Goal: Information Seeking & Learning: Learn about a topic

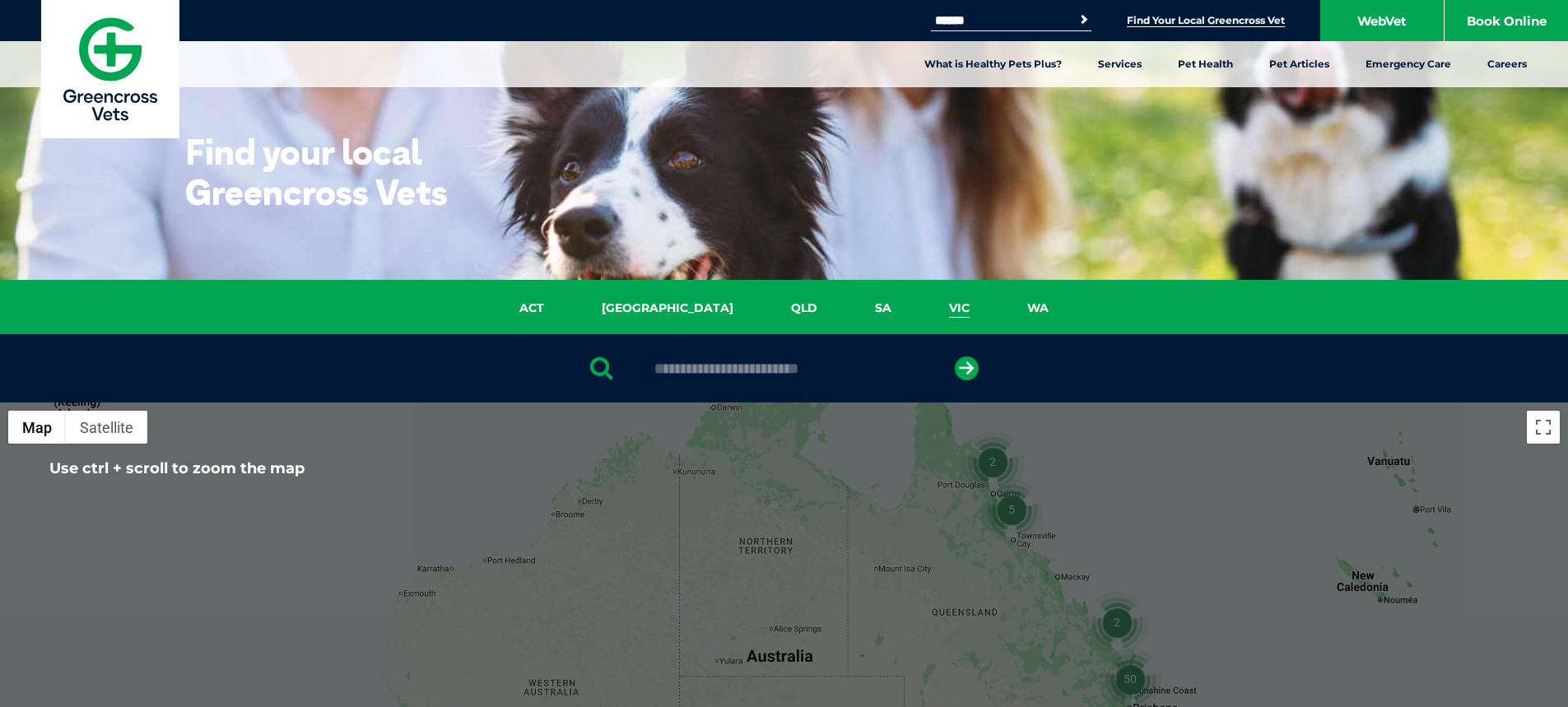
click at [921, 310] on link "VIC" at bounding box center [960, 308] width 78 height 19
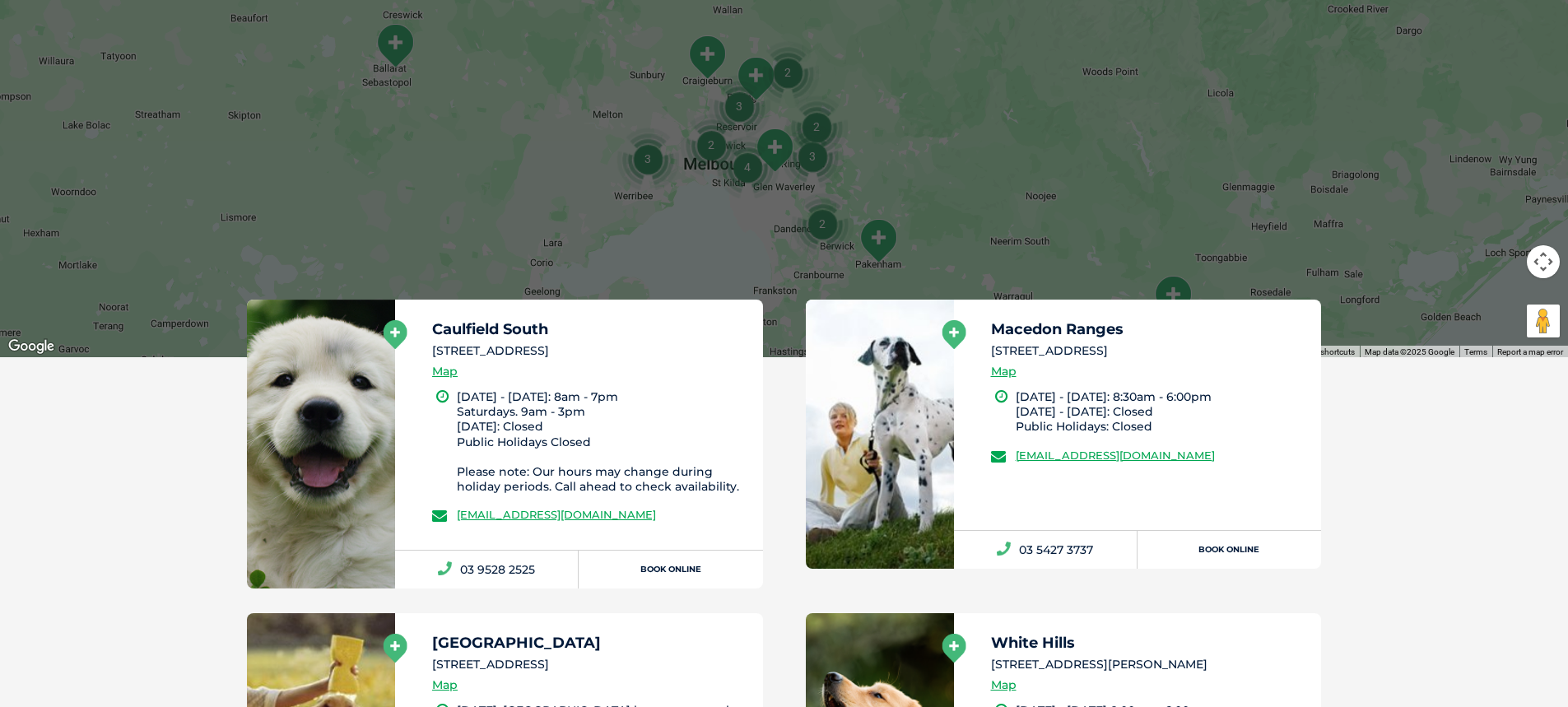
scroll to position [707, 0]
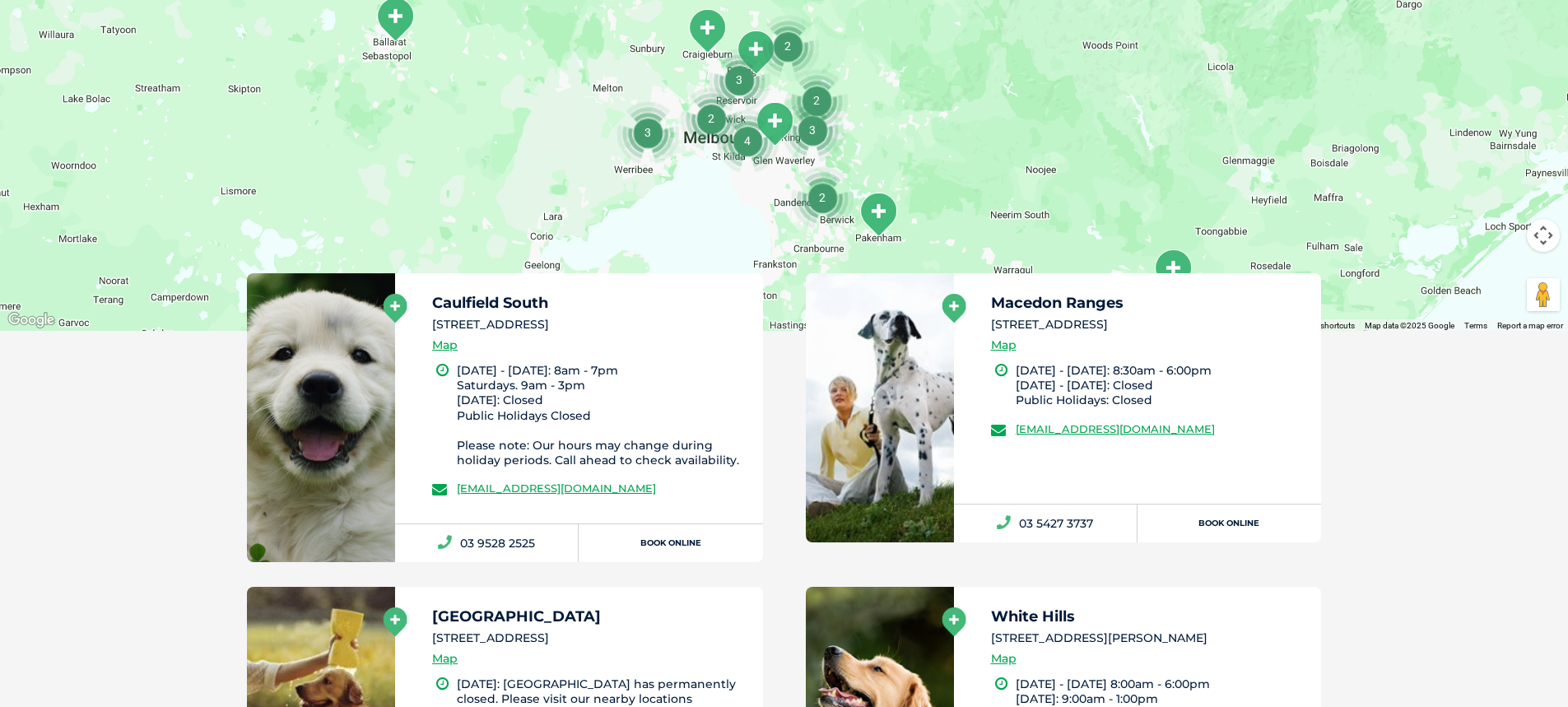
click at [401, 309] on icon at bounding box center [395, 308] width 24 height 28
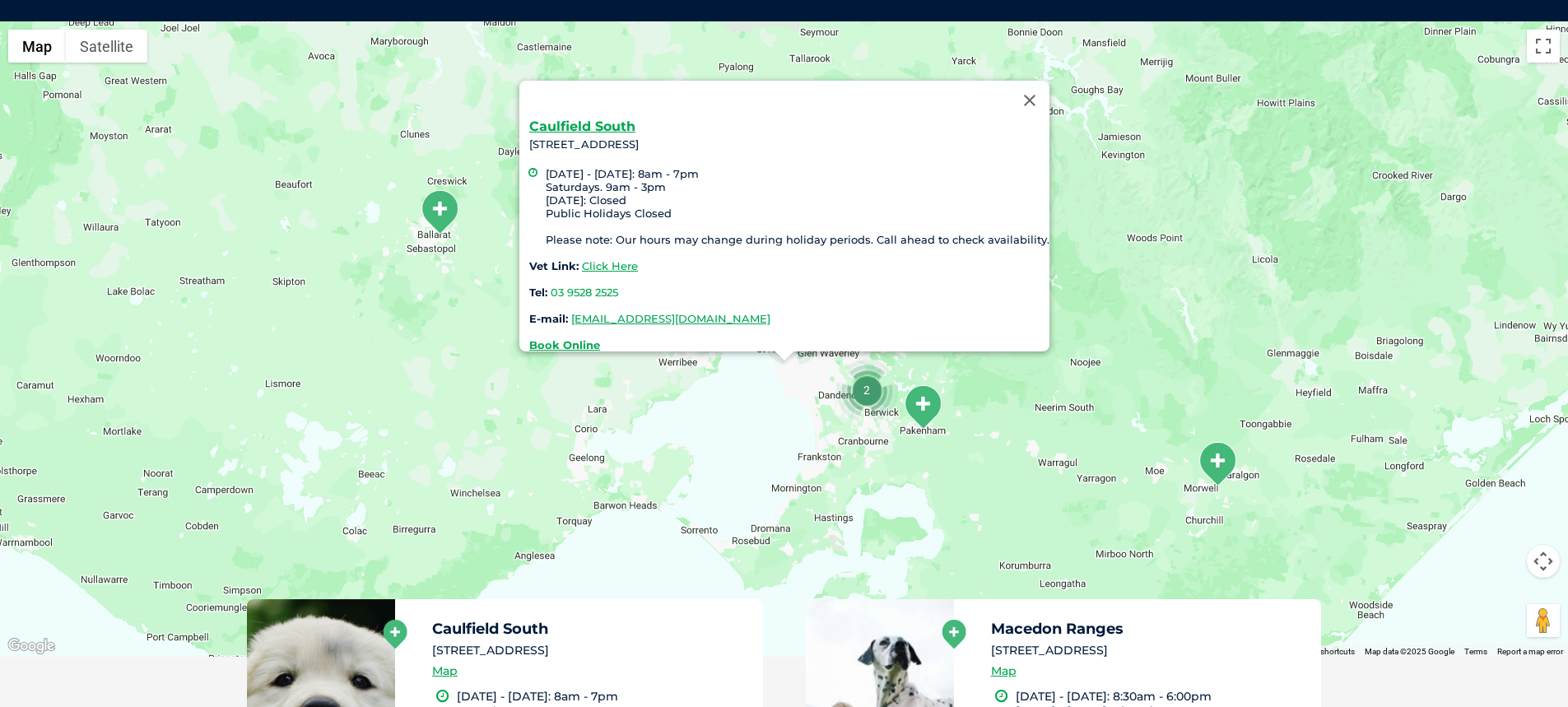
scroll to position [378, 0]
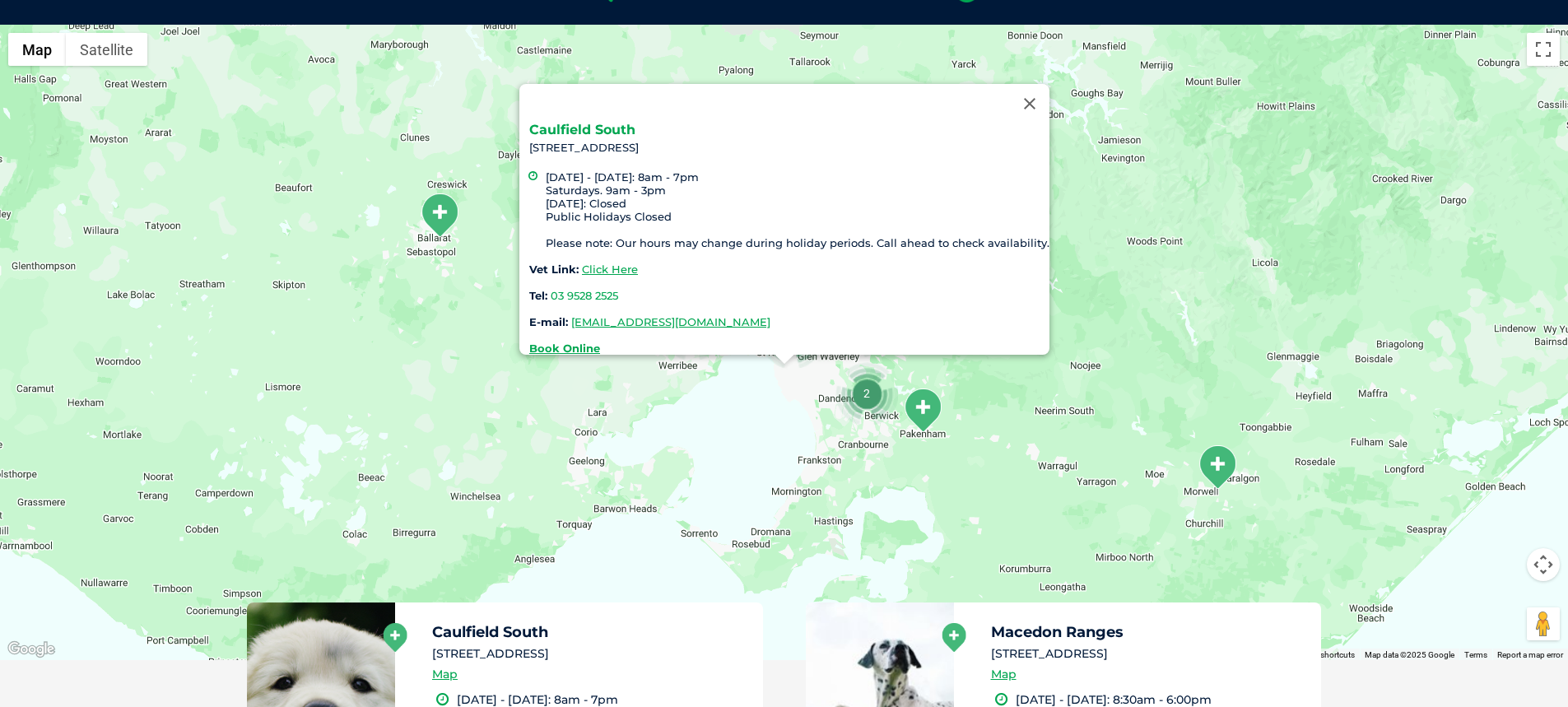
click at [617, 121] on link "Caulfield South" at bounding box center [583, 129] width 106 height 15
click at [961, 636] on icon at bounding box center [953, 637] width 24 height 28
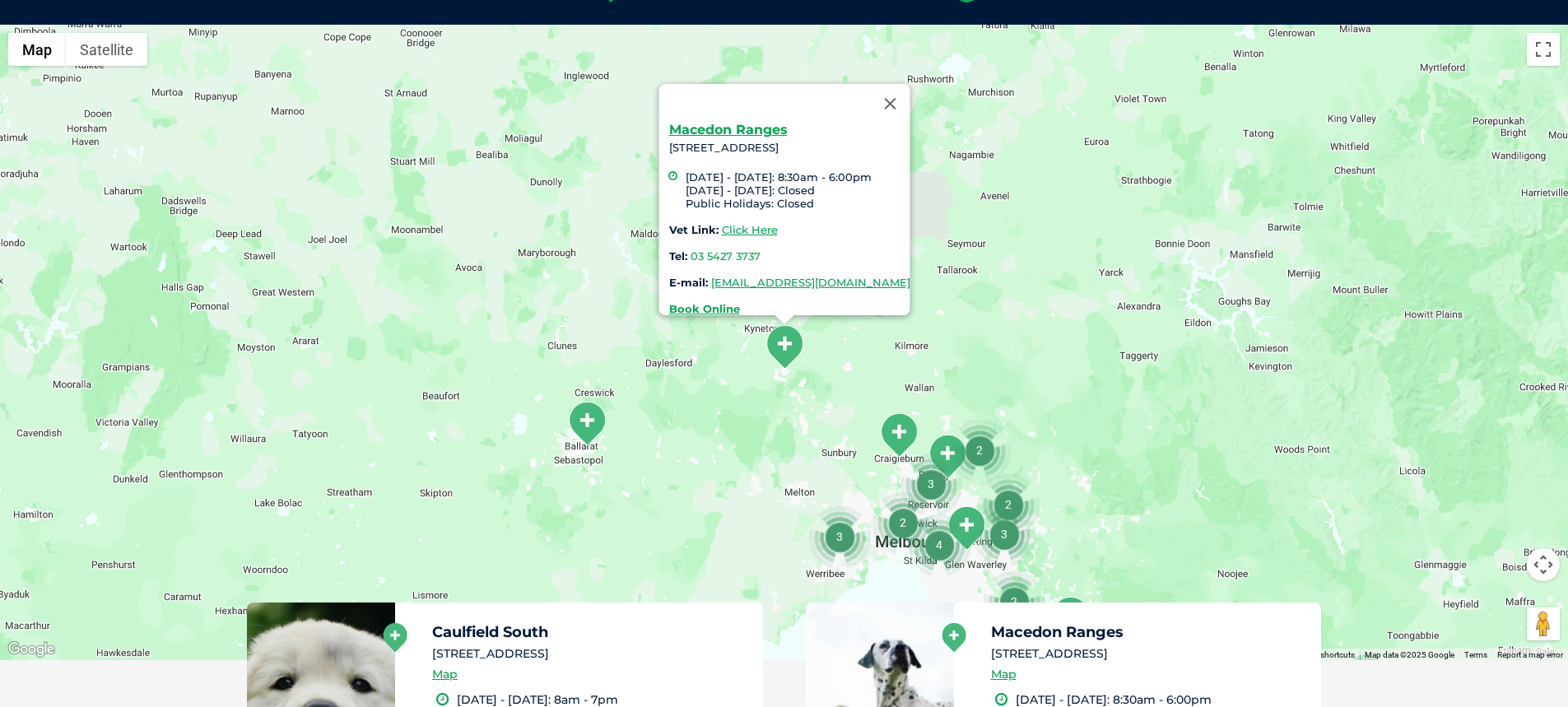
click at [954, 632] on icon at bounding box center [953, 637] width 24 height 28
click at [691, 121] on link "Macedon Ranges" at bounding box center [727, 129] width 119 height 15
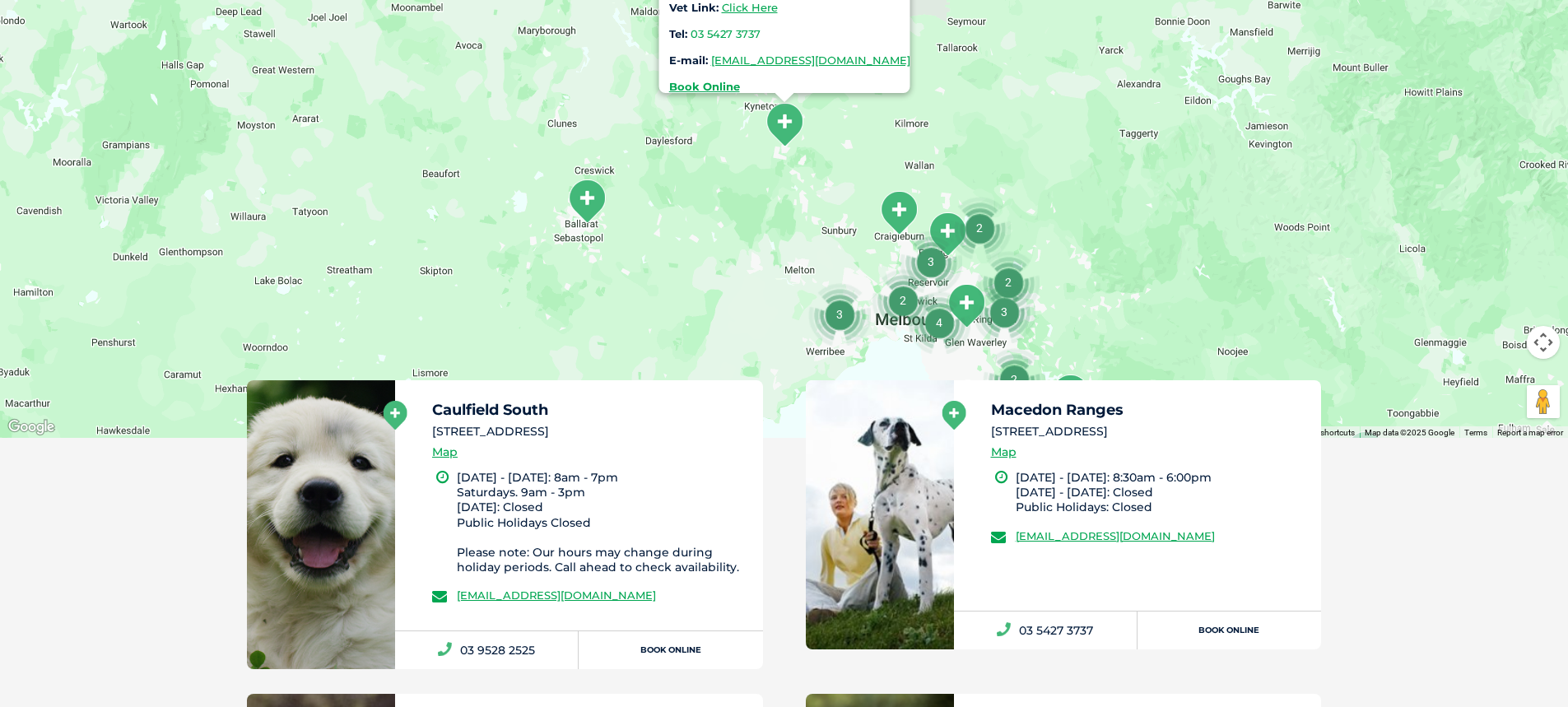
scroll to position [624, 0]
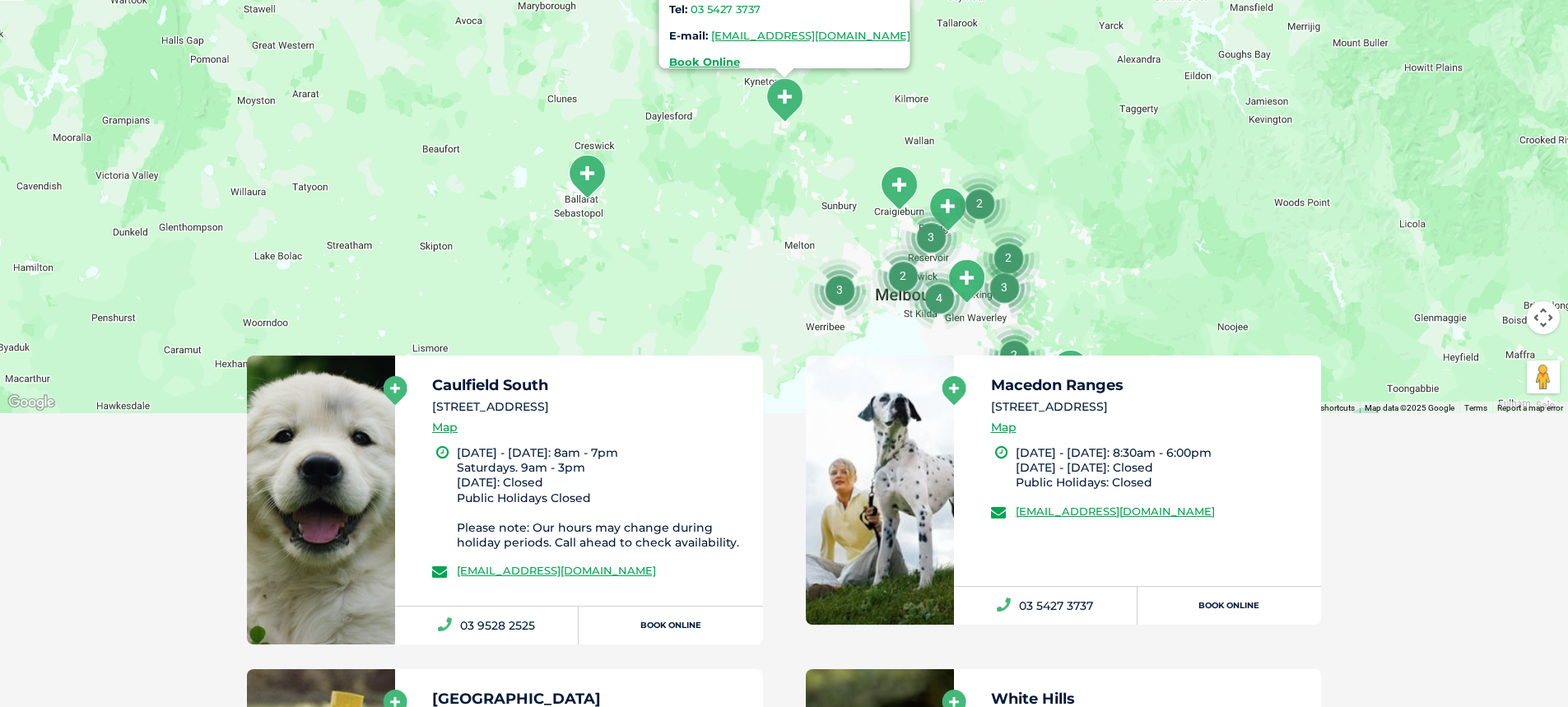
click at [400, 393] on icon at bounding box center [395, 390] width 24 height 28
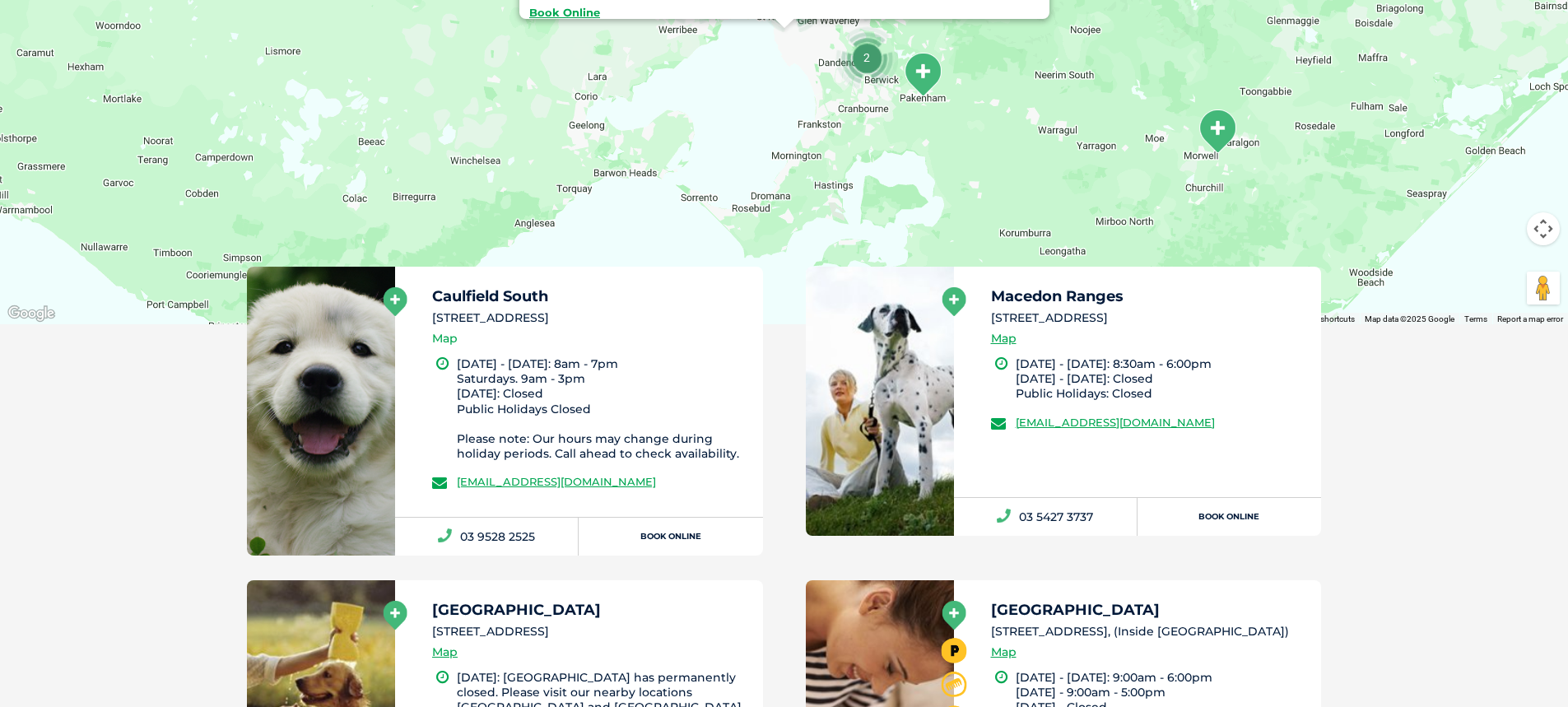
scroll to position [707, 0]
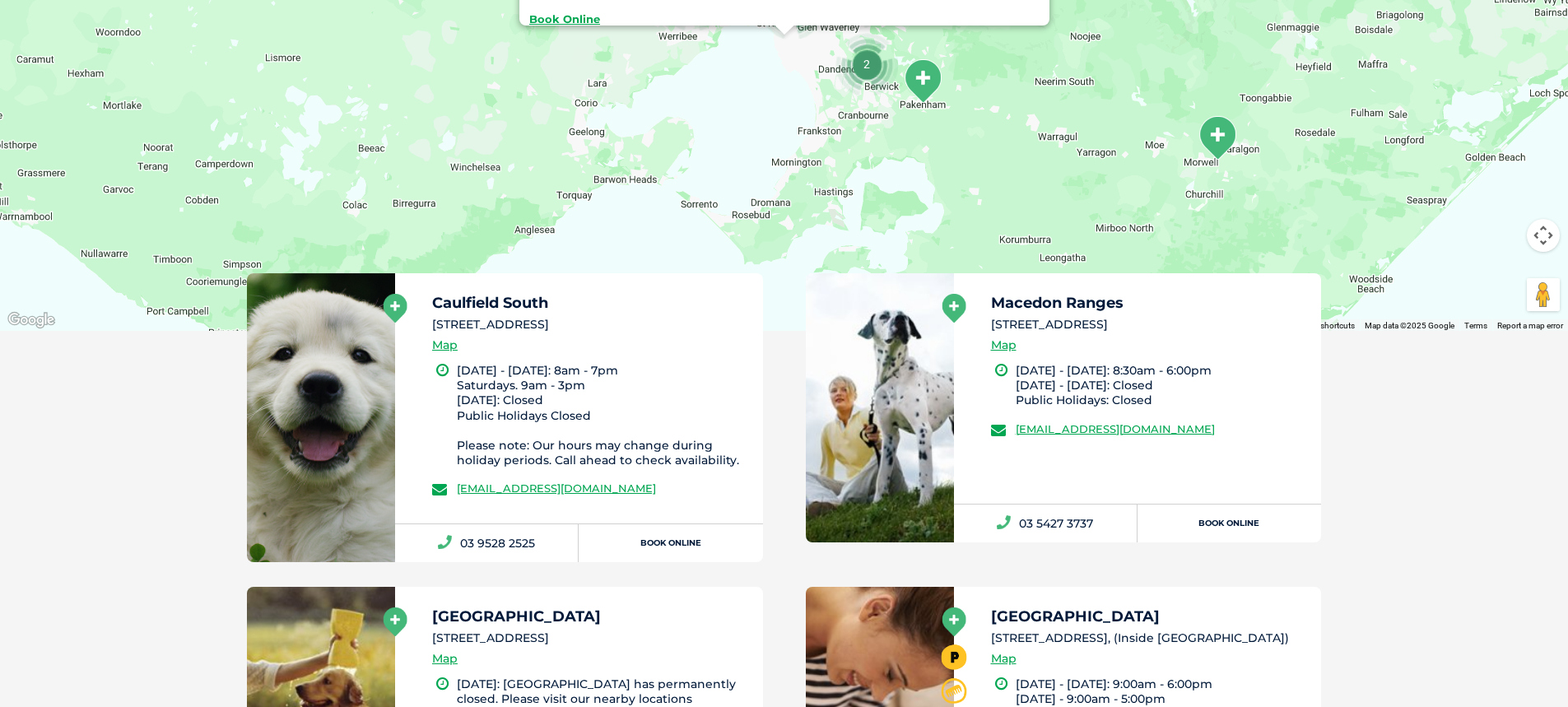
click at [401, 313] on icon at bounding box center [395, 308] width 24 height 28
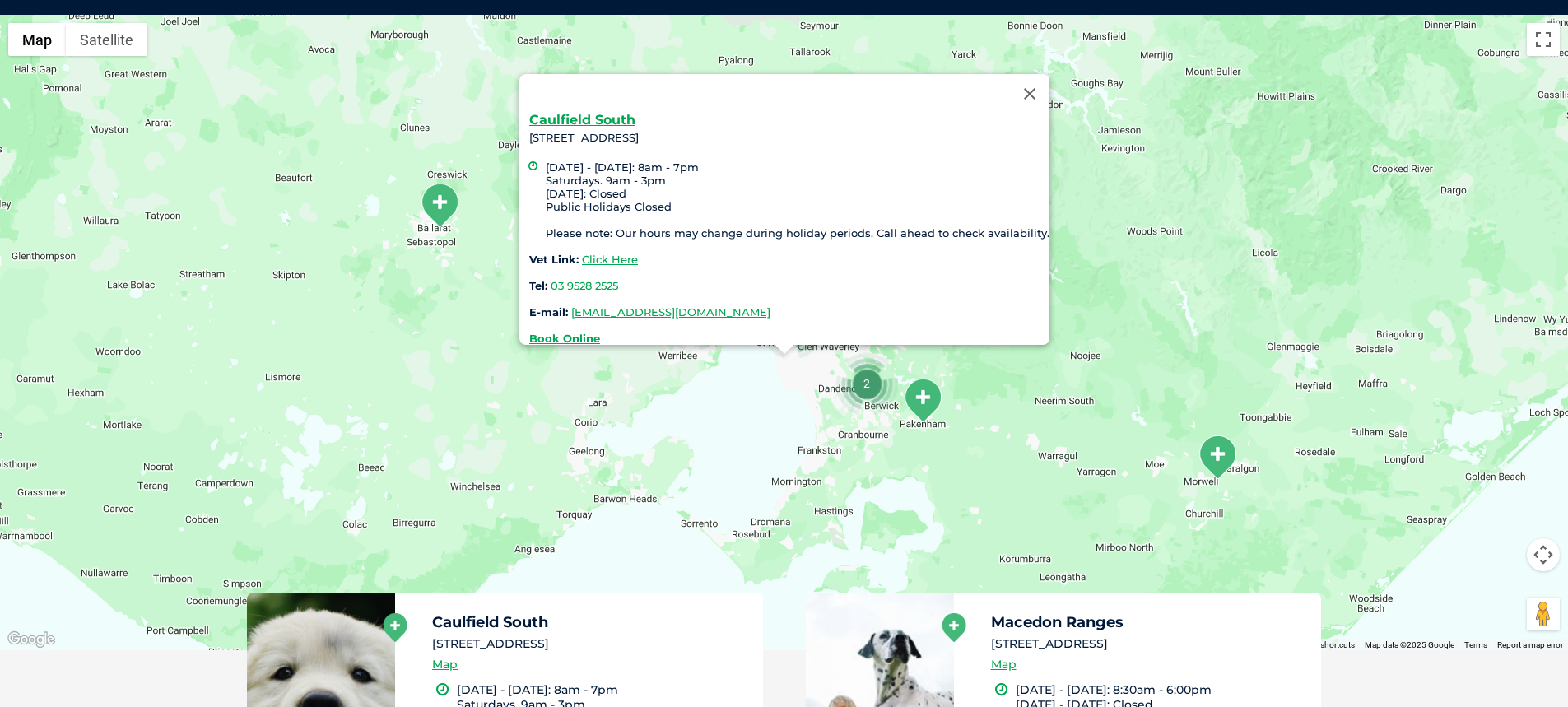
scroll to position [378, 0]
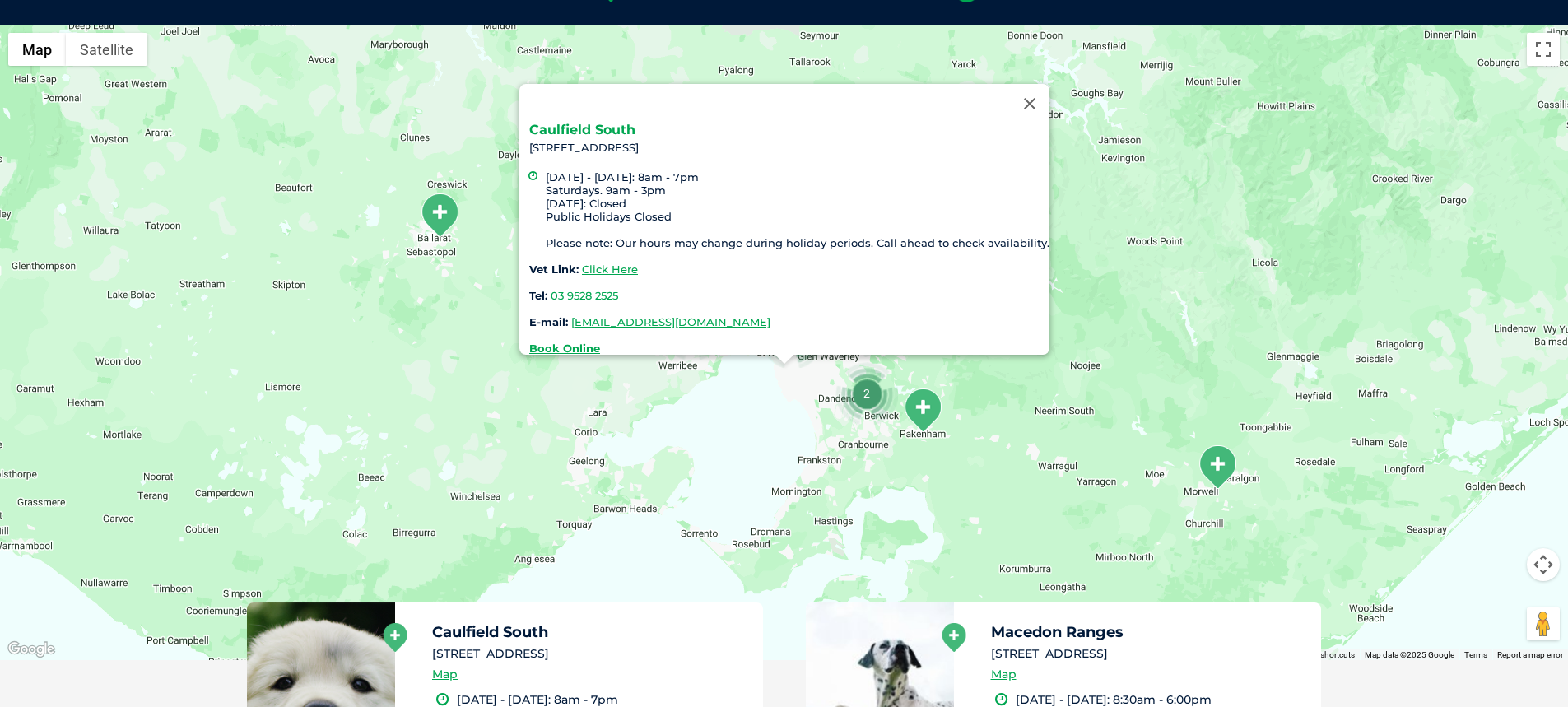
click at [598, 121] on link "Caulfield South" at bounding box center [583, 129] width 106 height 15
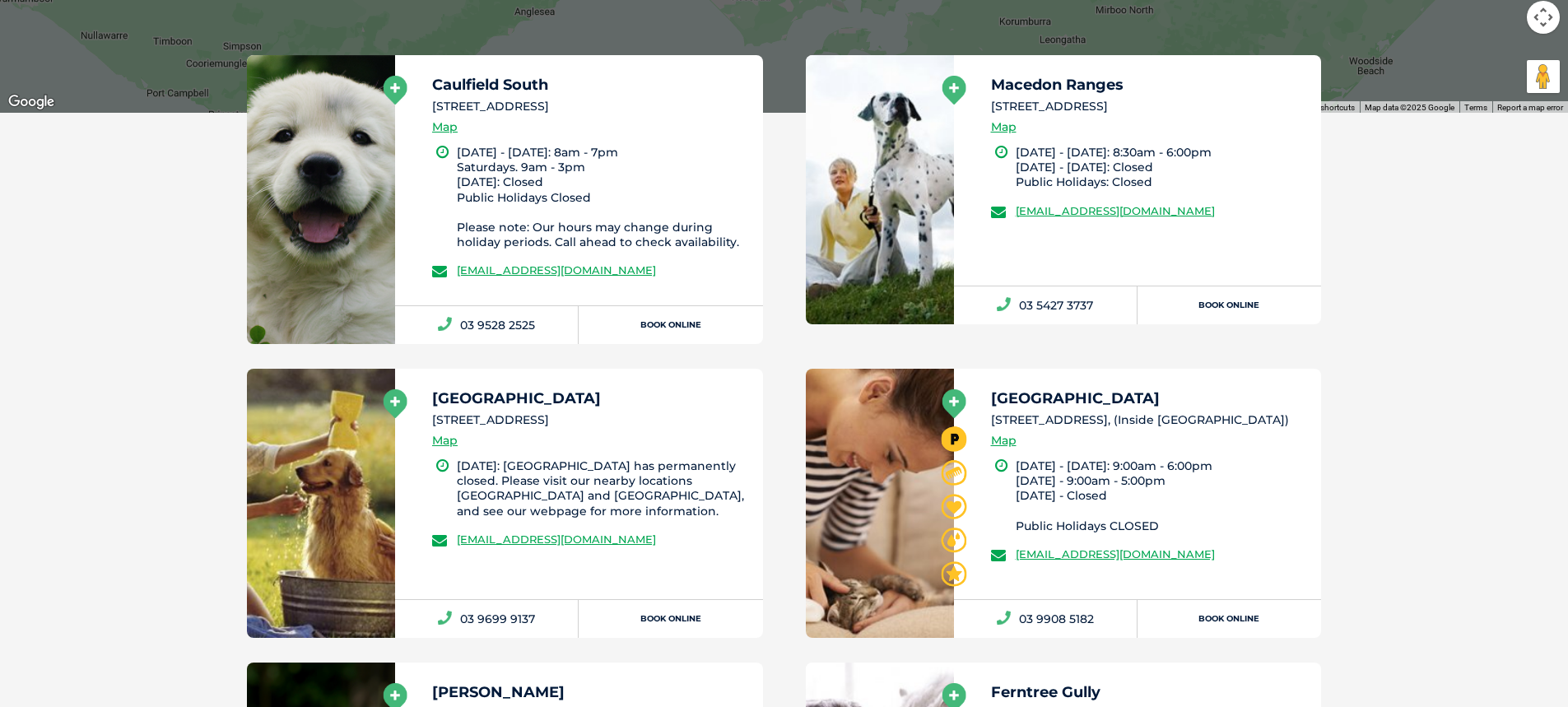
scroll to position [954, 0]
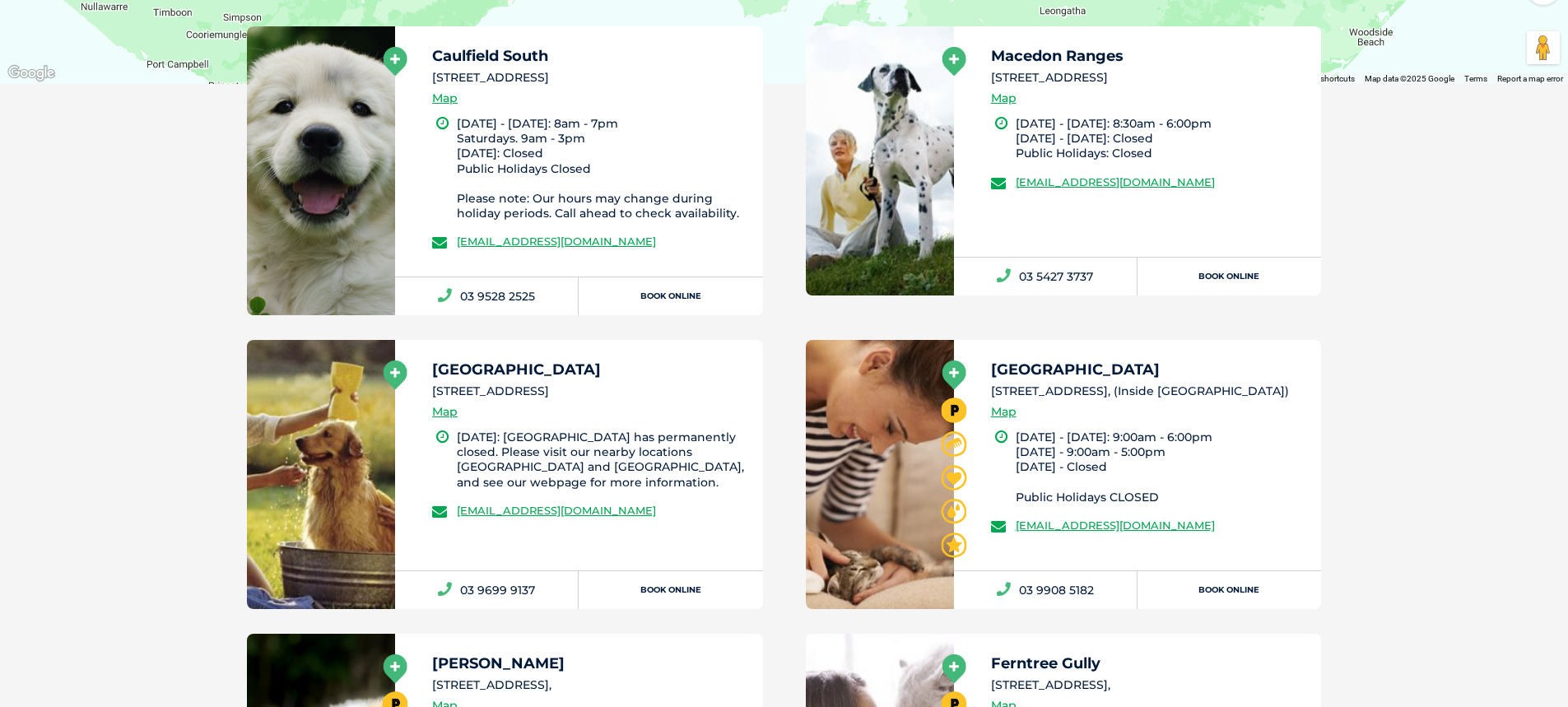
click at [396, 369] on icon at bounding box center [395, 375] width 24 height 28
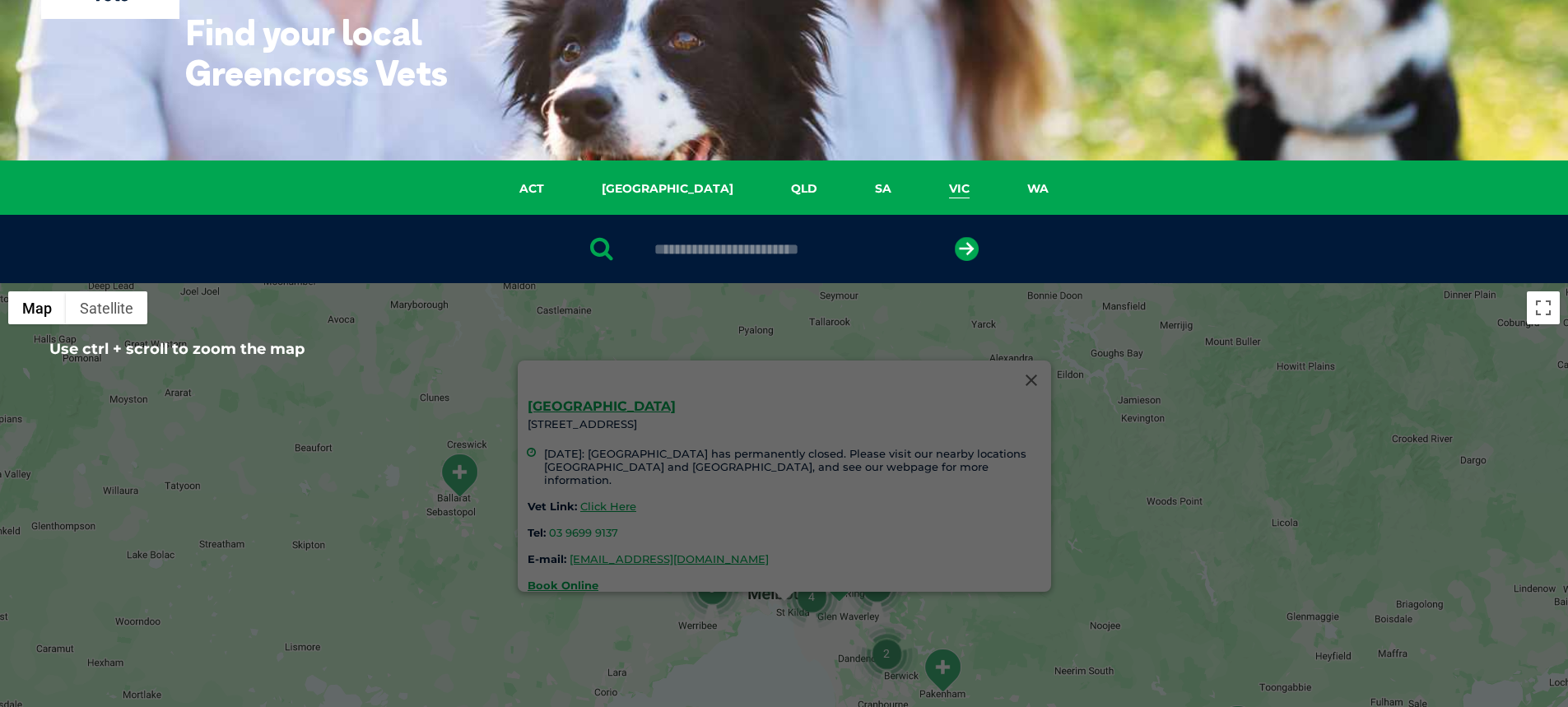
scroll to position [48, 0]
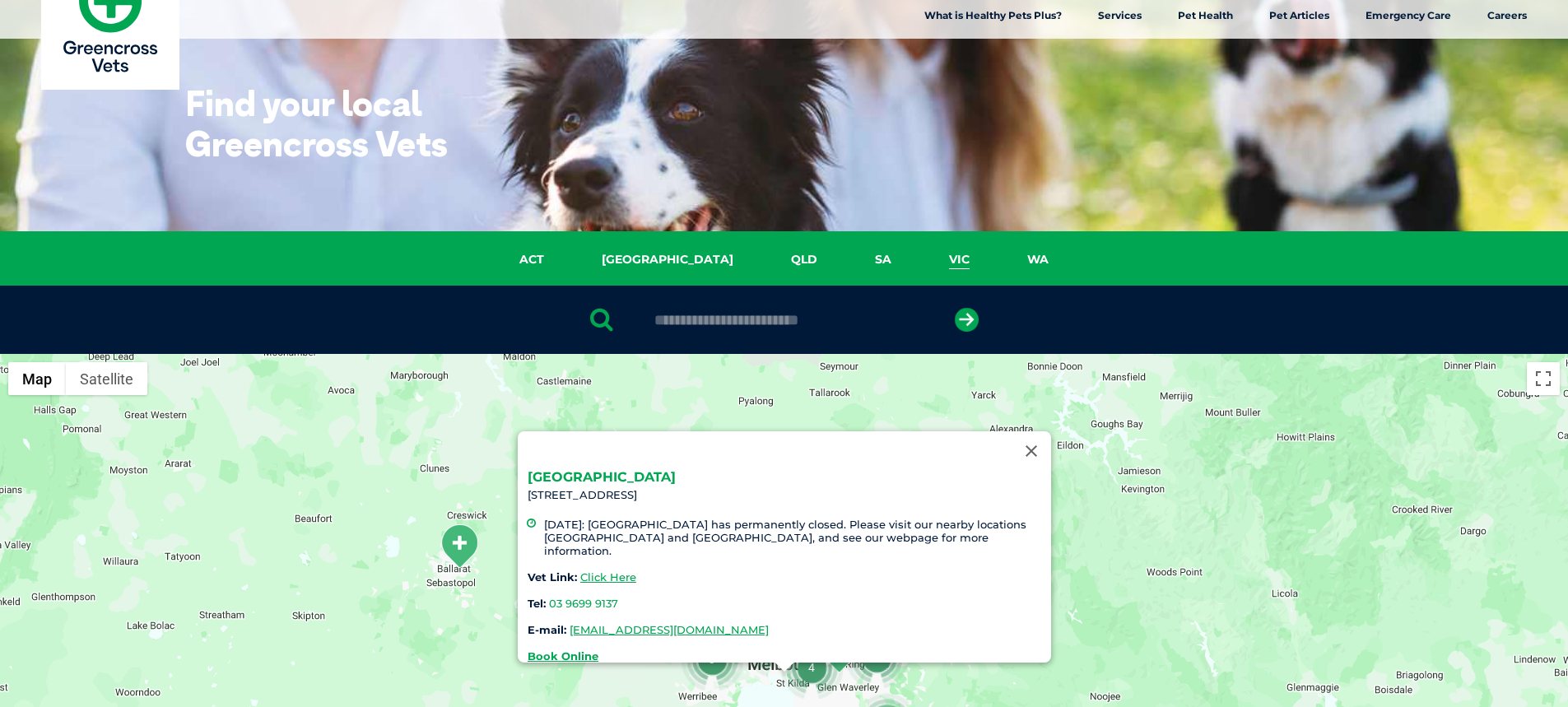
click at [598, 469] on link "South Melbourne" at bounding box center [602, 476] width 148 height 15
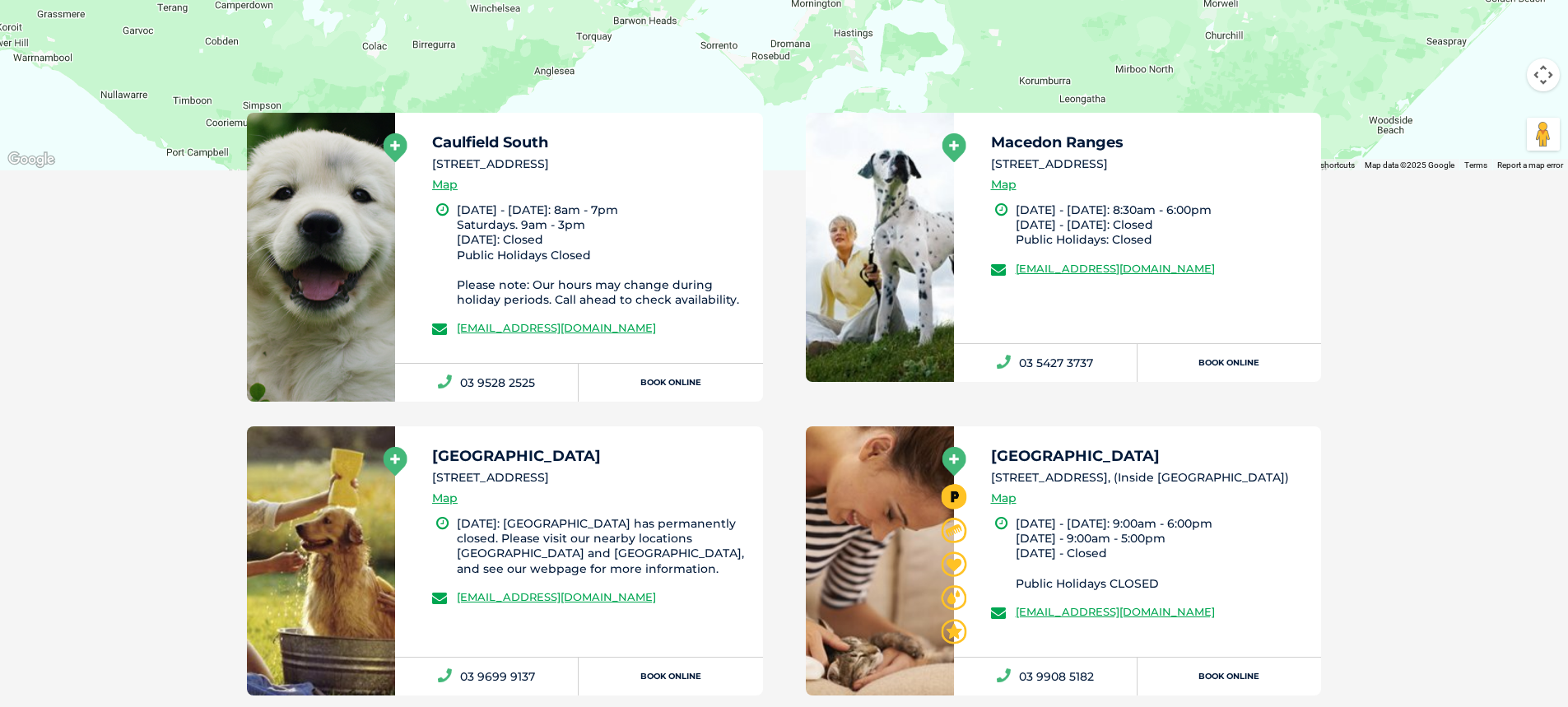
scroll to position [871, 0]
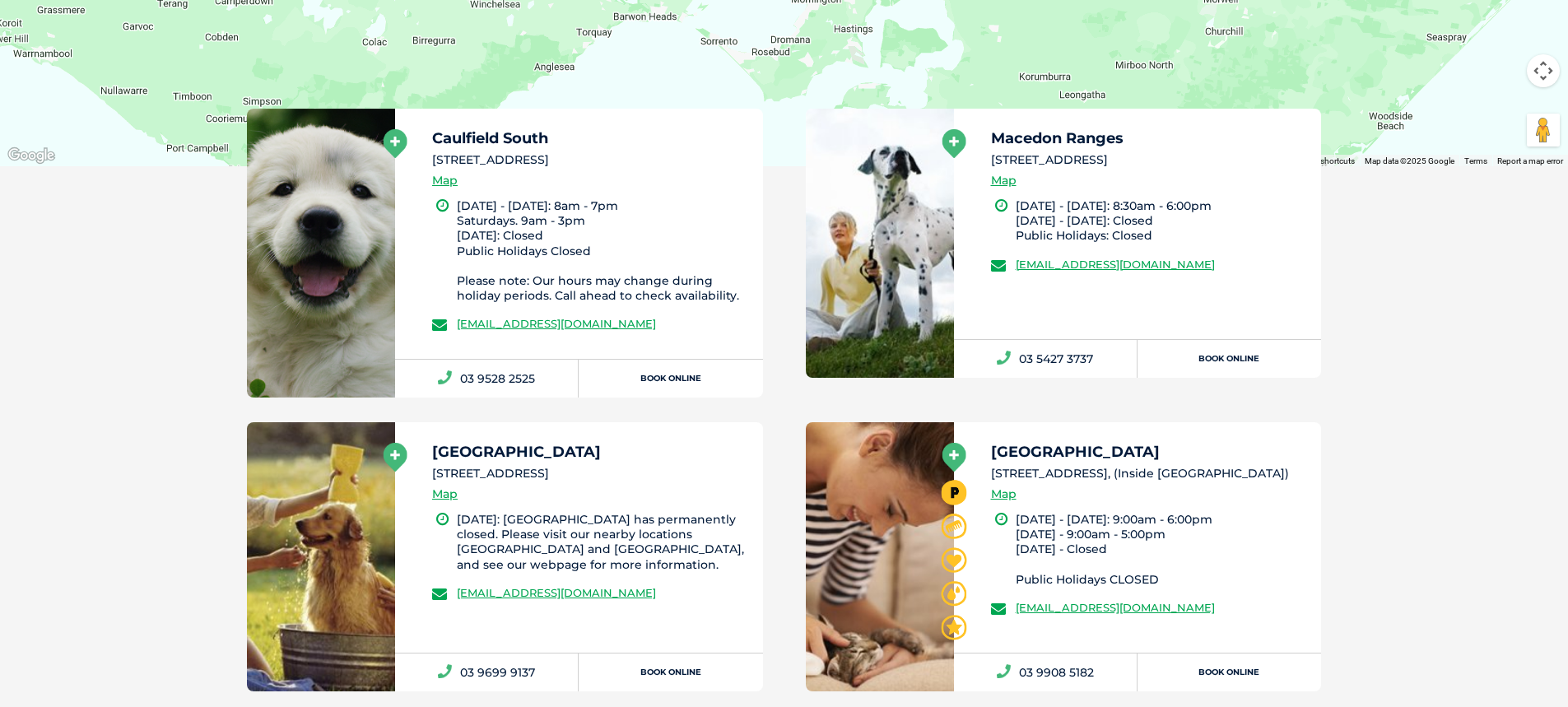
click at [954, 453] on icon at bounding box center [953, 457] width 24 height 28
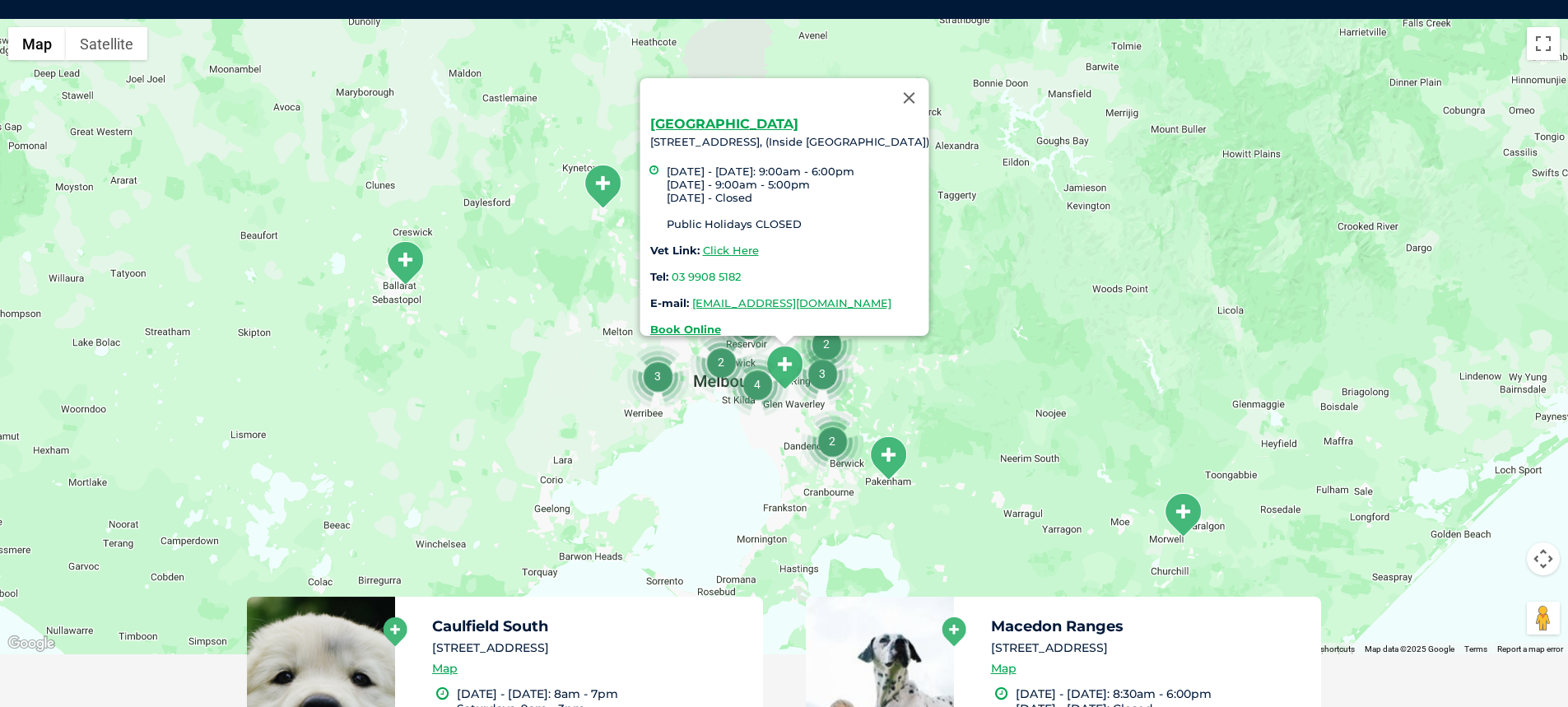
scroll to position [378, 0]
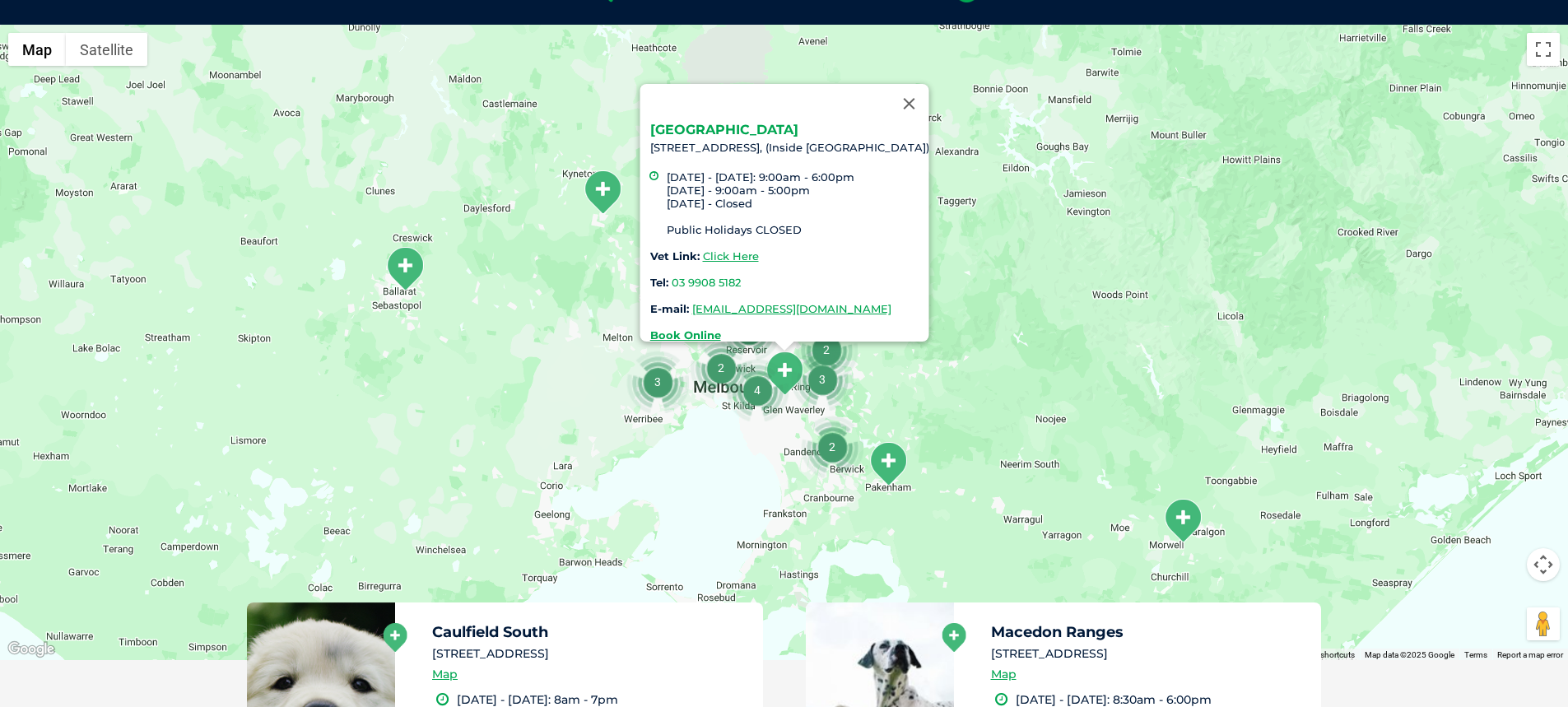
click at [649, 122] on link "Box Hill" at bounding box center [723, 129] width 148 height 15
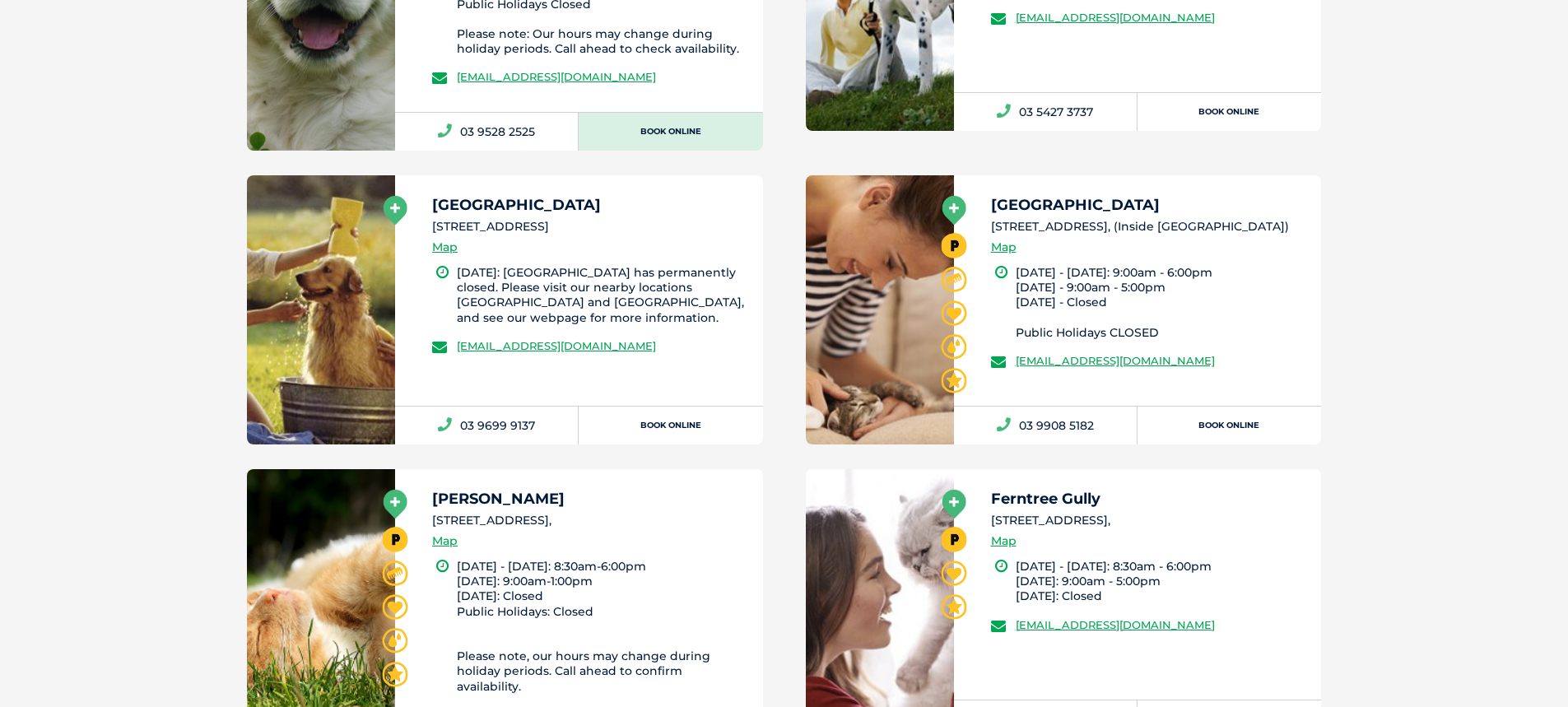
scroll to position [1200, 0]
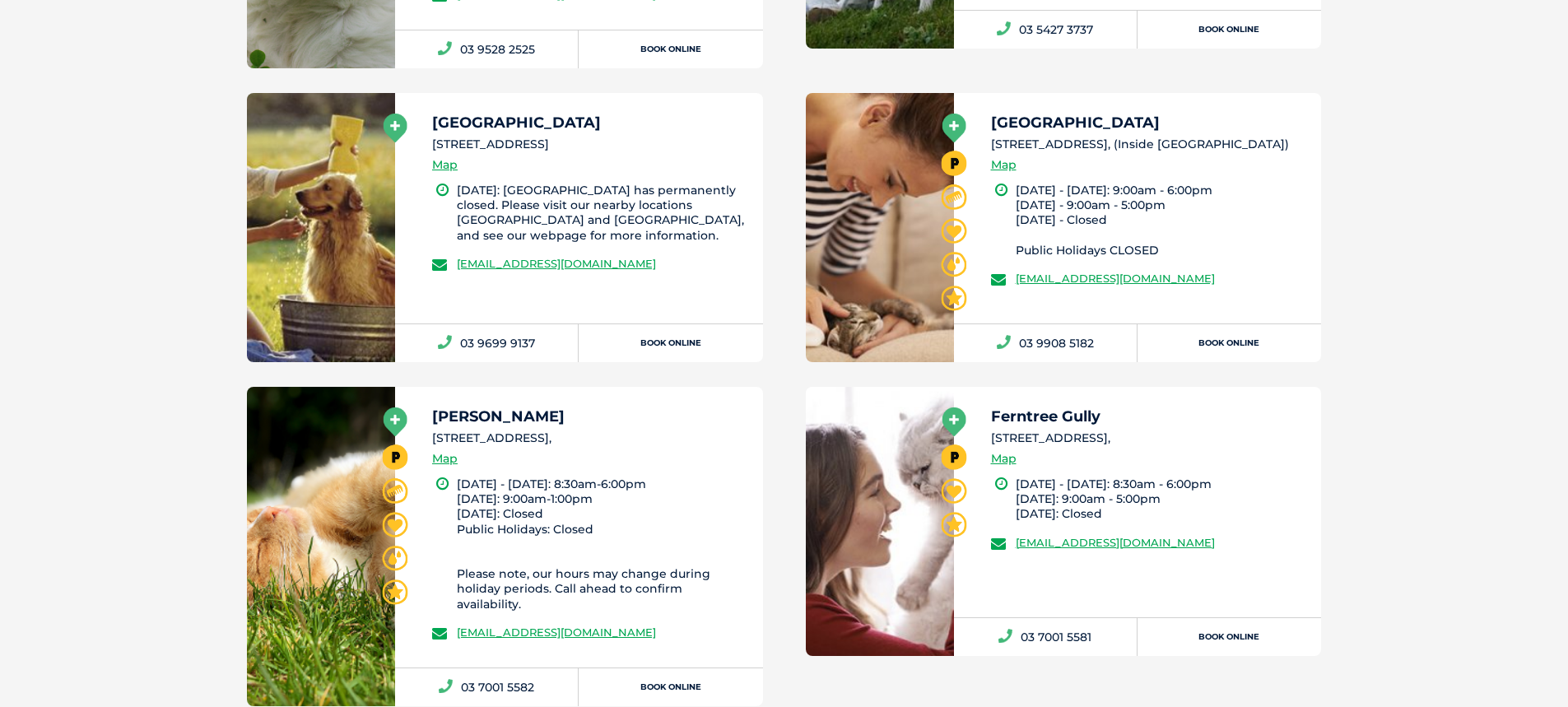
click at [388, 422] on icon at bounding box center [395, 421] width 24 height 28
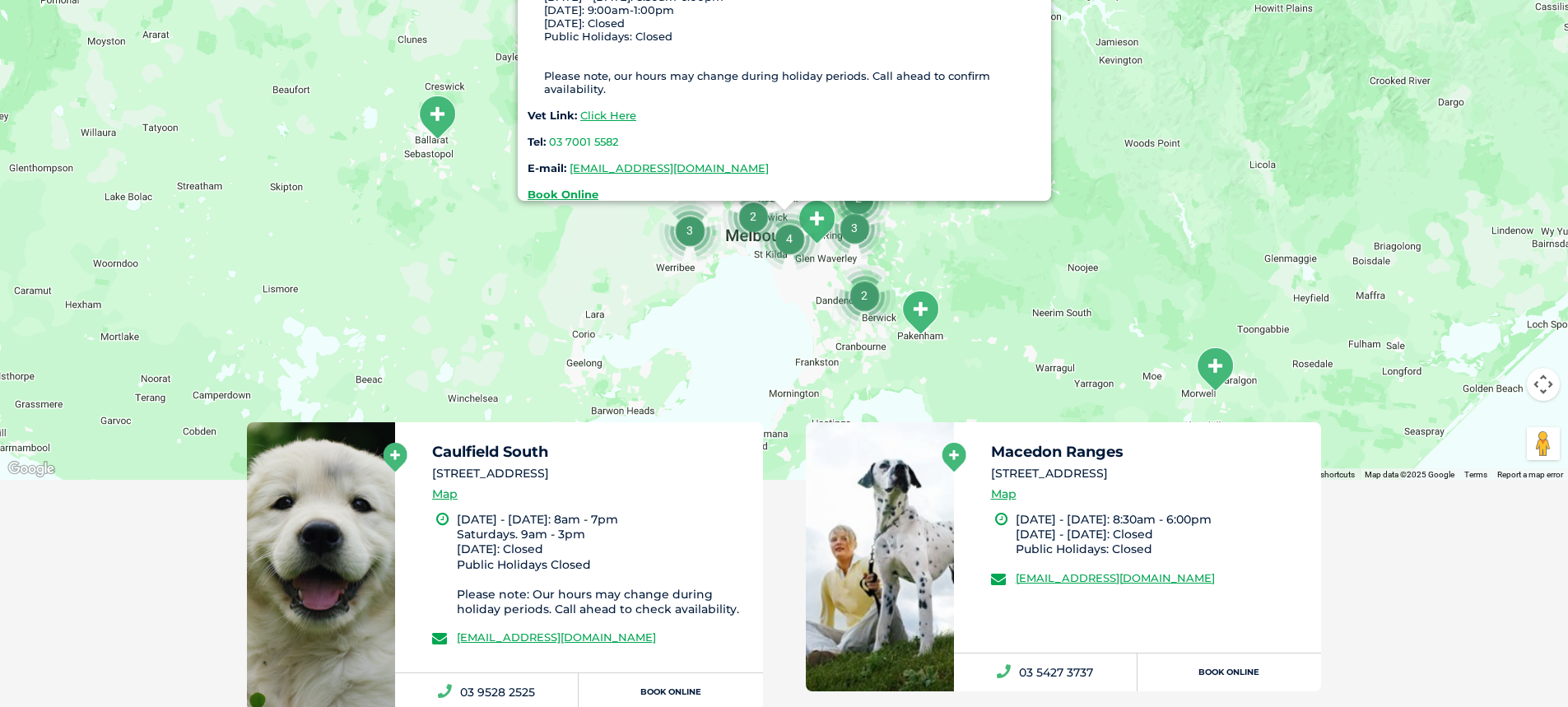
scroll to position [378, 0]
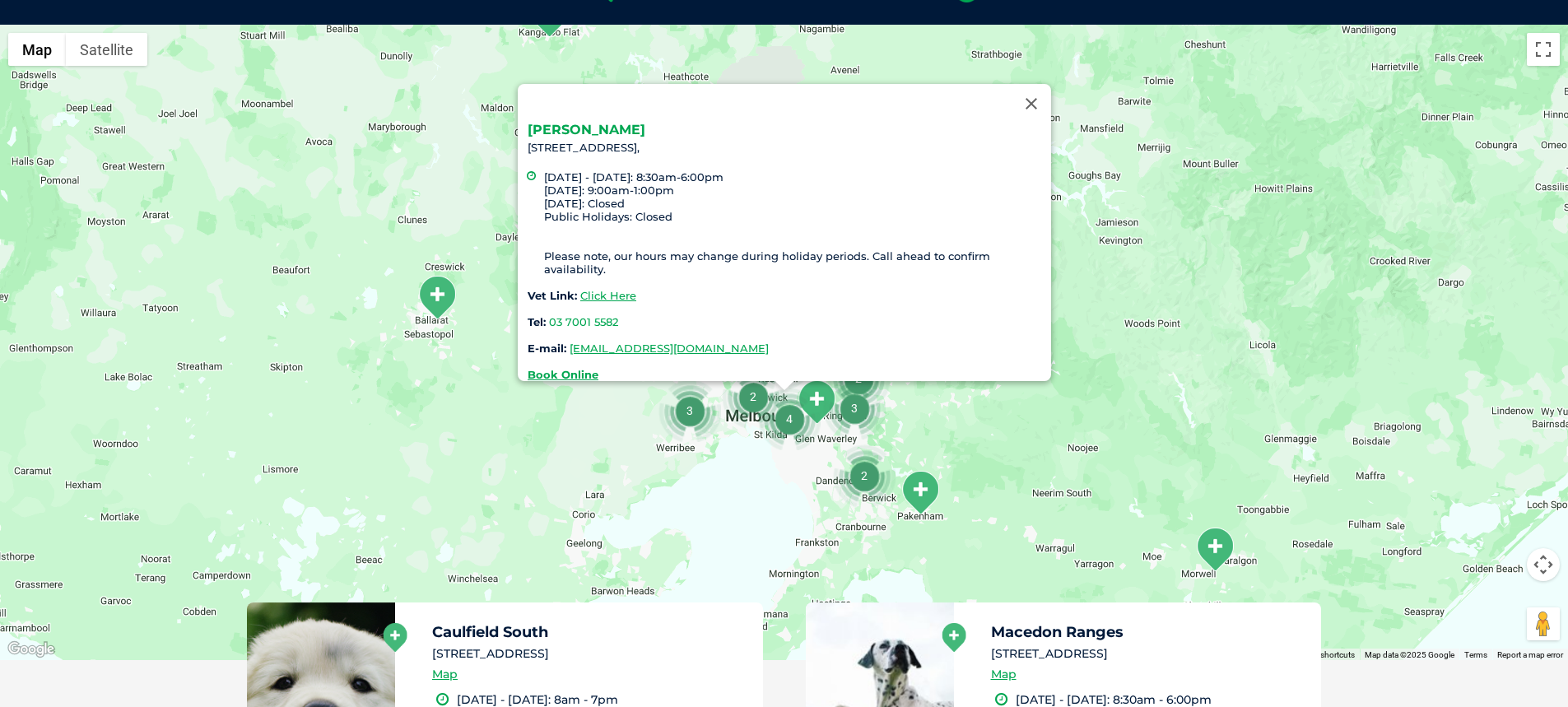
click at [567, 121] on link "[PERSON_NAME]" at bounding box center [587, 129] width 118 height 15
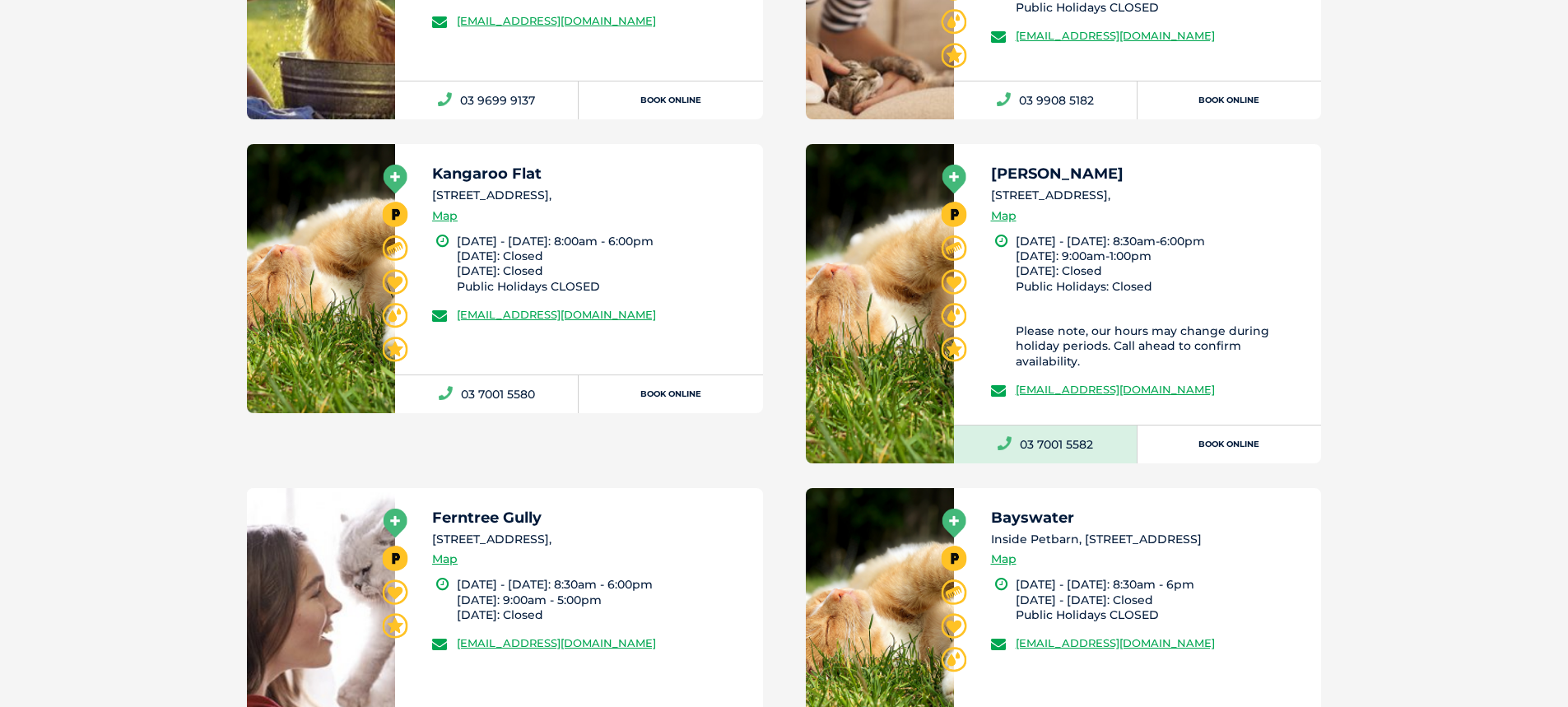
scroll to position [1447, 0]
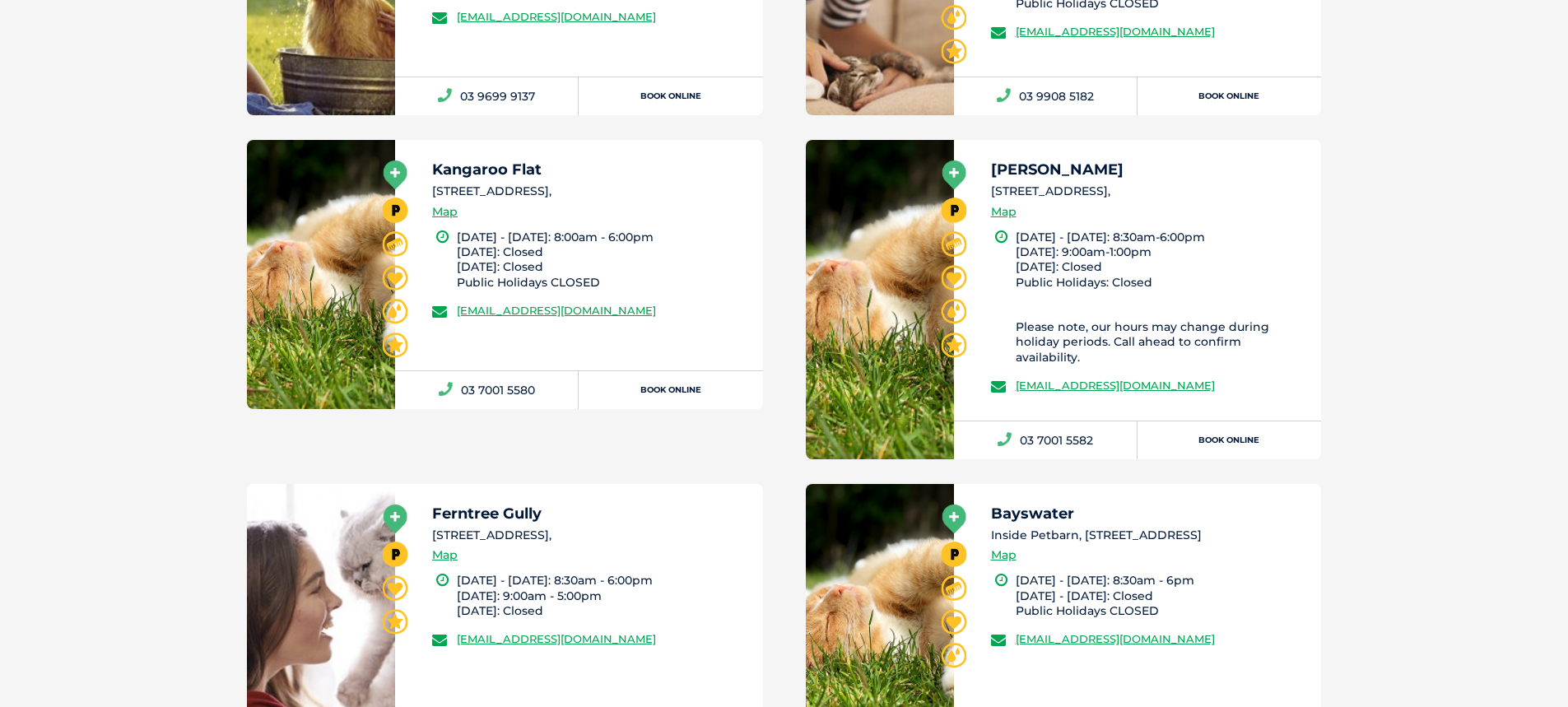
click at [393, 509] on icon at bounding box center [395, 519] width 24 height 28
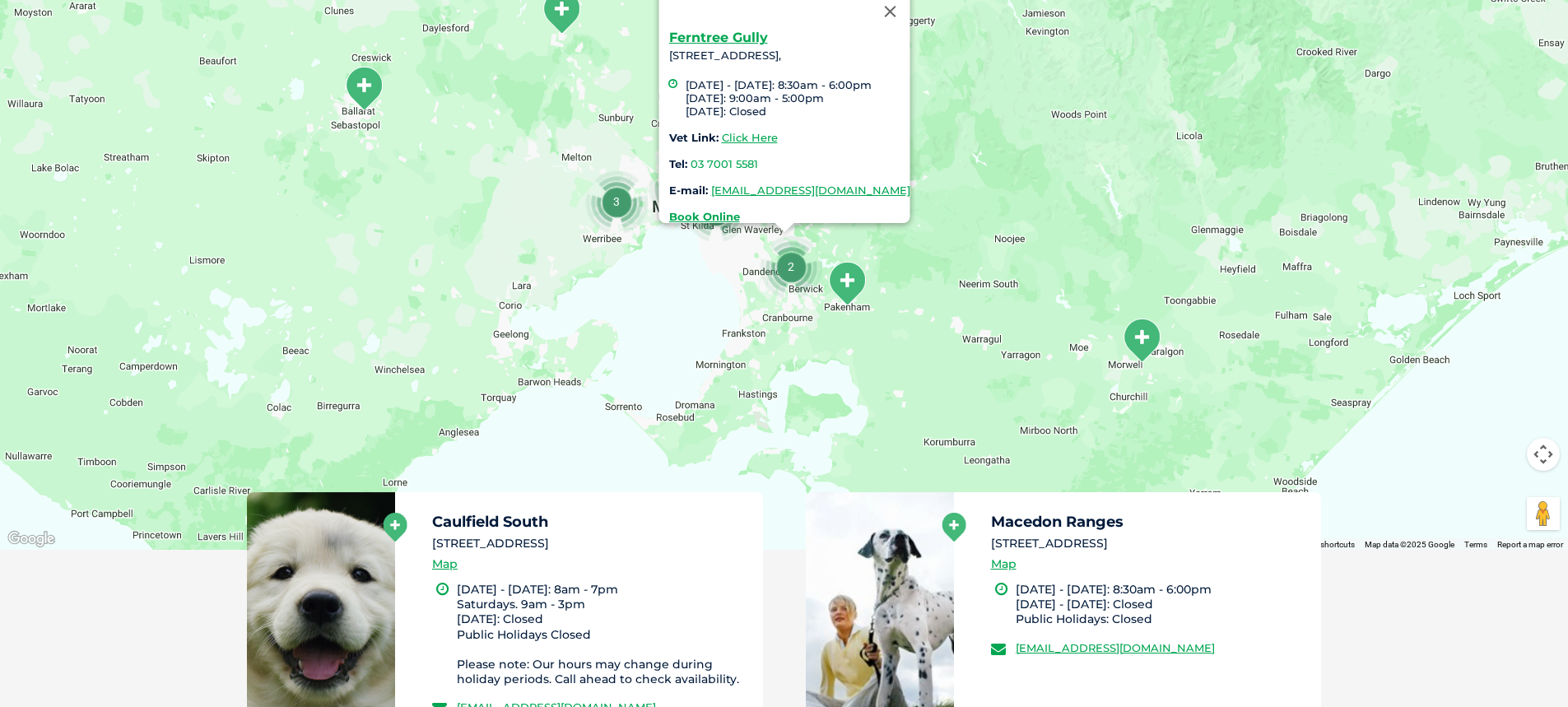
scroll to position [378, 0]
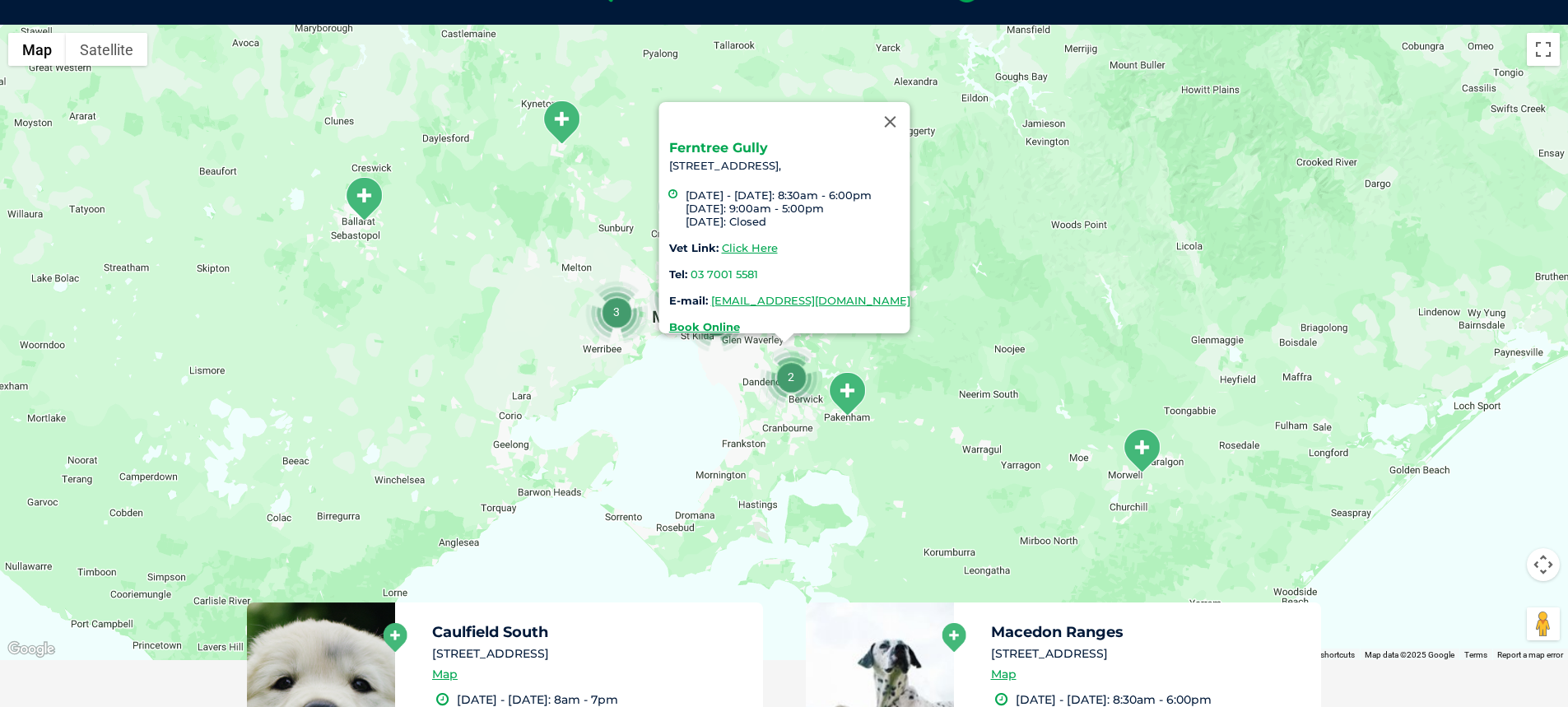
click at [695, 140] on link "Ferntree Gully" at bounding box center [718, 147] width 99 height 15
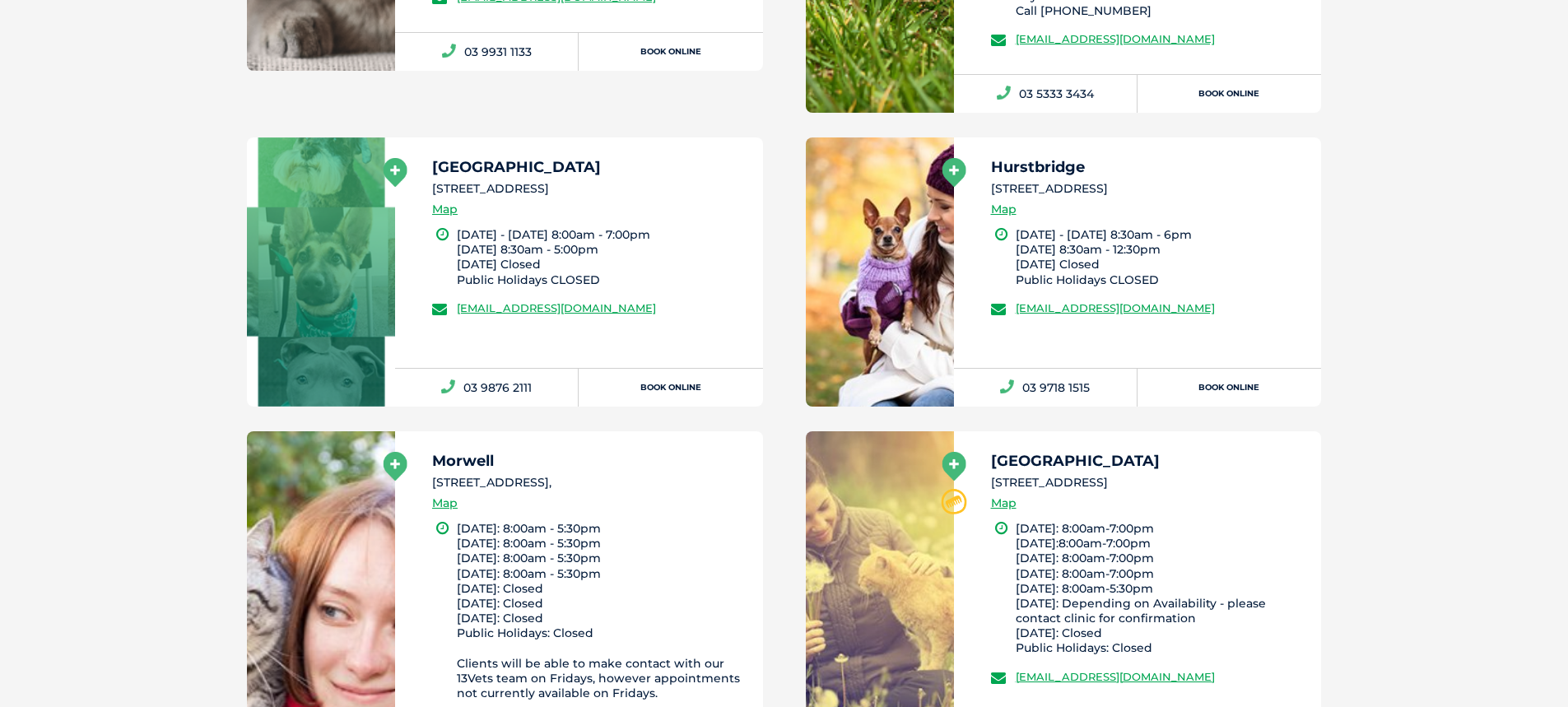
scroll to position [3670, 0]
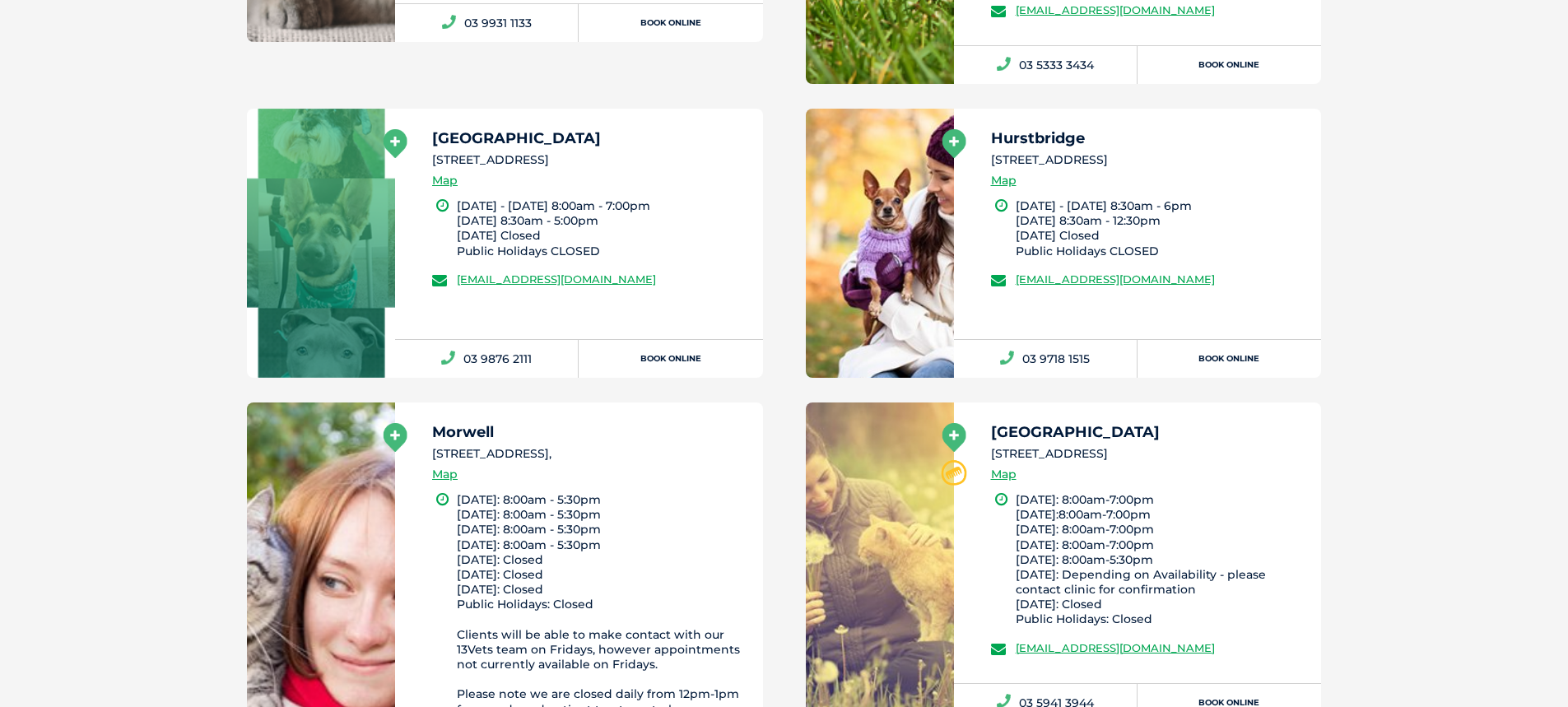
click at [952, 424] on icon at bounding box center [953, 437] width 24 height 28
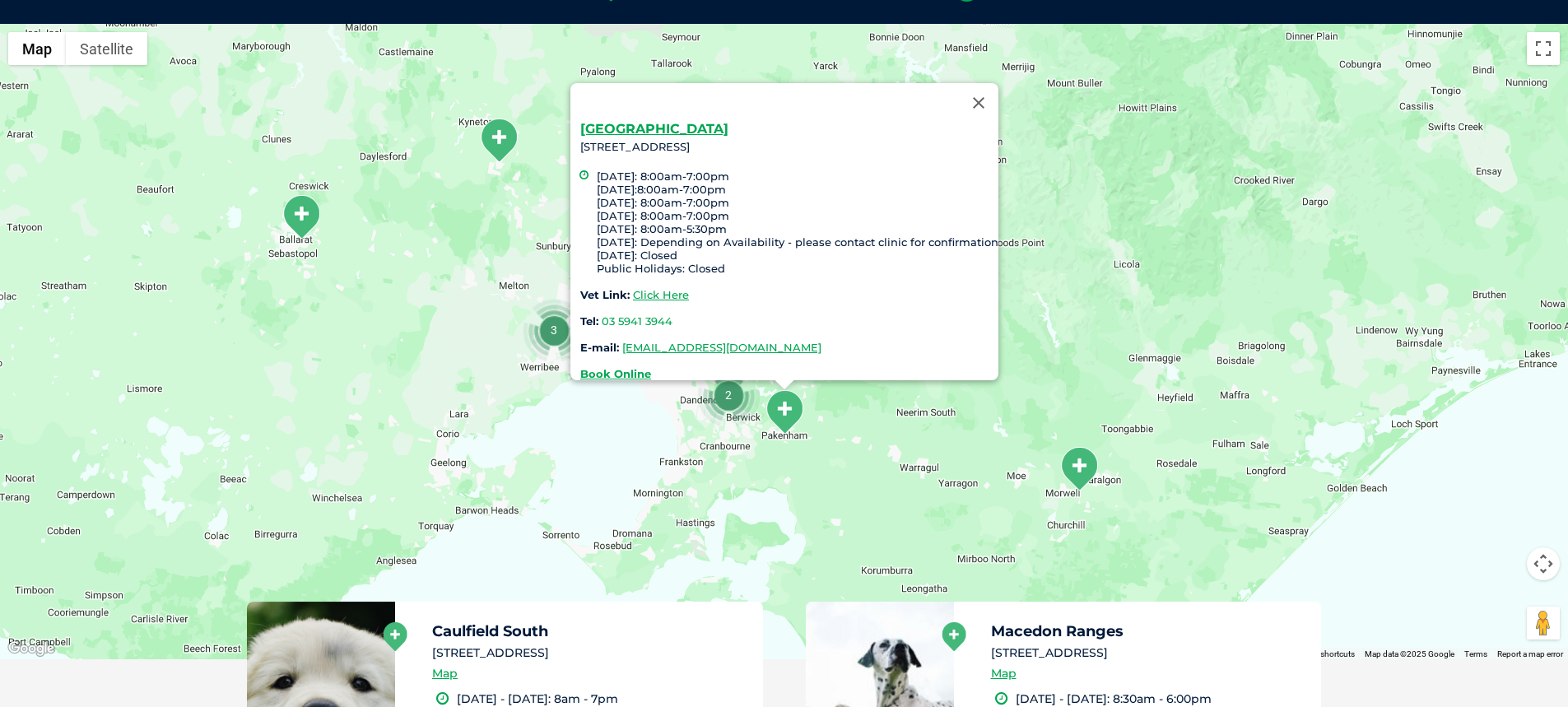
scroll to position [378, 0]
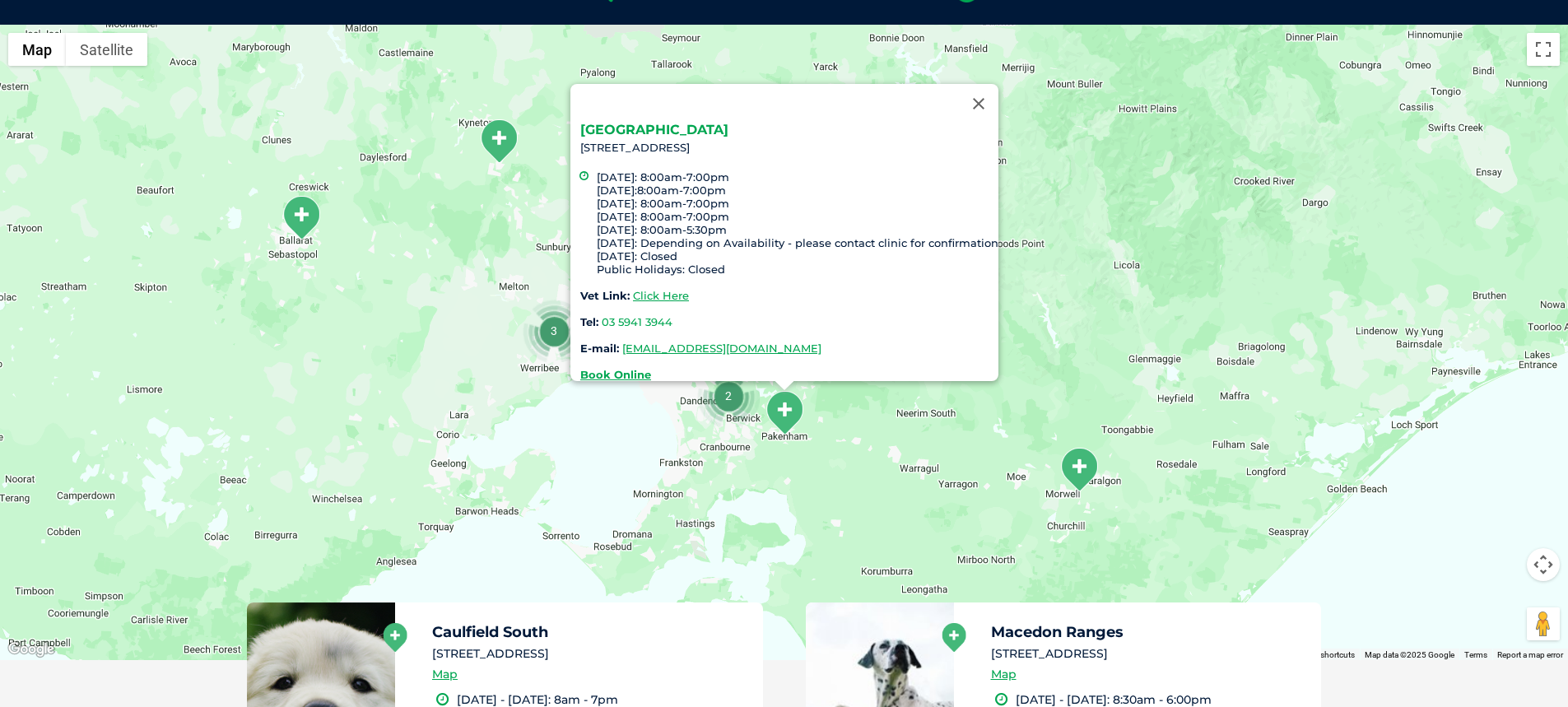
click at [613, 121] on link "Pakenham" at bounding box center [654, 129] width 148 height 15
click at [630, 121] on link "Pakenham" at bounding box center [654, 129] width 148 height 15
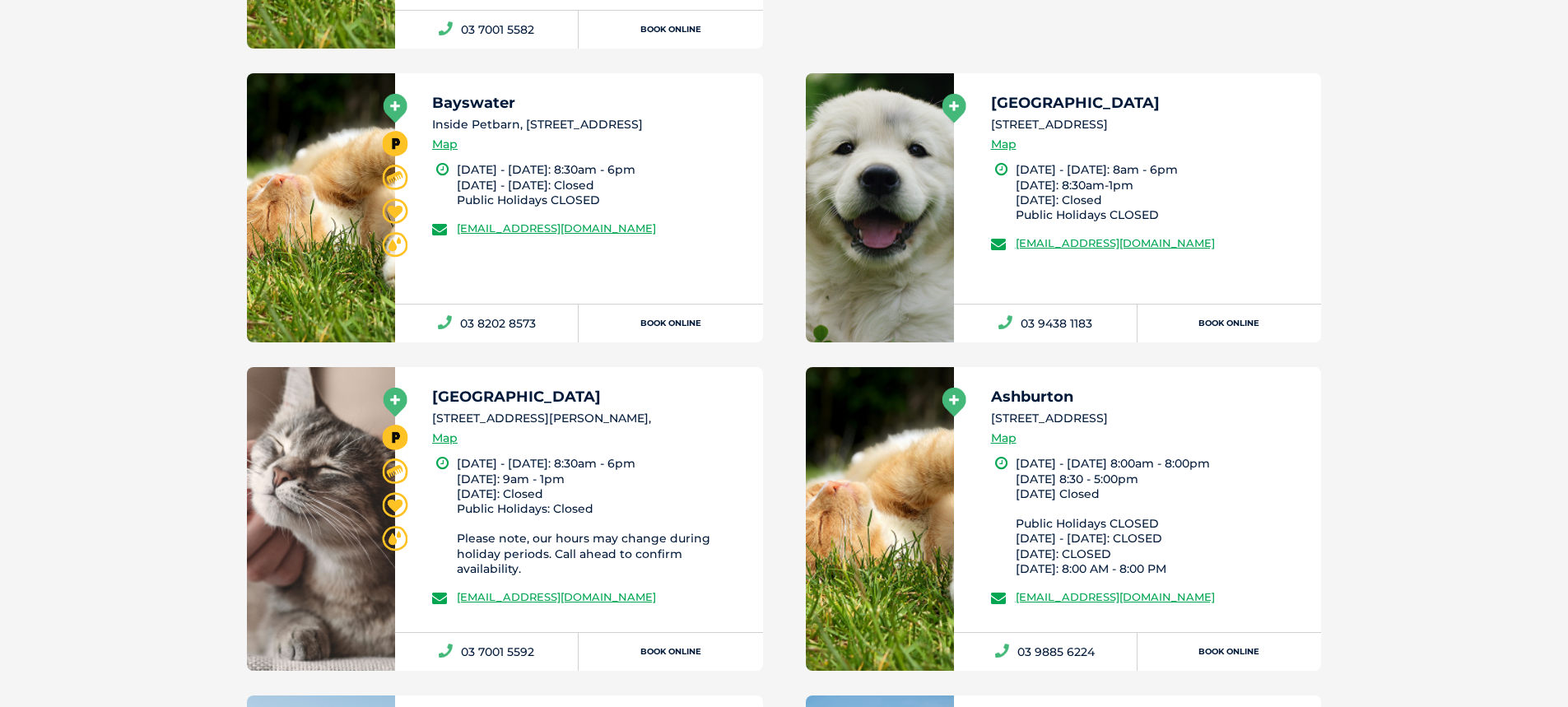
scroll to position [1859, 0]
click at [968, 387] on div "Ashburton 428 Warrigal Rd, Ashburton VIC 3147 Map Monday - Friday 8:00am - 8:00…" at bounding box center [1138, 498] width 368 height 265
click at [959, 394] on icon at bounding box center [953, 401] width 24 height 28
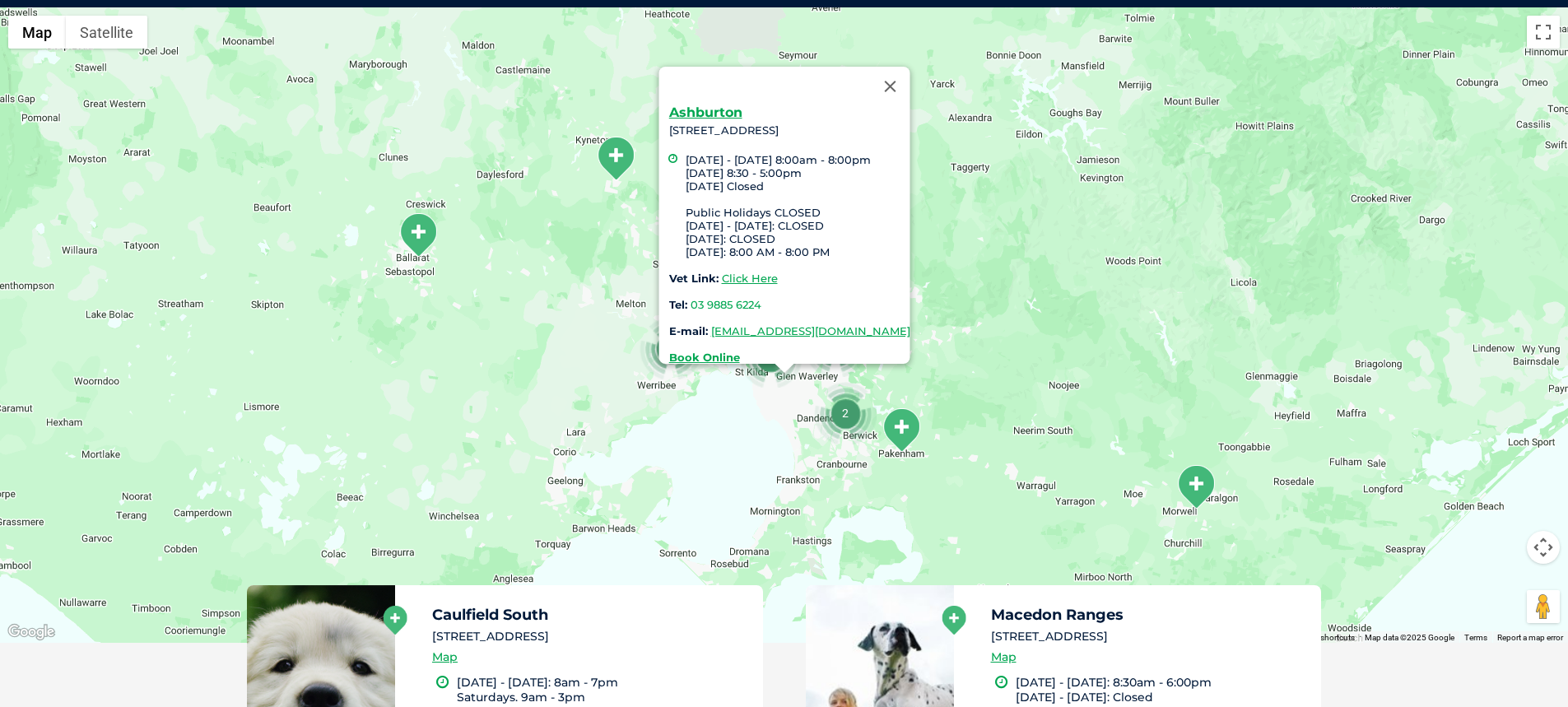
scroll to position [378, 0]
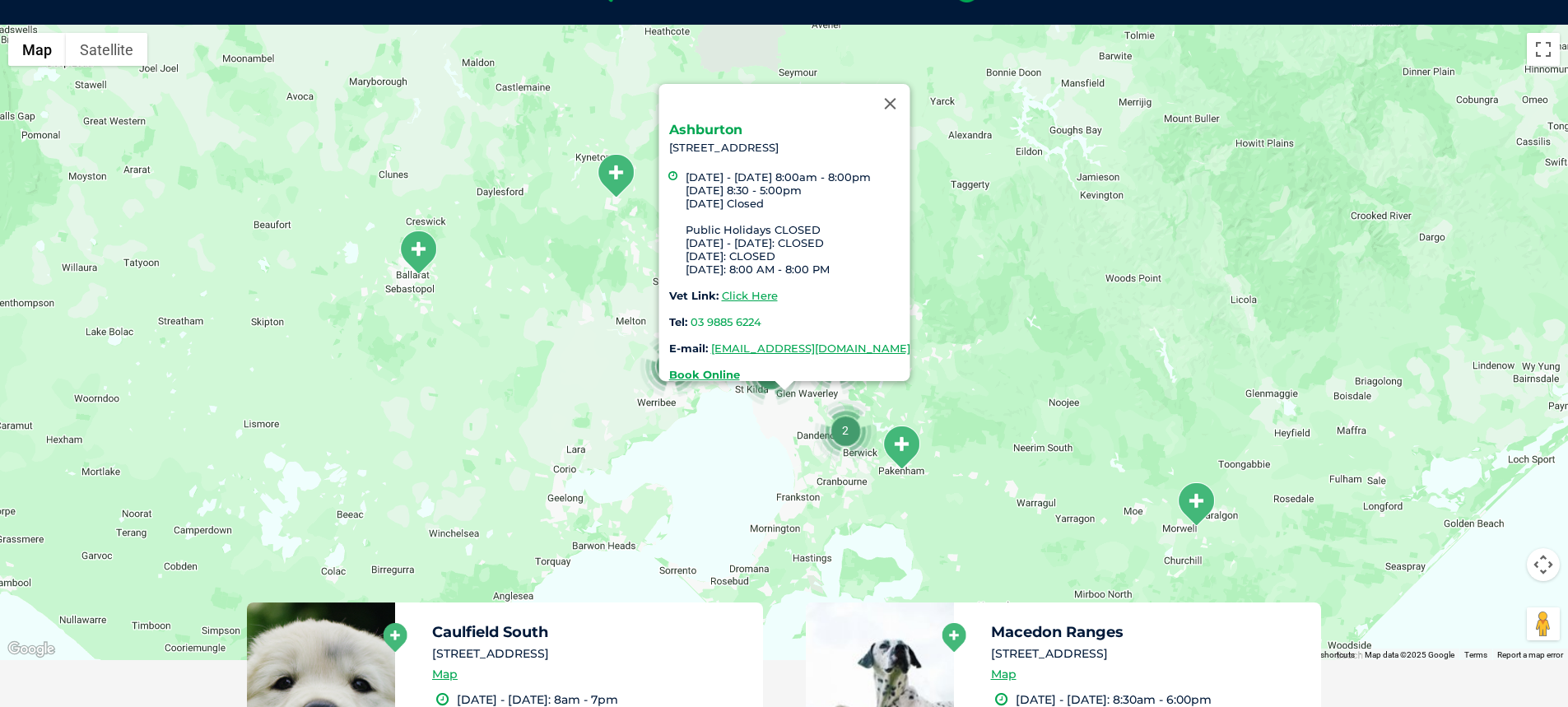
click at [697, 121] on link "Ashburton" at bounding box center [704, 129] width 73 height 15
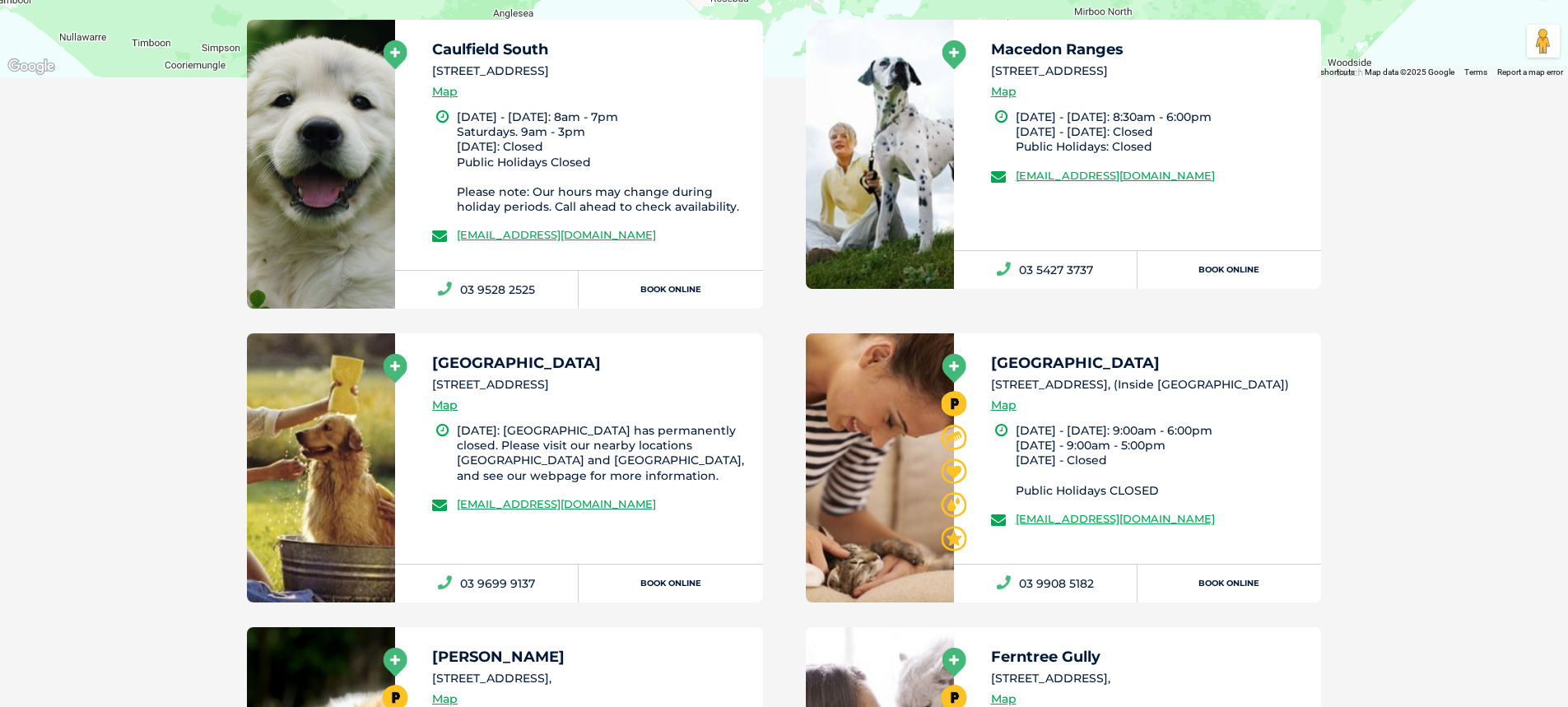
scroll to position [871, 0]
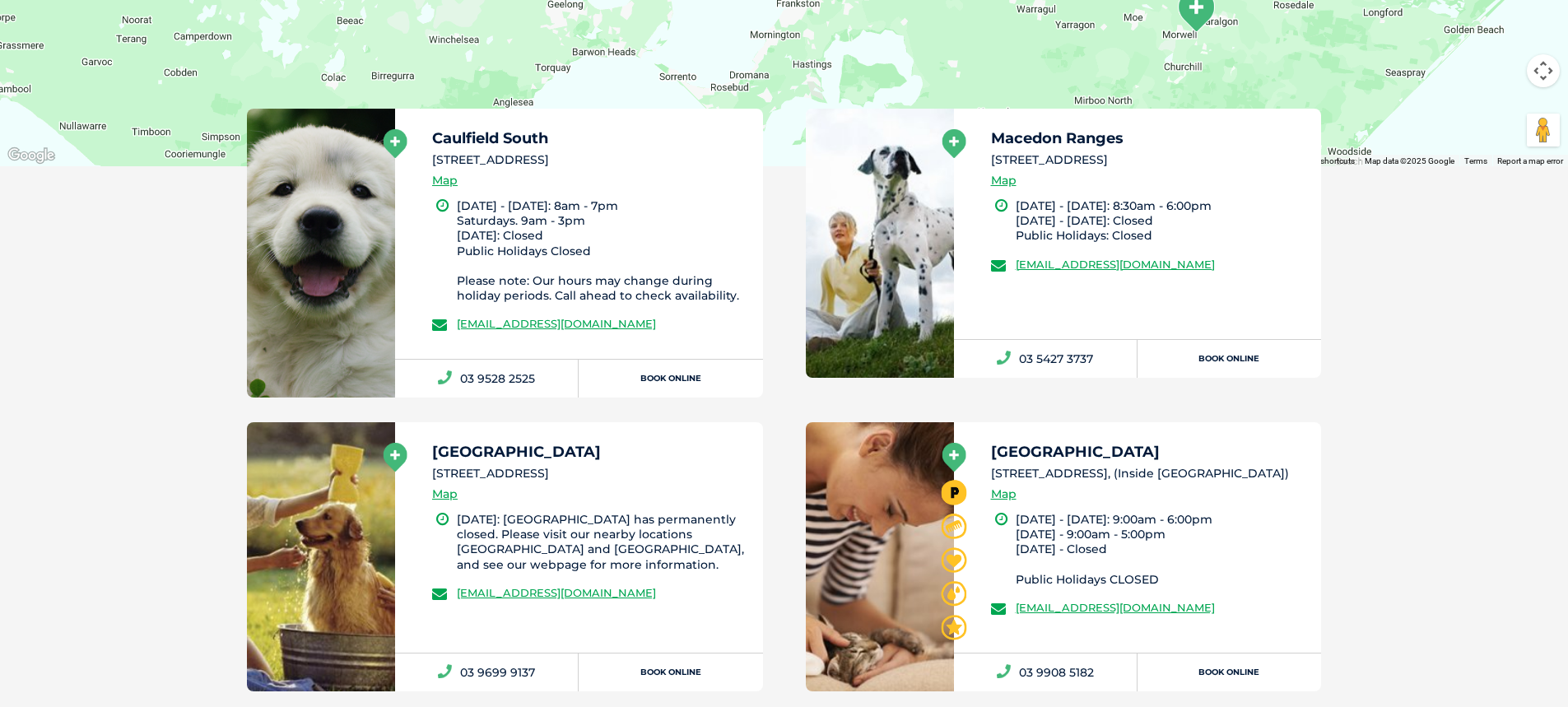
click at [948, 140] on icon at bounding box center [953, 143] width 24 height 28
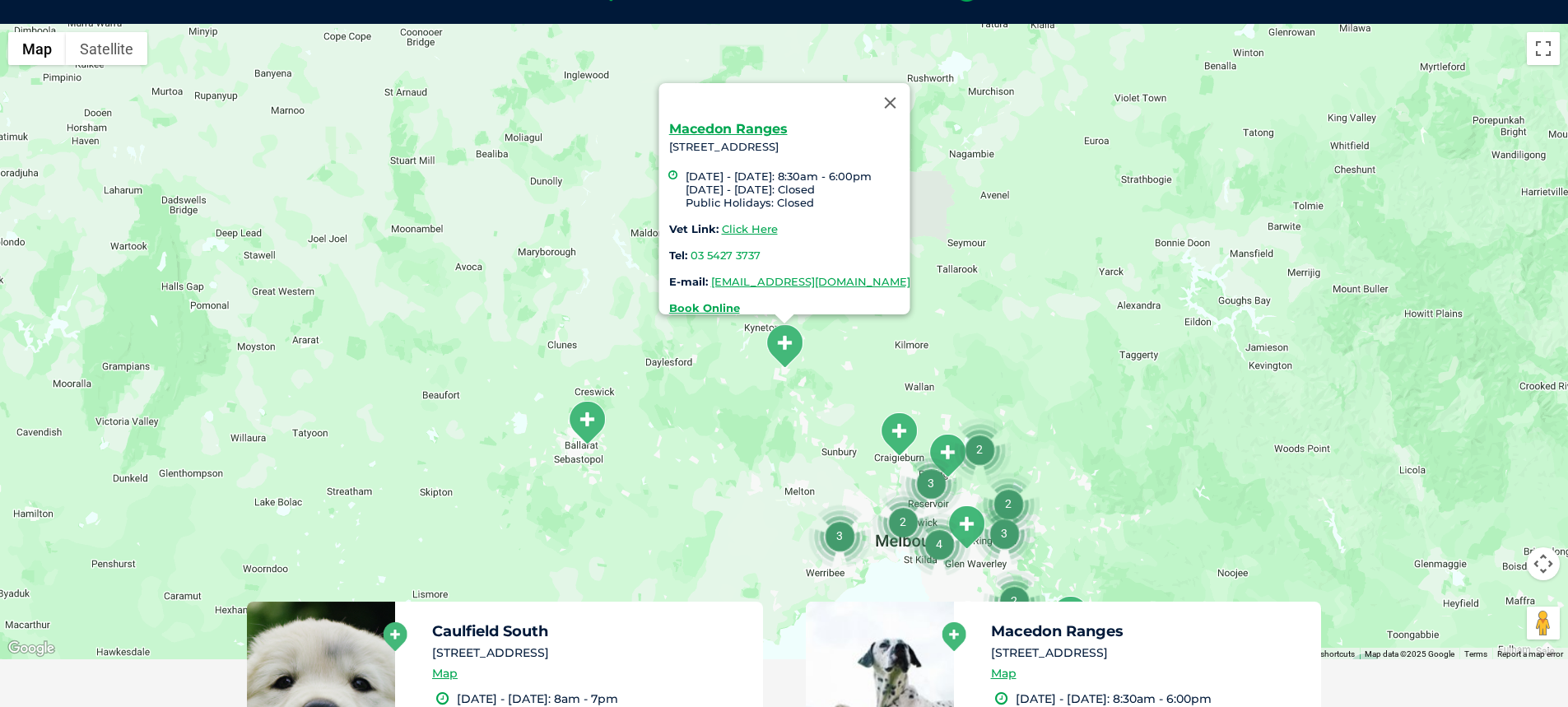
scroll to position [378, 0]
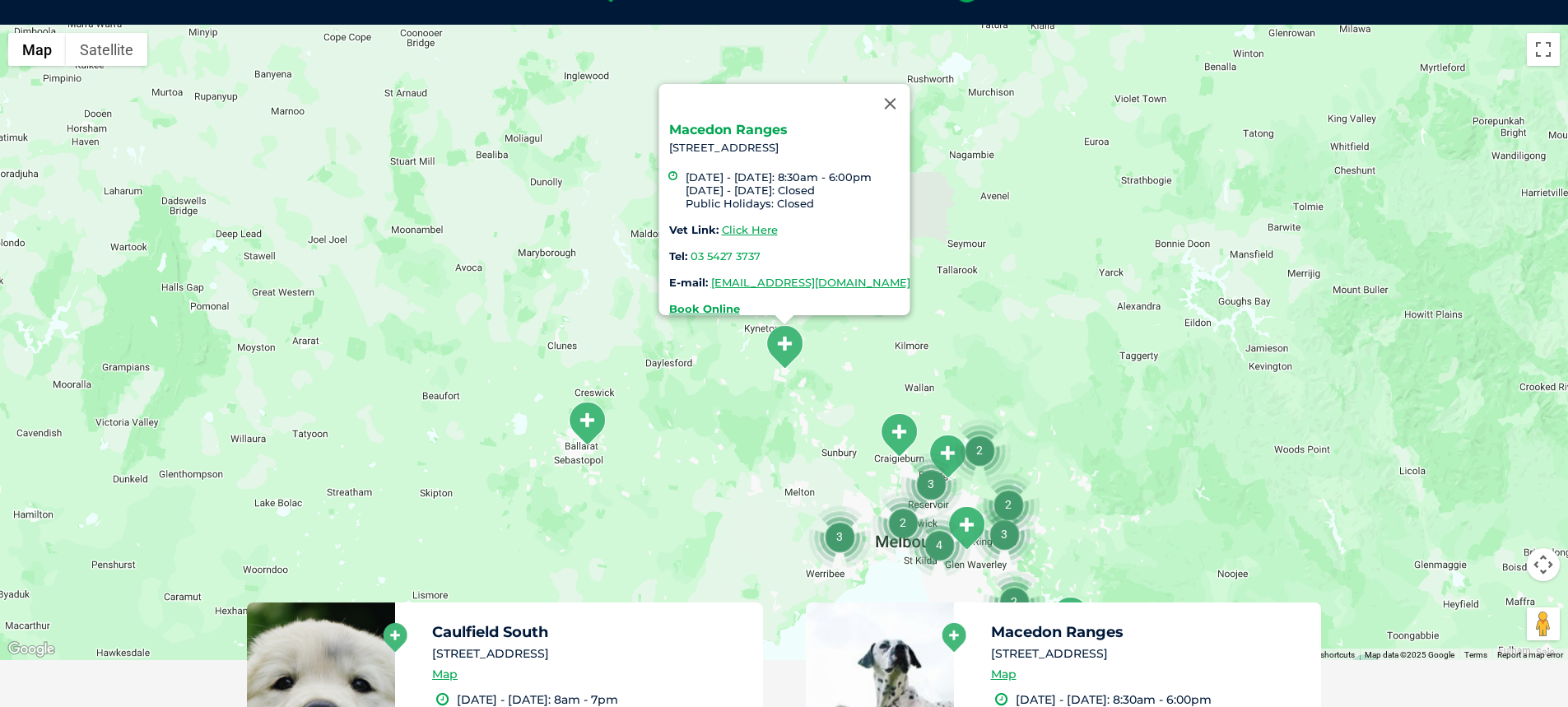
click at [688, 121] on link "Macedon Ranges" at bounding box center [727, 129] width 119 height 15
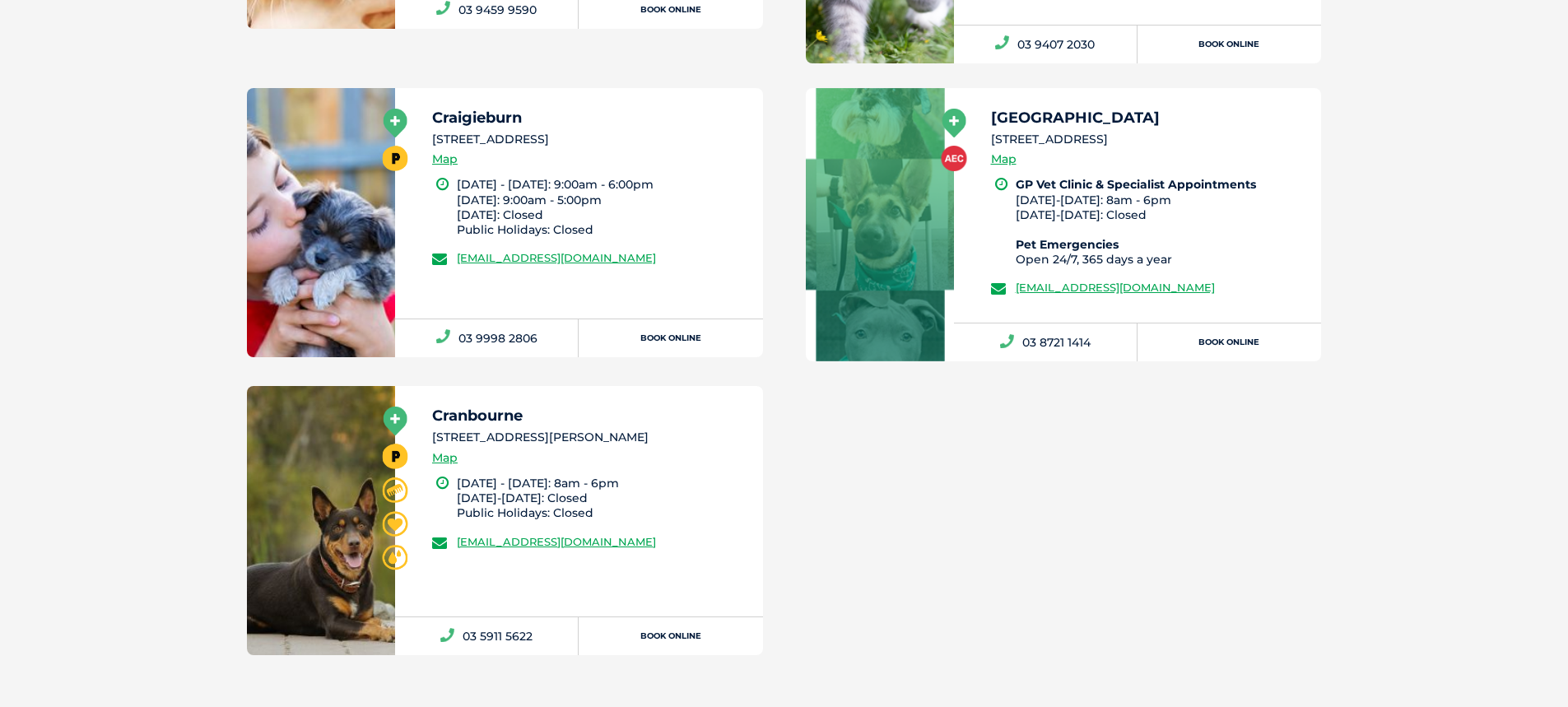
scroll to position [5256, 0]
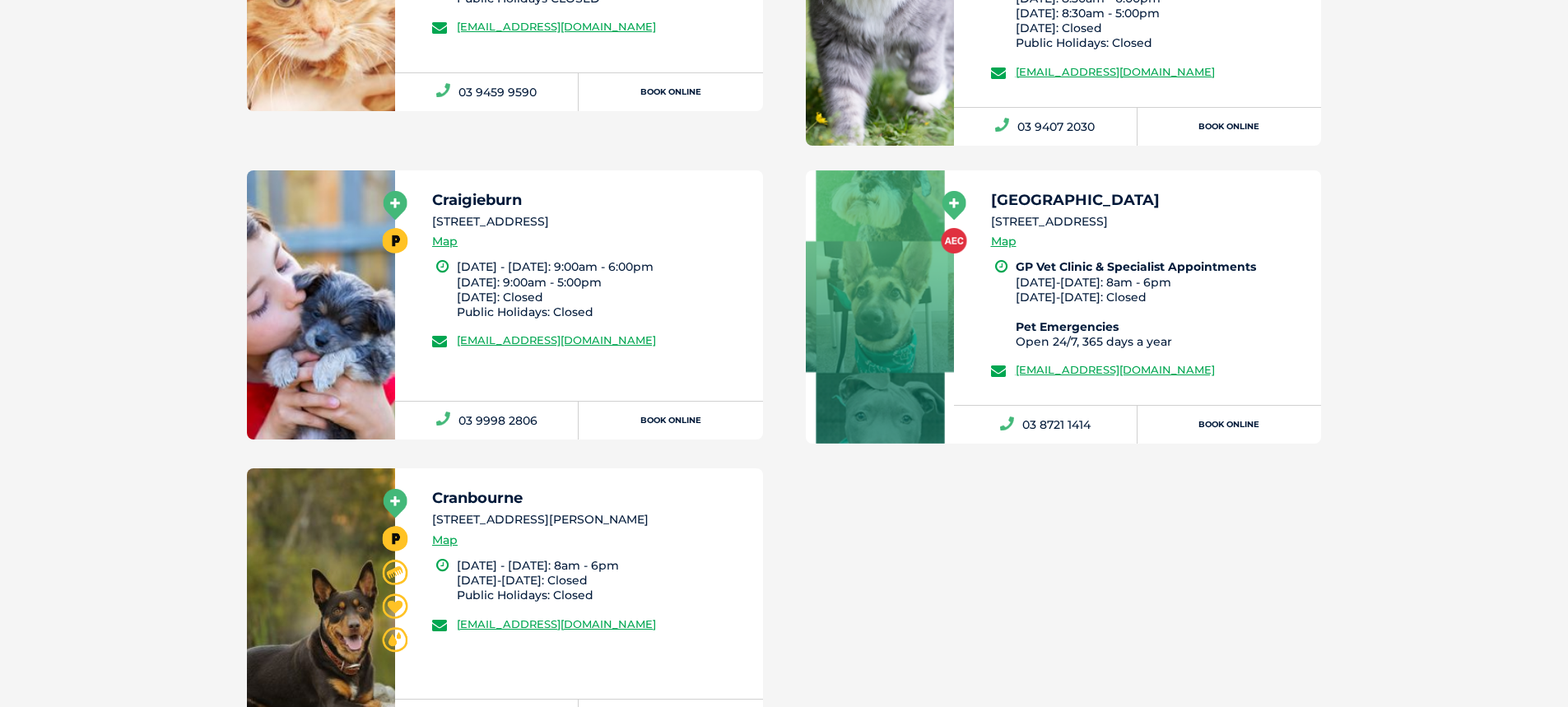
click at [394, 489] on icon at bounding box center [395, 503] width 24 height 28
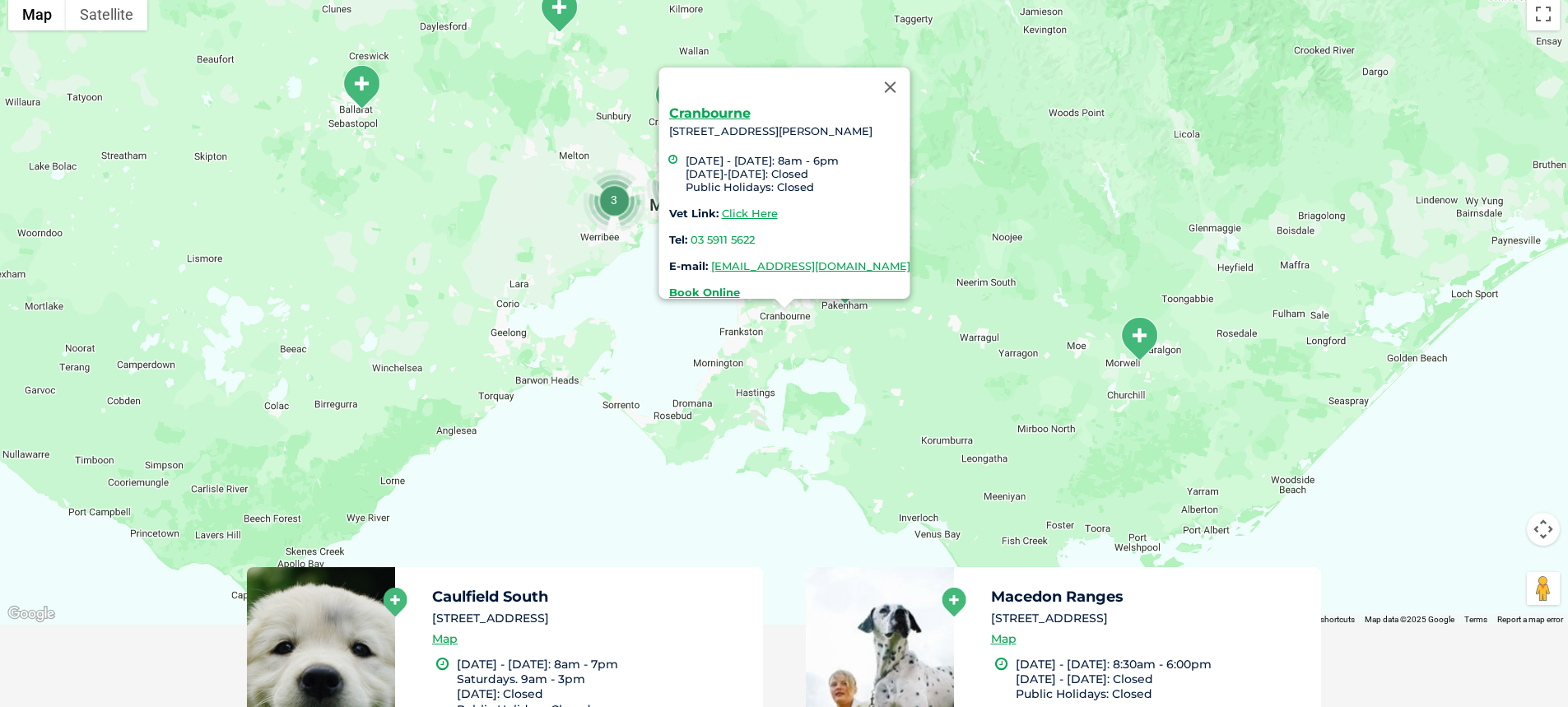
scroll to position [378, 0]
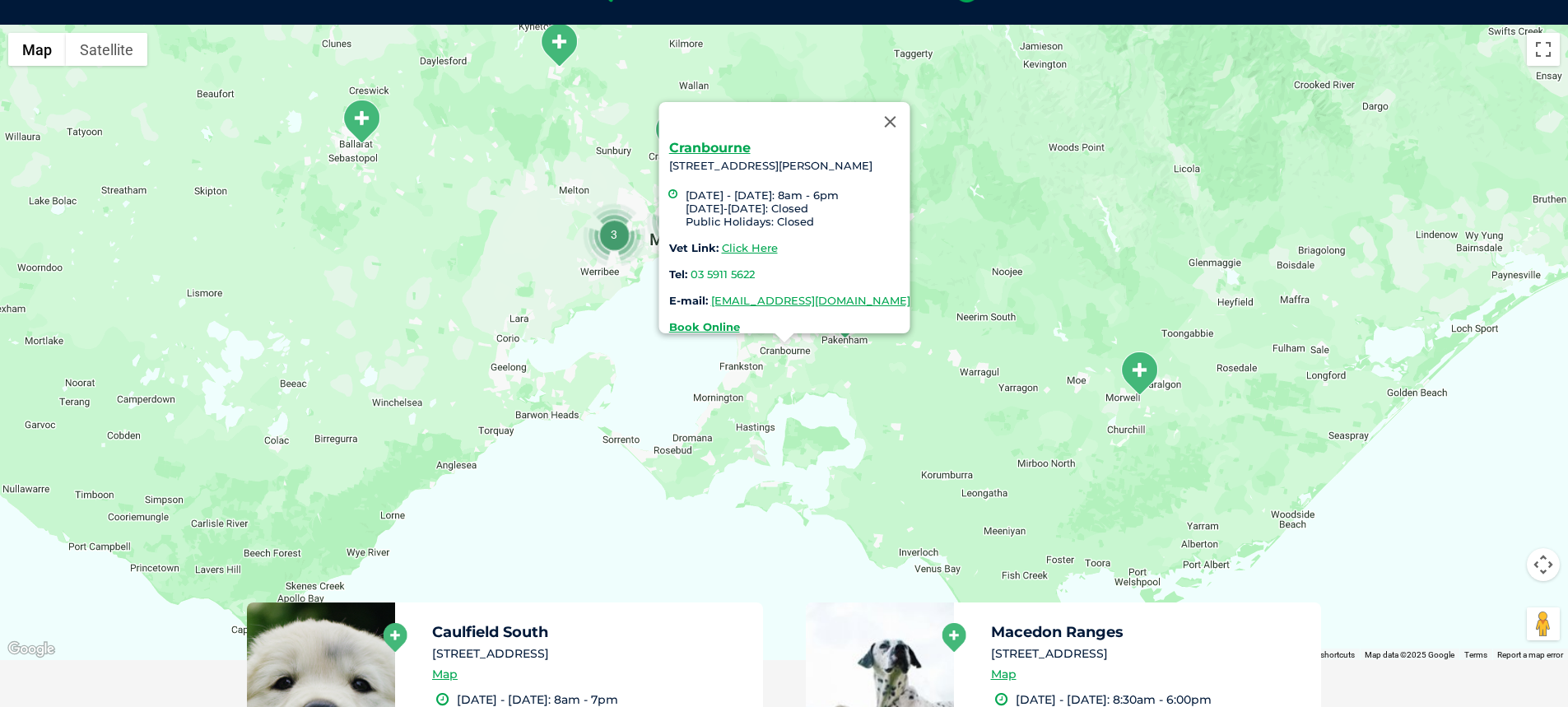
click at [668, 131] on div at bounding box center [769, 122] width 201 height 40
click at [668, 140] on link "Cranbourne" at bounding box center [709, 147] width 82 height 15
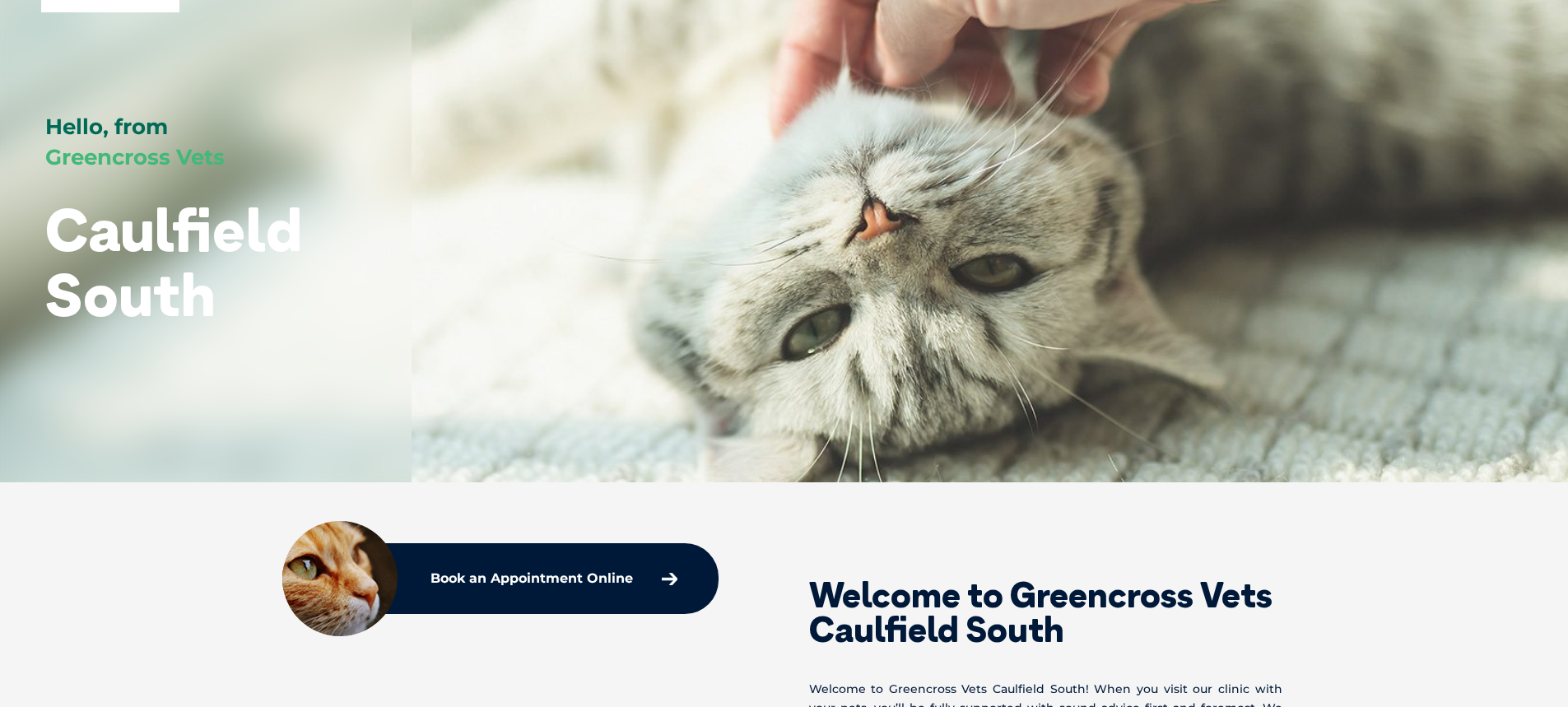
scroll to position [247, 0]
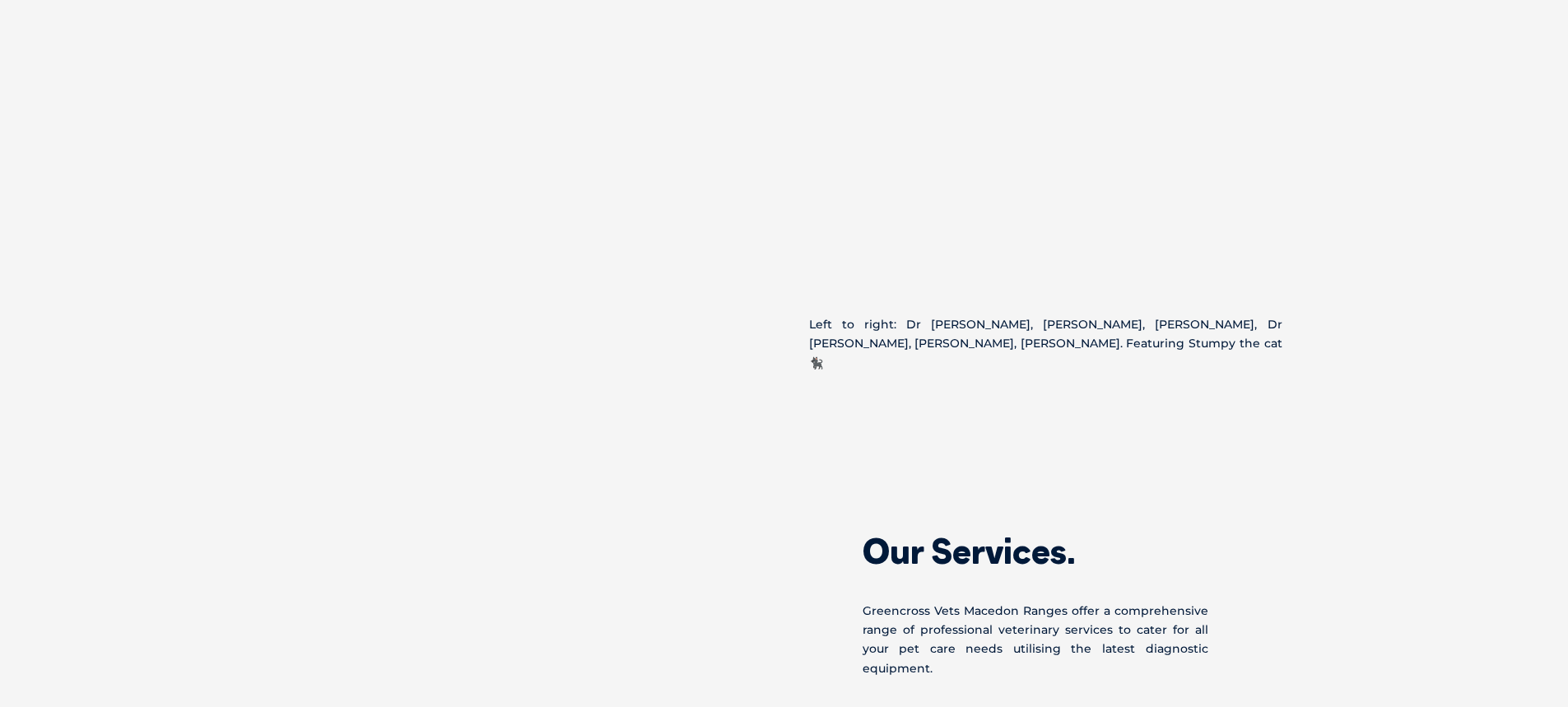
scroll to position [1646, 0]
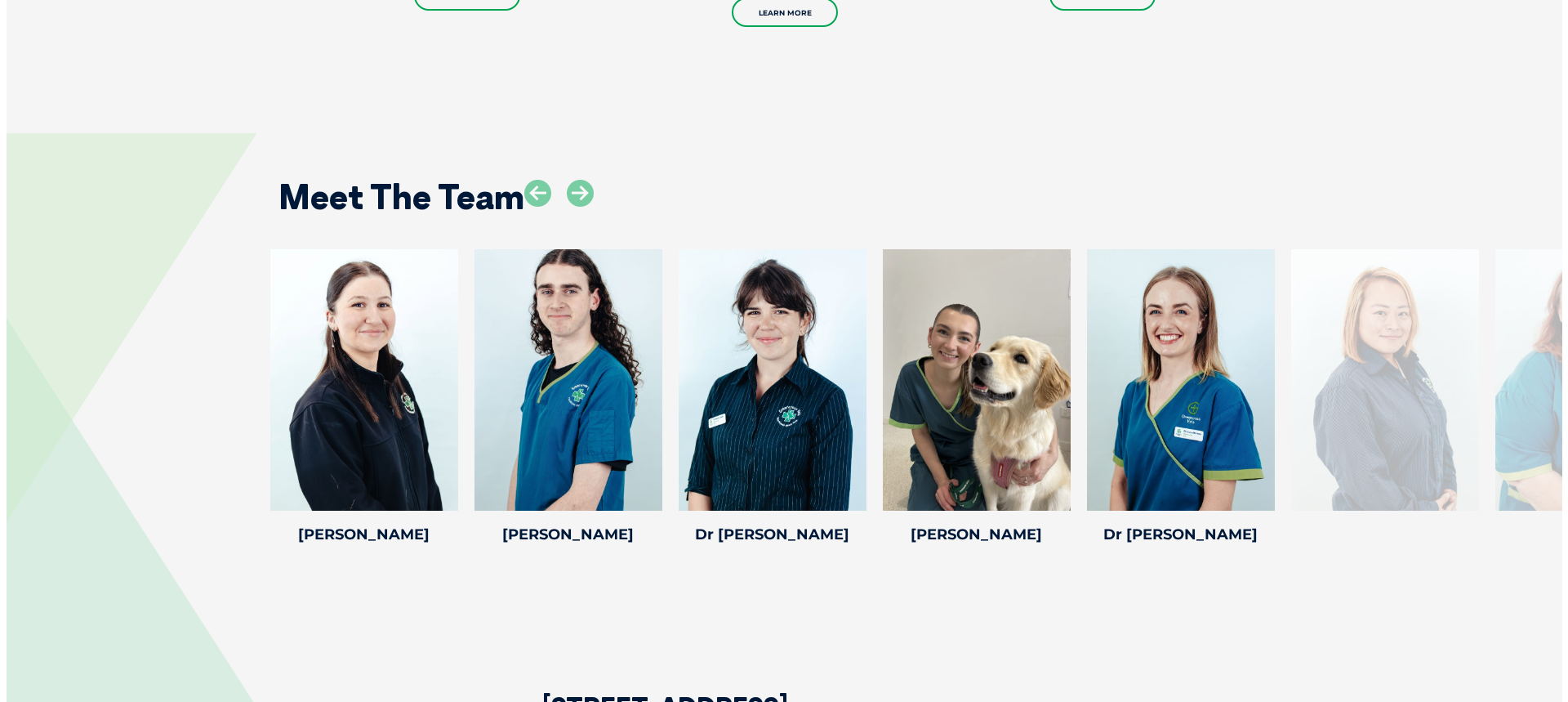
scroll to position [2288, 0]
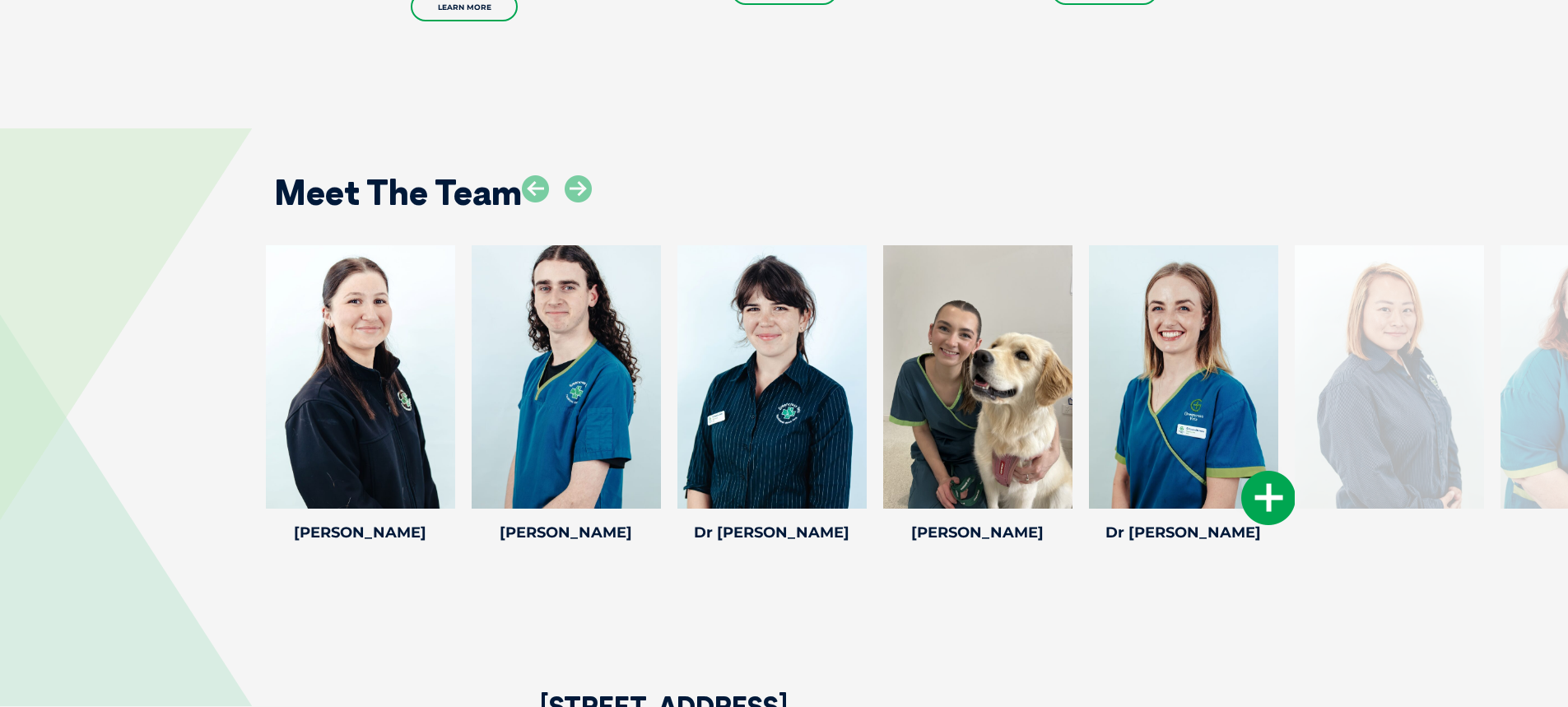
click at [1280, 498] on icon at bounding box center [1268, 497] width 54 height 54
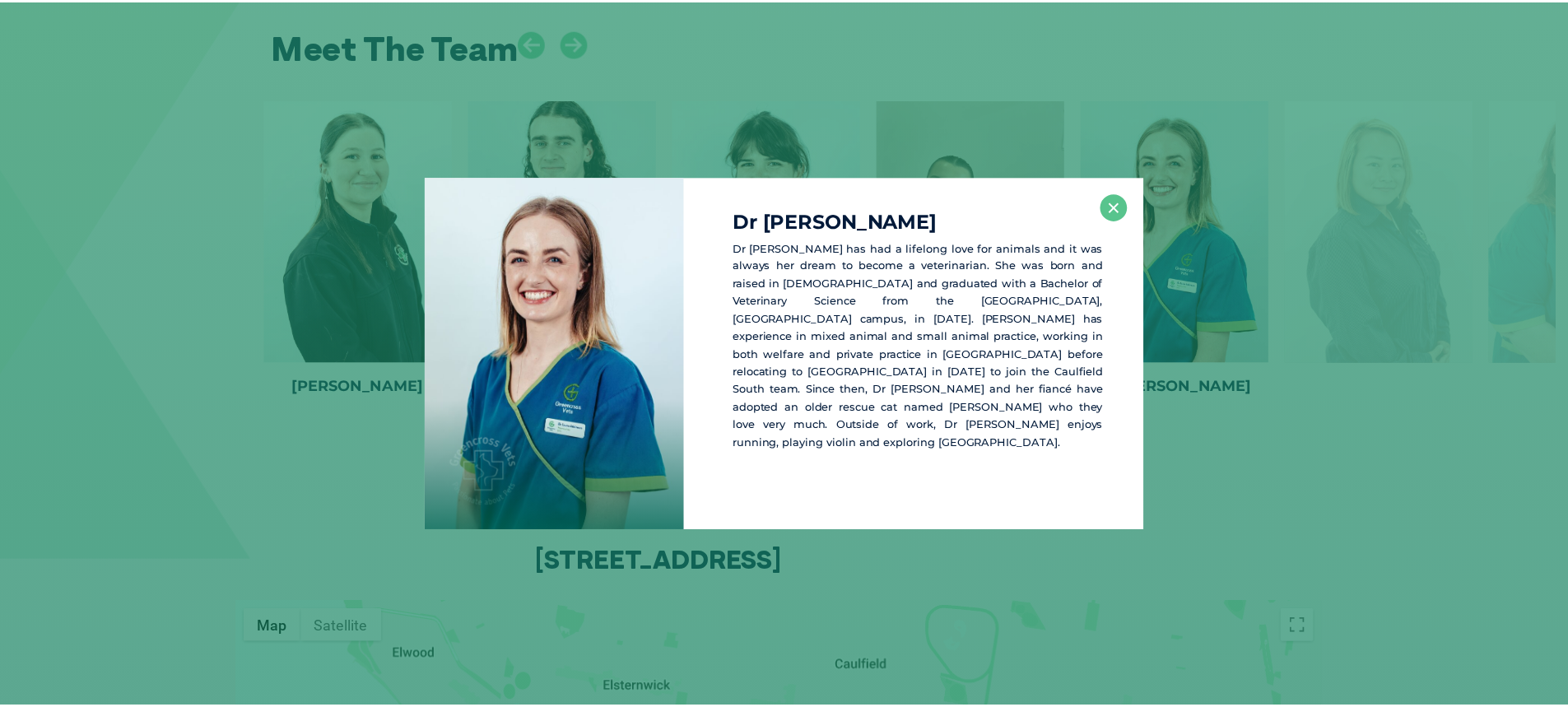
scroll to position [2451, 0]
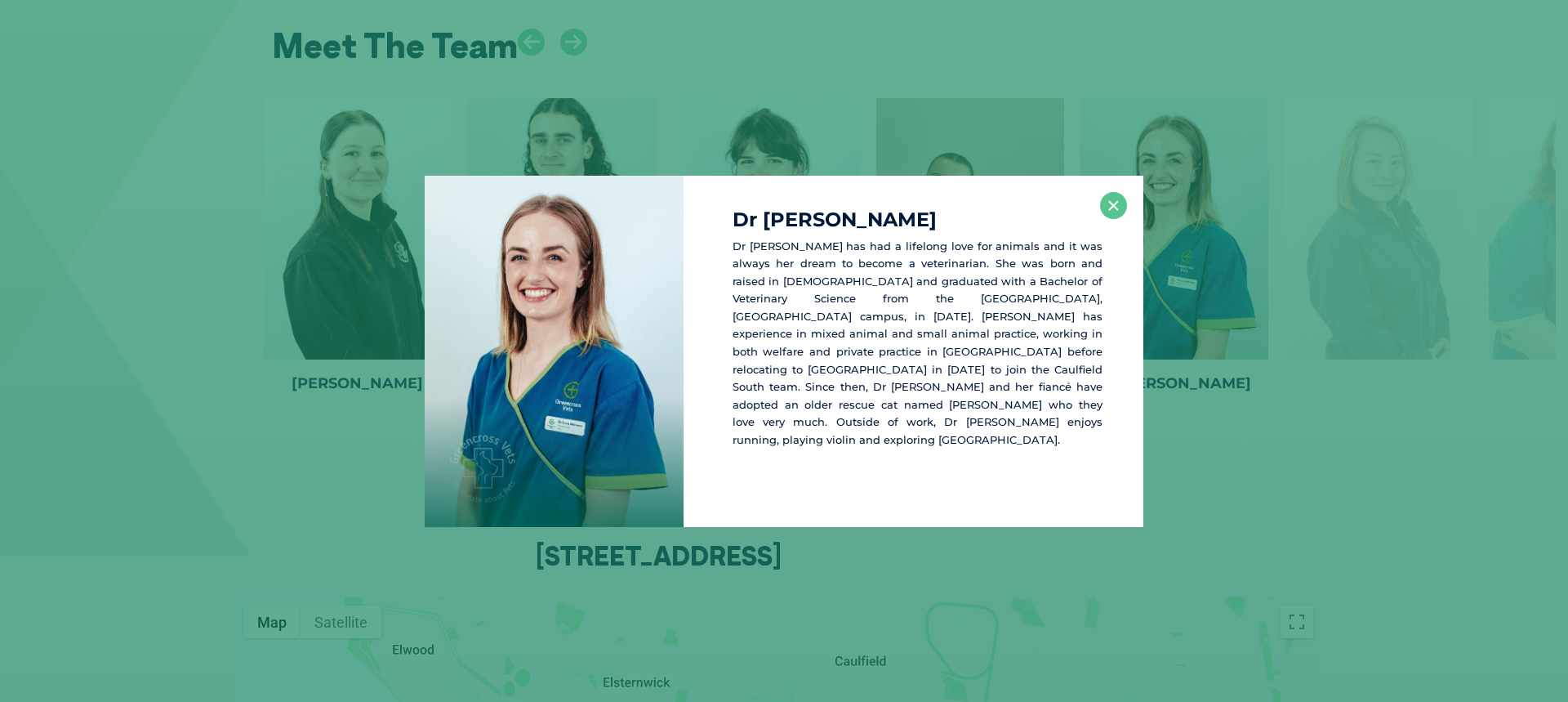
click at [1109, 219] on div "Dr Laura A Dr Laura has had a lifelong love for animals and it was always her d…" at bounding box center [913, 351] width 460 height 351
click at [1123, 206] on button "×" at bounding box center [1113, 205] width 27 height 27
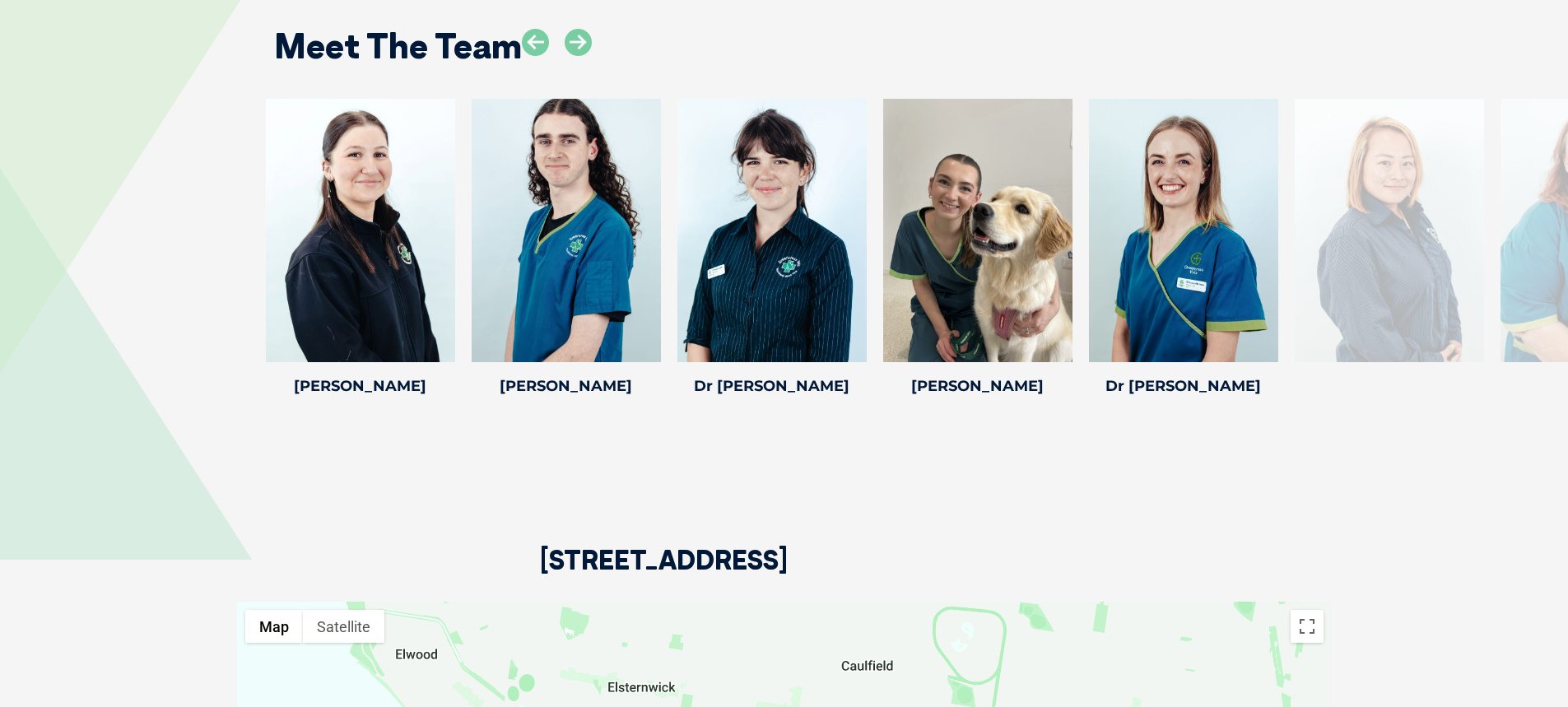
click at [1363, 220] on div at bounding box center [1389, 231] width 189 height 264
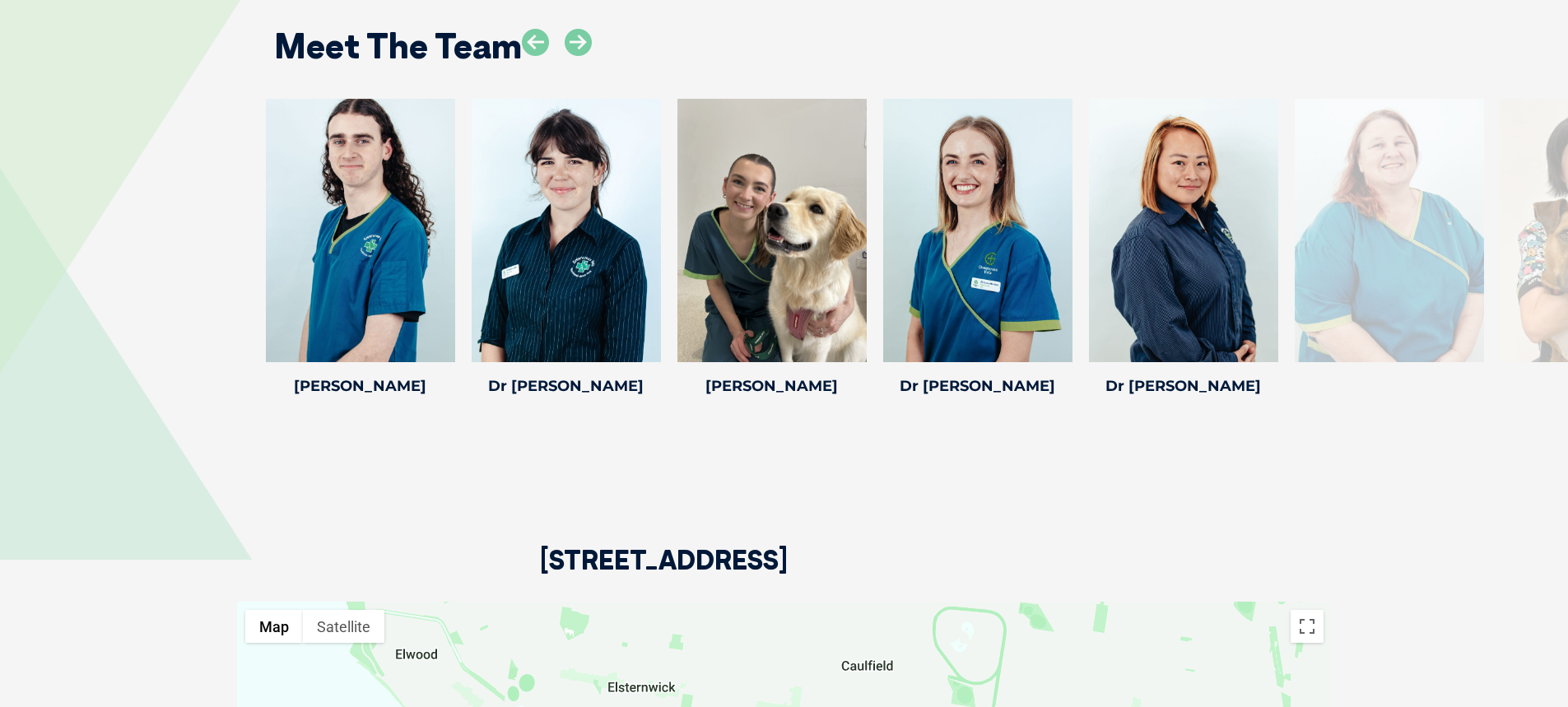
drag, startPoint x: 1249, startPoint y: 228, endPoint x: 159, endPoint y: 228, distance: 1090.0
click at [159, 228] on div "Emma J Emma J Emma joined our team in June 2021 and completed her veterinary nu…" at bounding box center [784, 250] width 1568 height 303
click at [584, 43] on icon at bounding box center [578, 42] width 28 height 28
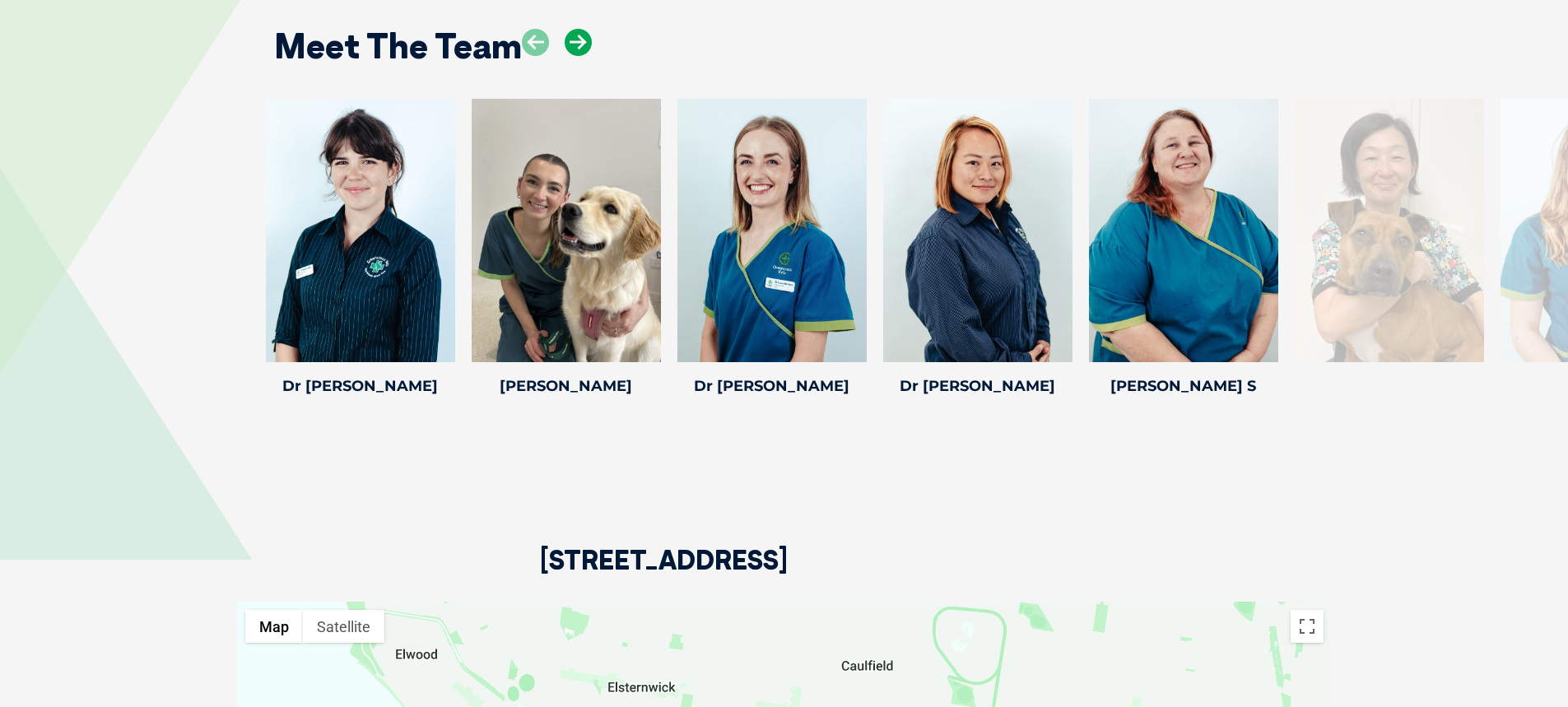
click at [584, 43] on icon at bounding box center [578, 42] width 28 height 28
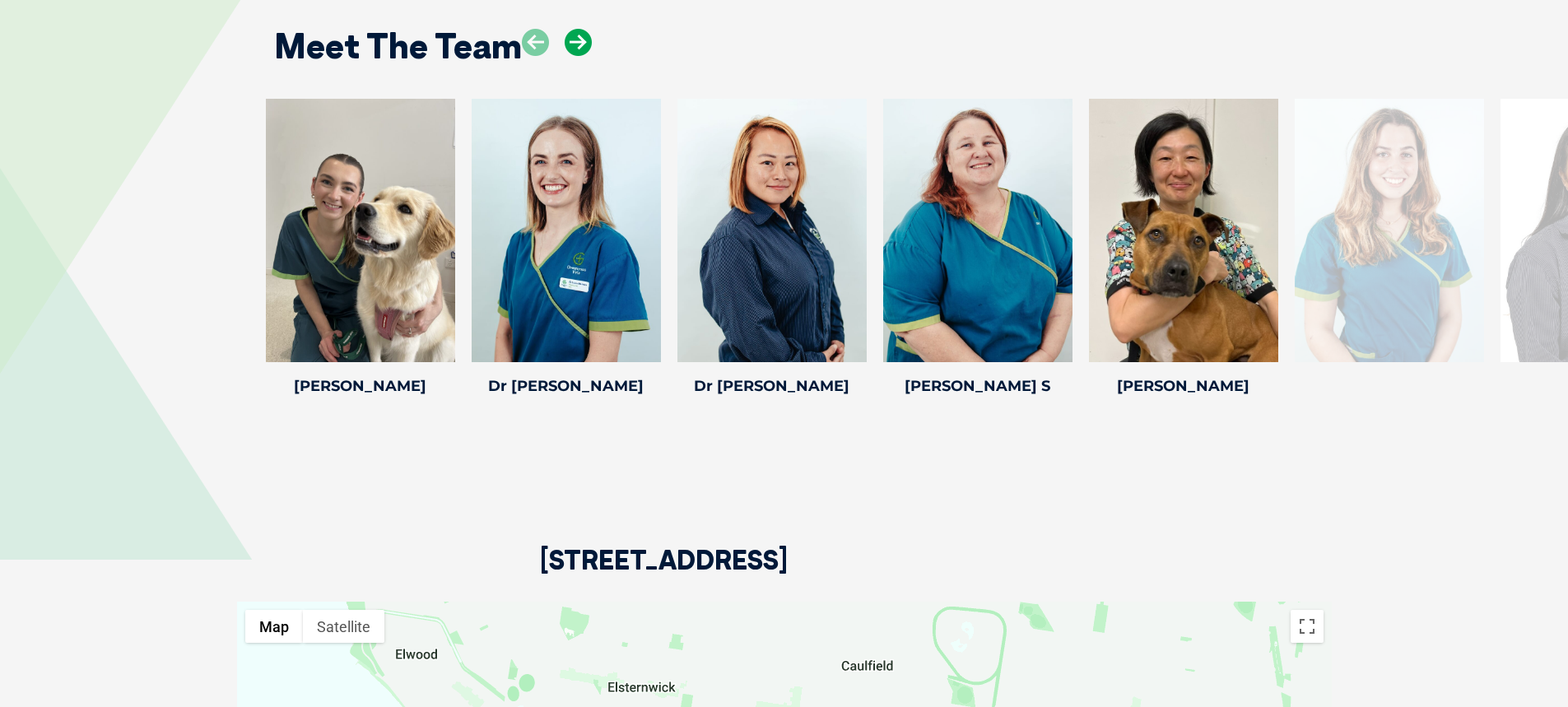
click at [584, 43] on icon at bounding box center [578, 42] width 28 height 28
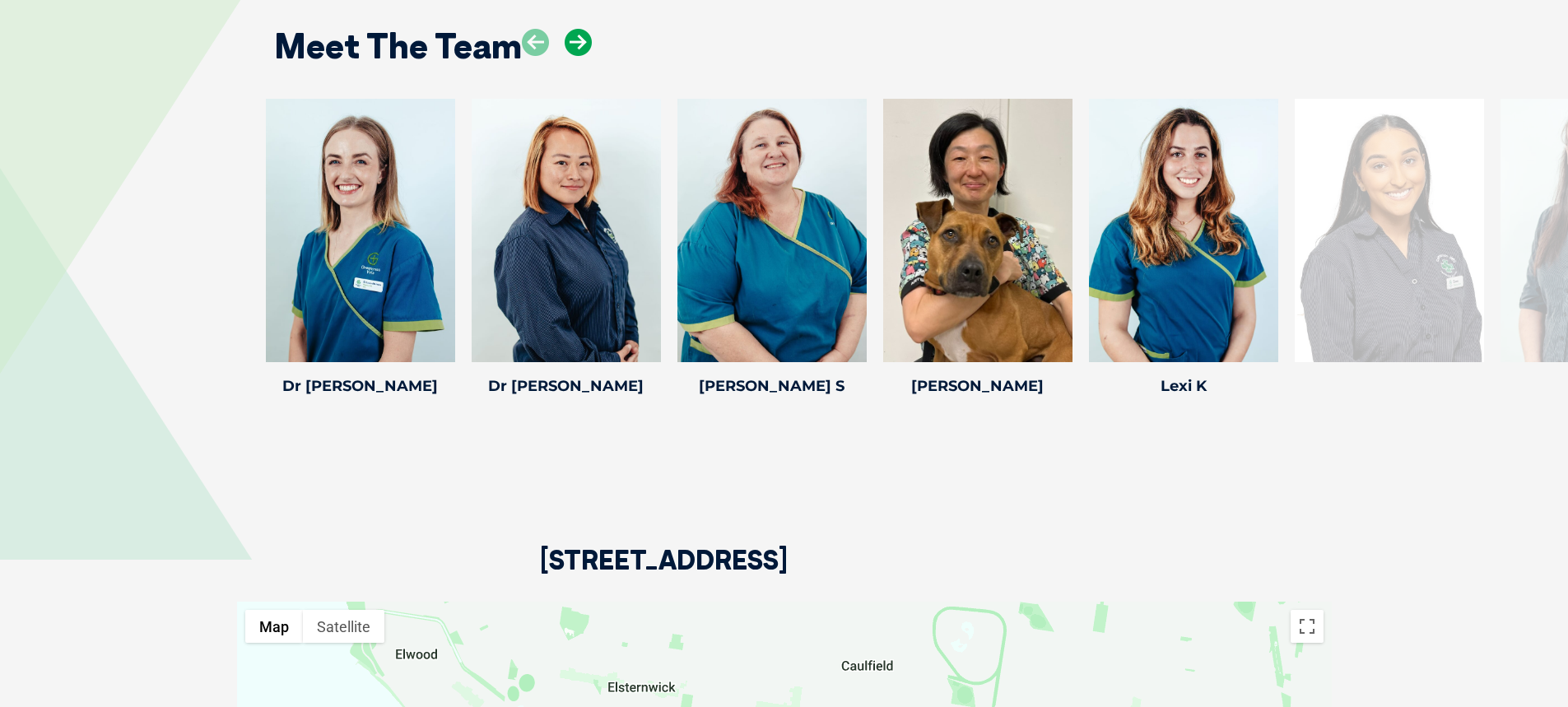
click at [584, 43] on icon at bounding box center [578, 42] width 28 height 28
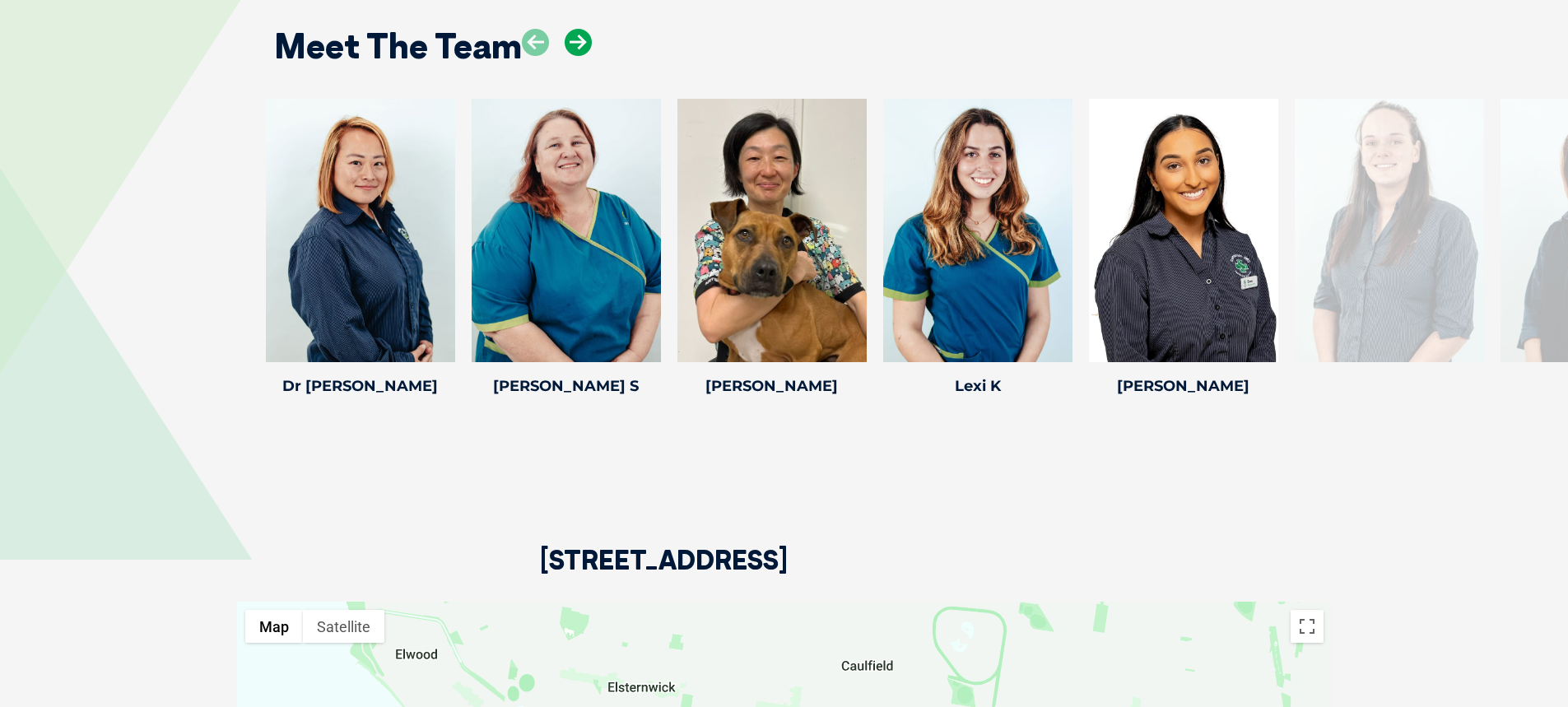
click at [584, 43] on icon at bounding box center [578, 42] width 28 height 28
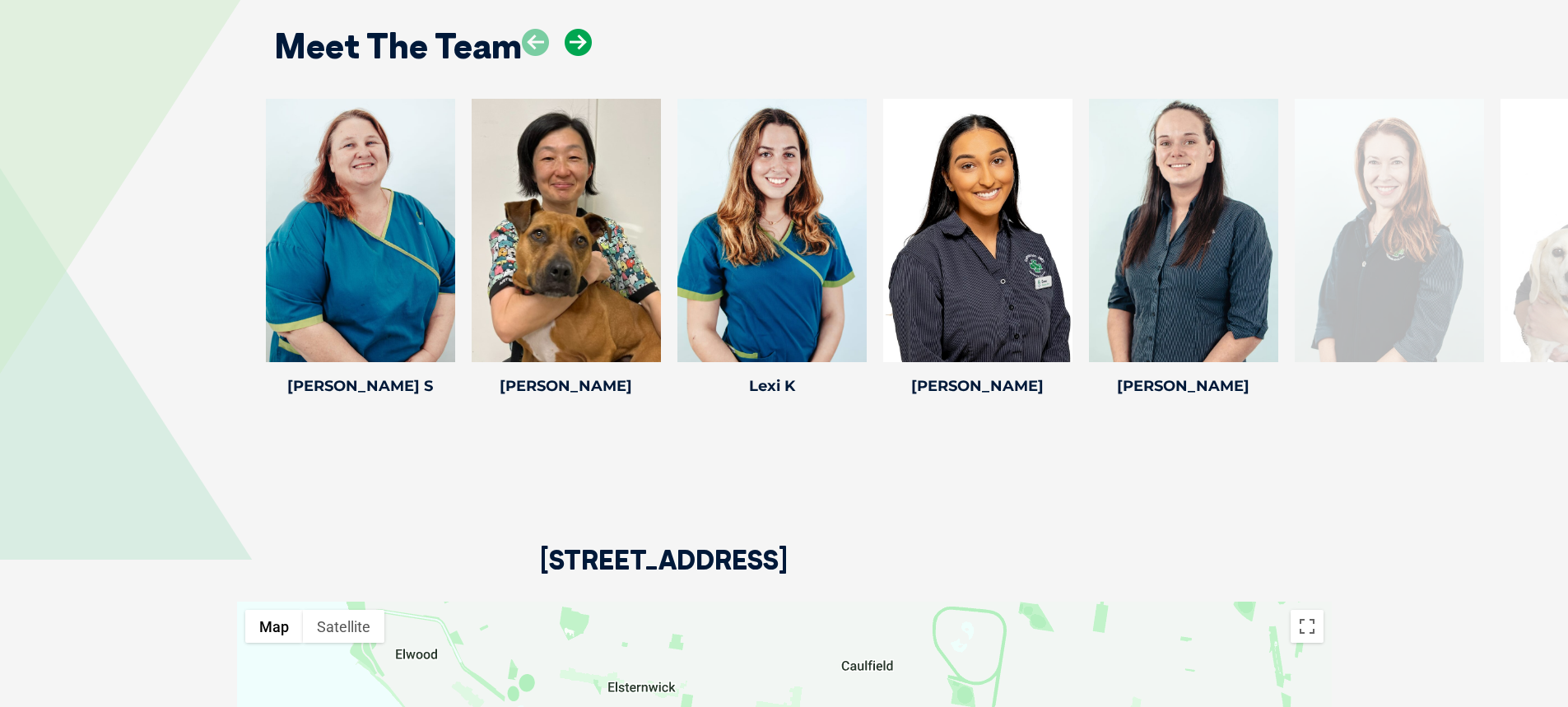
click at [584, 43] on icon at bounding box center [578, 42] width 28 height 28
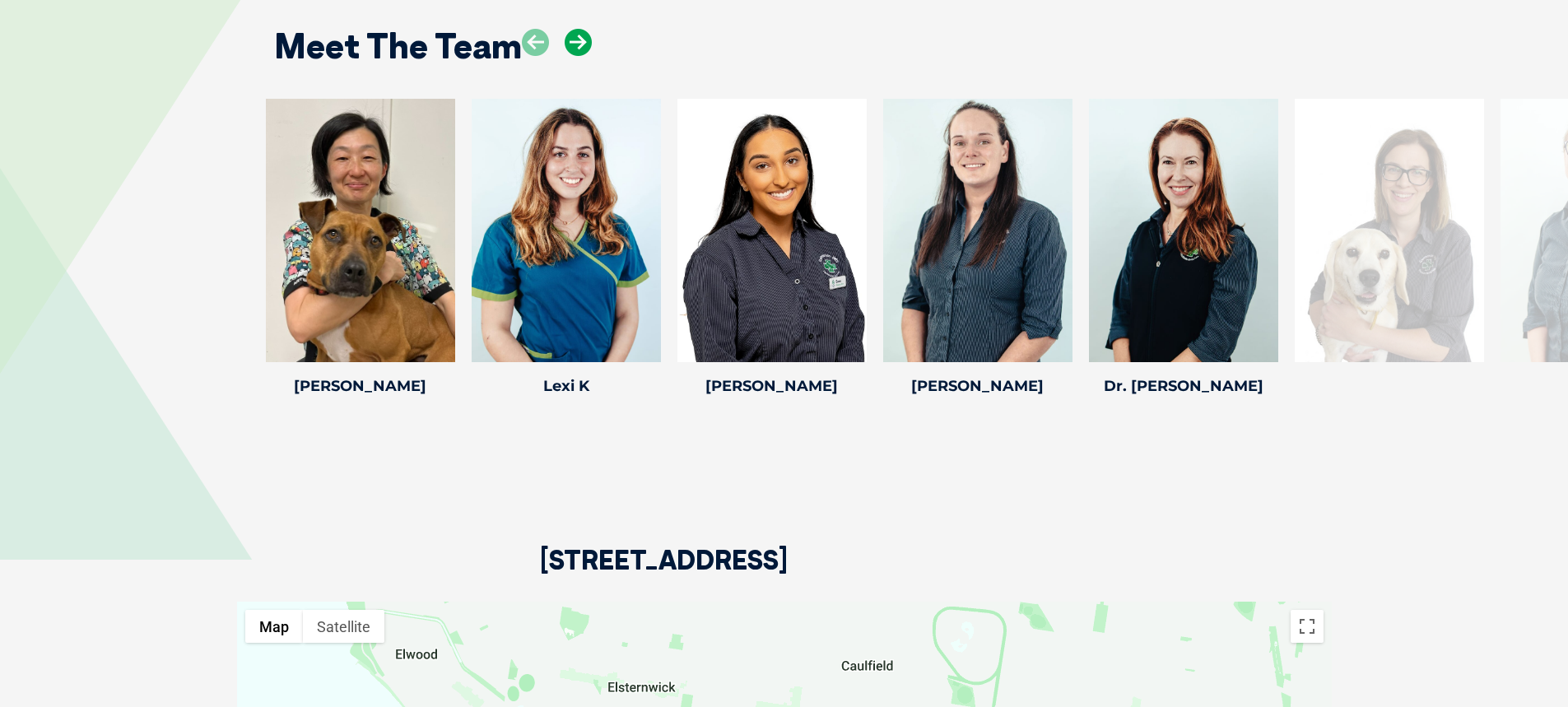
click at [584, 43] on icon at bounding box center [578, 42] width 28 height 28
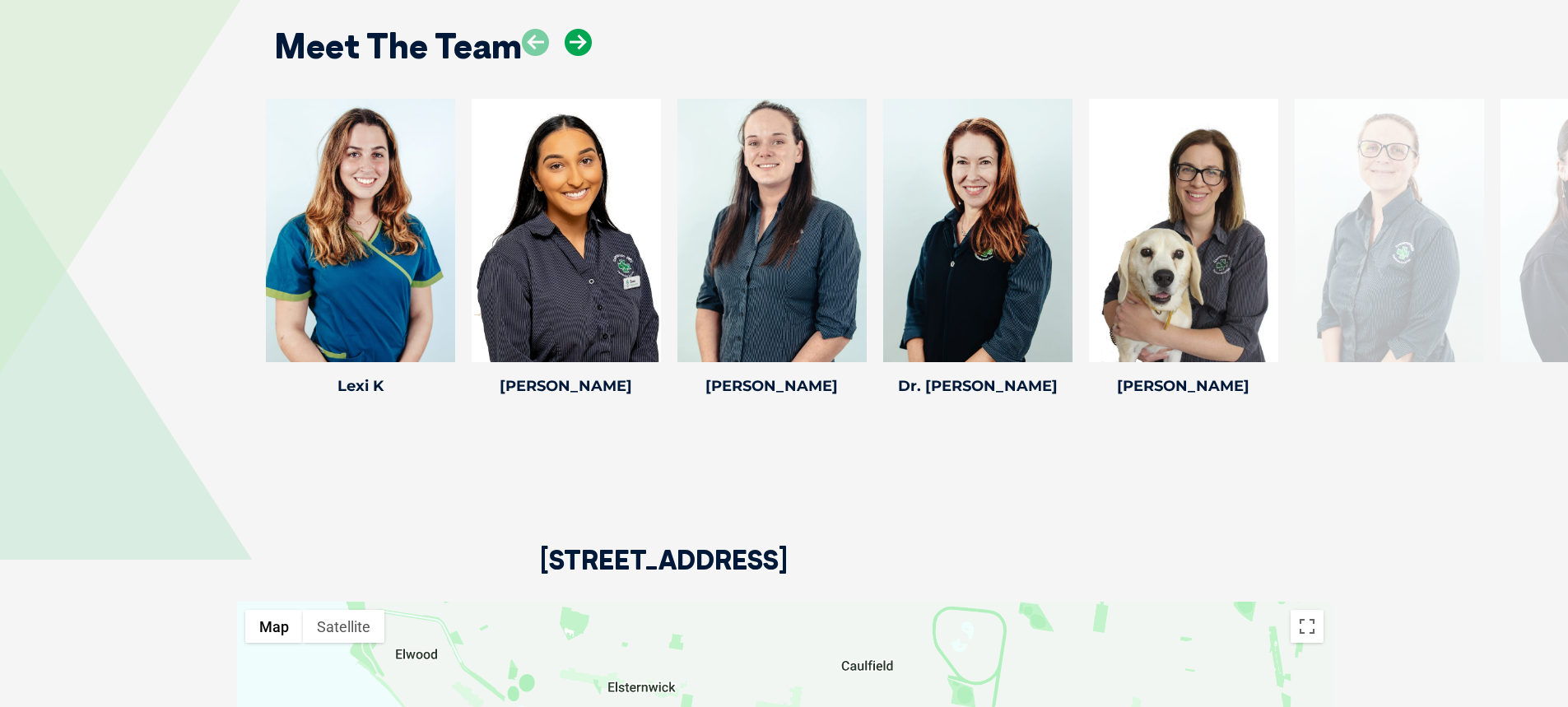
click at [584, 43] on icon at bounding box center [578, 42] width 28 height 28
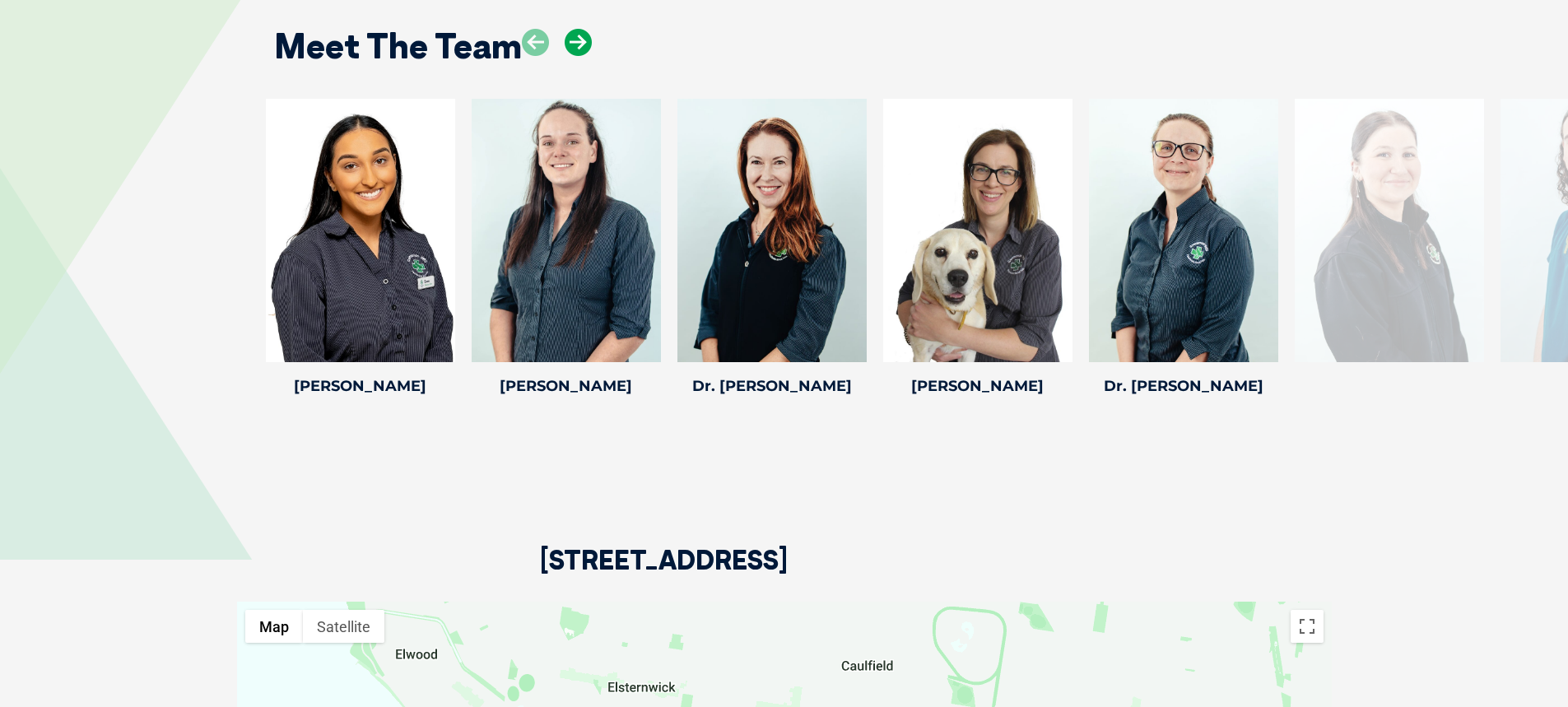
click at [584, 43] on icon at bounding box center [578, 42] width 28 height 28
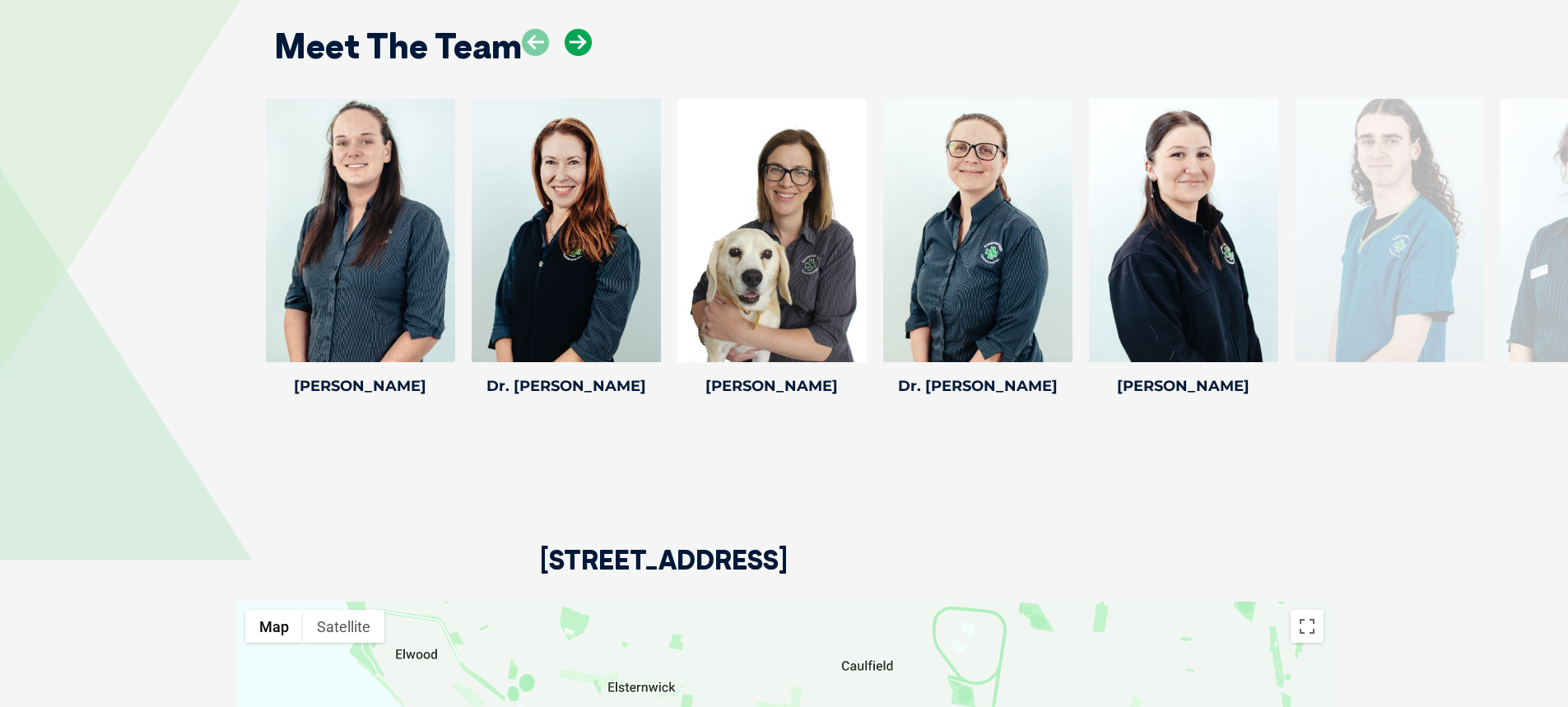
click at [584, 42] on icon at bounding box center [578, 42] width 28 height 28
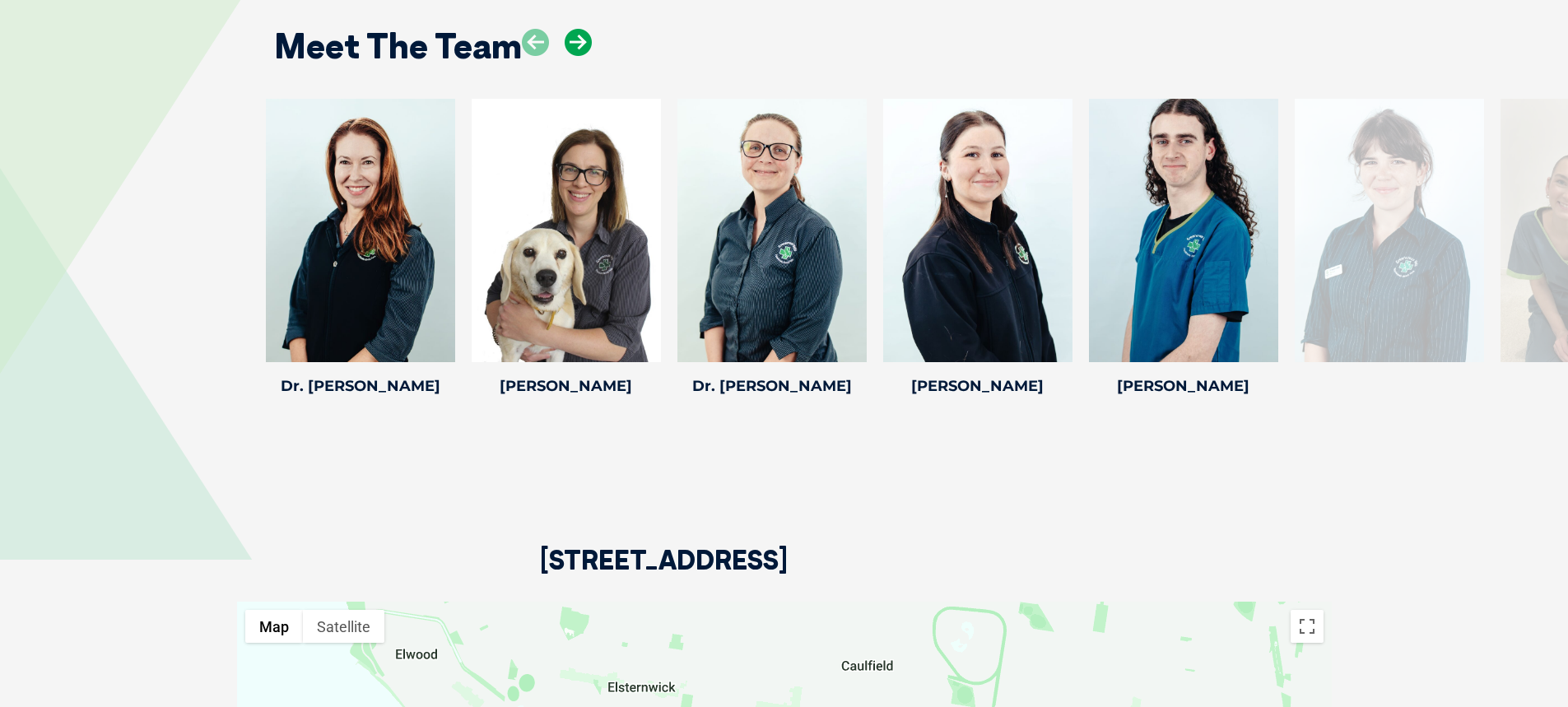
click at [584, 42] on icon at bounding box center [578, 42] width 28 height 28
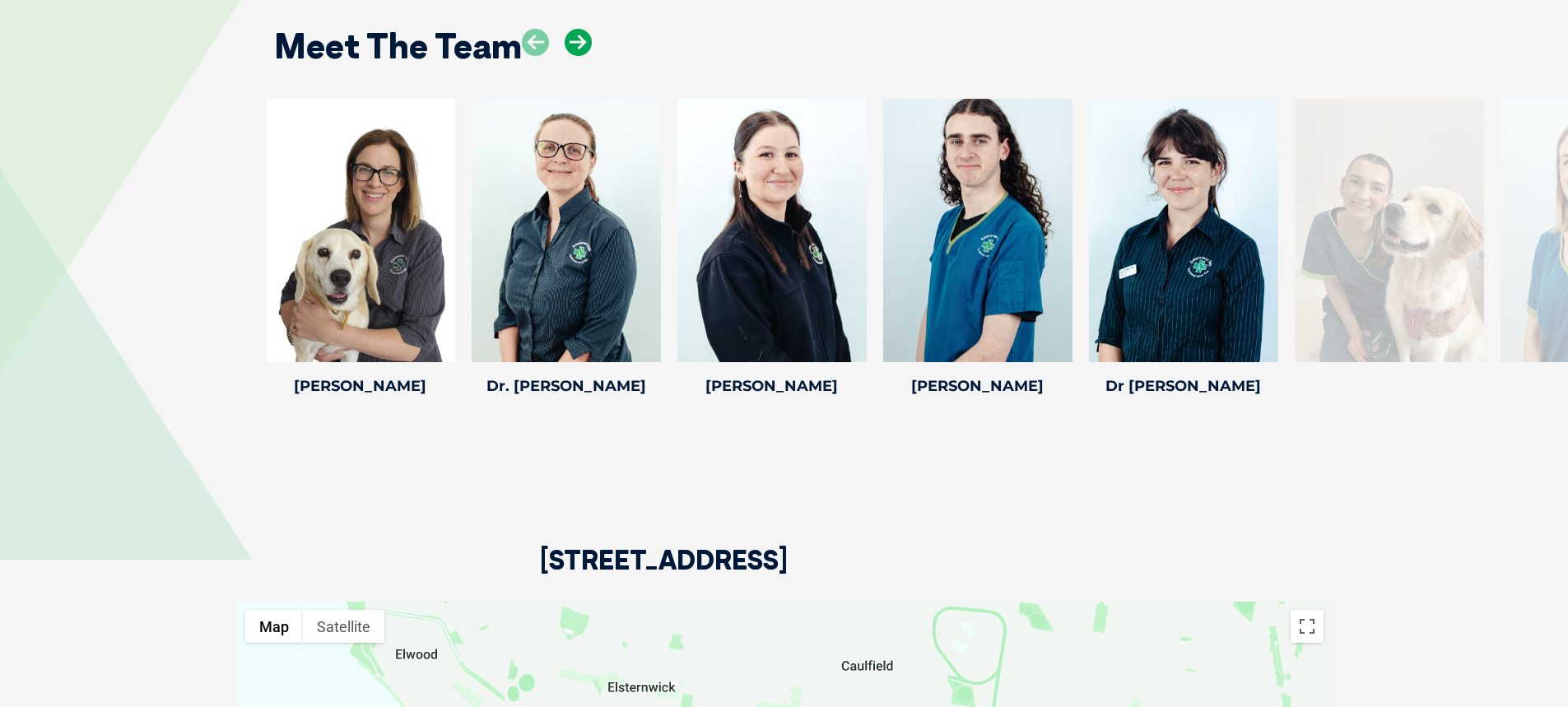
click at [584, 42] on icon at bounding box center [578, 42] width 28 height 28
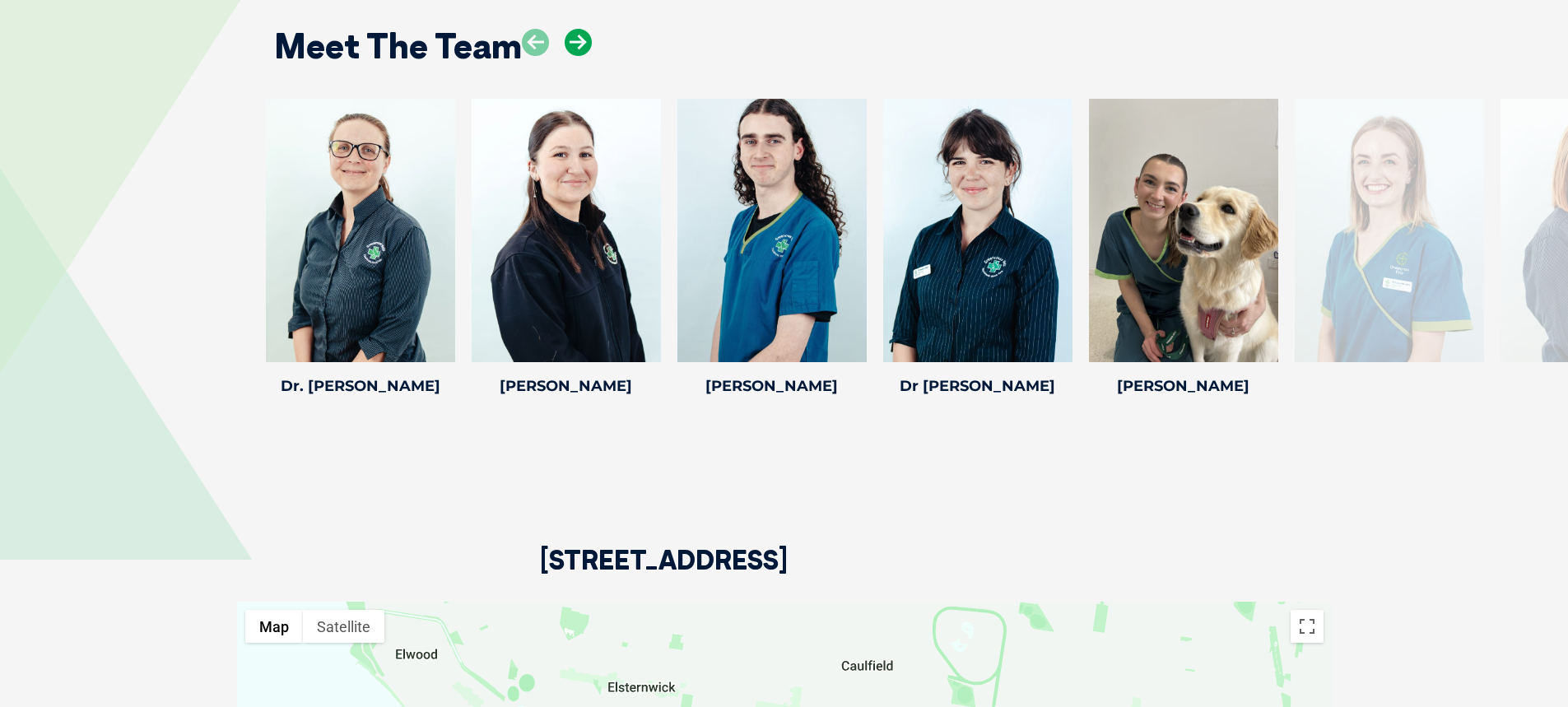
click at [584, 42] on icon at bounding box center [578, 42] width 28 height 28
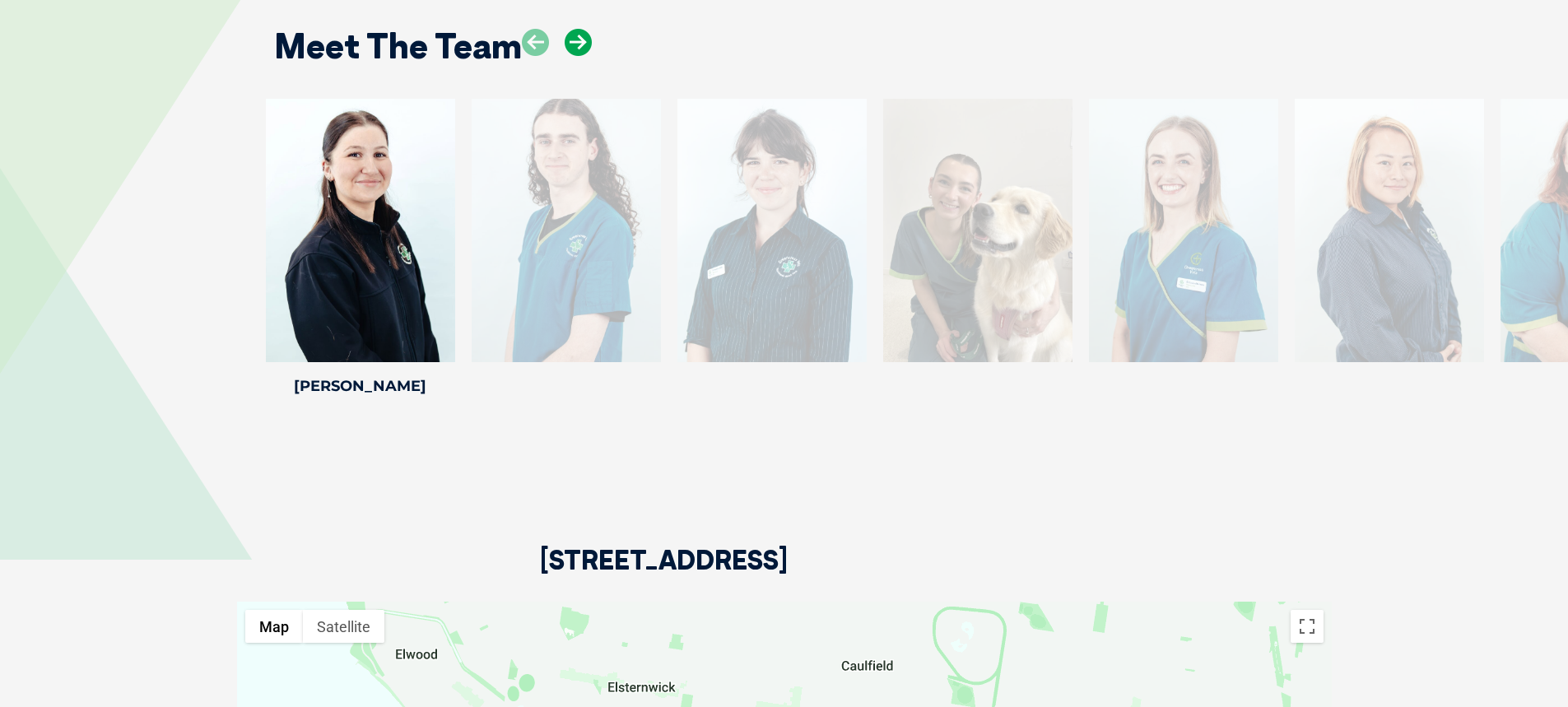
click at [584, 42] on icon at bounding box center [578, 42] width 28 height 28
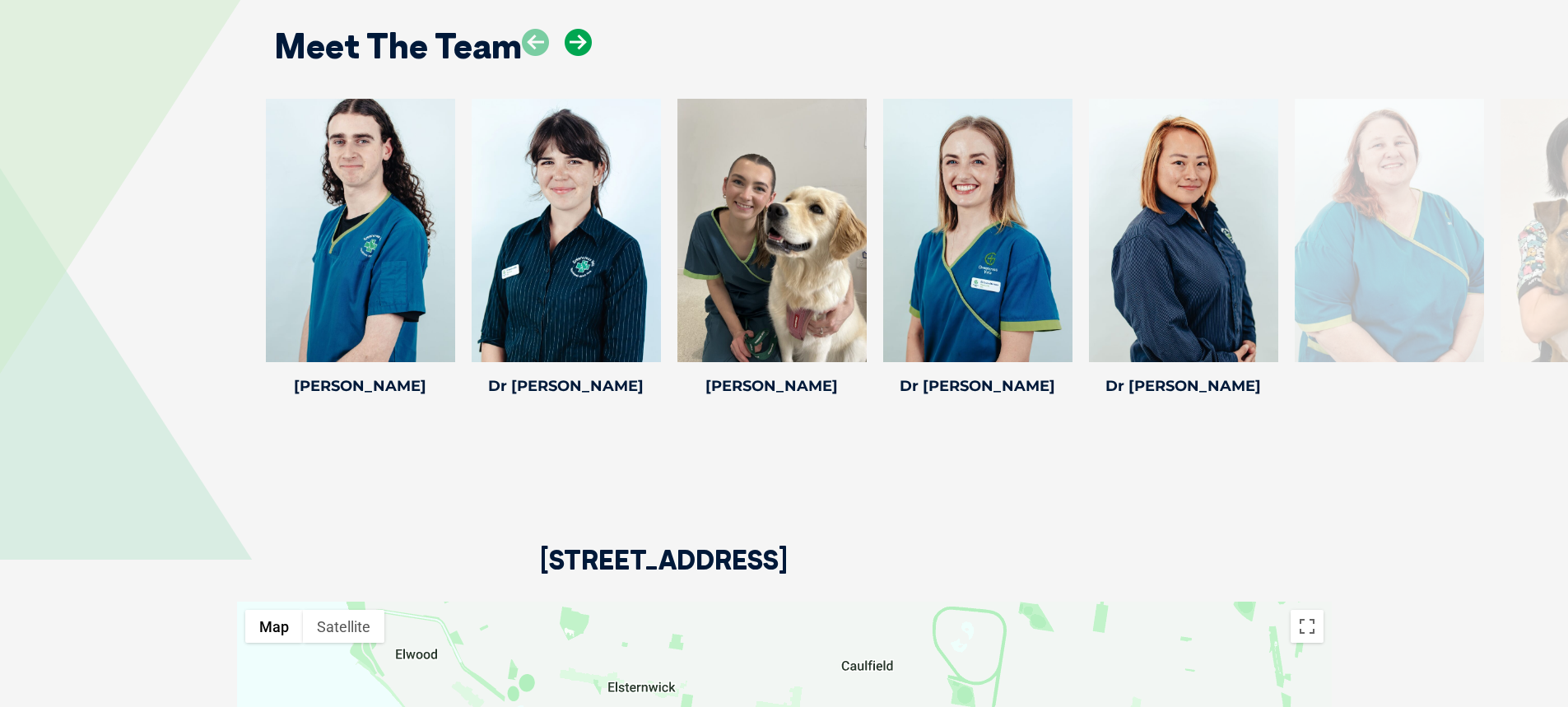
click at [584, 42] on icon at bounding box center [578, 42] width 28 height 28
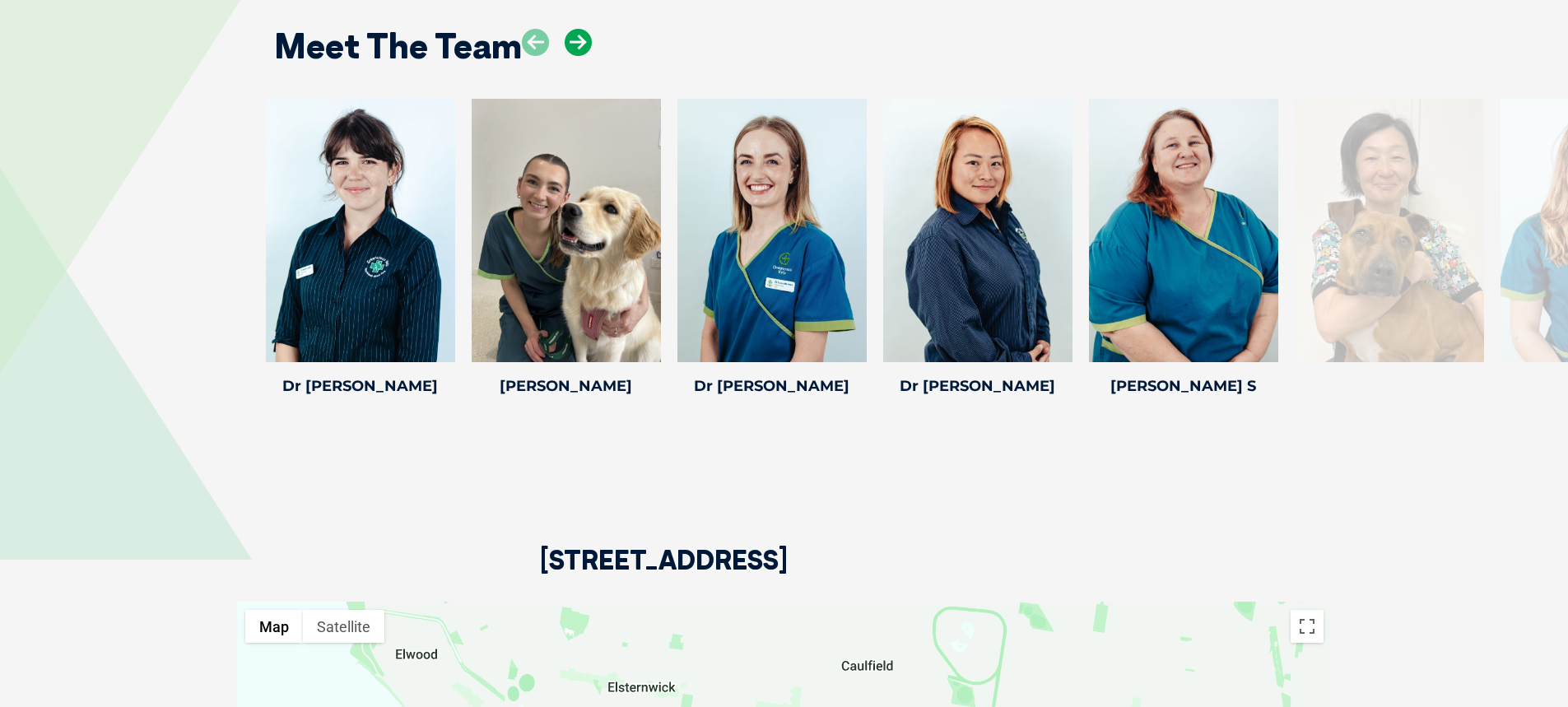
click at [584, 42] on icon at bounding box center [578, 42] width 28 height 28
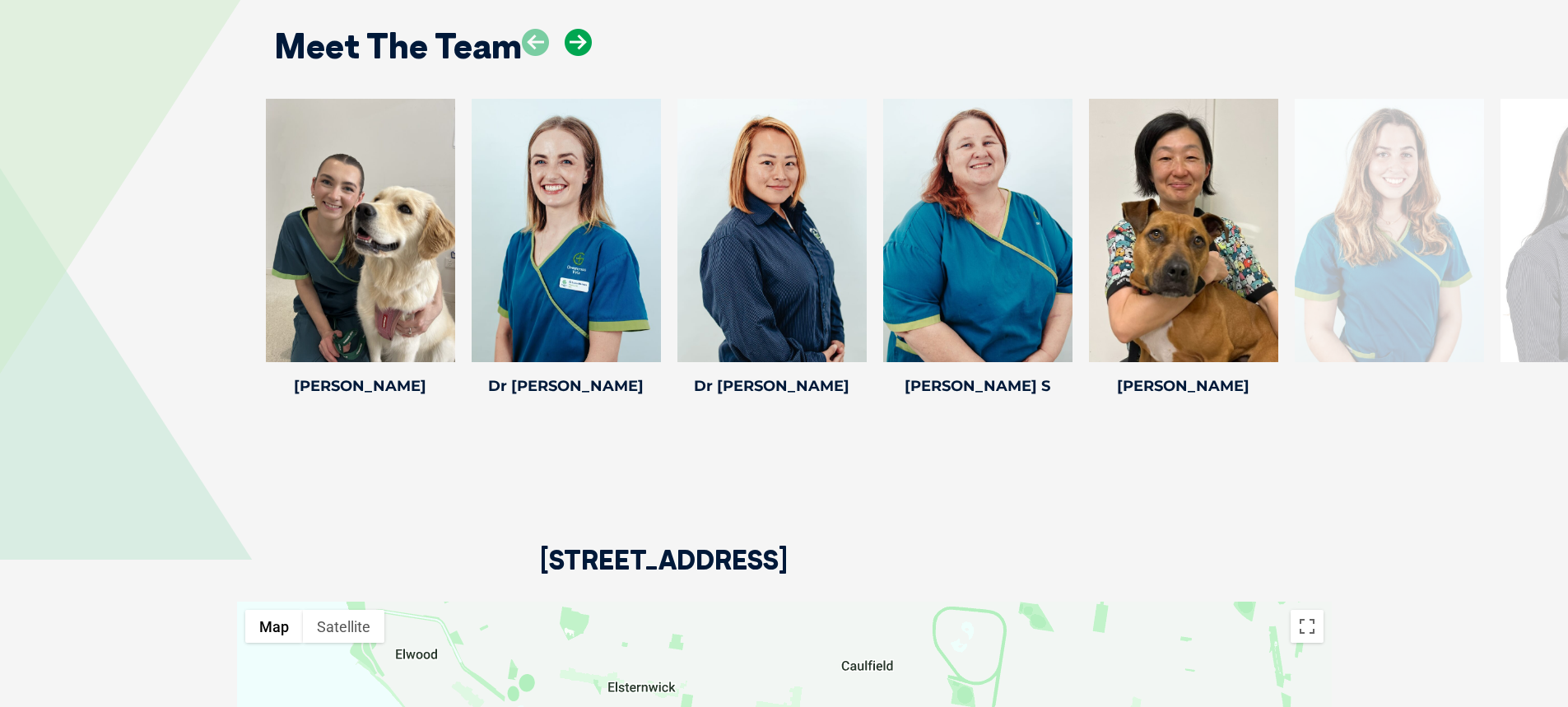
click at [584, 42] on icon at bounding box center [578, 42] width 28 height 28
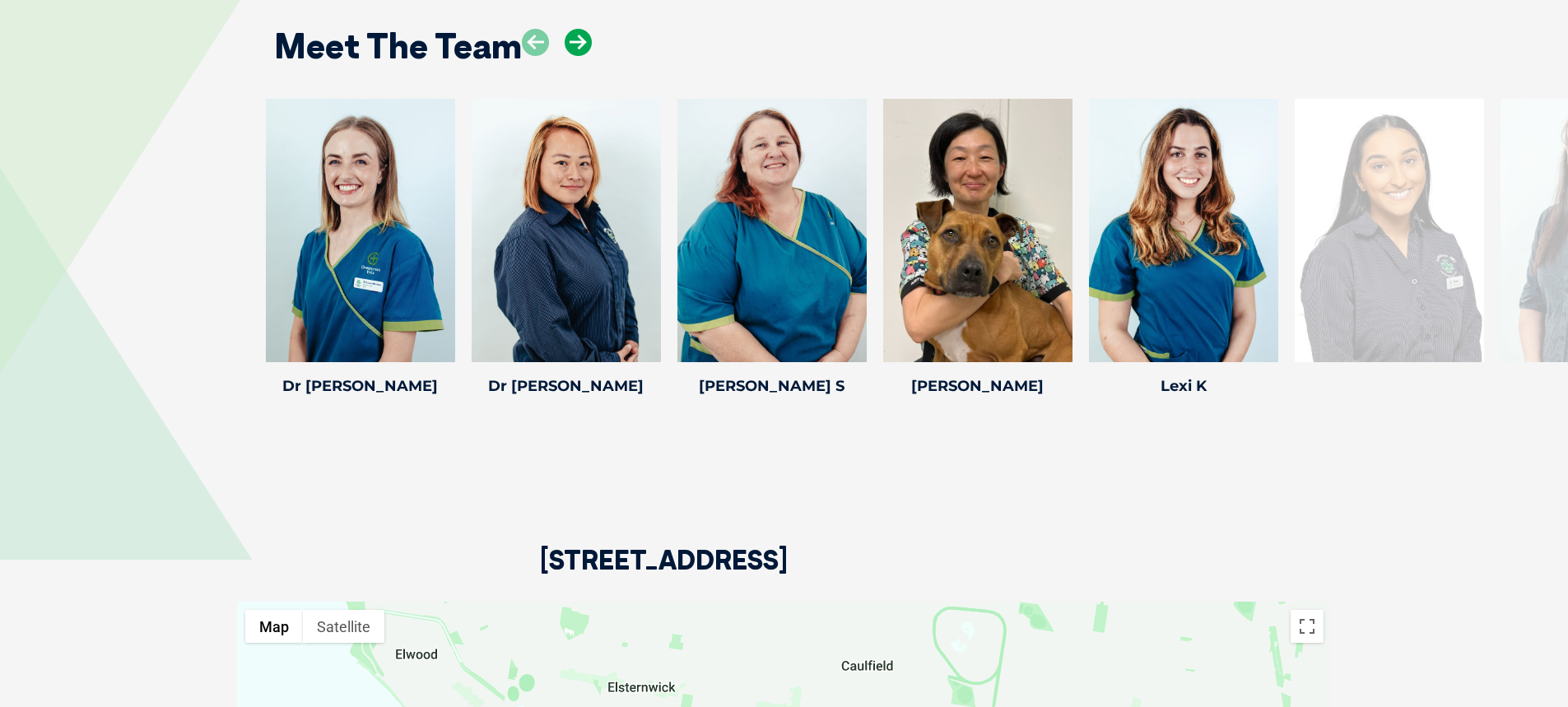
click at [584, 42] on icon at bounding box center [578, 42] width 28 height 28
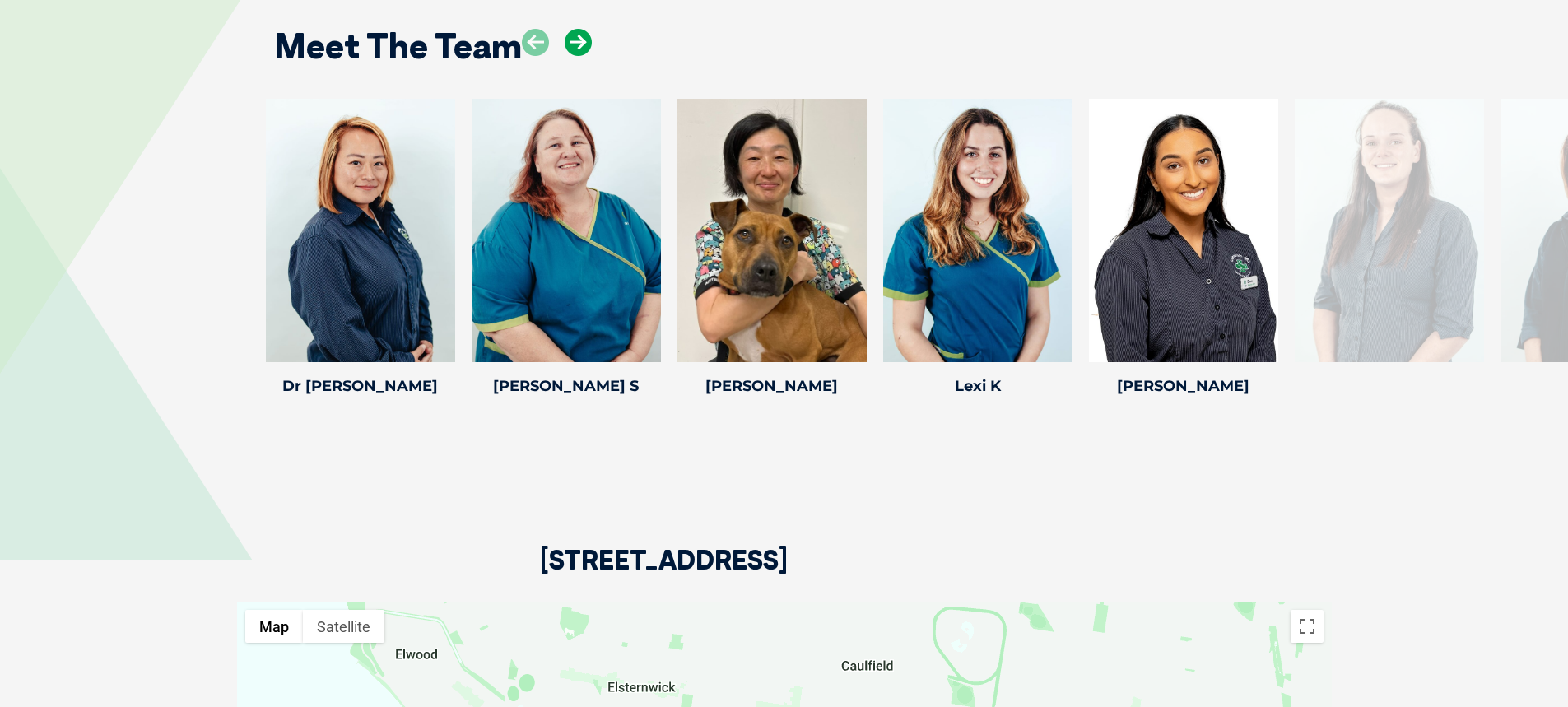
click at [584, 42] on icon at bounding box center [578, 42] width 28 height 28
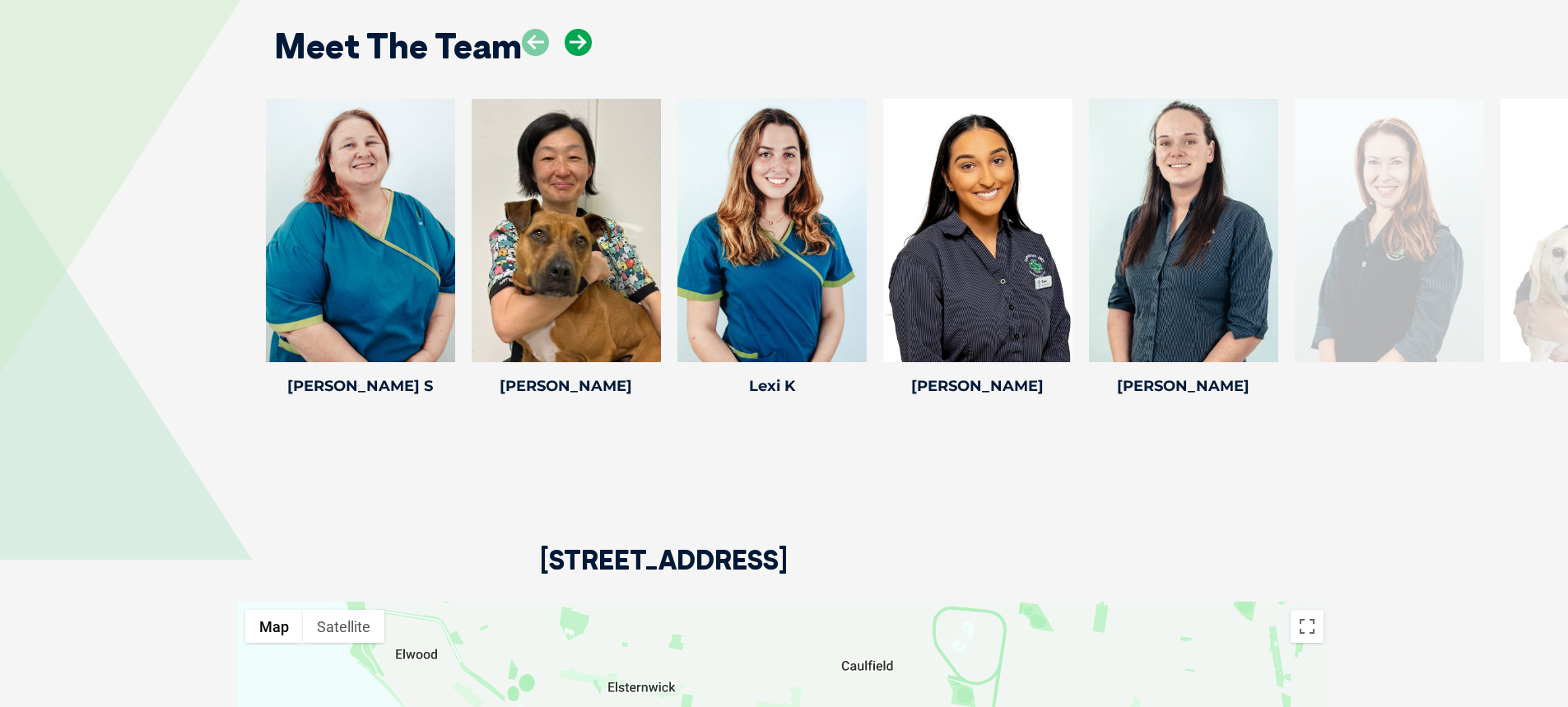
click at [584, 42] on icon at bounding box center [578, 42] width 28 height 28
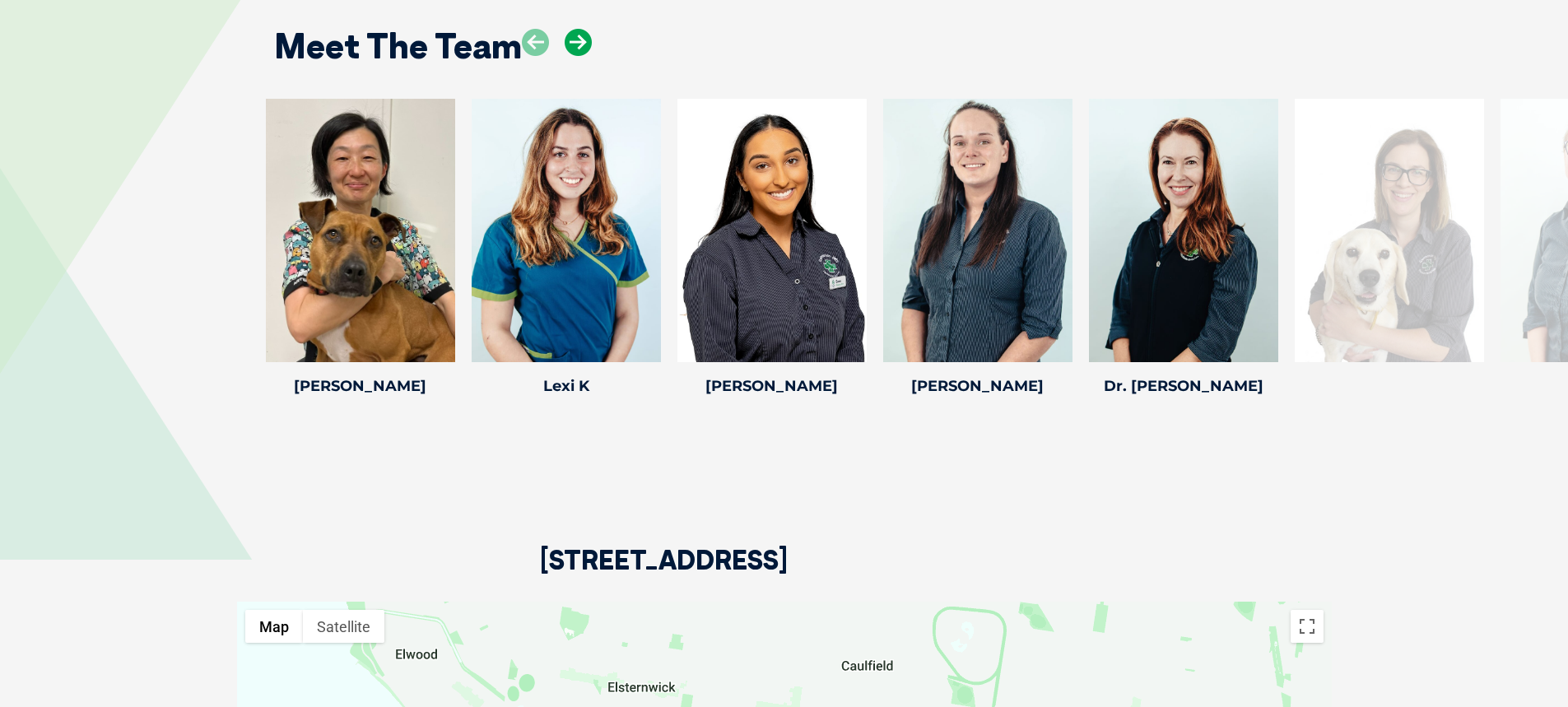
click at [584, 42] on icon at bounding box center [578, 42] width 28 height 28
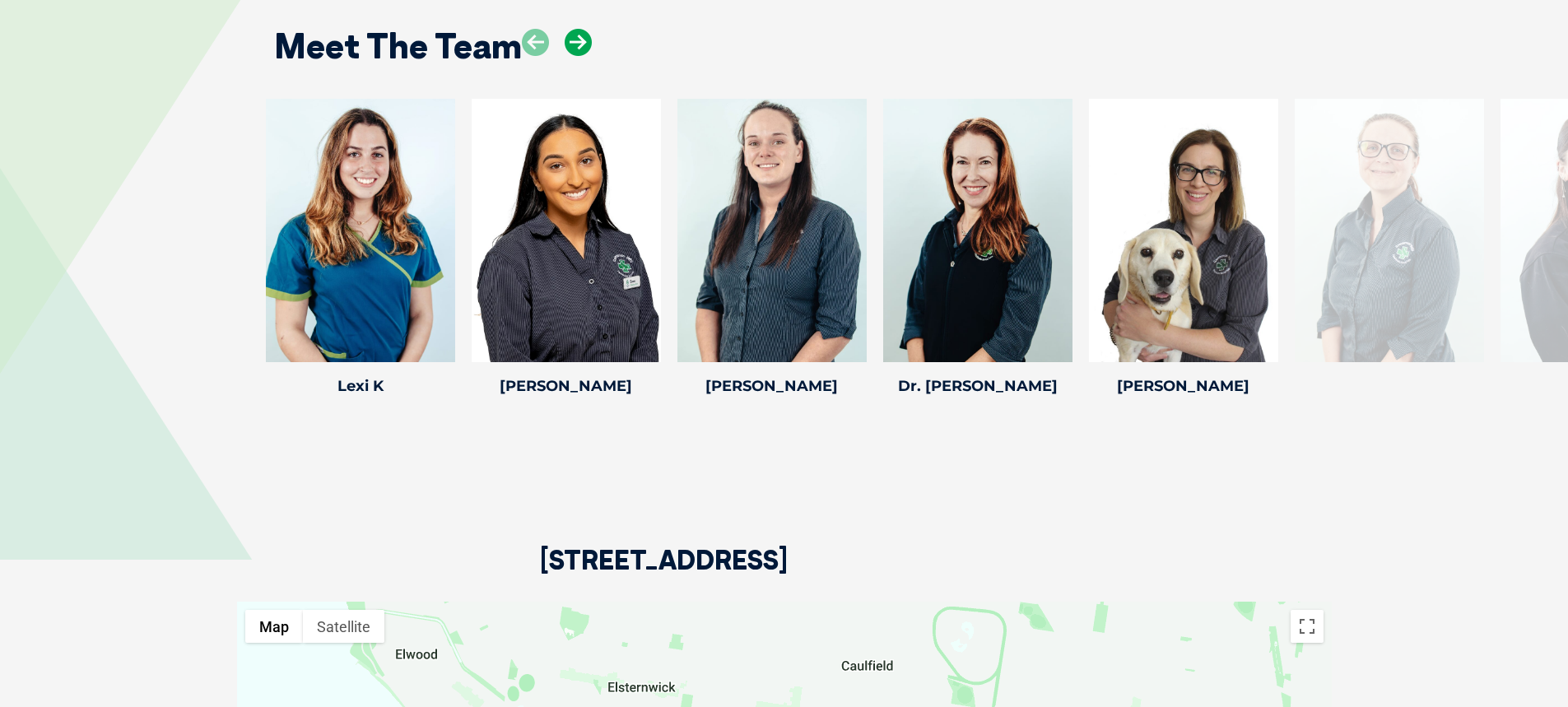
click at [584, 42] on icon at bounding box center [578, 42] width 28 height 28
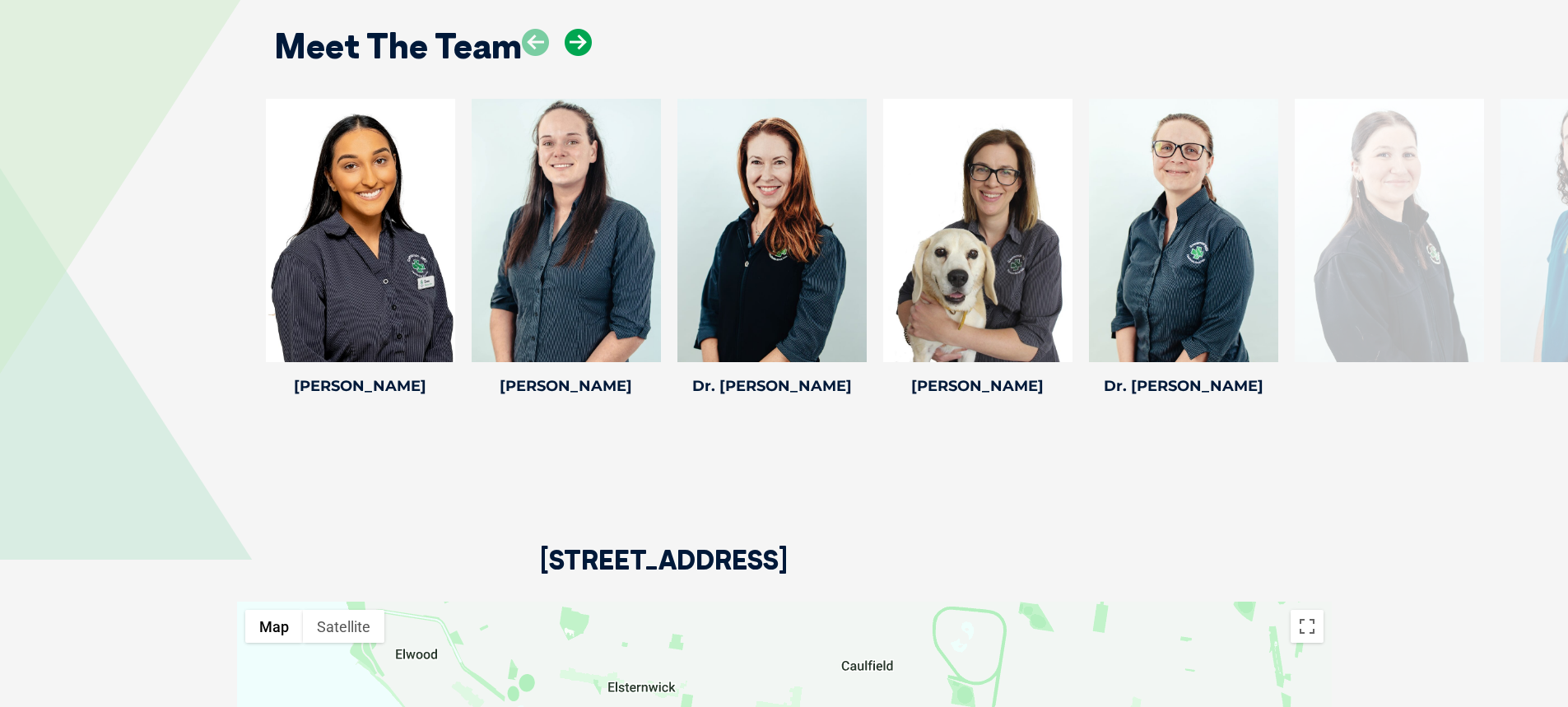
click at [584, 42] on icon at bounding box center [578, 42] width 28 height 28
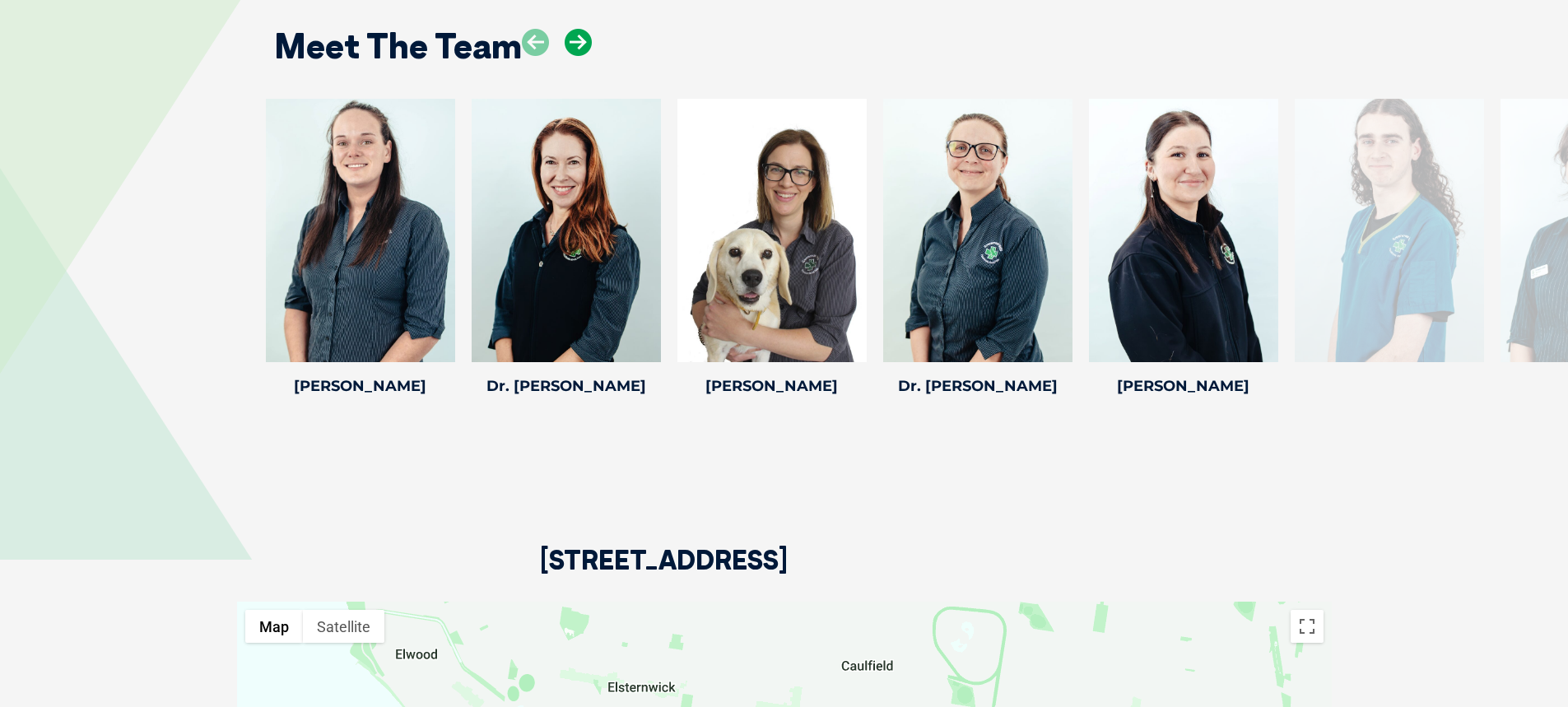
click at [584, 42] on icon at bounding box center [578, 42] width 28 height 28
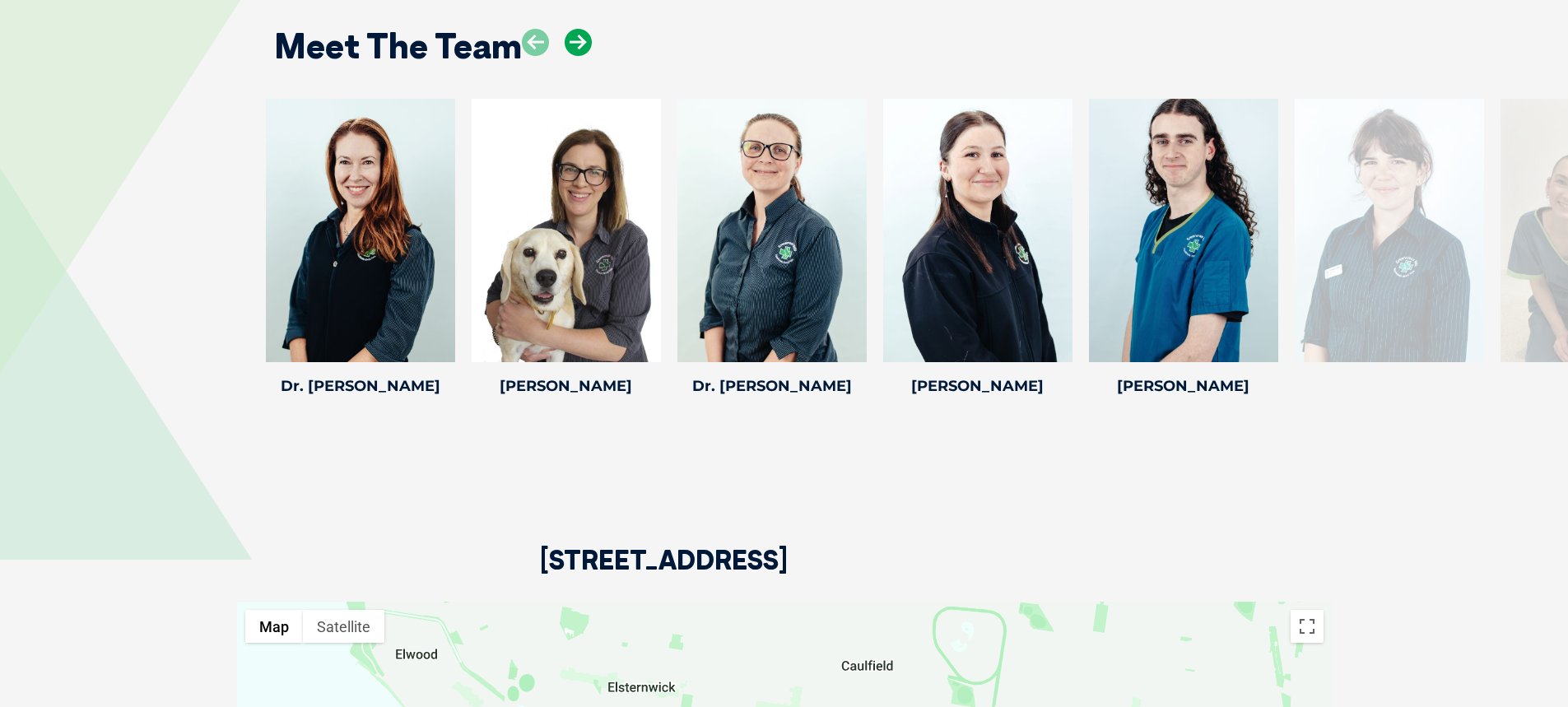
click at [584, 42] on icon at bounding box center [578, 42] width 28 height 28
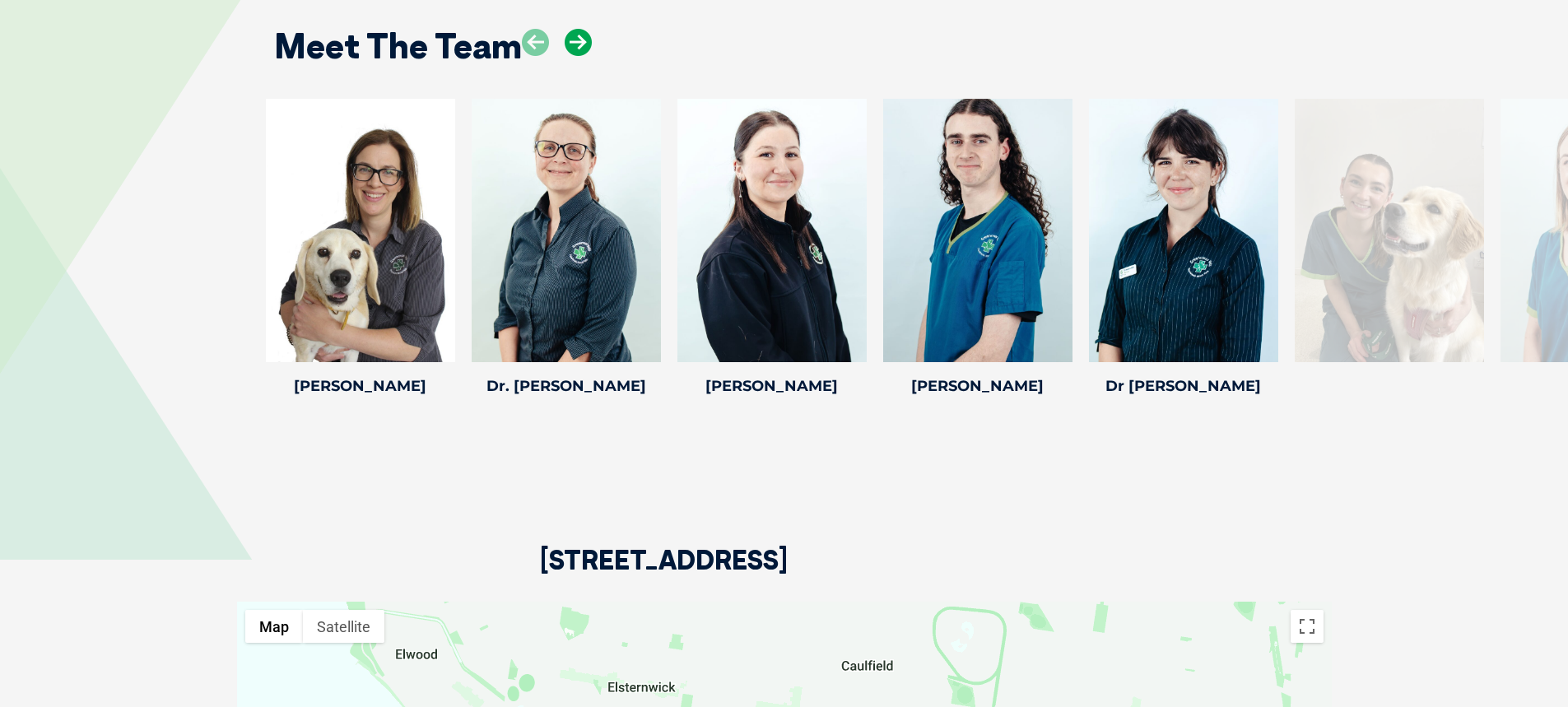
click at [584, 42] on icon at bounding box center [578, 42] width 28 height 28
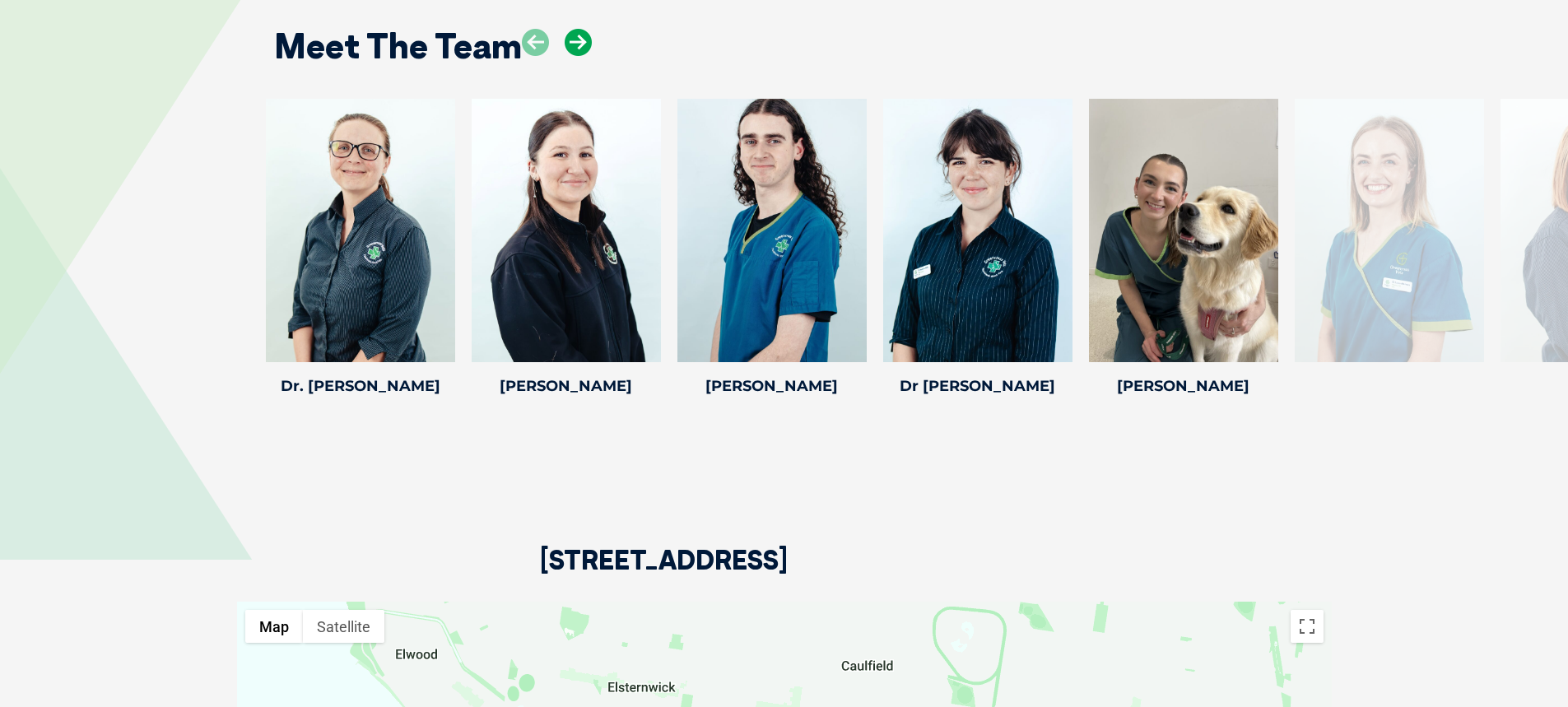
click at [574, 43] on icon at bounding box center [578, 42] width 28 height 28
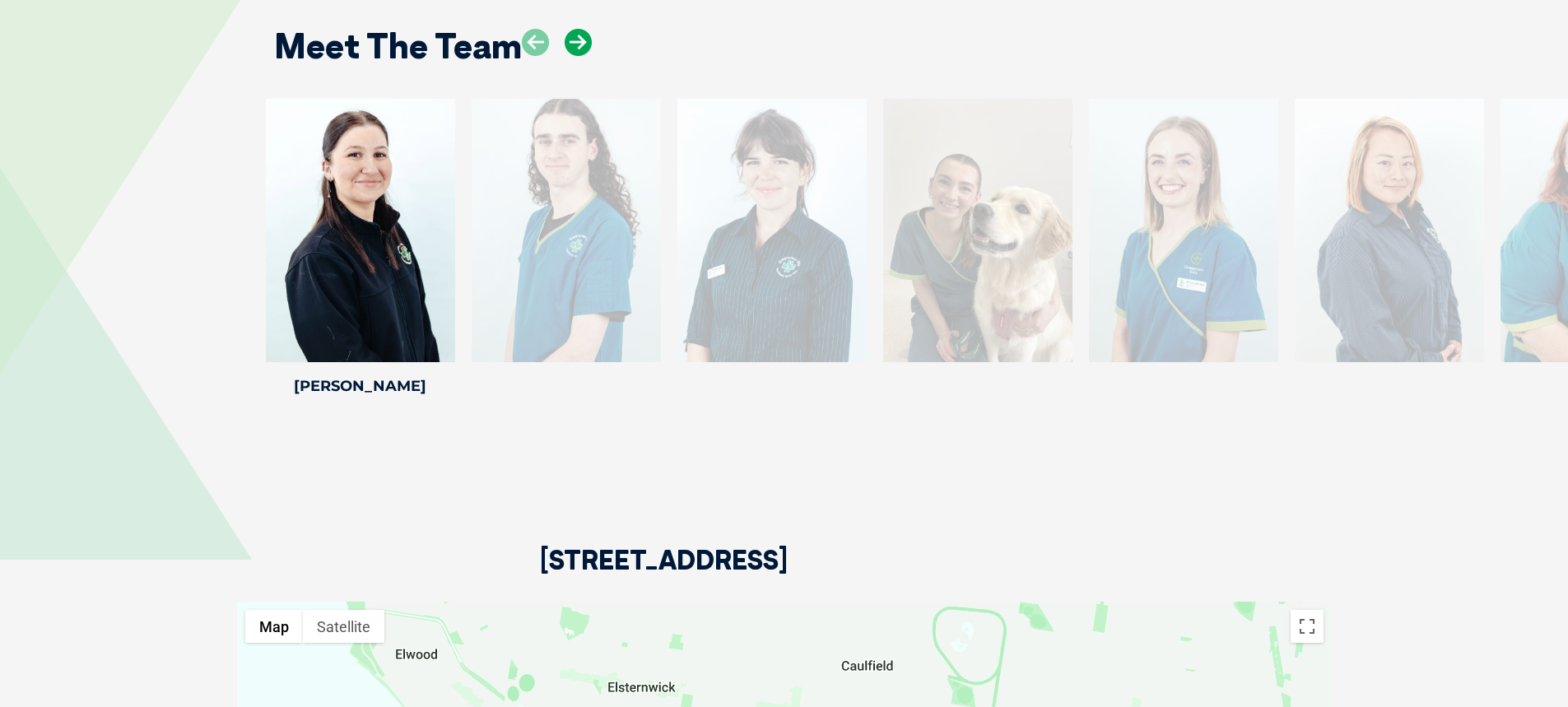
click at [573, 43] on icon at bounding box center [578, 42] width 28 height 28
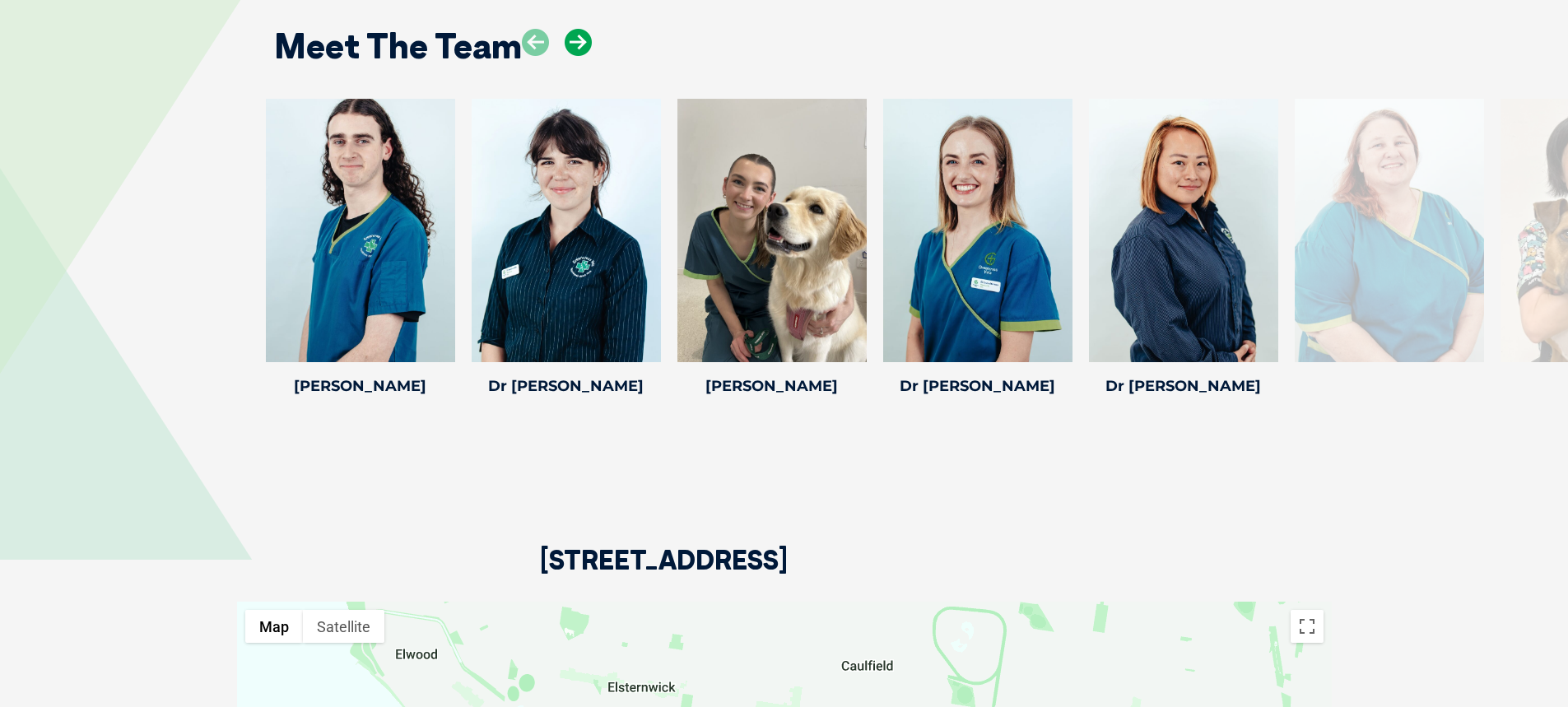
click at [568, 42] on icon at bounding box center [578, 42] width 28 height 28
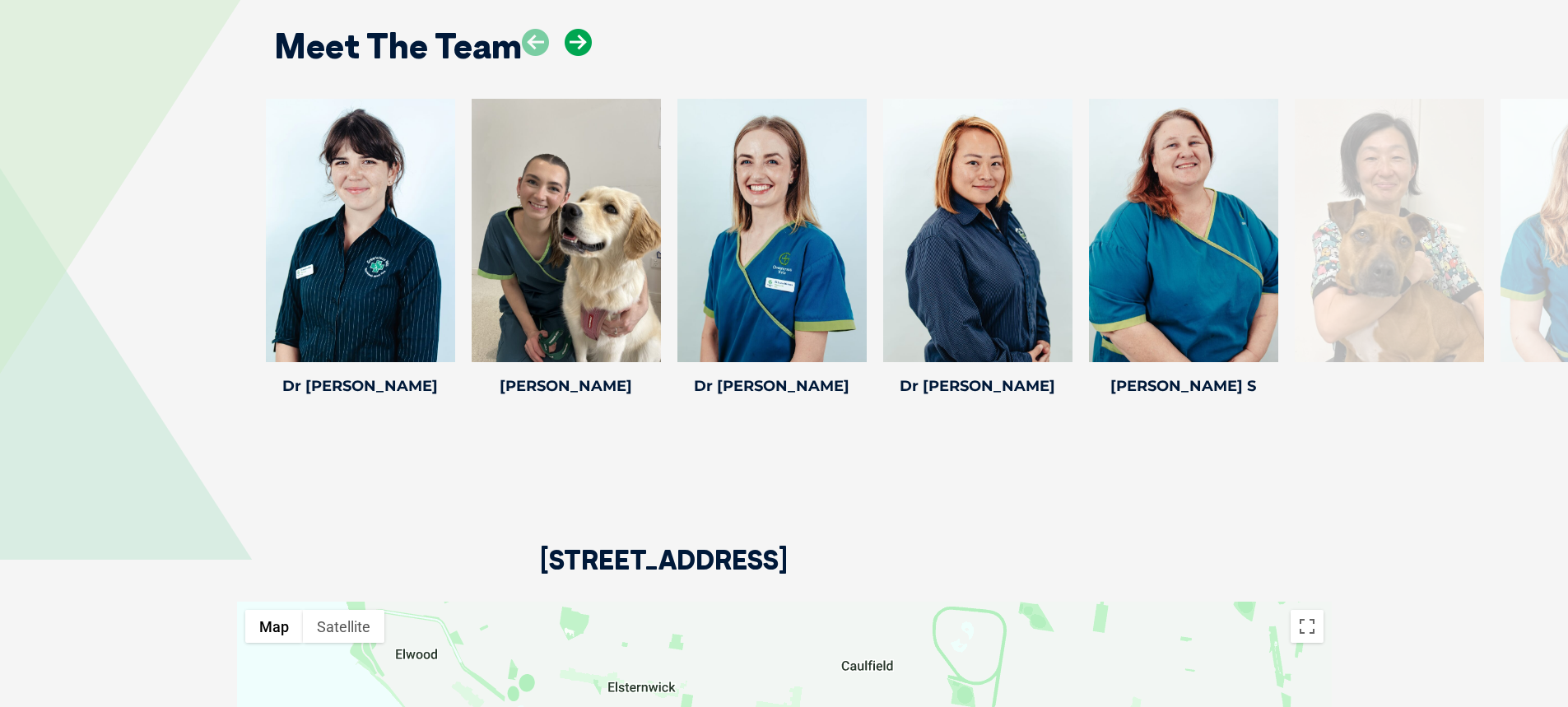
click at [568, 41] on icon at bounding box center [578, 42] width 28 height 28
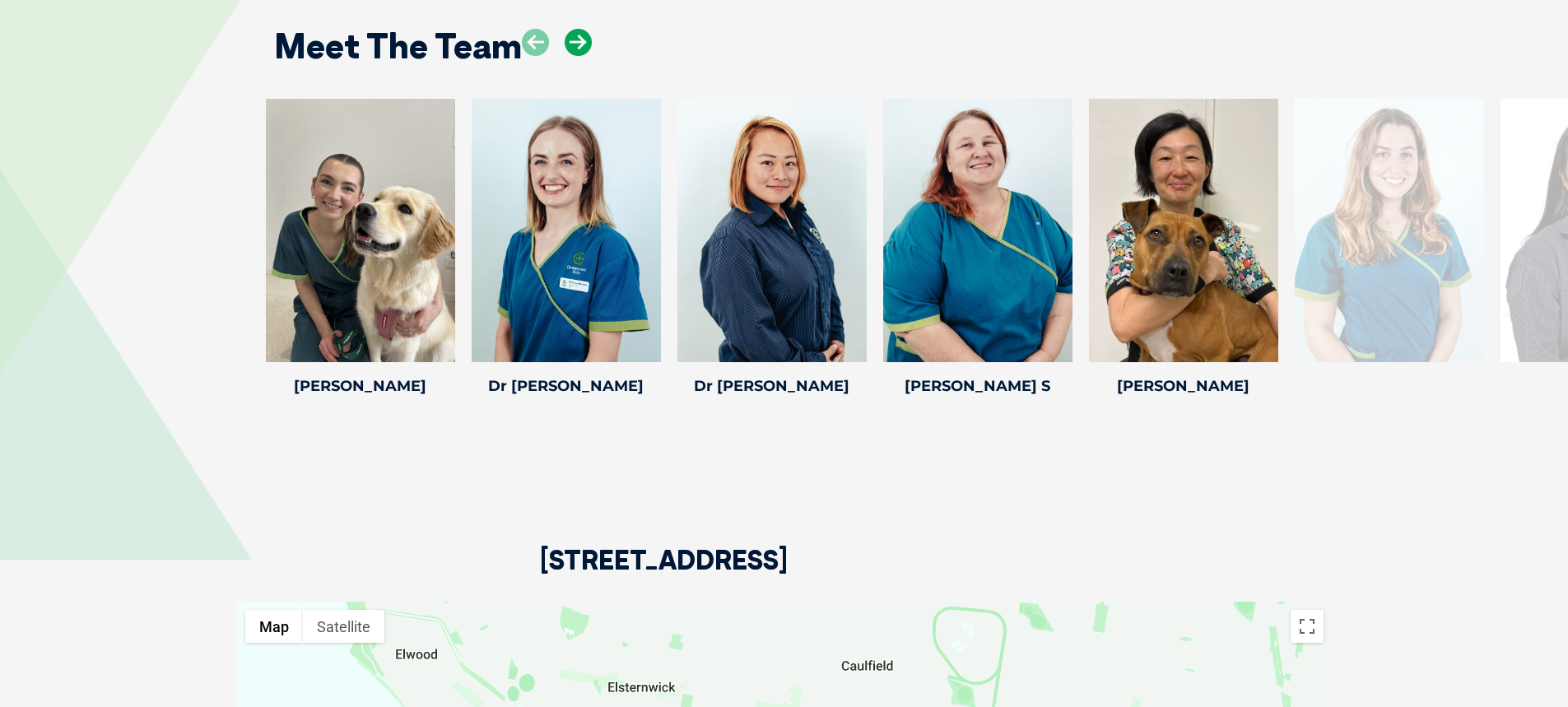
click at [568, 41] on icon at bounding box center [578, 42] width 28 height 28
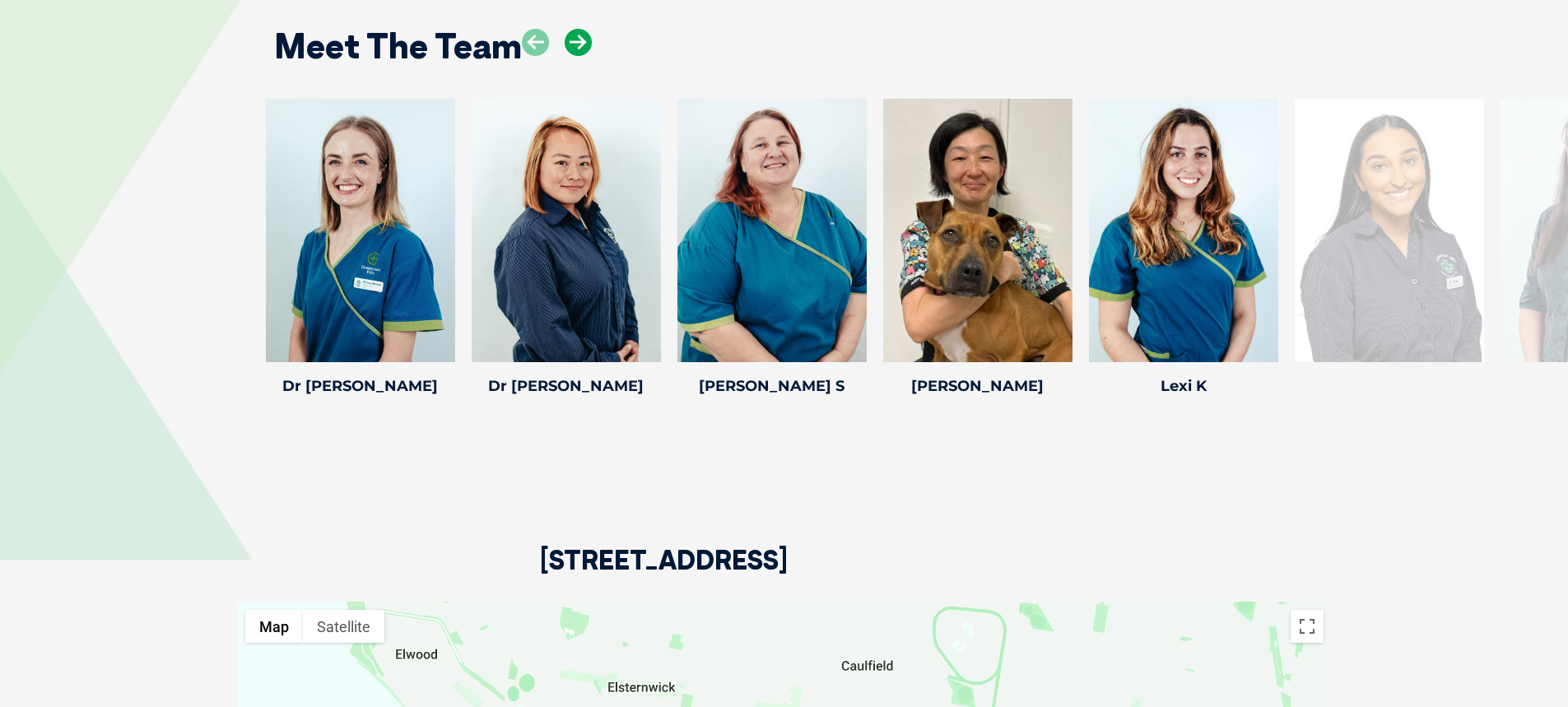
click at [568, 41] on icon at bounding box center [578, 42] width 28 height 28
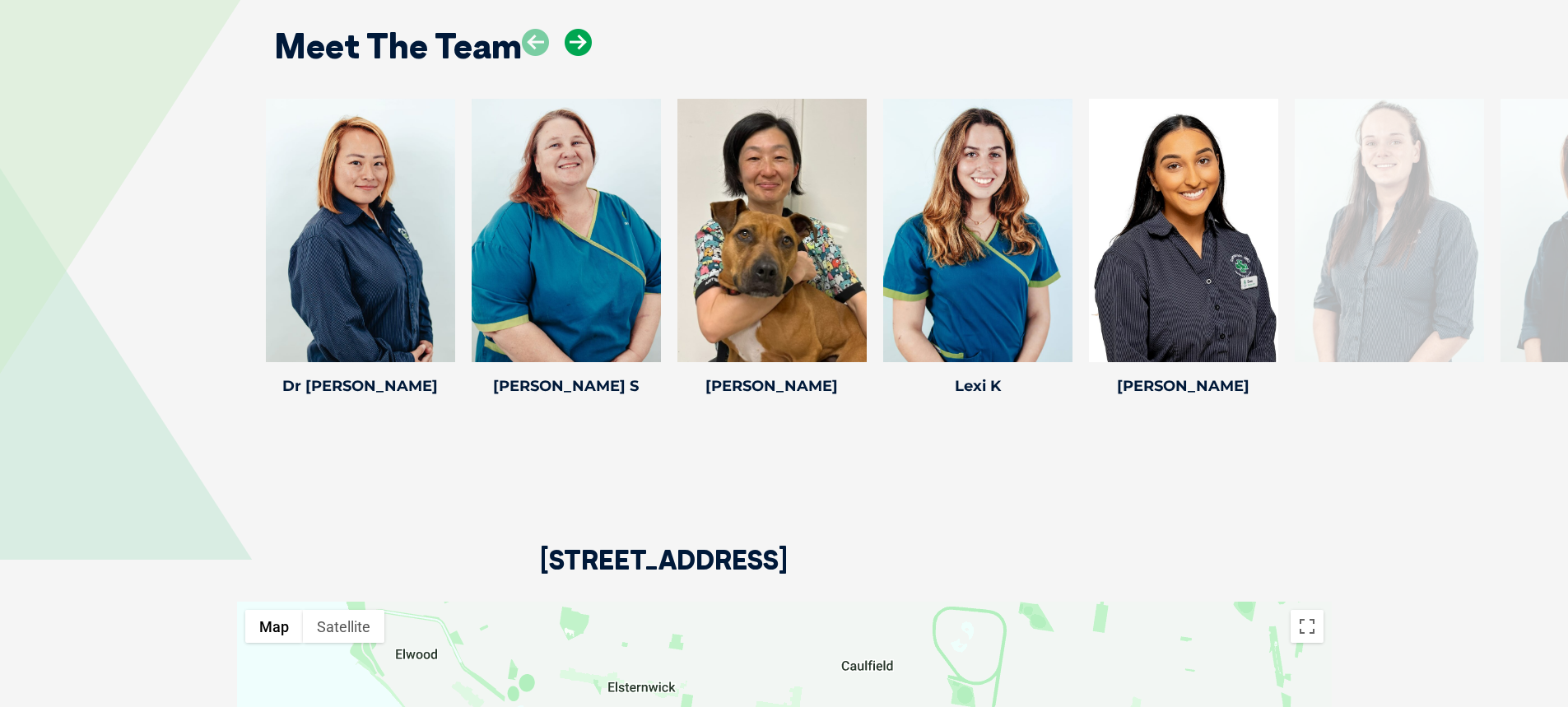
click at [568, 41] on icon at bounding box center [578, 42] width 28 height 28
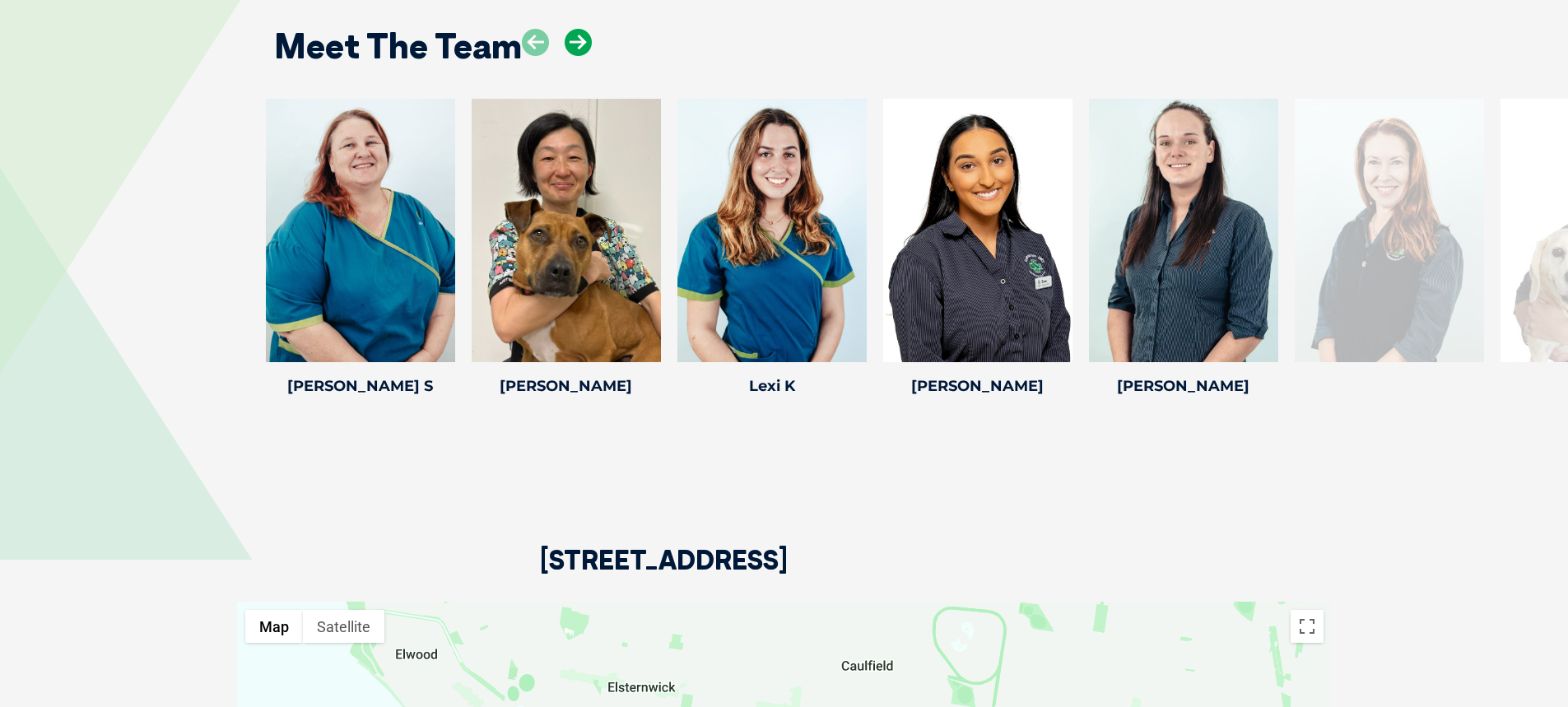
click at [568, 41] on icon at bounding box center [578, 42] width 28 height 28
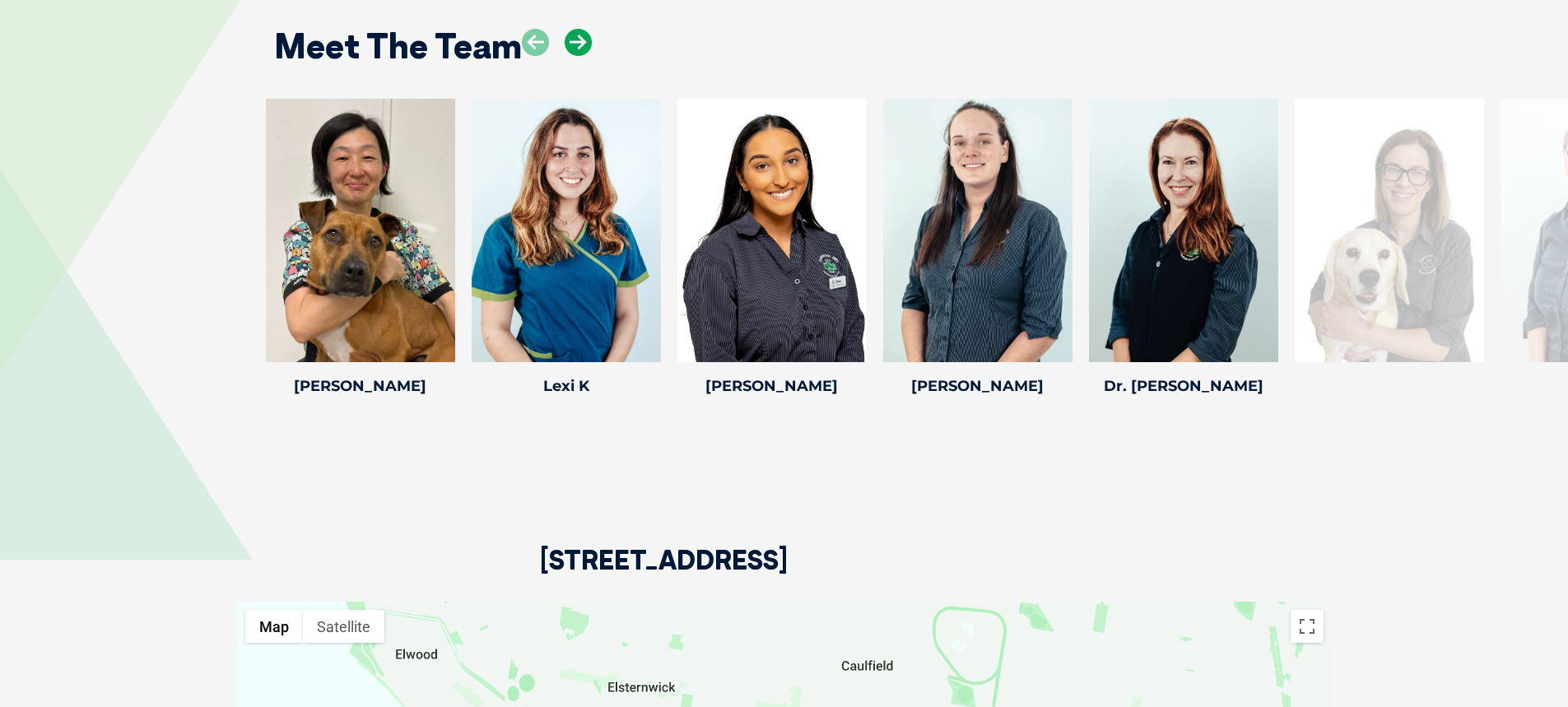
click at [568, 41] on icon at bounding box center [578, 42] width 28 height 28
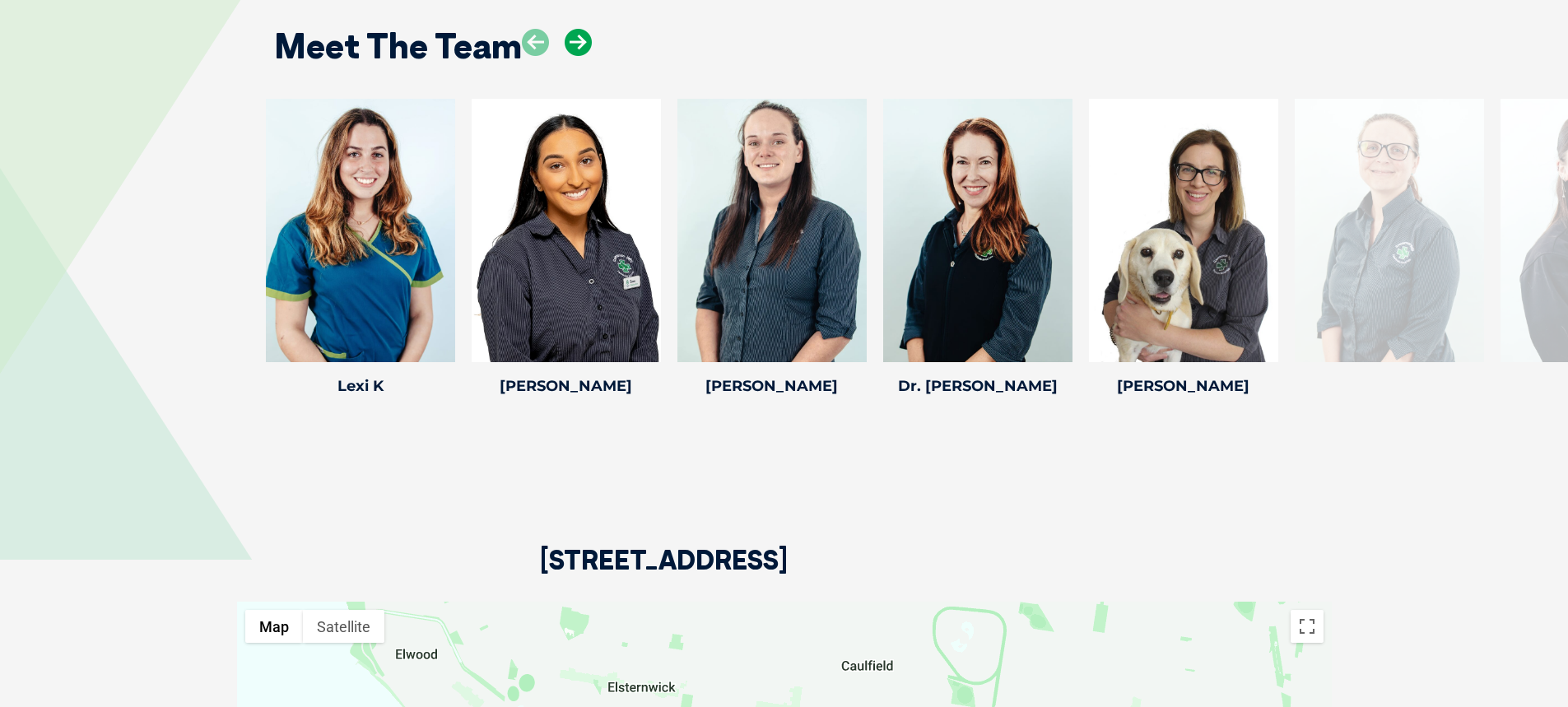
click at [568, 41] on icon at bounding box center [578, 42] width 28 height 28
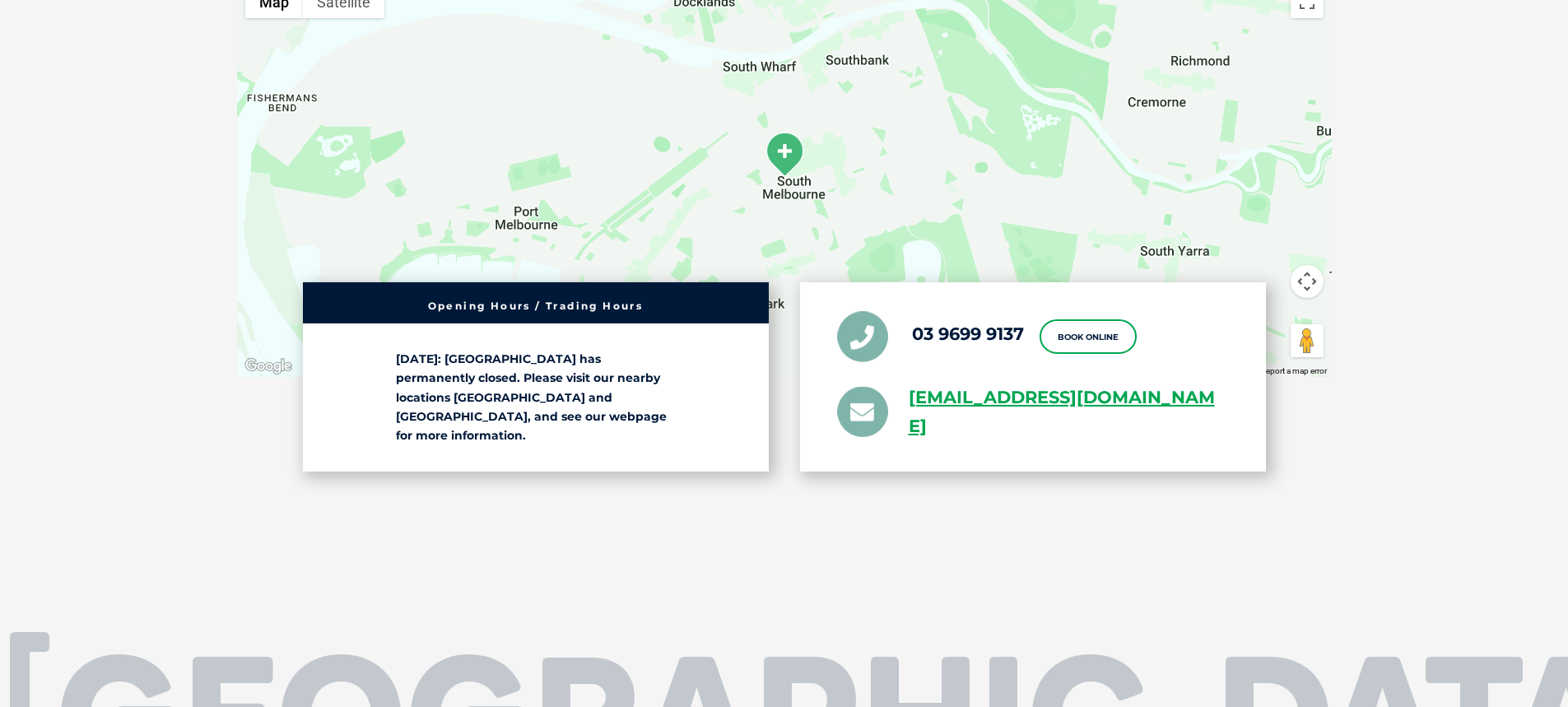
scroll to position [3209, 0]
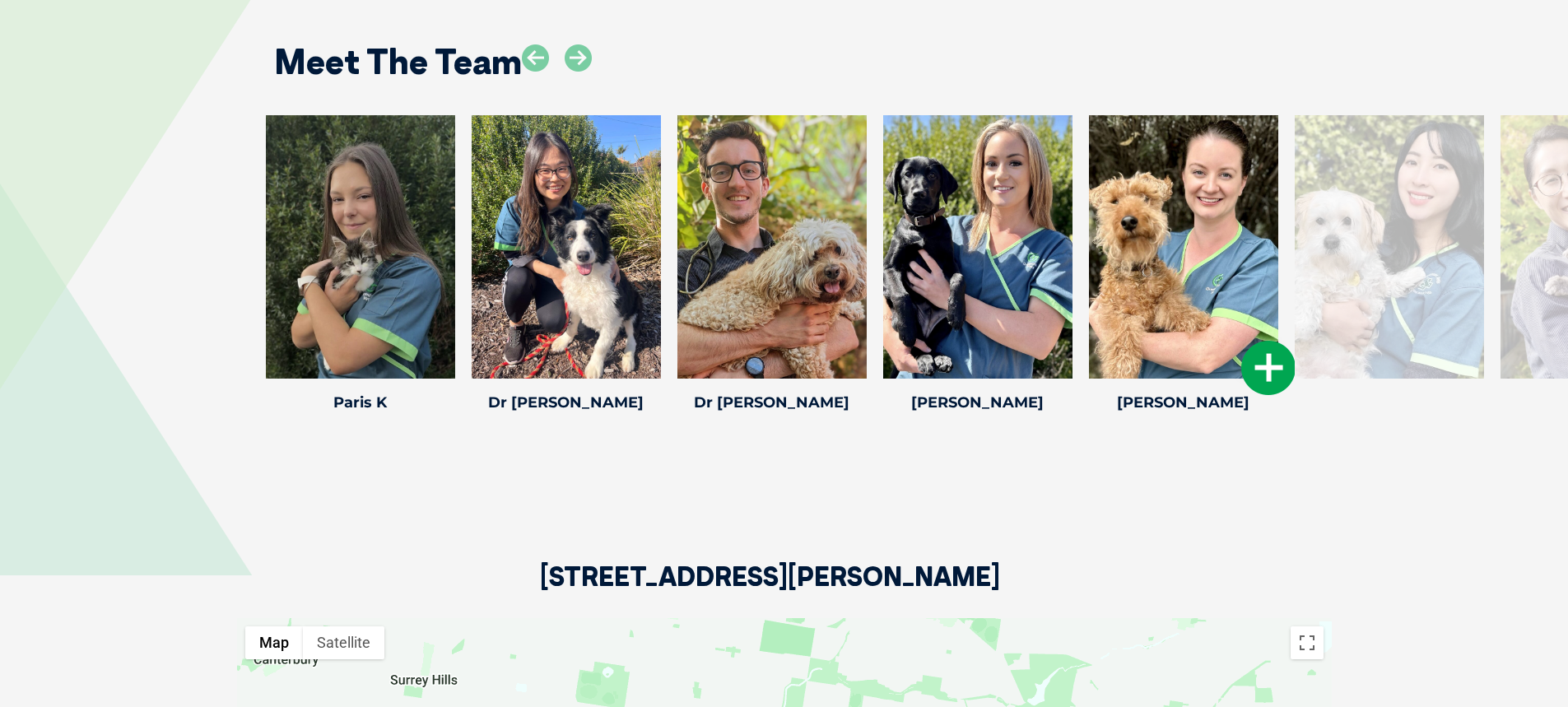
scroll to position [2387, 0]
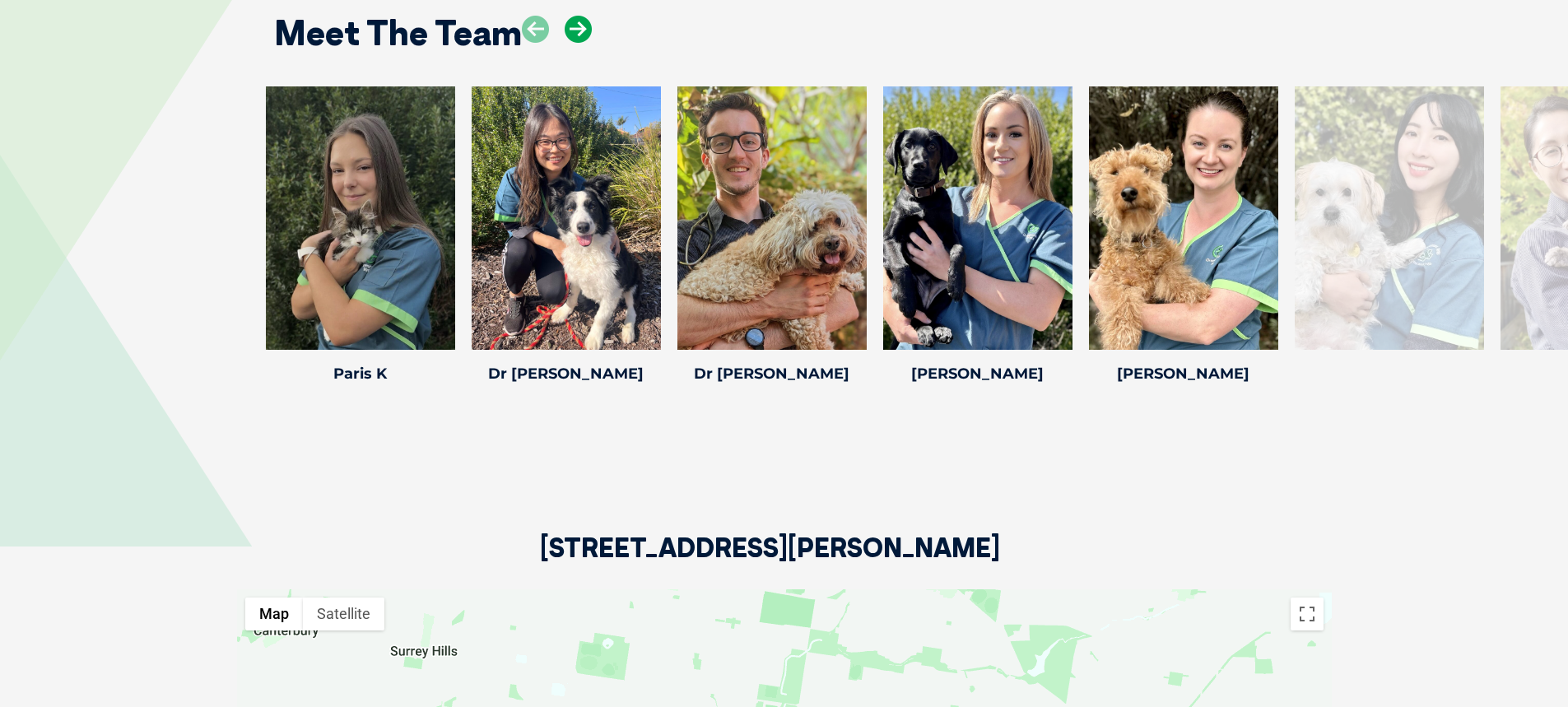
click at [567, 30] on icon at bounding box center [578, 28] width 28 height 28
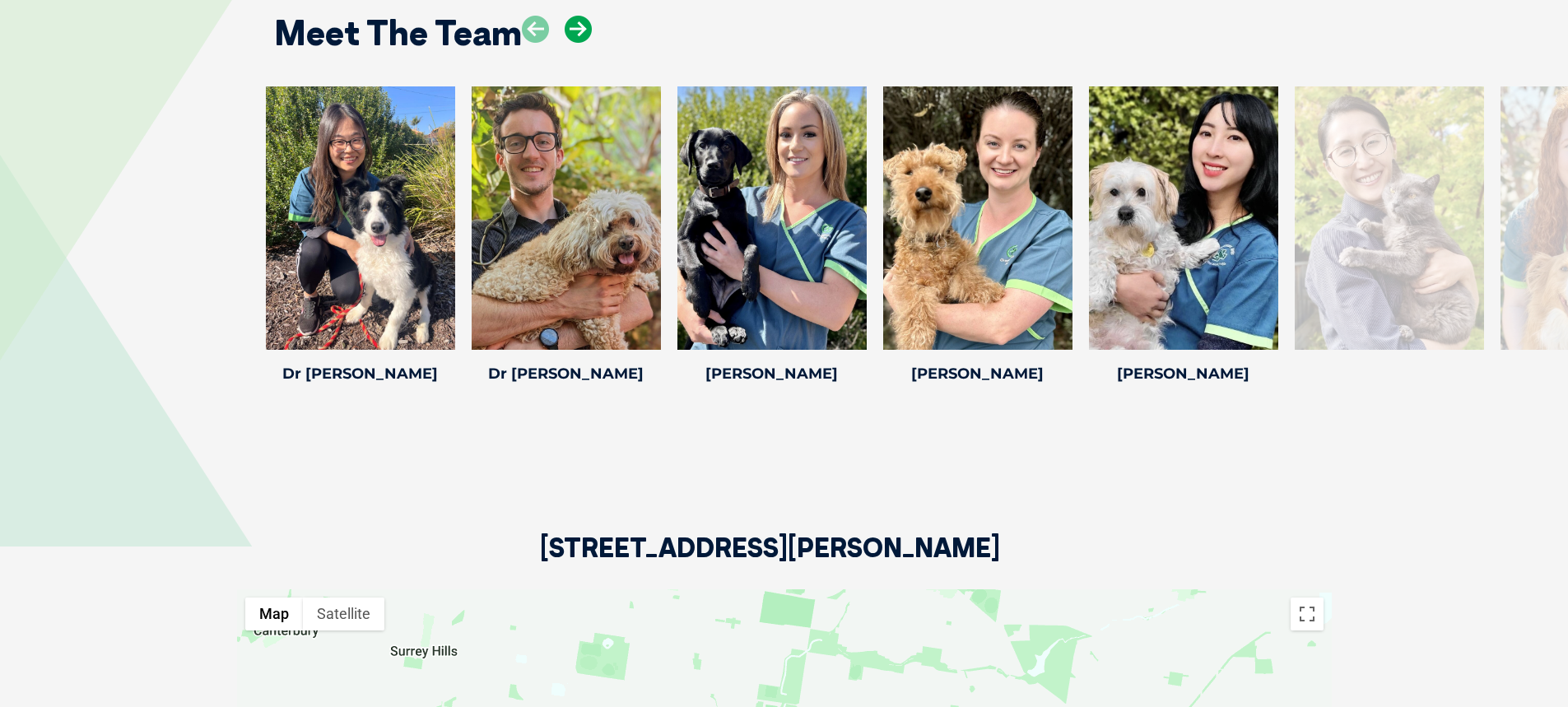
click at [569, 29] on icon at bounding box center [578, 28] width 28 height 28
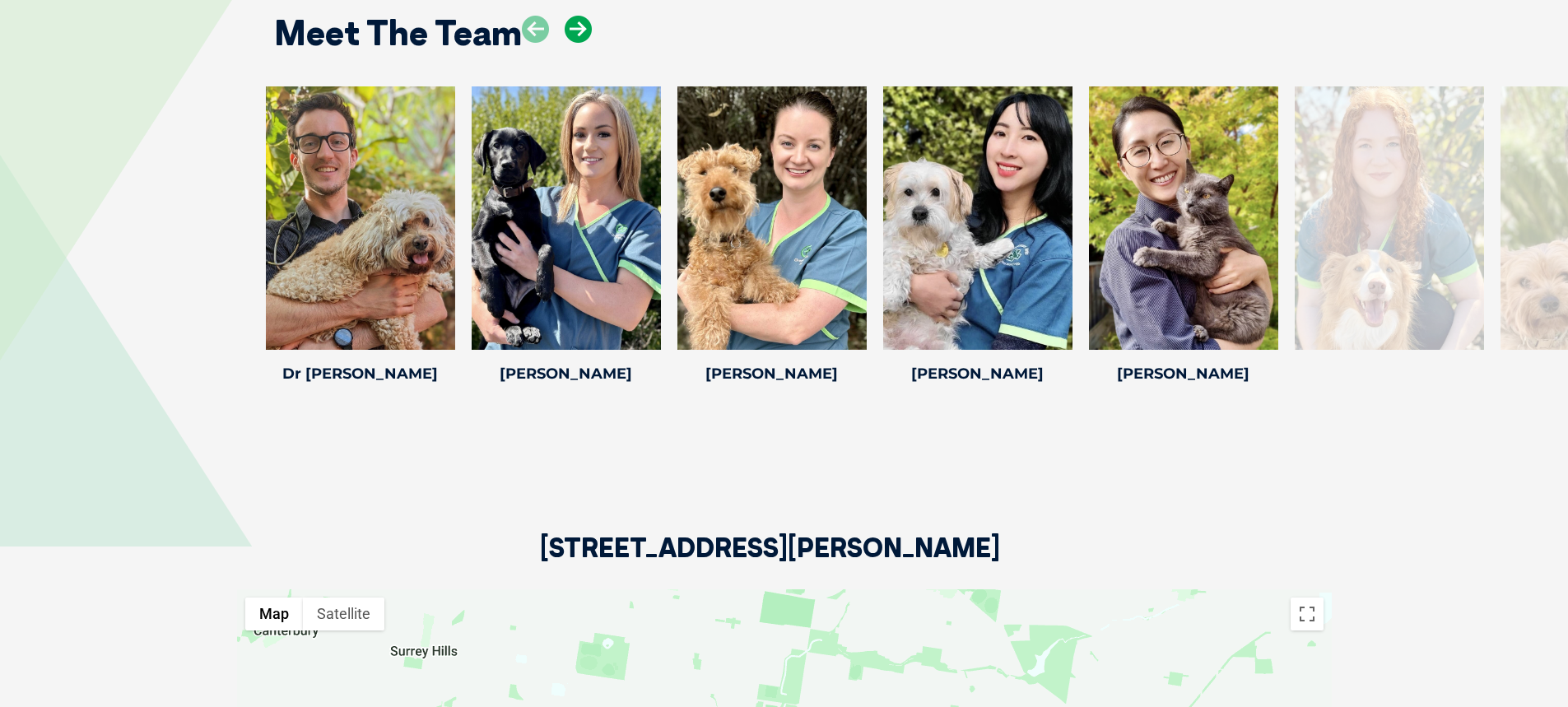
click at [569, 29] on icon at bounding box center [578, 28] width 28 height 28
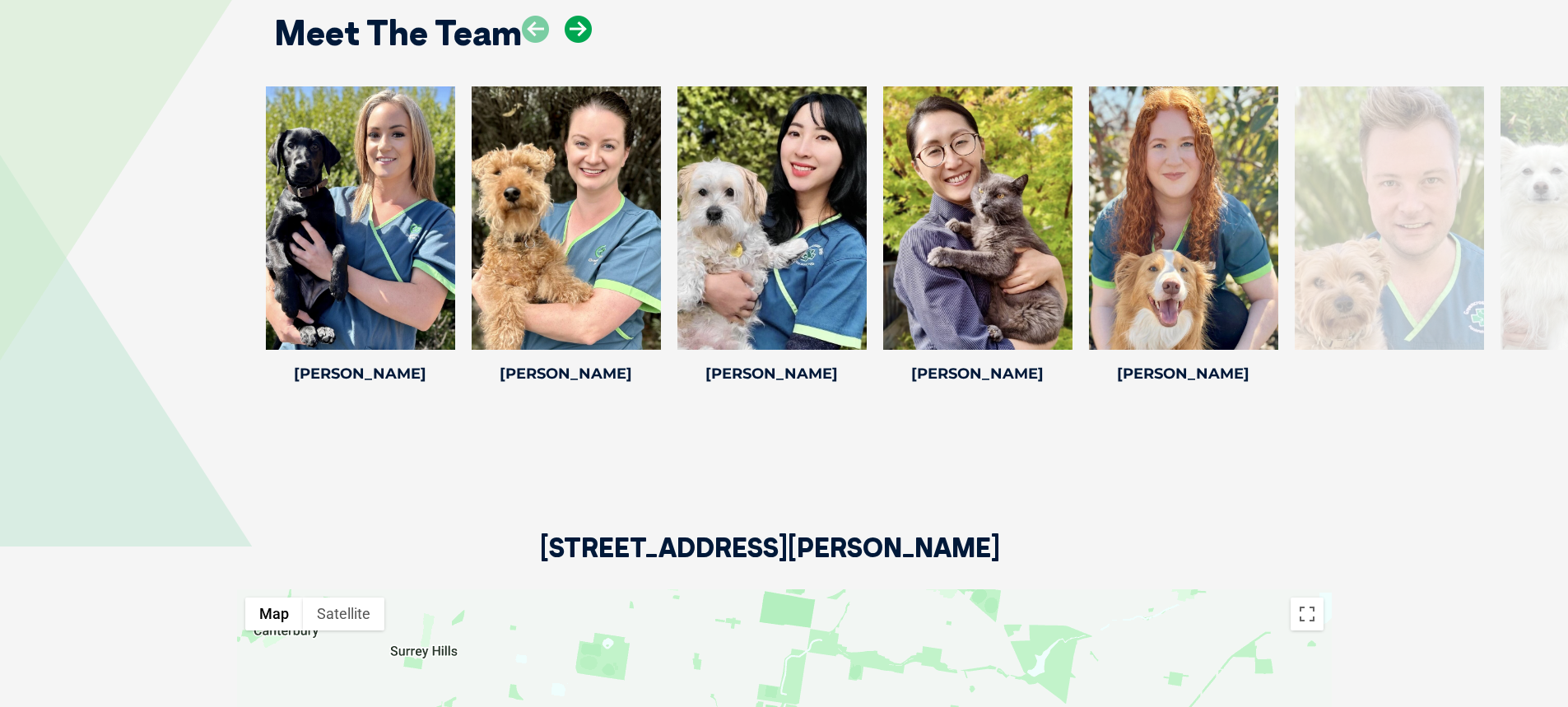
click at [569, 29] on icon at bounding box center [578, 28] width 28 height 28
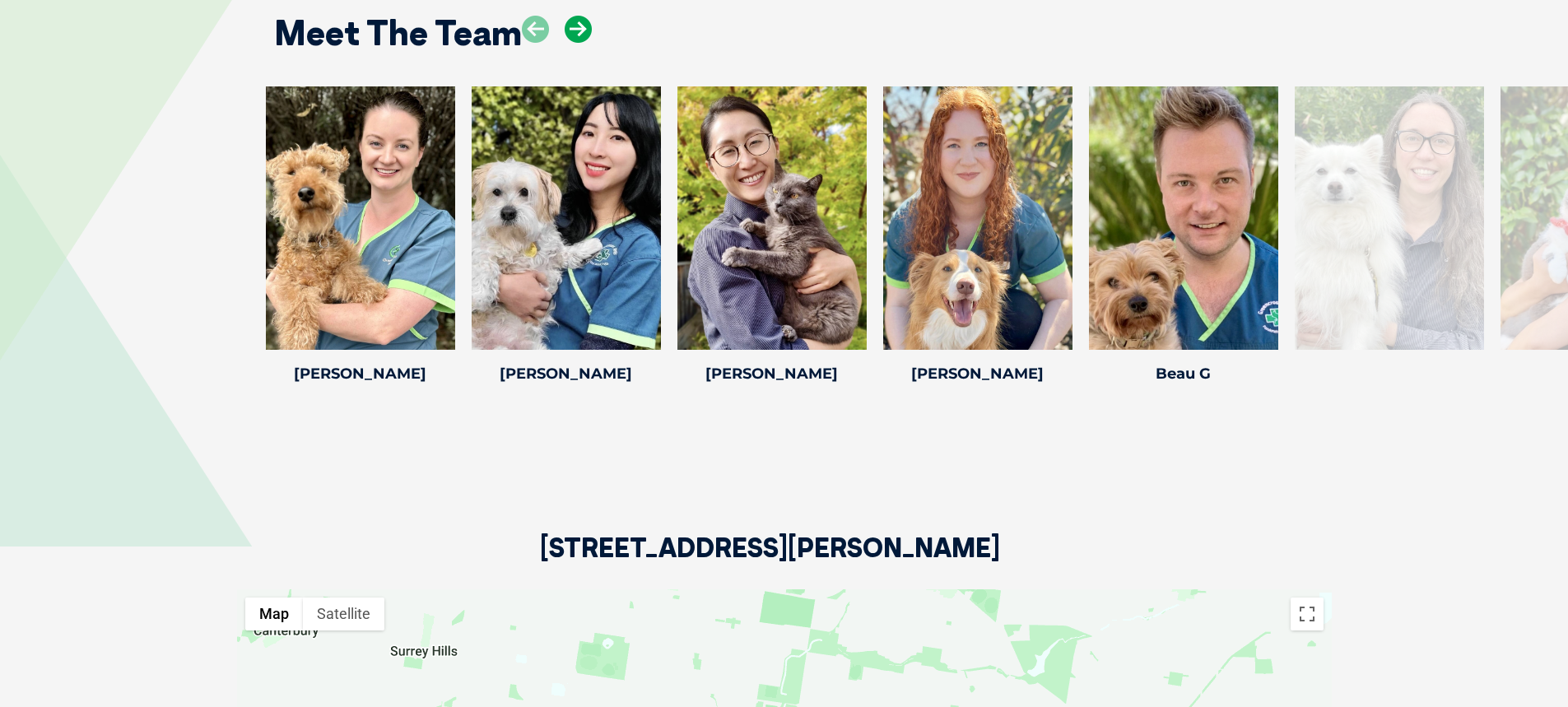
click at [569, 29] on icon at bounding box center [578, 28] width 28 height 28
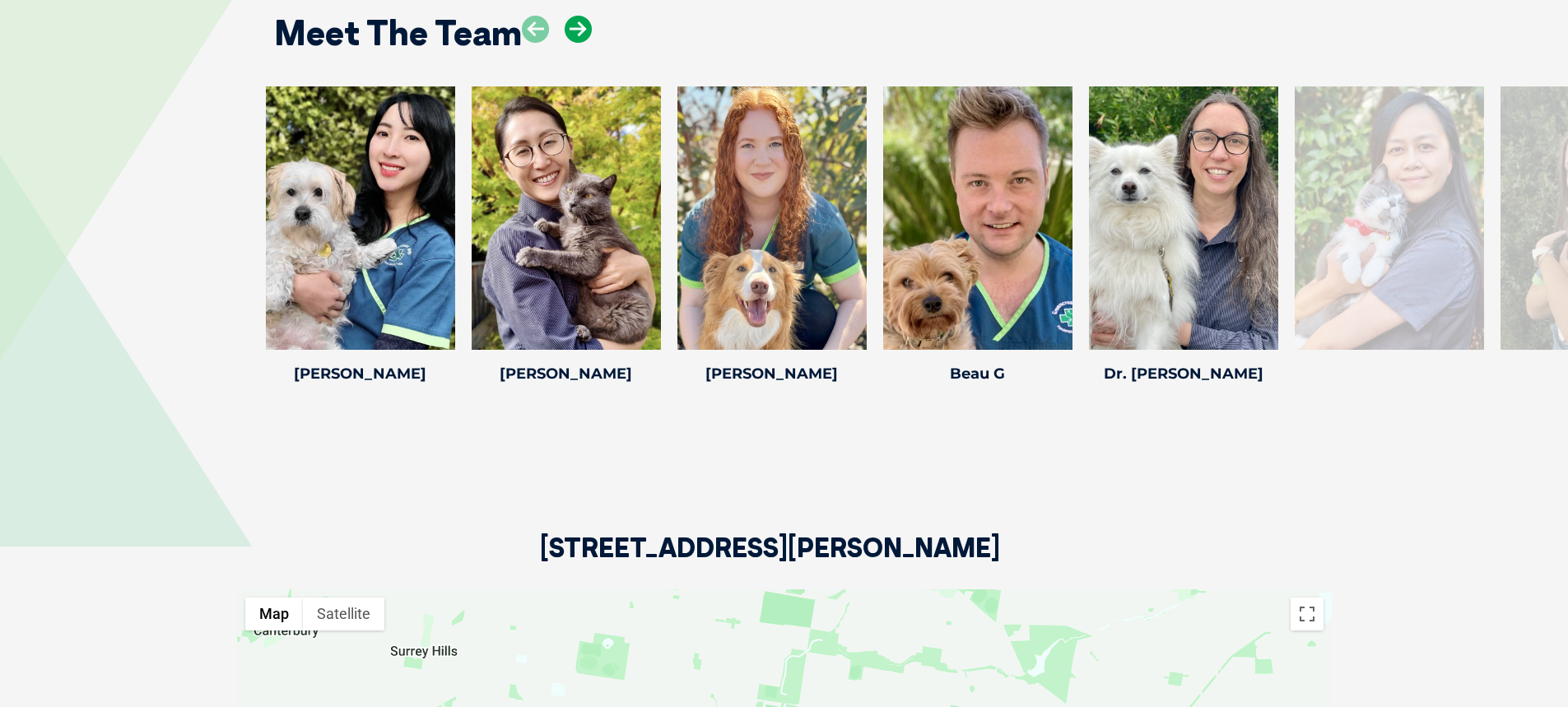
click at [569, 29] on icon at bounding box center [578, 28] width 28 height 28
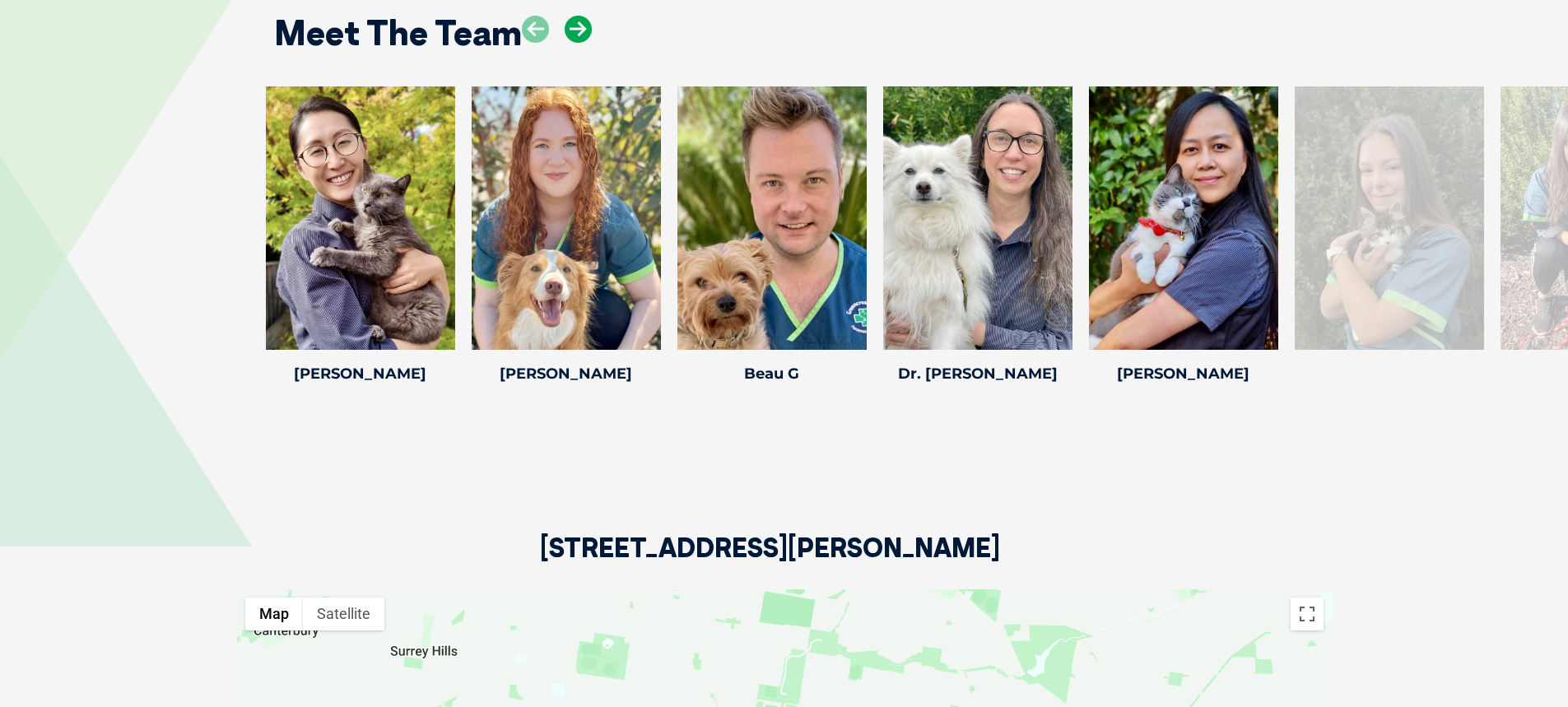
click at [569, 29] on icon at bounding box center [578, 28] width 28 height 28
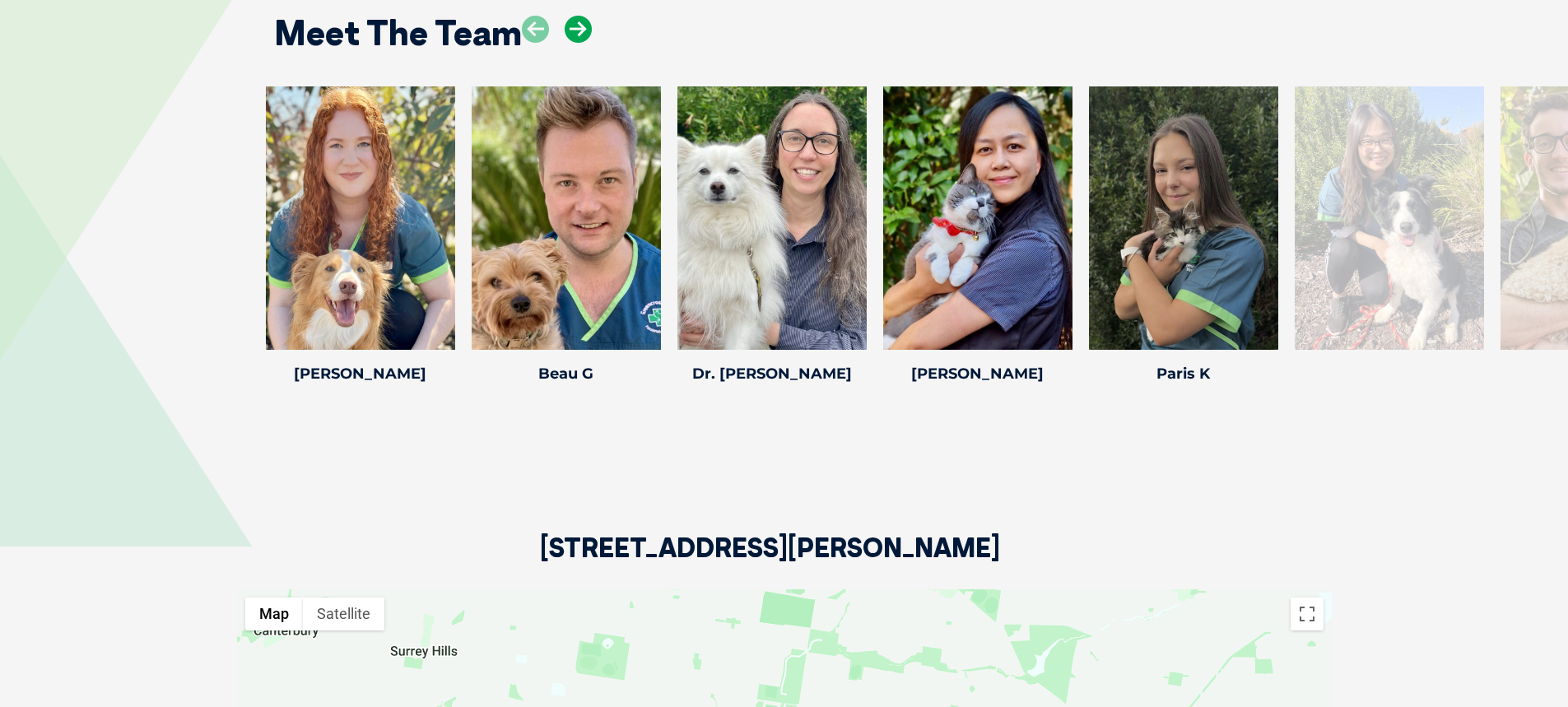
click at [569, 29] on icon at bounding box center [578, 28] width 28 height 28
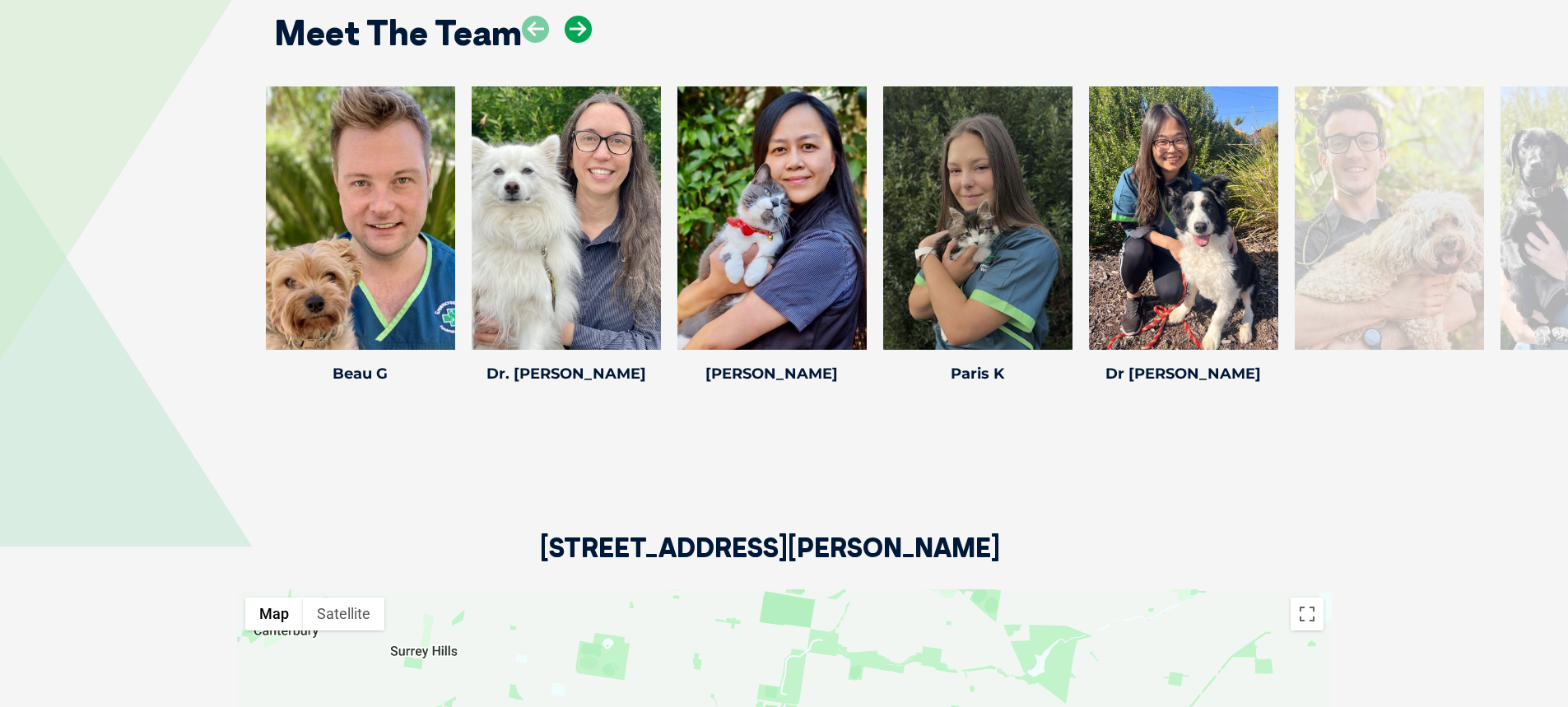
click at [569, 29] on icon at bounding box center [578, 28] width 28 height 28
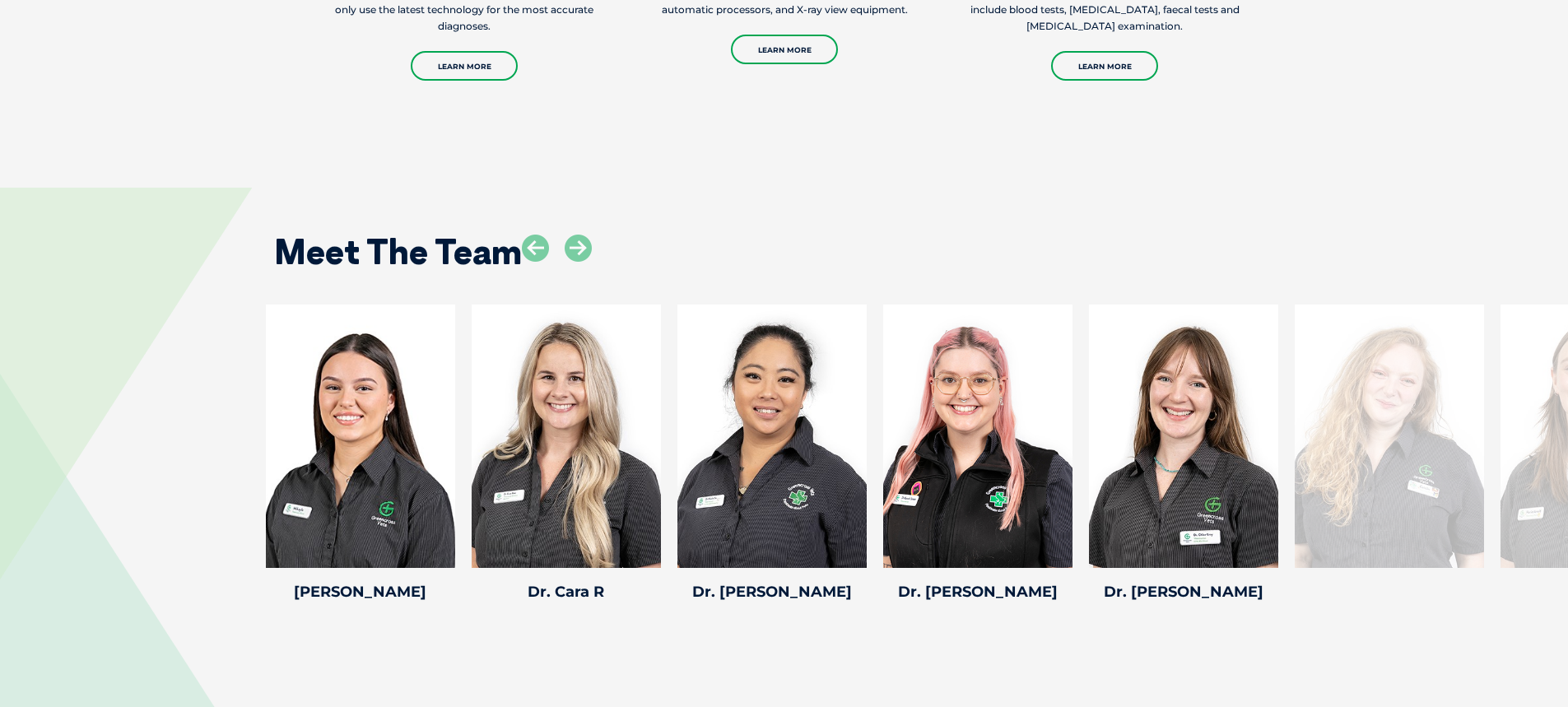
scroll to position [2140, 0]
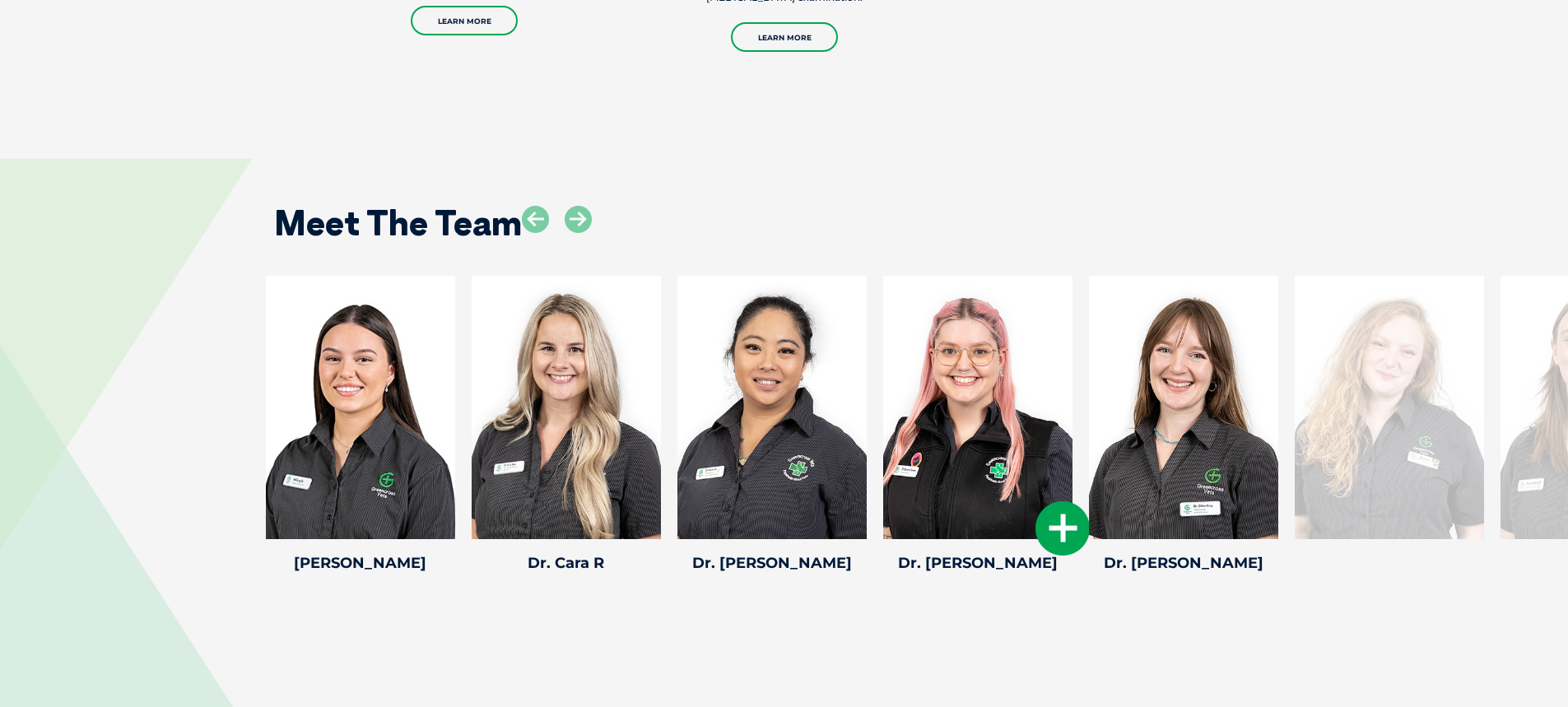
click at [1070, 530] on icon at bounding box center [1062, 528] width 54 height 54
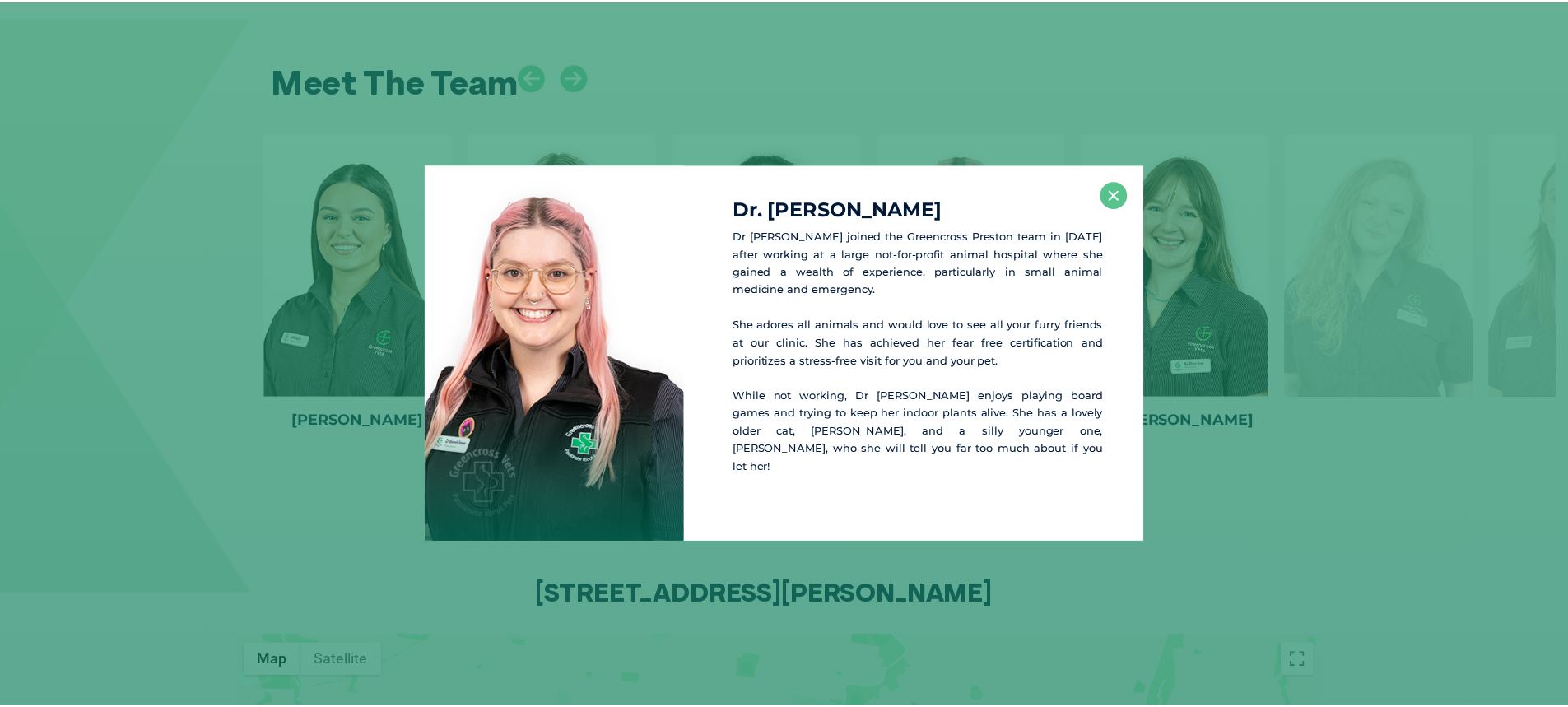
scroll to position [2284, 0]
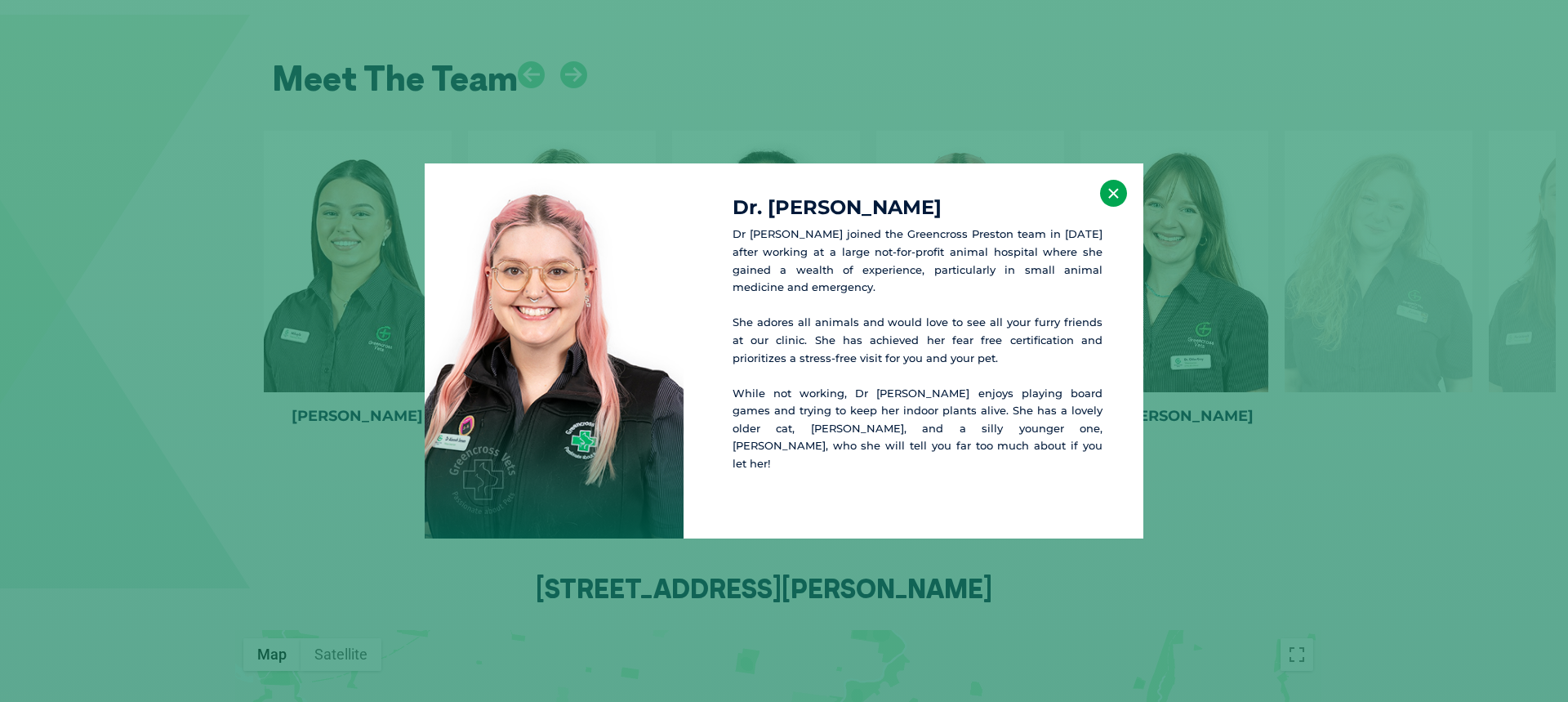
click at [1123, 200] on button "×" at bounding box center [1113, 193] width 27 height 27
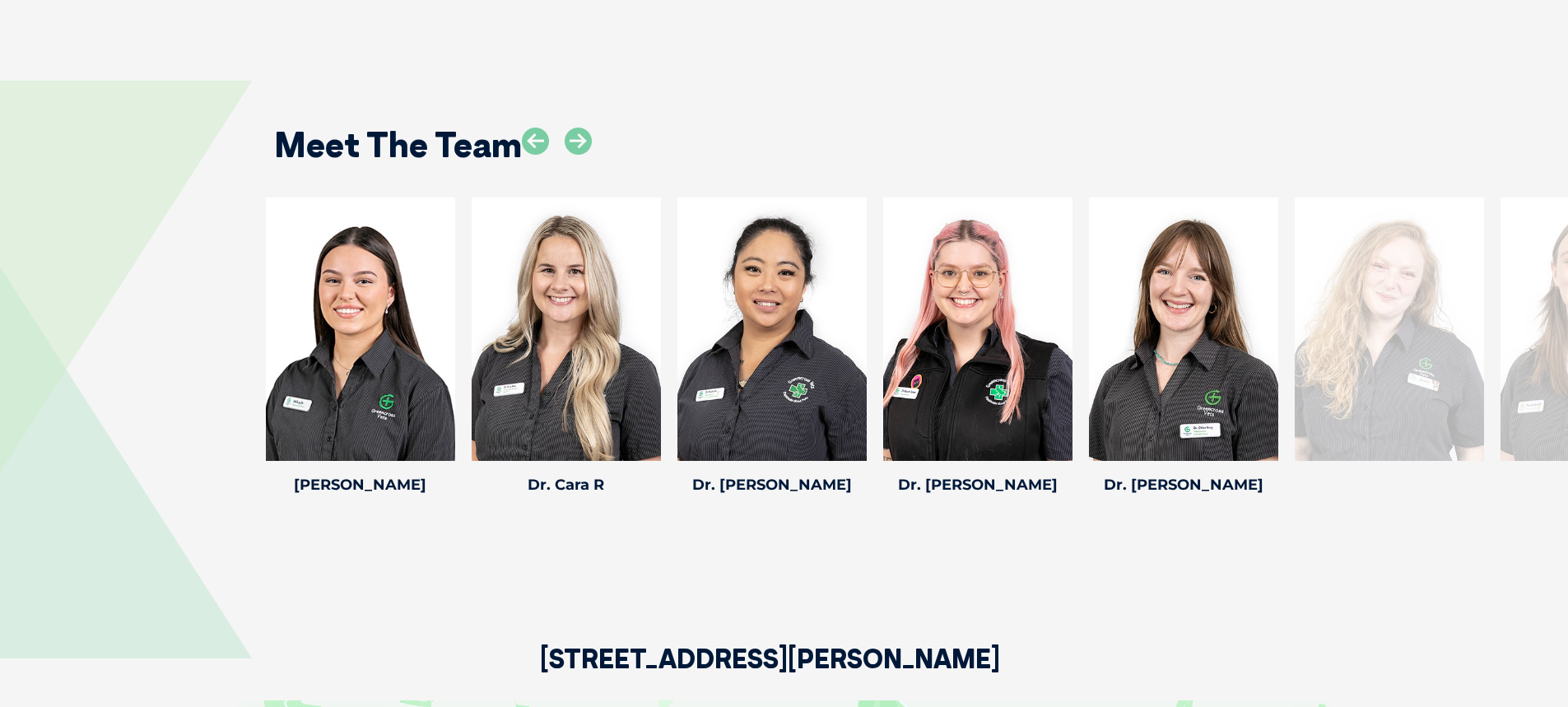
scroll to position [2202, 0]
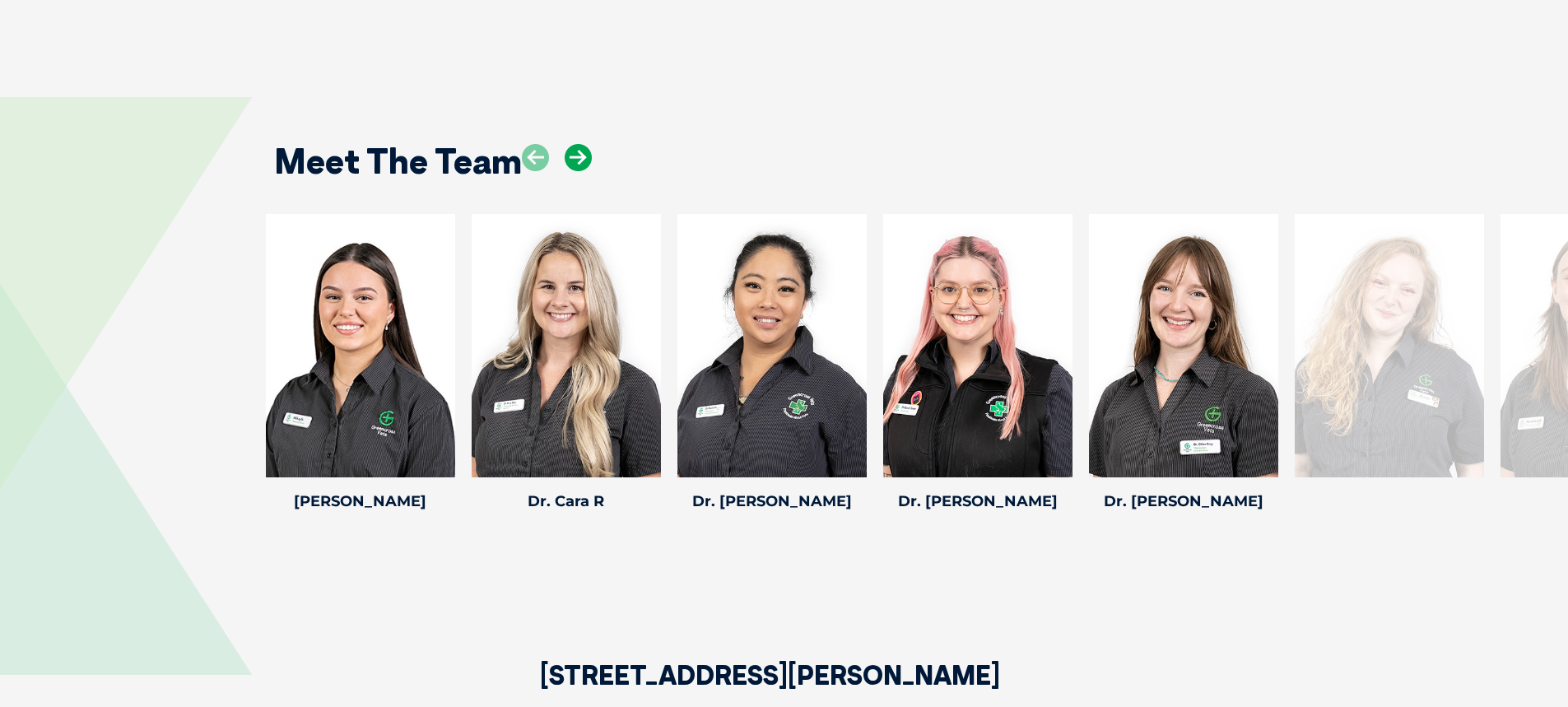
click at [586, 155] on icon at bounding box center [578, 158] width 28 height 28
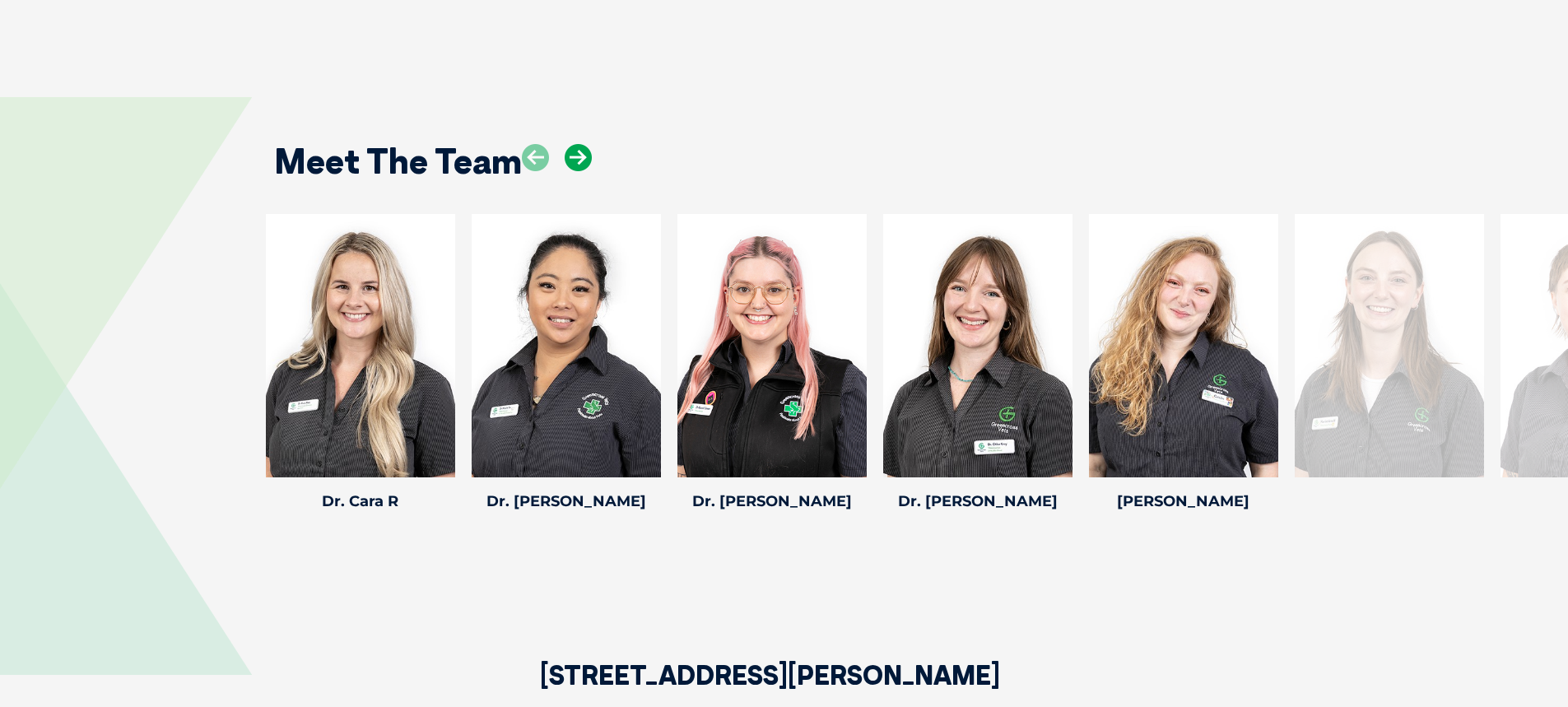
click at [586, 155] on icon at bounding box center [578, 158] width 28 height 28
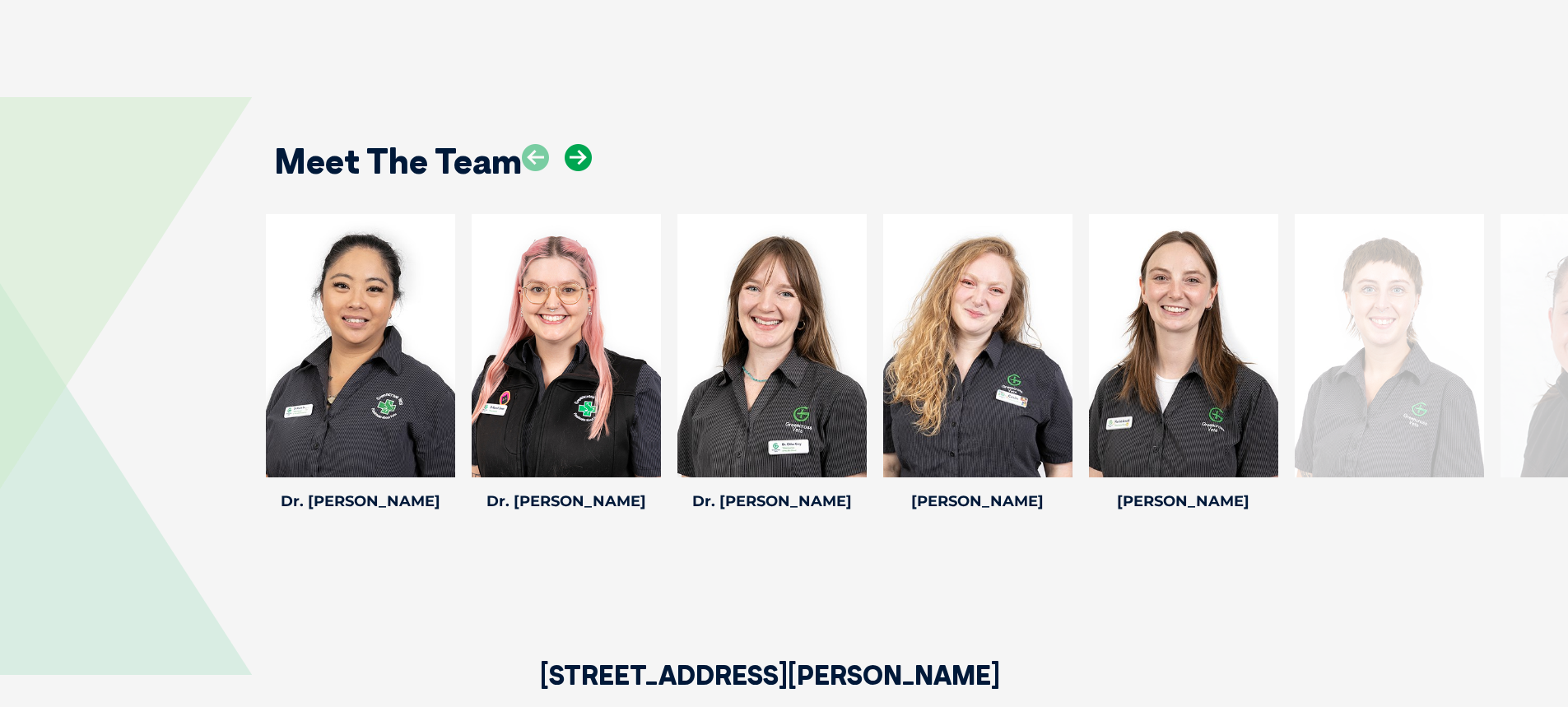
click at [586, 155] on icon at bounding box center [578, 158] width 28 height 28
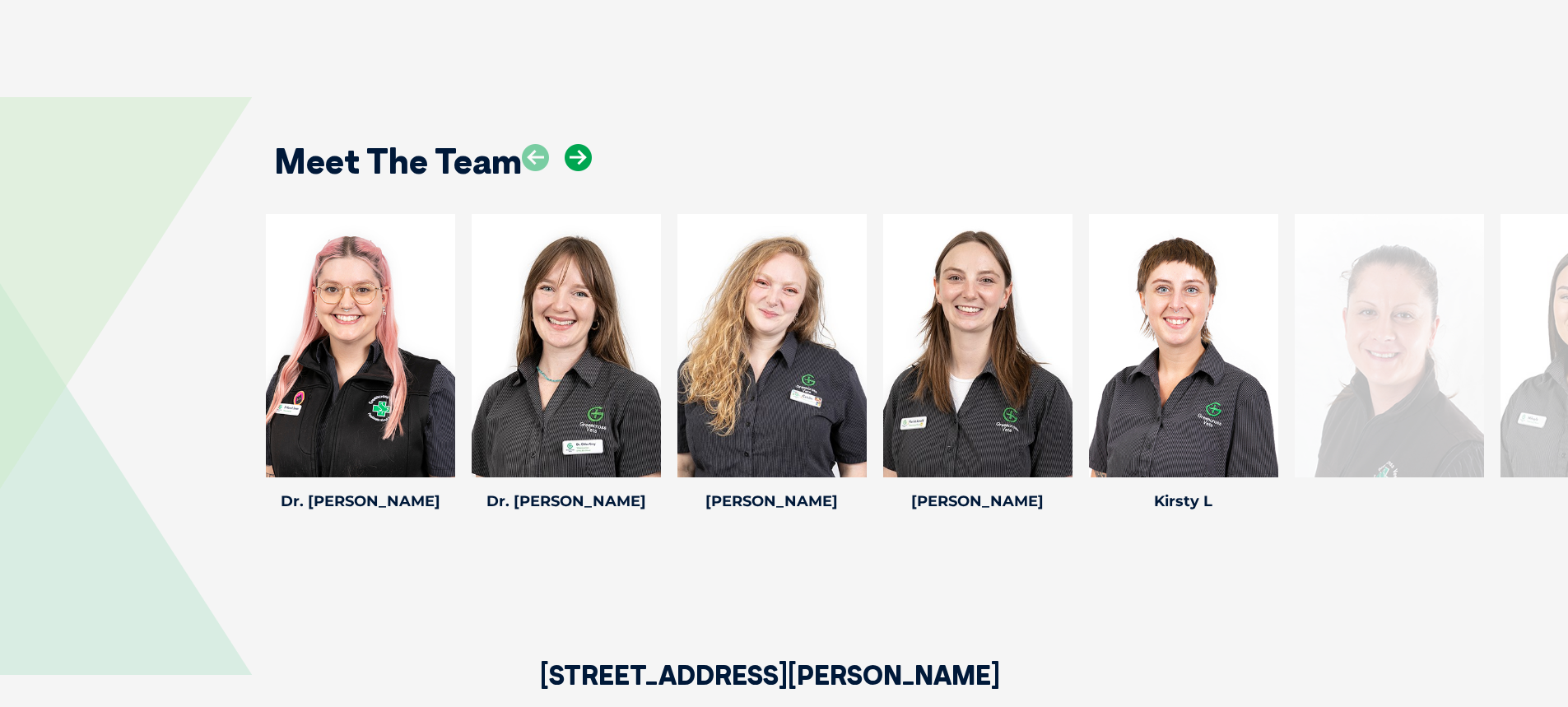
click at [586, 155] on icon at bounding box center [578, 158] width 28 height 28
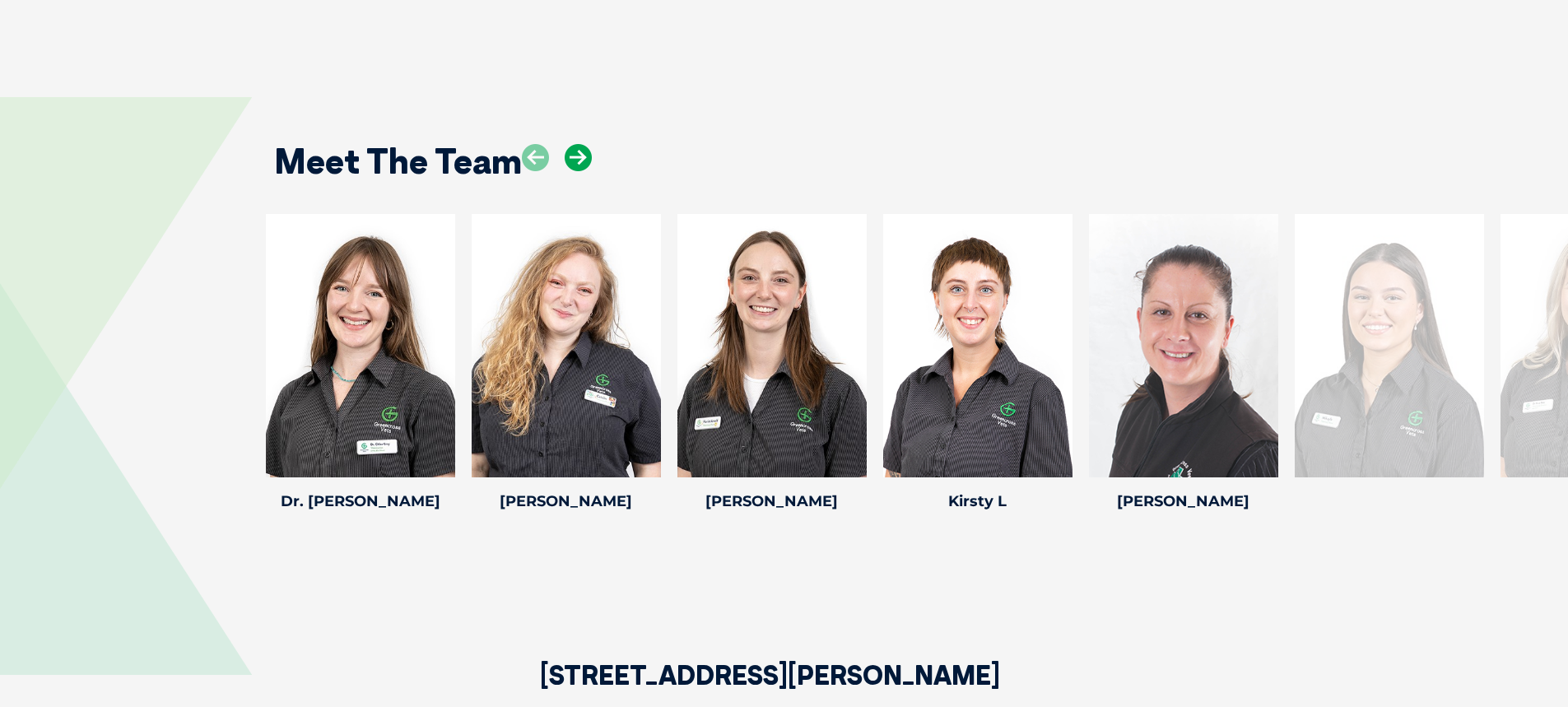
click at [586, 155] on icon at bounding box center [578, 158] width 28 height 28
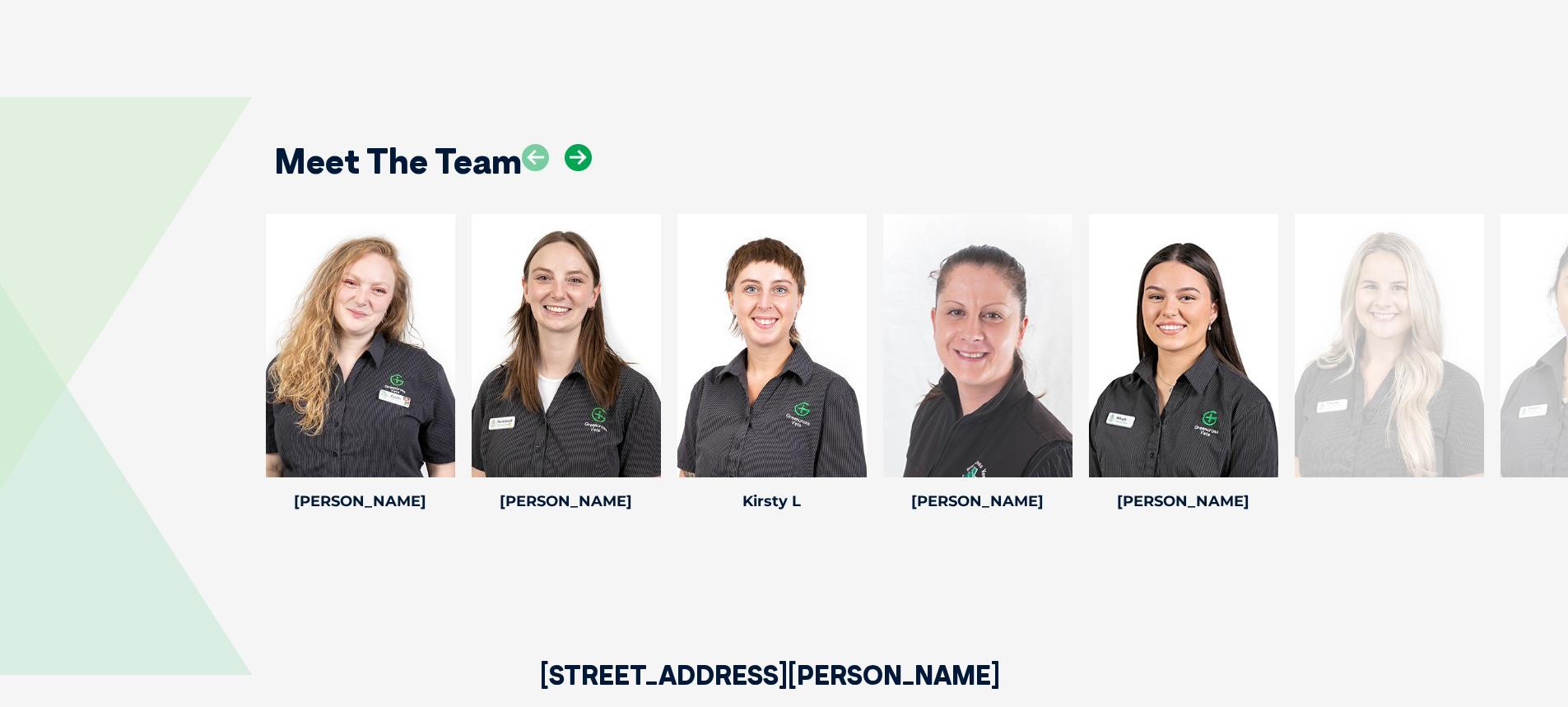
click at [586, 155] on icon at bounding box center [578, 158] width 28 height 28
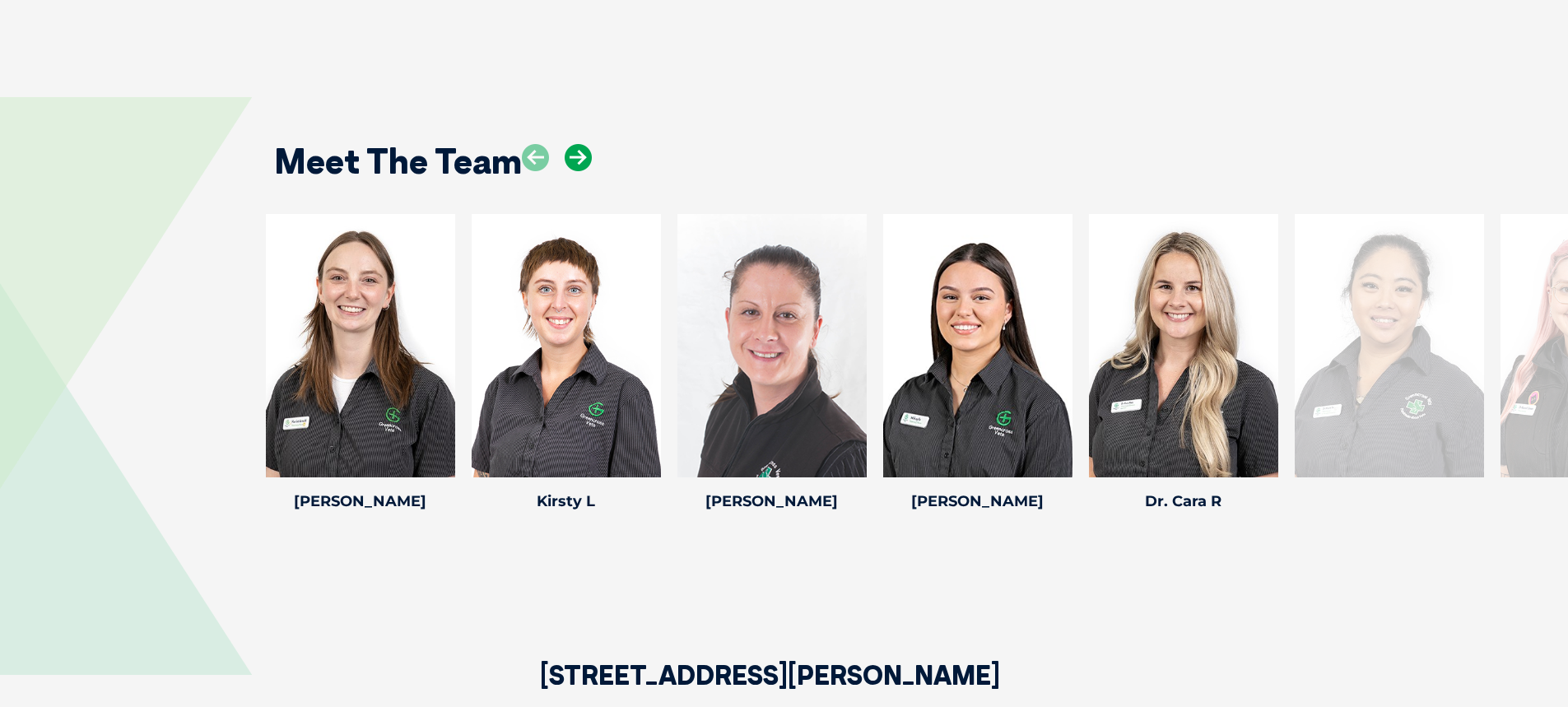
click at [586, 155] on icon at bounding box center [578, 158] width 28 height 28
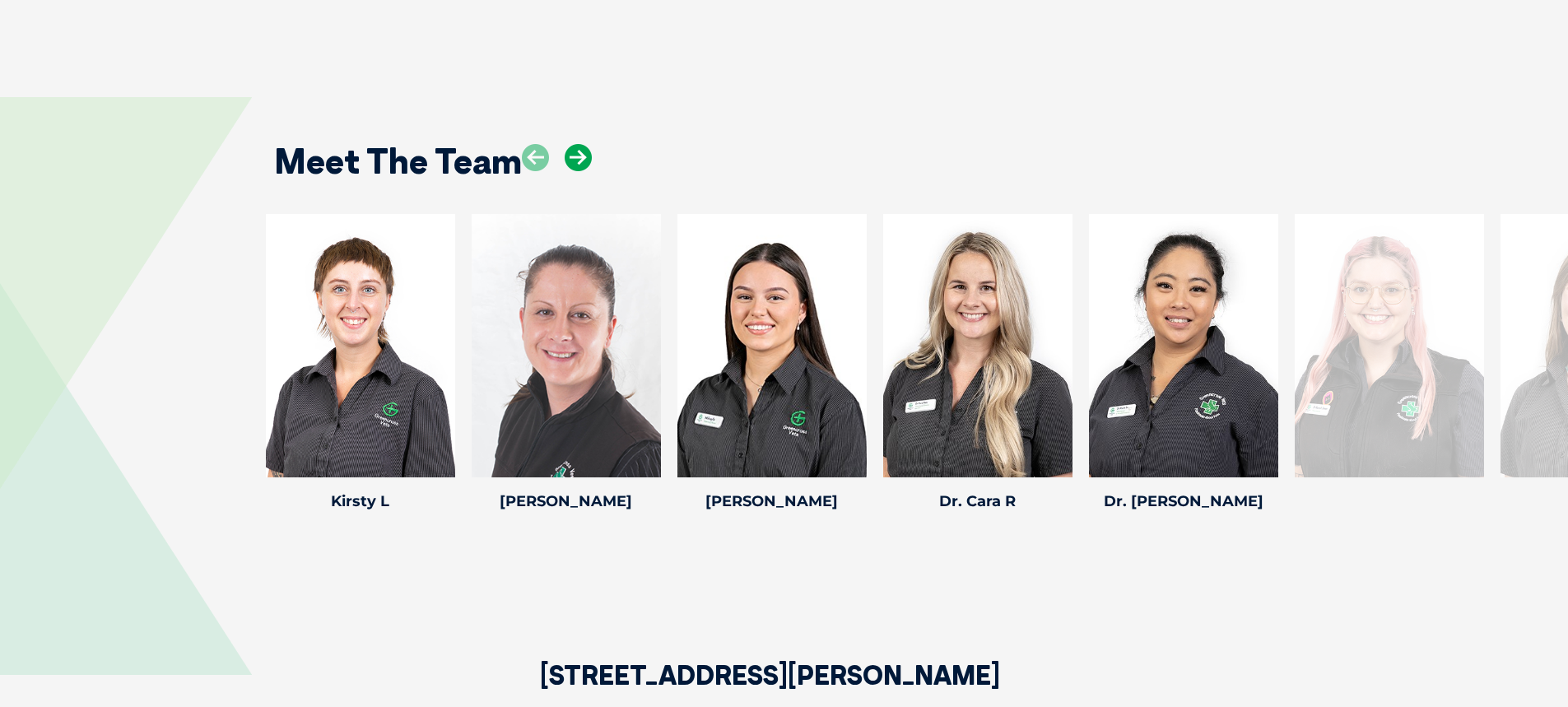
click at [586, 155] on icon at bounding box center [578, 158] width 28 height 28
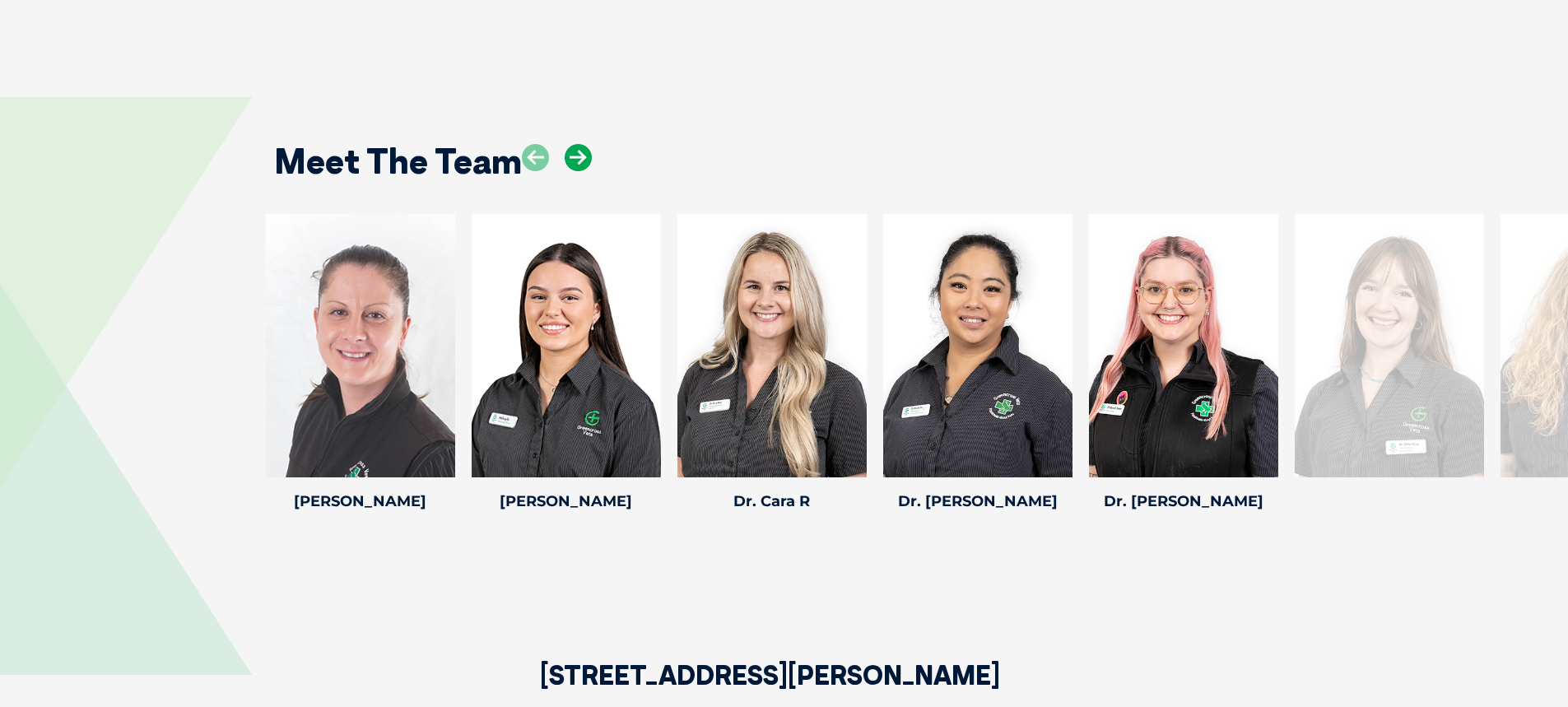
click at [586, 155] on icon at bounding box center [578, 158] width 28 height 28
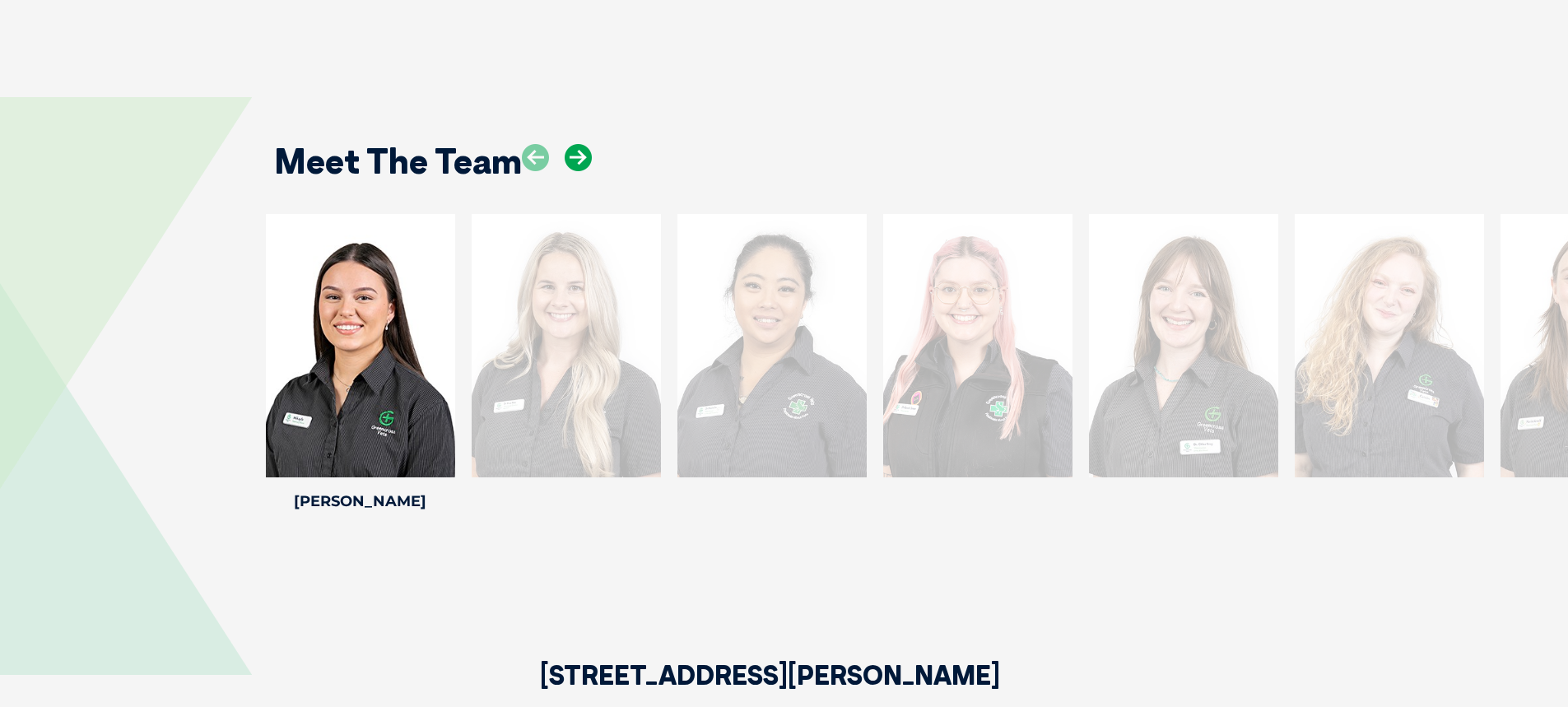
click at [586, 155] on icon at bounding box center [578, 158] width 28 height 28
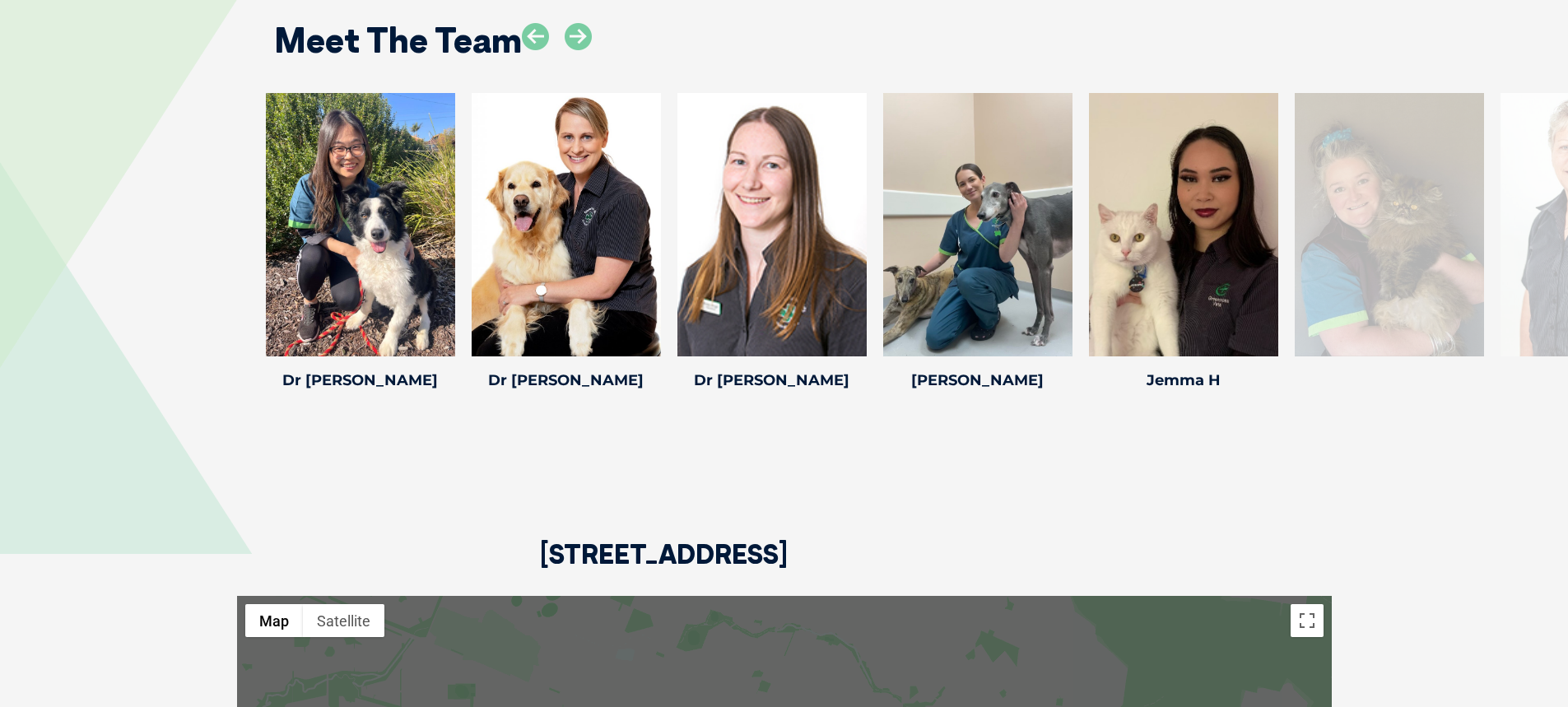
scroll to position [2342, 0]
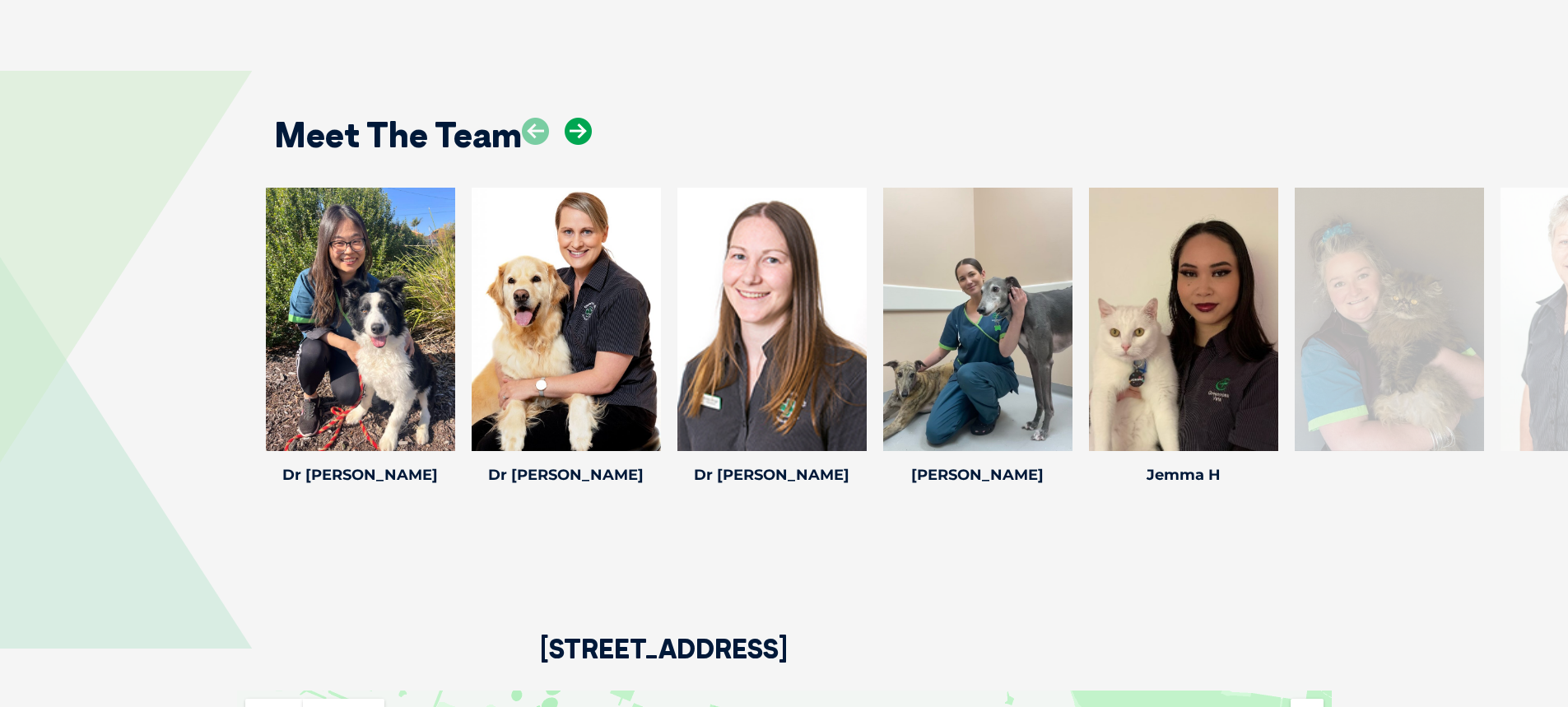
click at [582, 118] on icon at bounding box center [578, 131] width 28 height 28
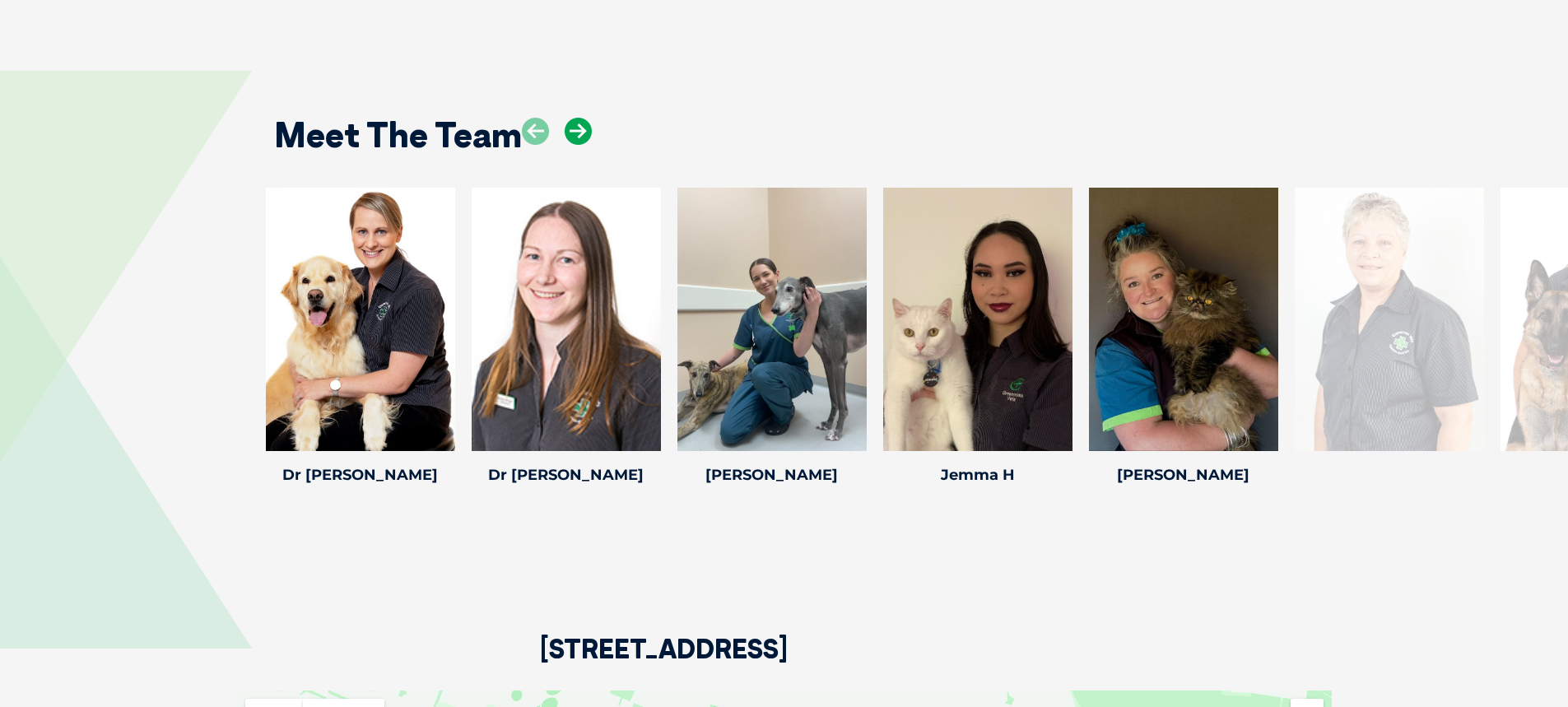
click at [582, 118] on icon at bounding box center [578, 131] width 28 height 28
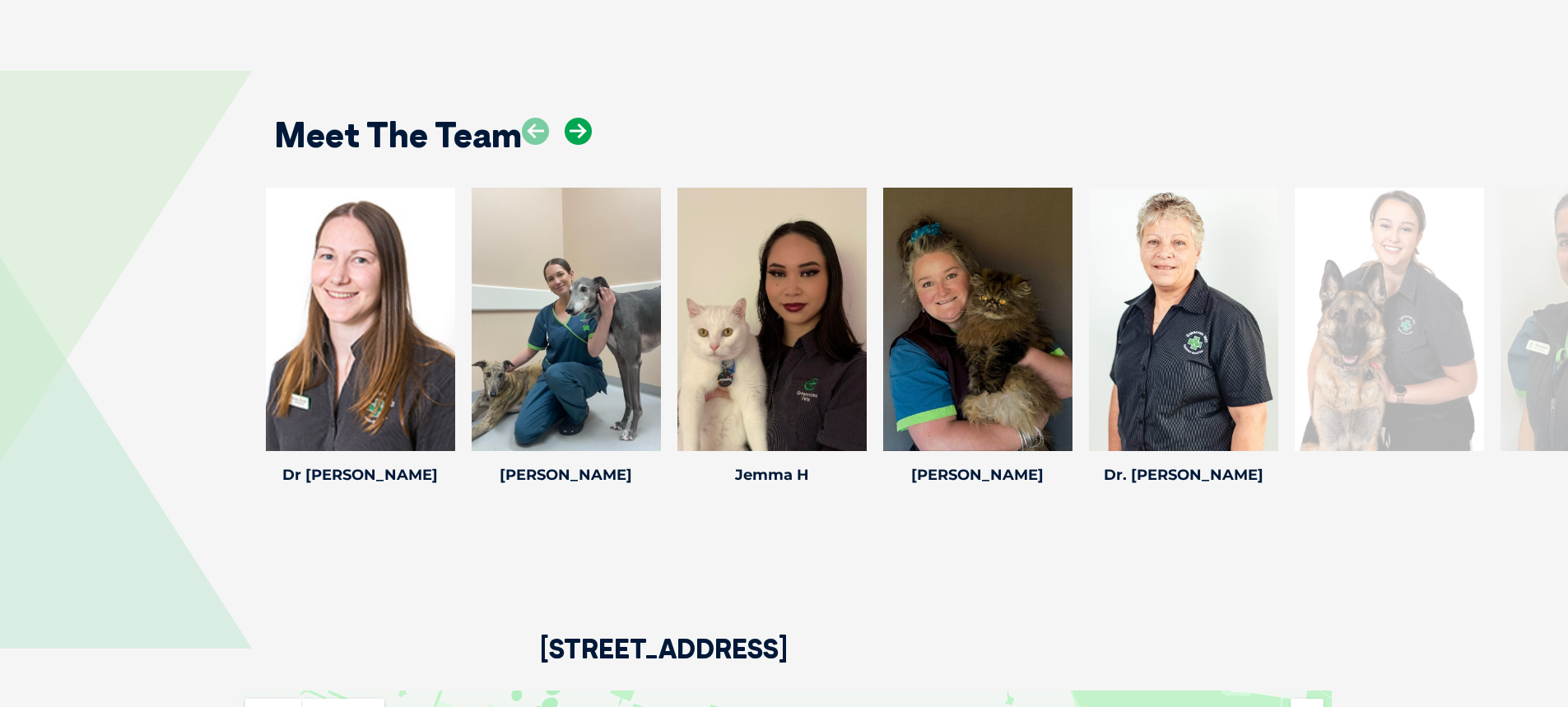
click at [582, 118] on icon at bounding box center [578, 131] width 28 height 28
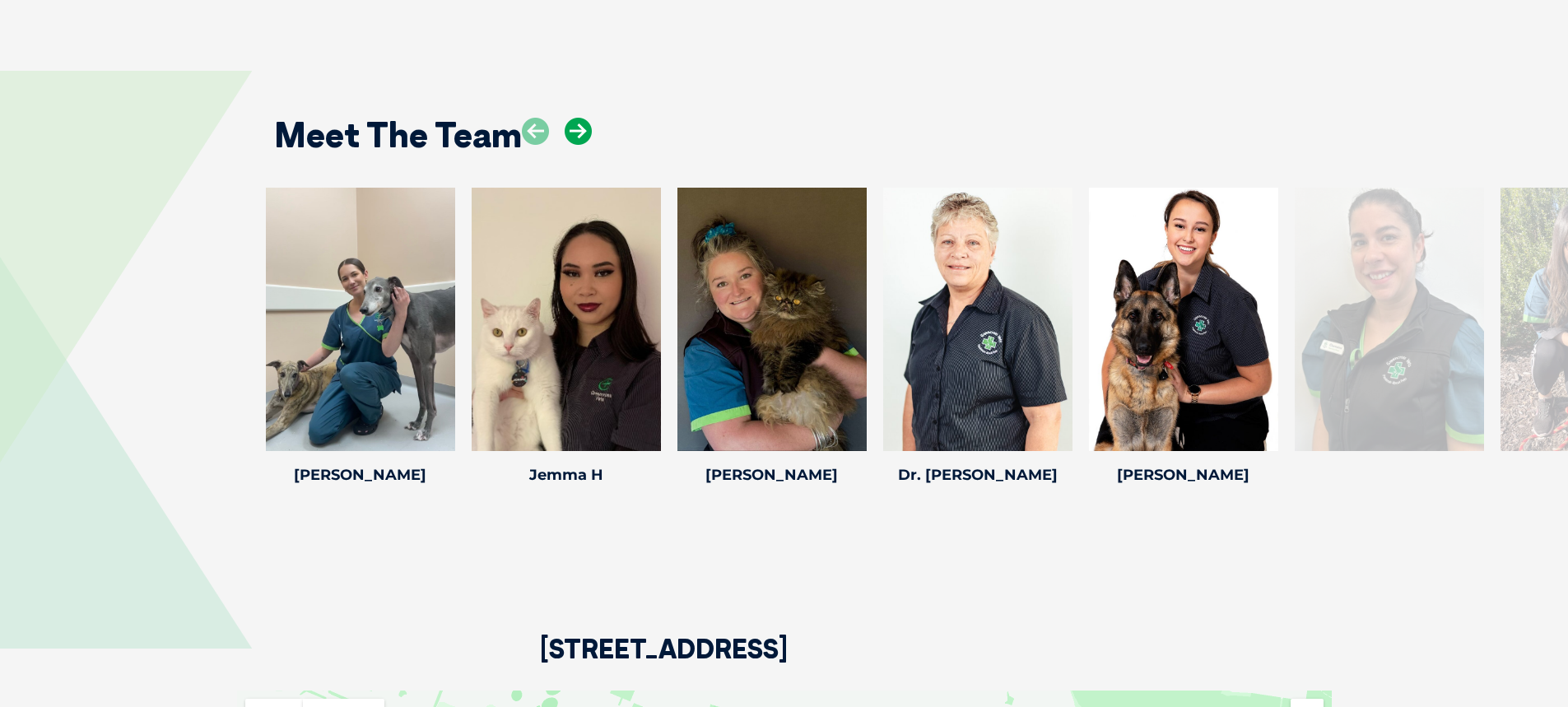
click at [582, 118] on icon at bounding box center [578, 131] width 28 height 28
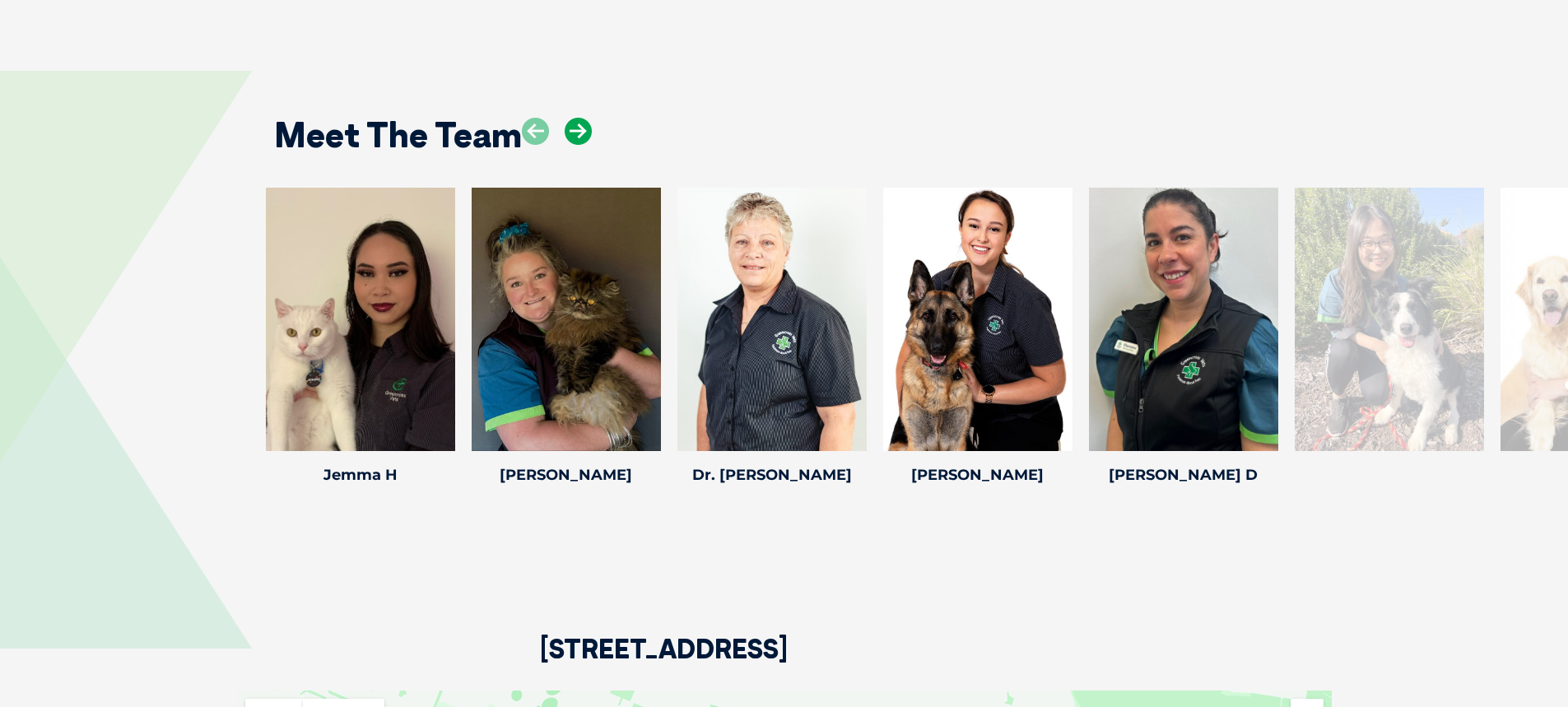
click at [582, 118] on icon at bounding box center [578, 131] width 28 height 28
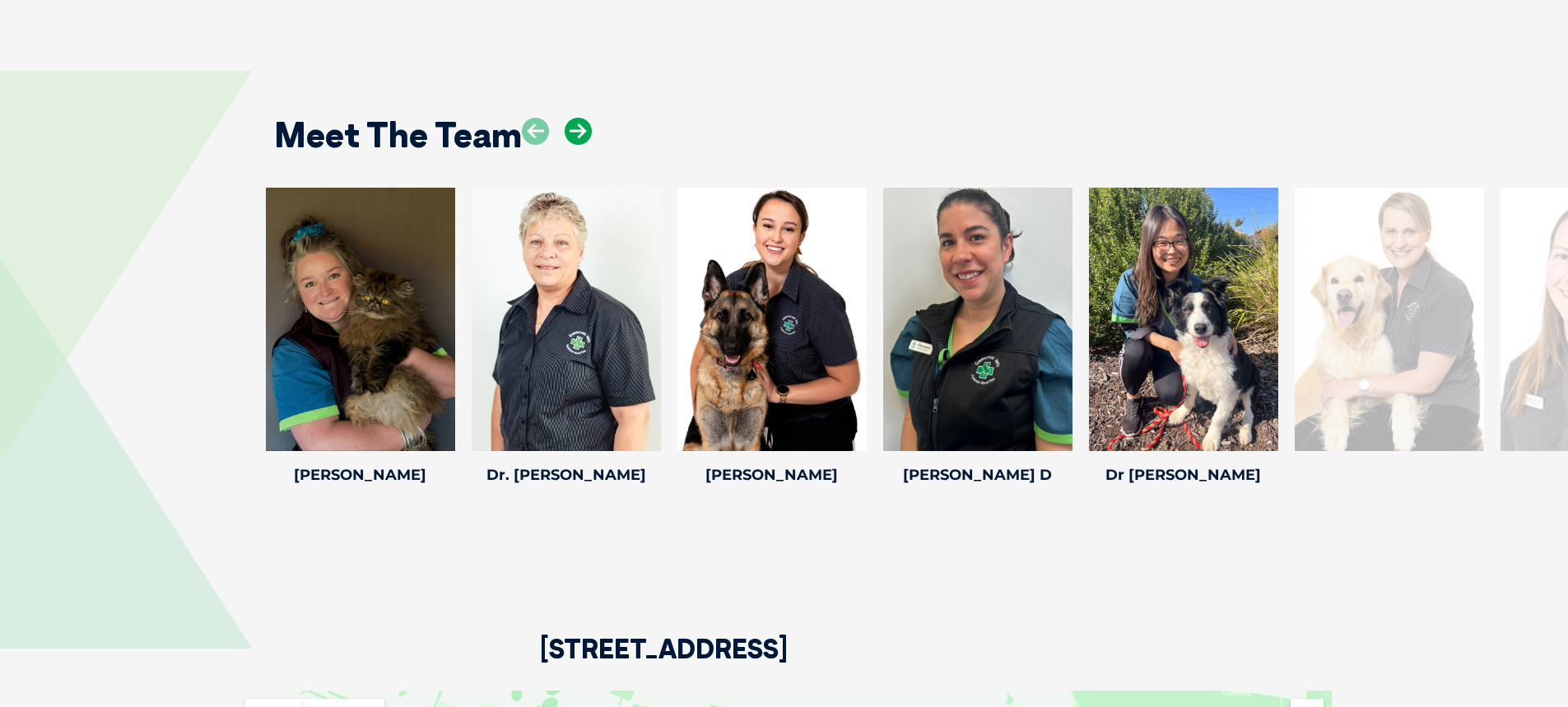
click at [582, 118] on icon at bounding box center [578, 131] width 28 height 28
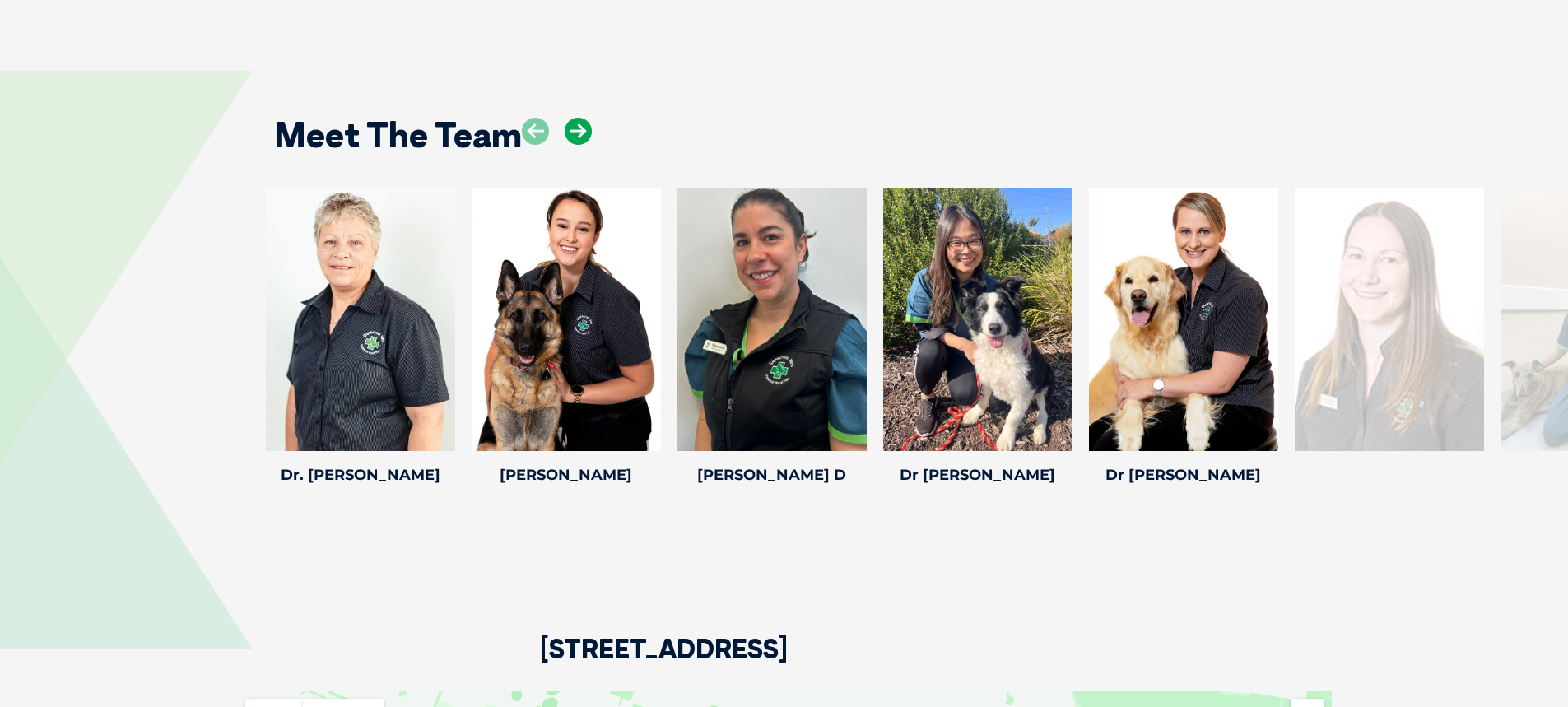
click at [582, 118] on icon at bounding box center [578, 131] width 28 height 28
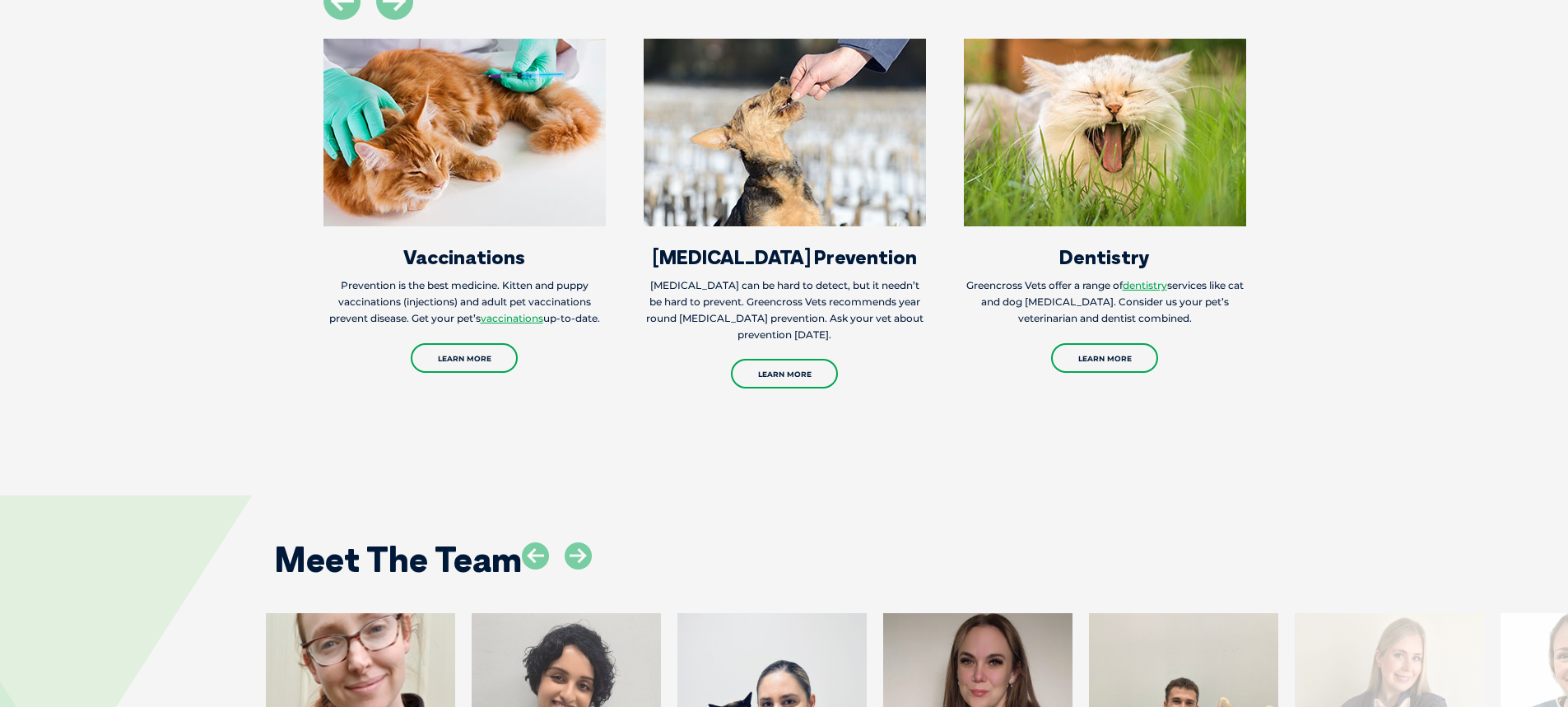
scroll to position [2551, 0]
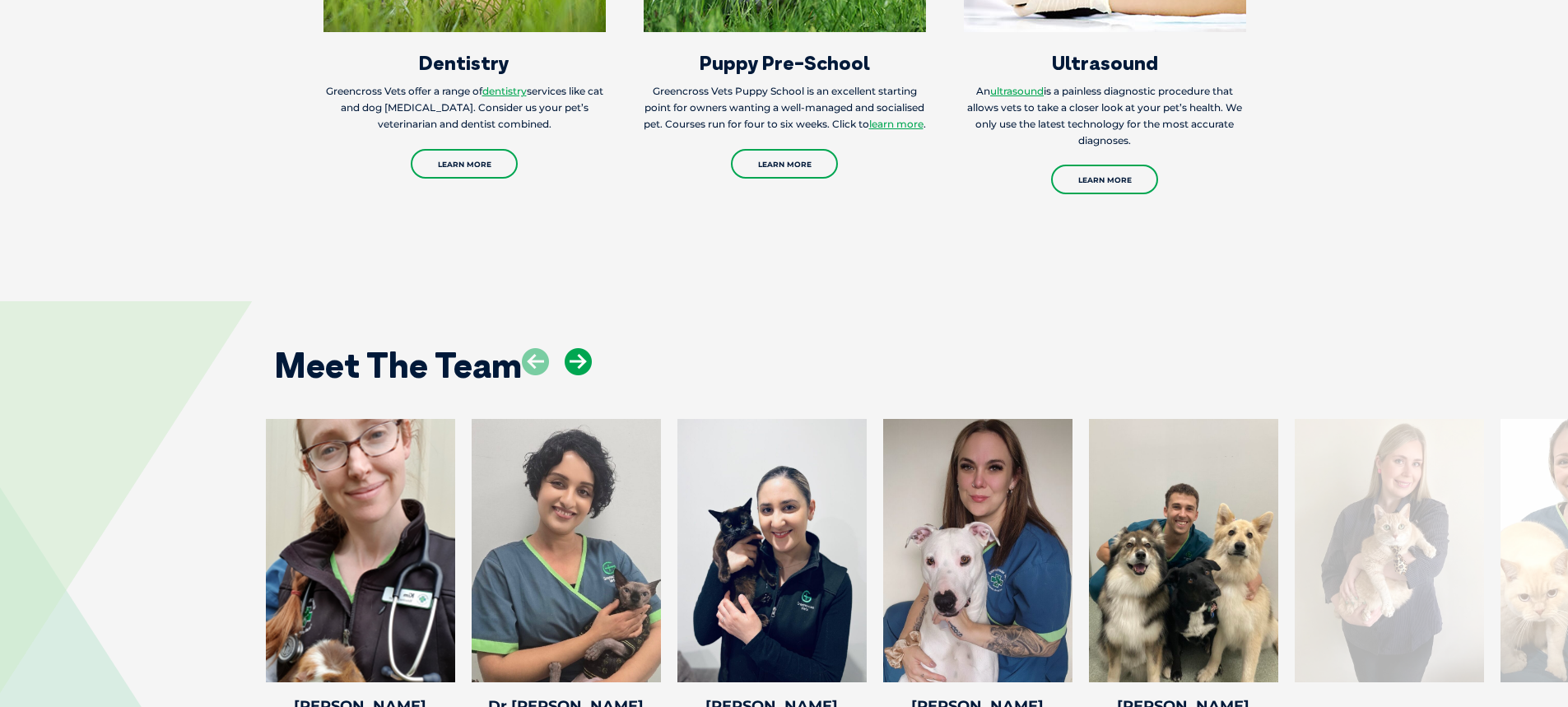
click at [582, 348] on icon at bounding box center [578, 362] width 28 height 28
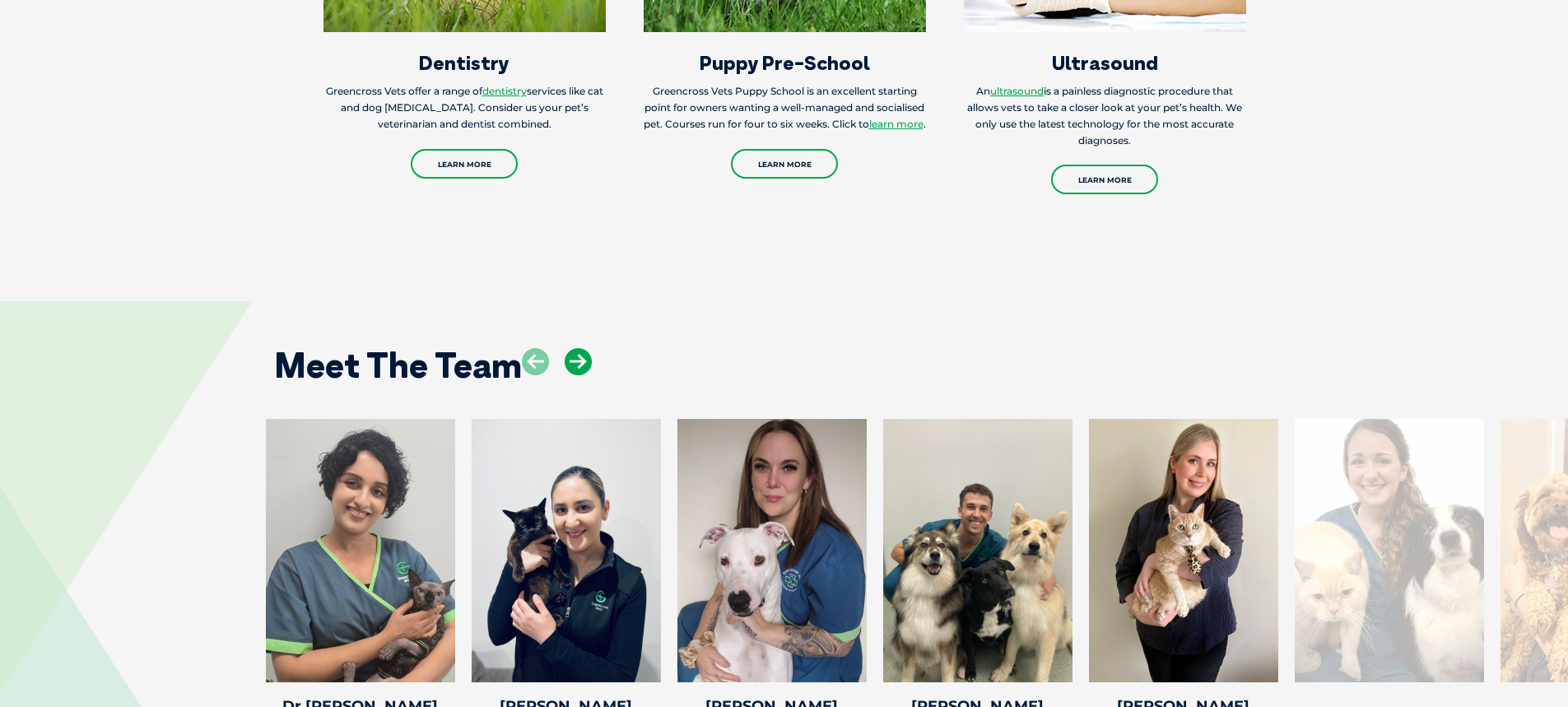
click at [582, 348] on icon at bounding box center [578, 362] width 28 height 28
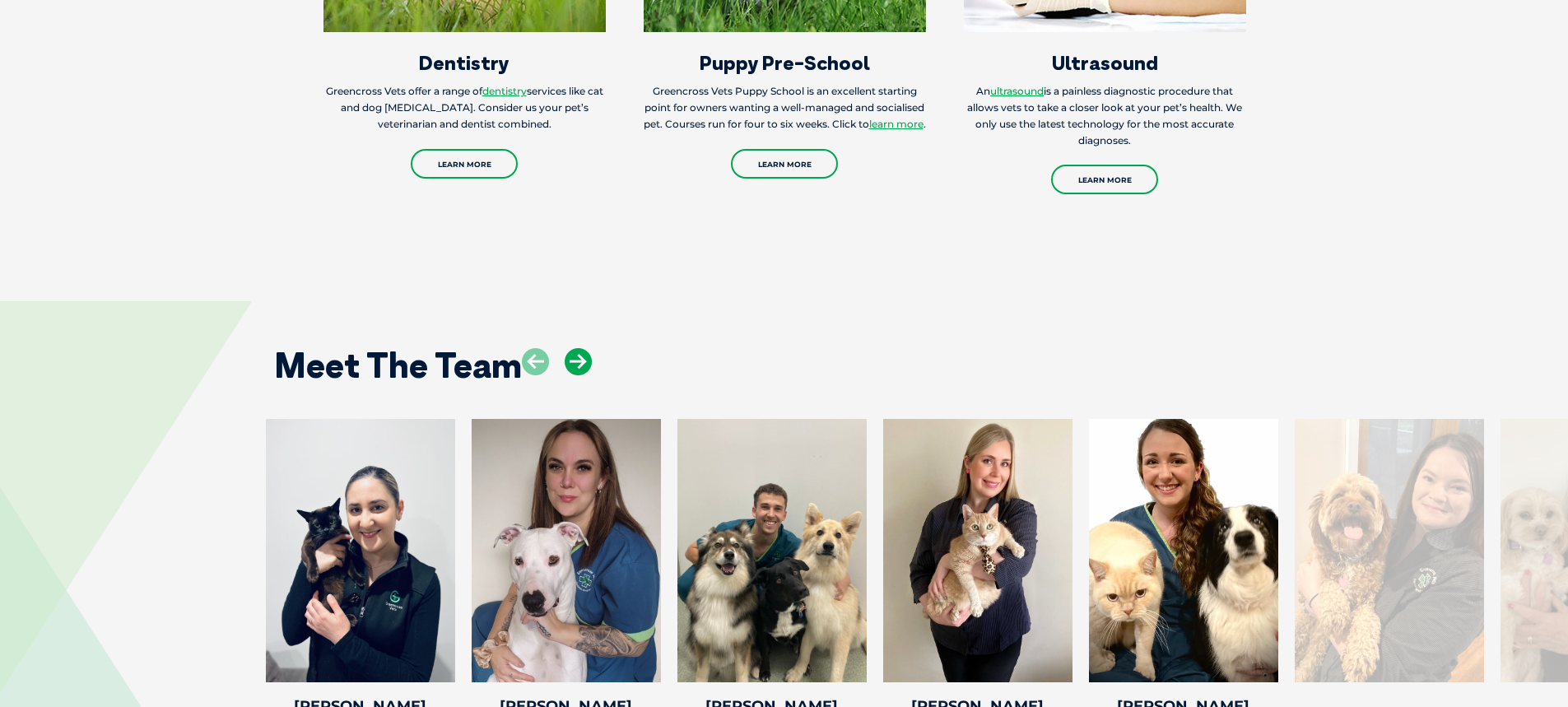
click at [582, 348] on icon at bounding box center [578, 362] width 28 height 28
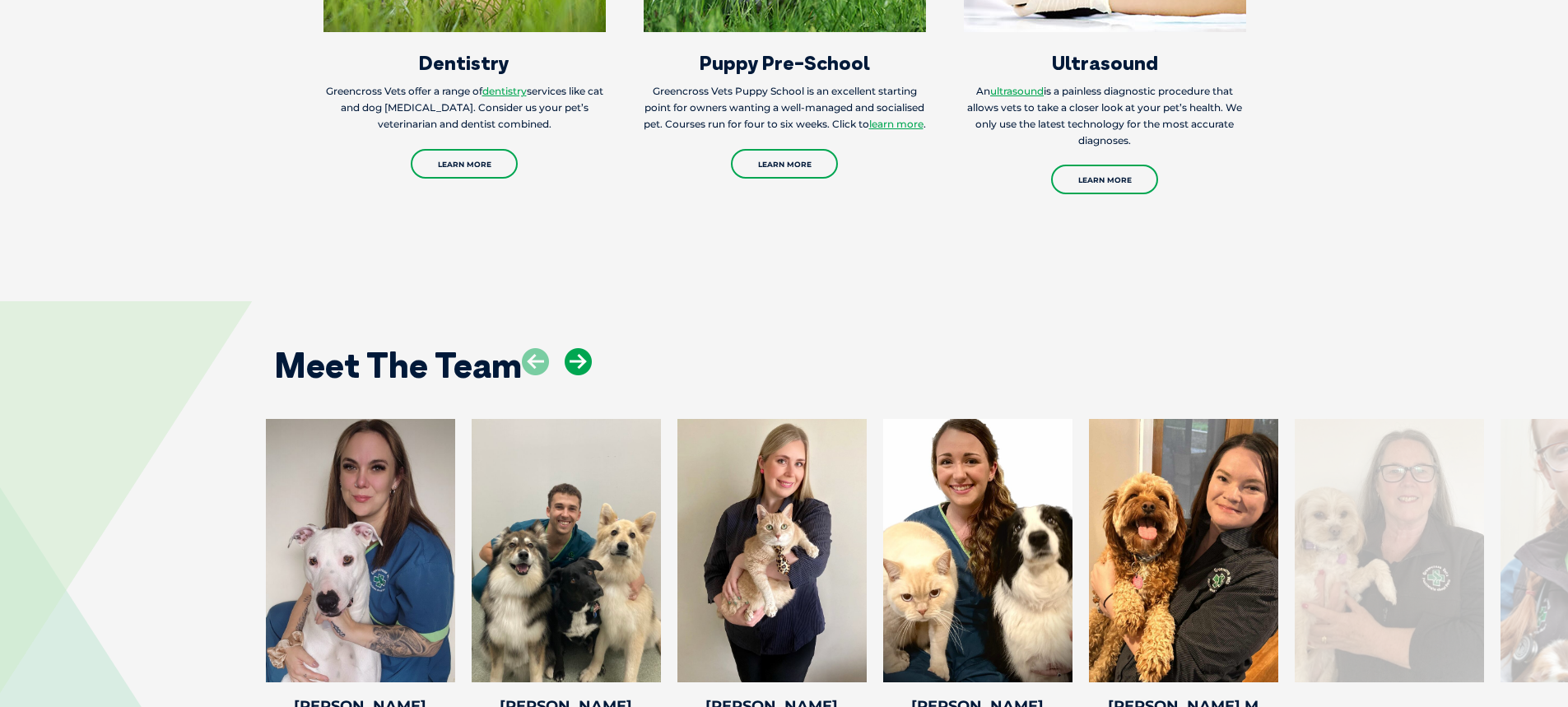
click at [582, 348] on icon at bounding box center [578, 362] width 28 height 28
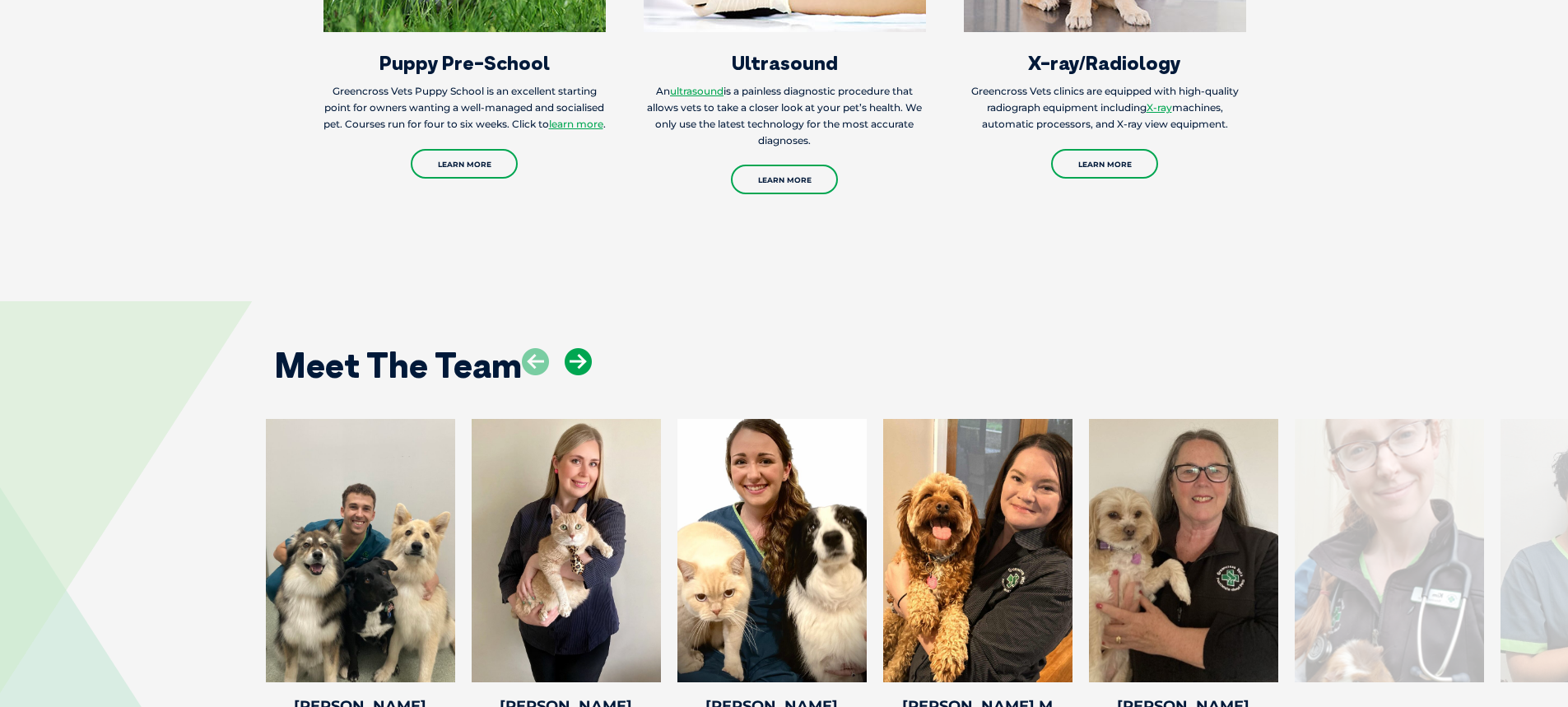
click at [582, 348] on icon at bounding box center [578, 362] width 28 height 28
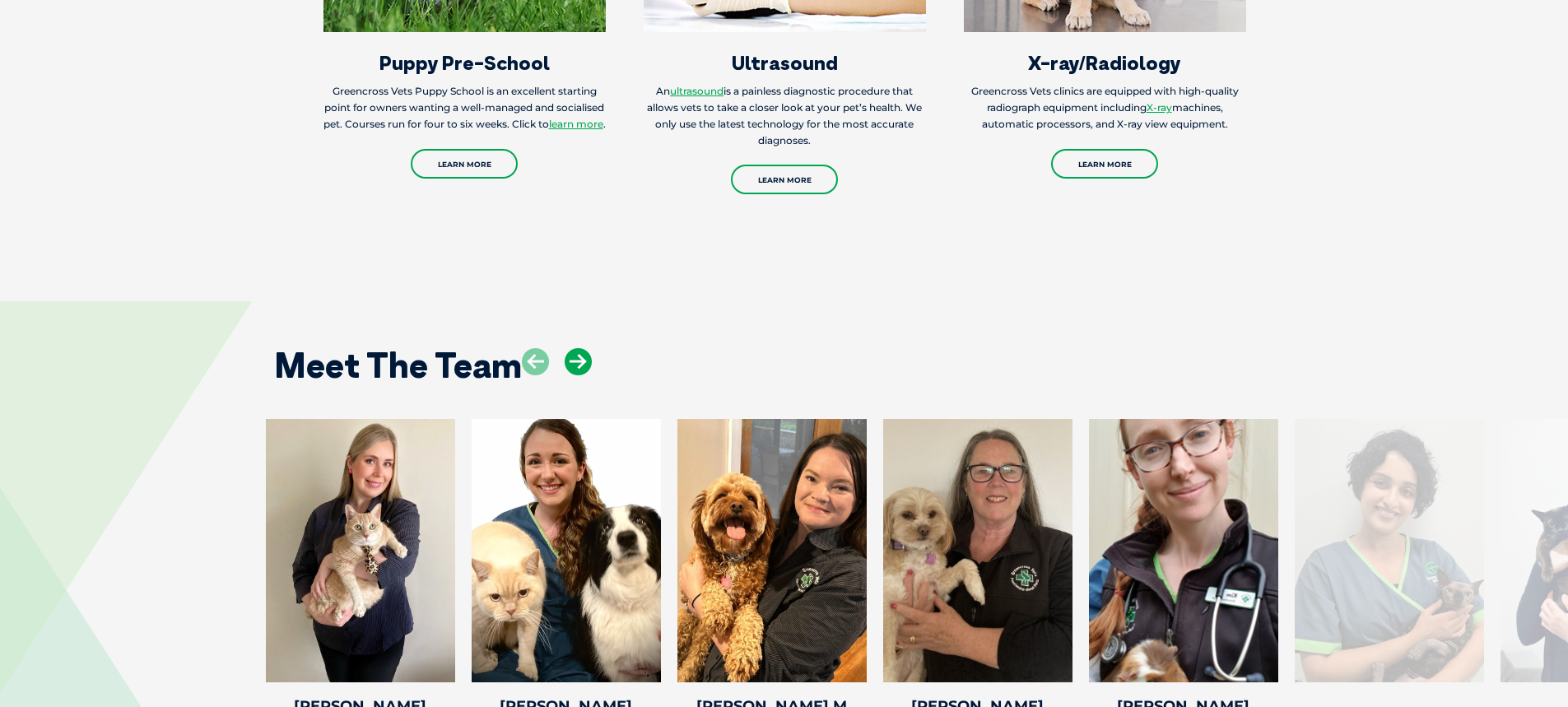
click at [582, 348] on icon at bounding box center [578, 362] width 28 height 28
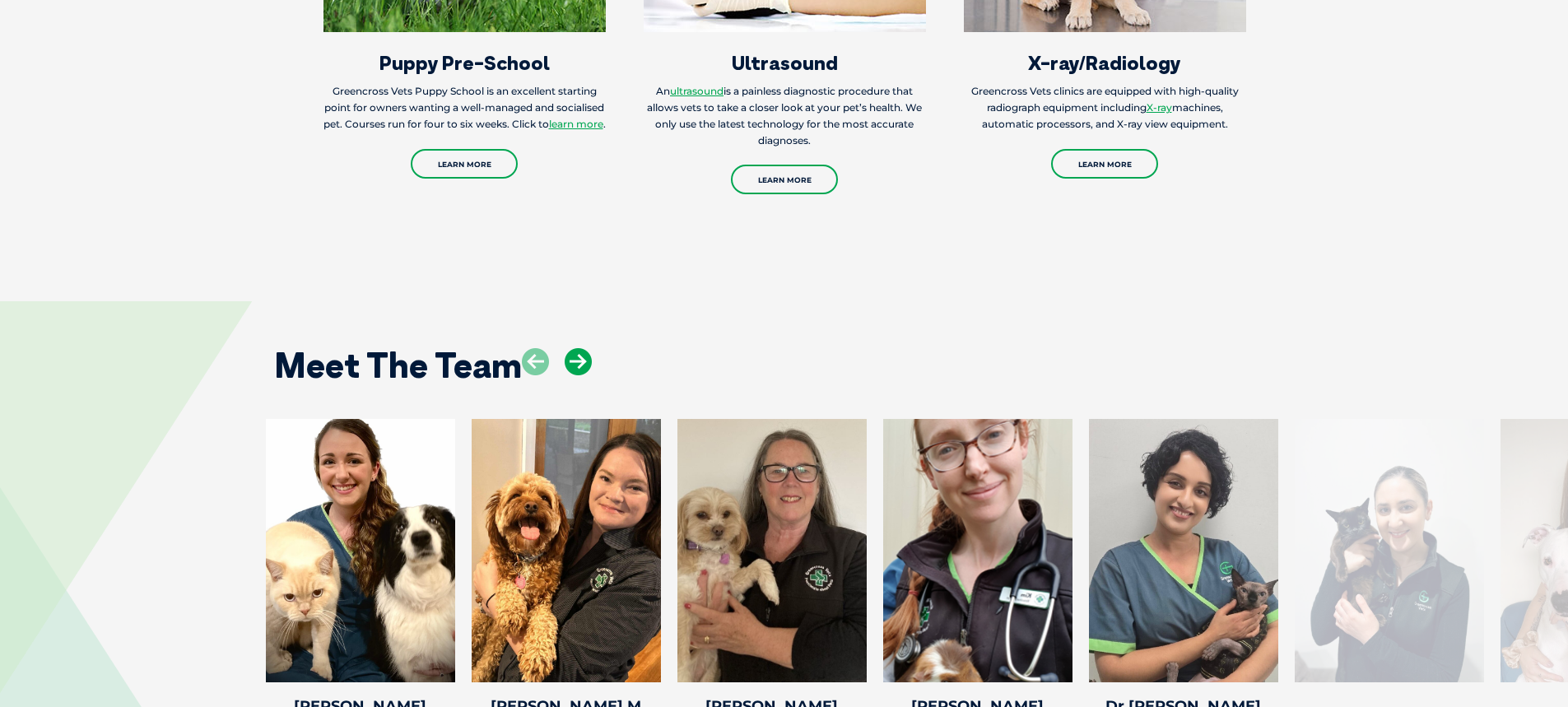
click at [582, 348] on icon at bounding box center [578, 362] width 28 height 28
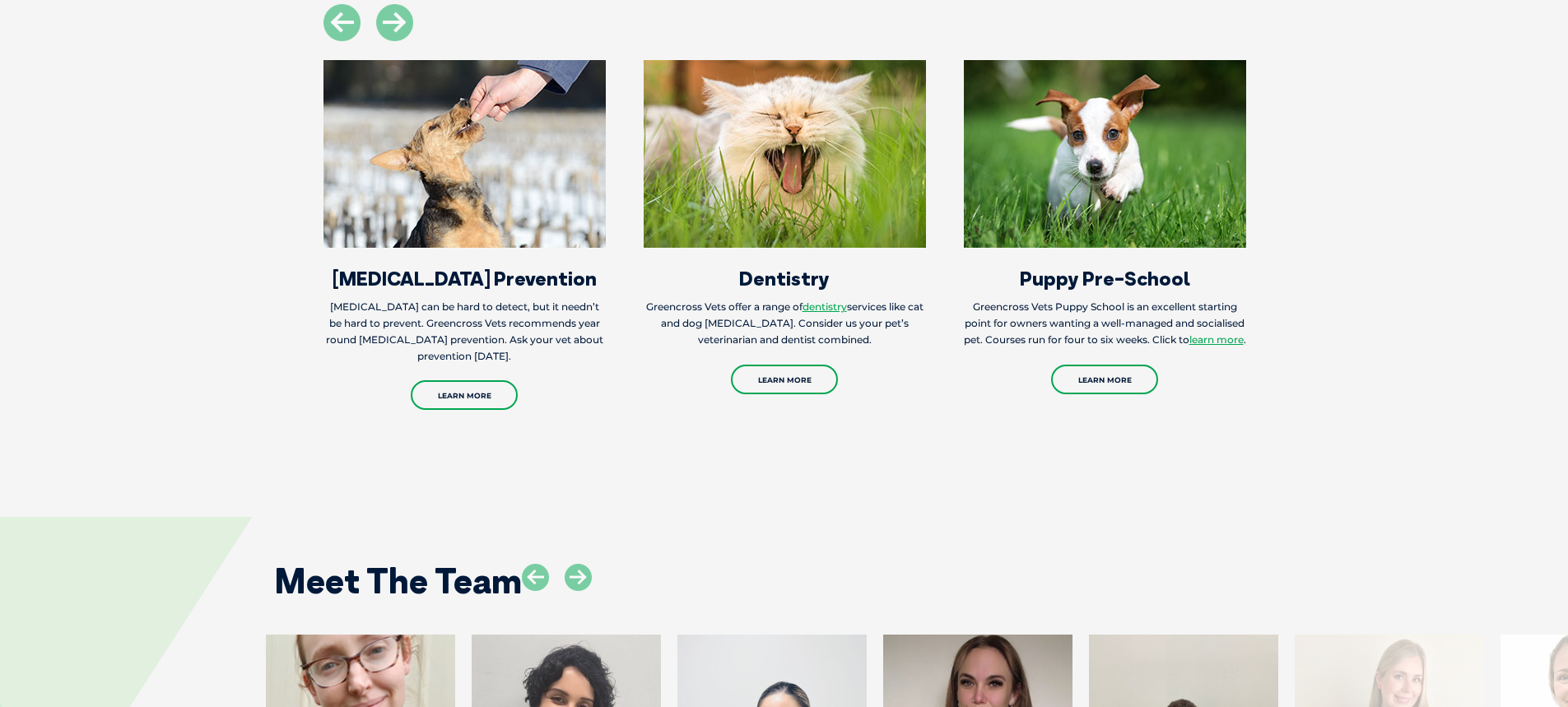
scroll to position [2140, 0]
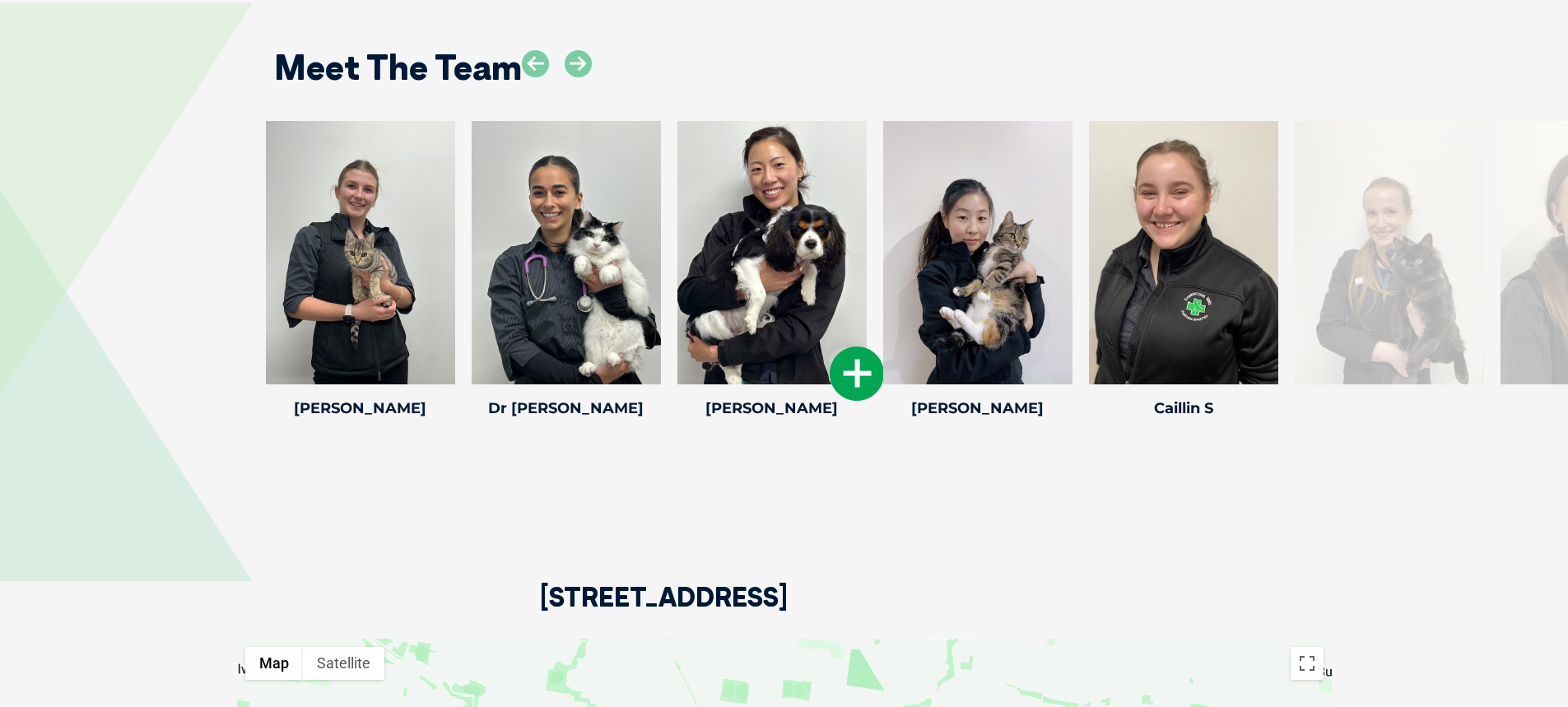
scroll to position [2140, 0]
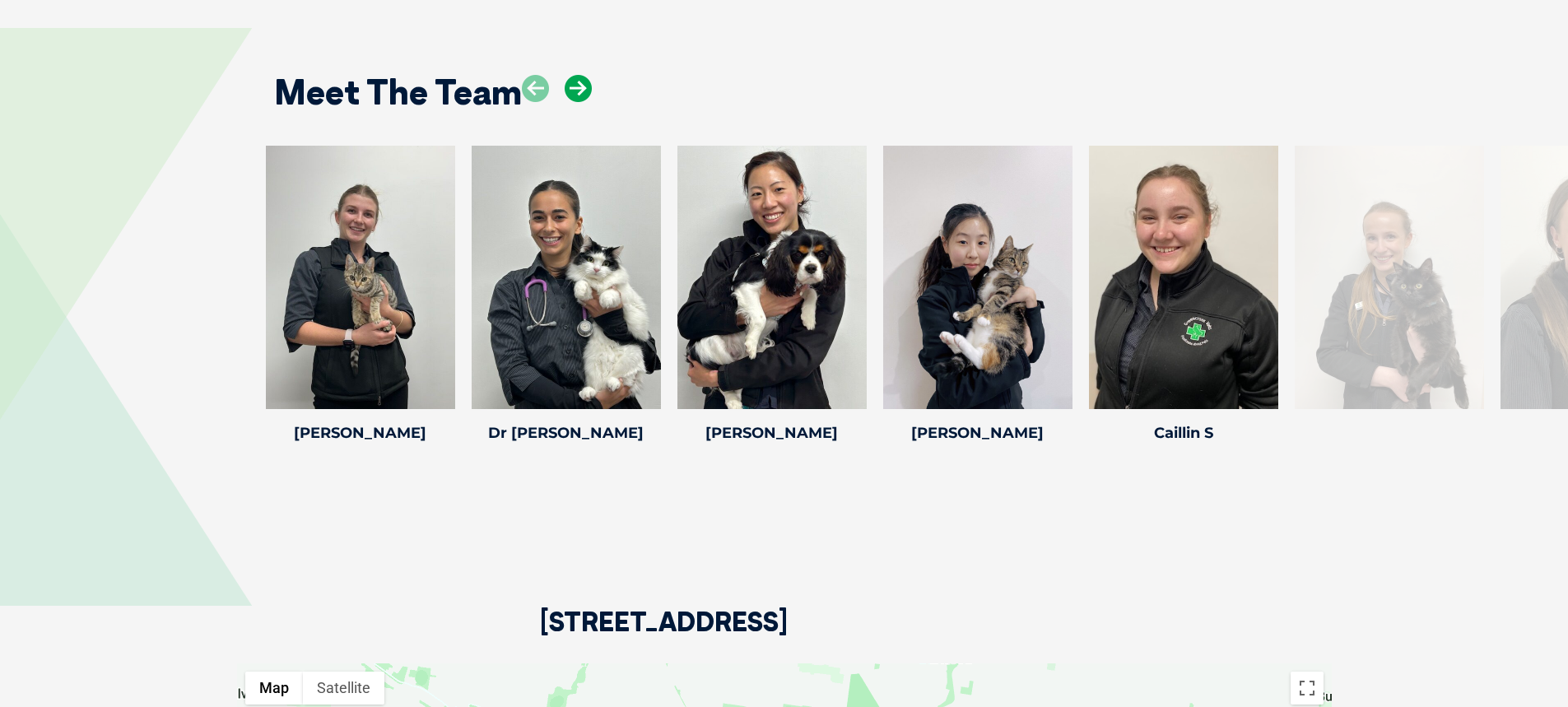
click at [585, 88] on icon at bounding box center [578, 88] width 28 height 28
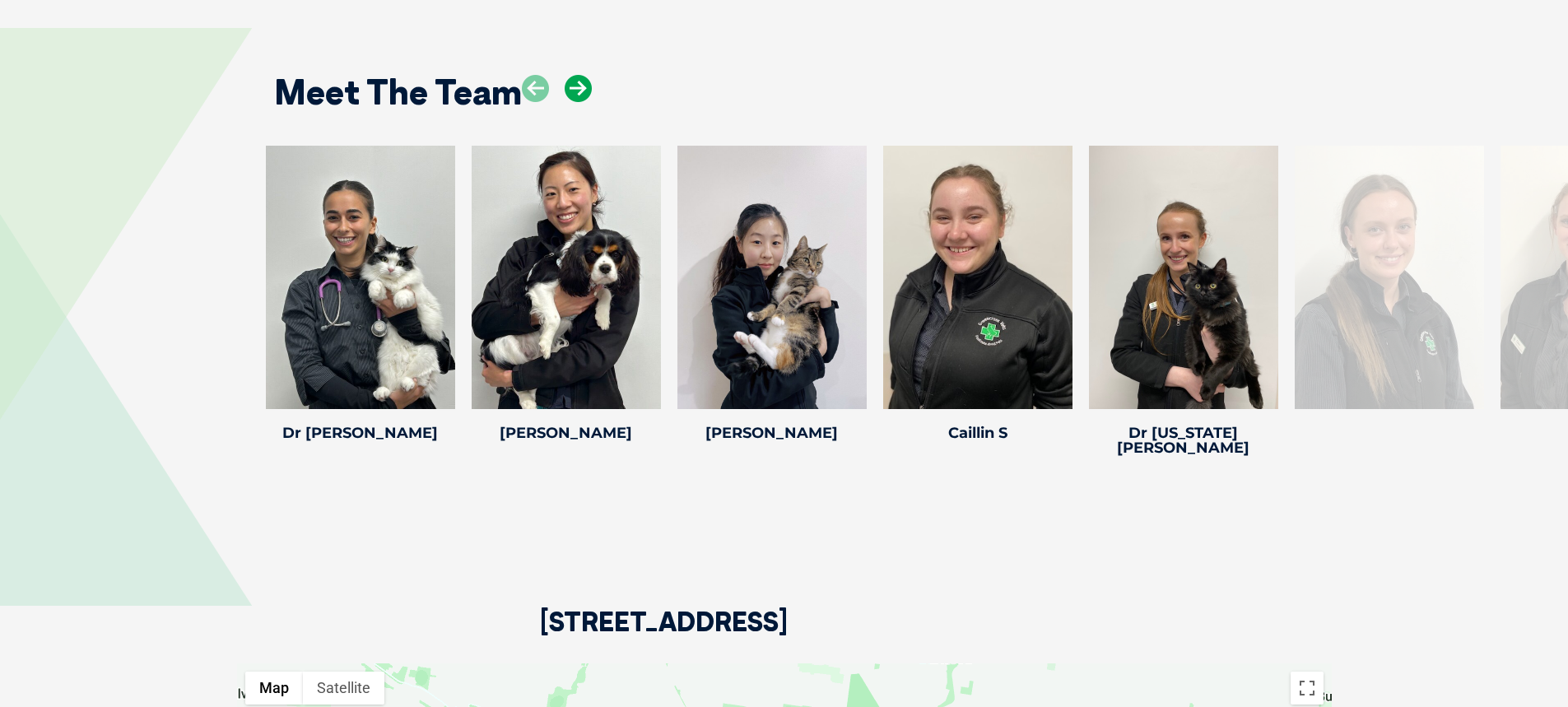
click at [585, 89] on icon at bounding box center [578, 88] width 28 height 28
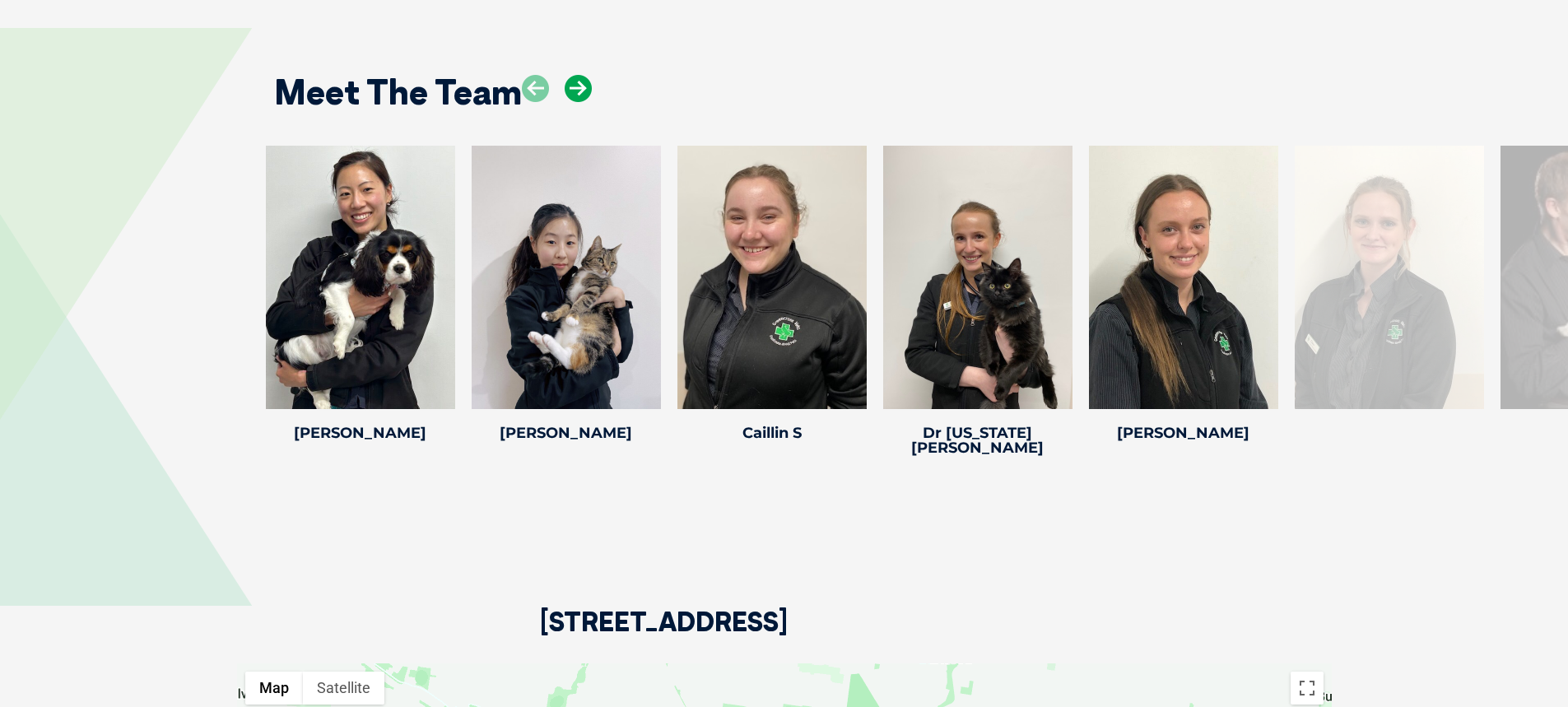
click at [585, 89] on icon at bounding box center [578, 88] width 28 height 28
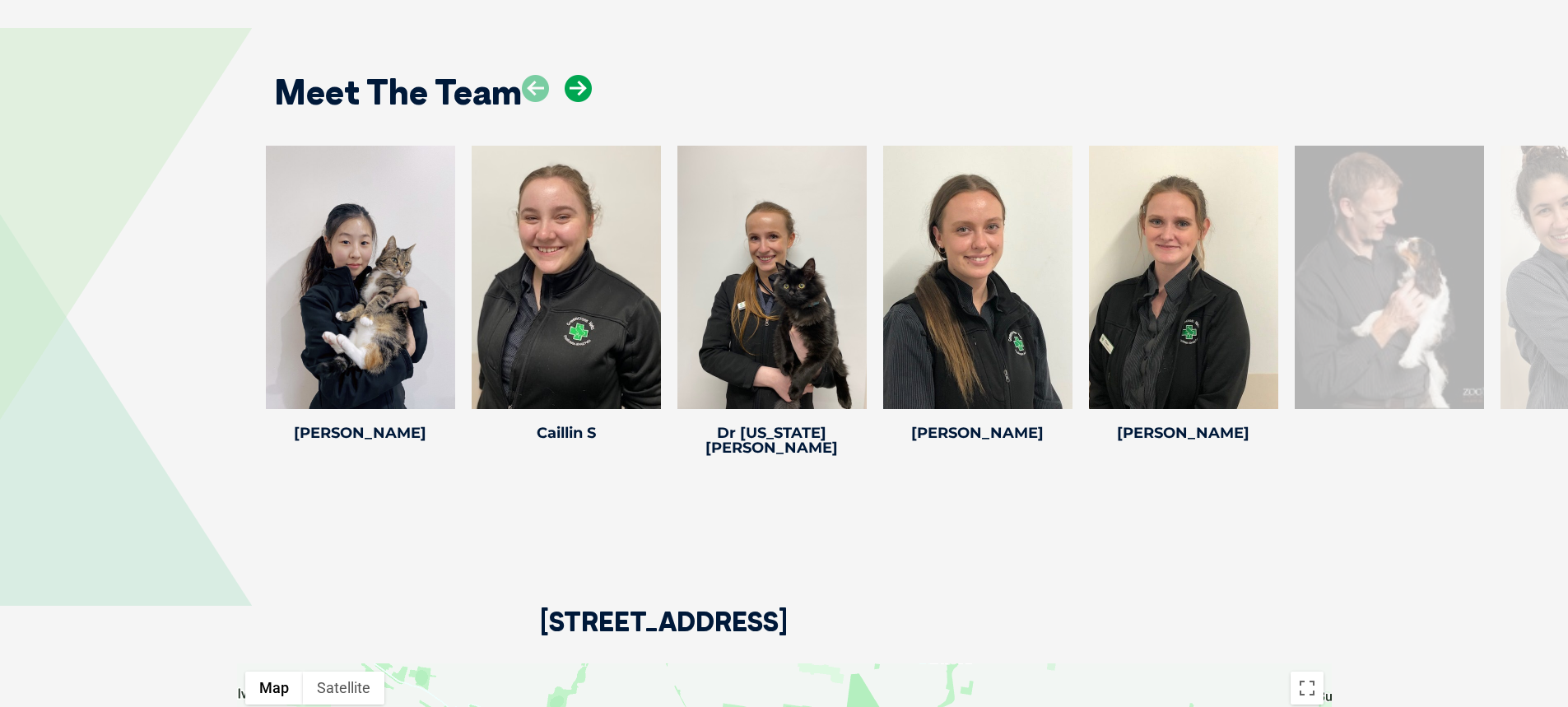
click at [585, 89] on icon at bounding box center [578, 88] width 28 height 28
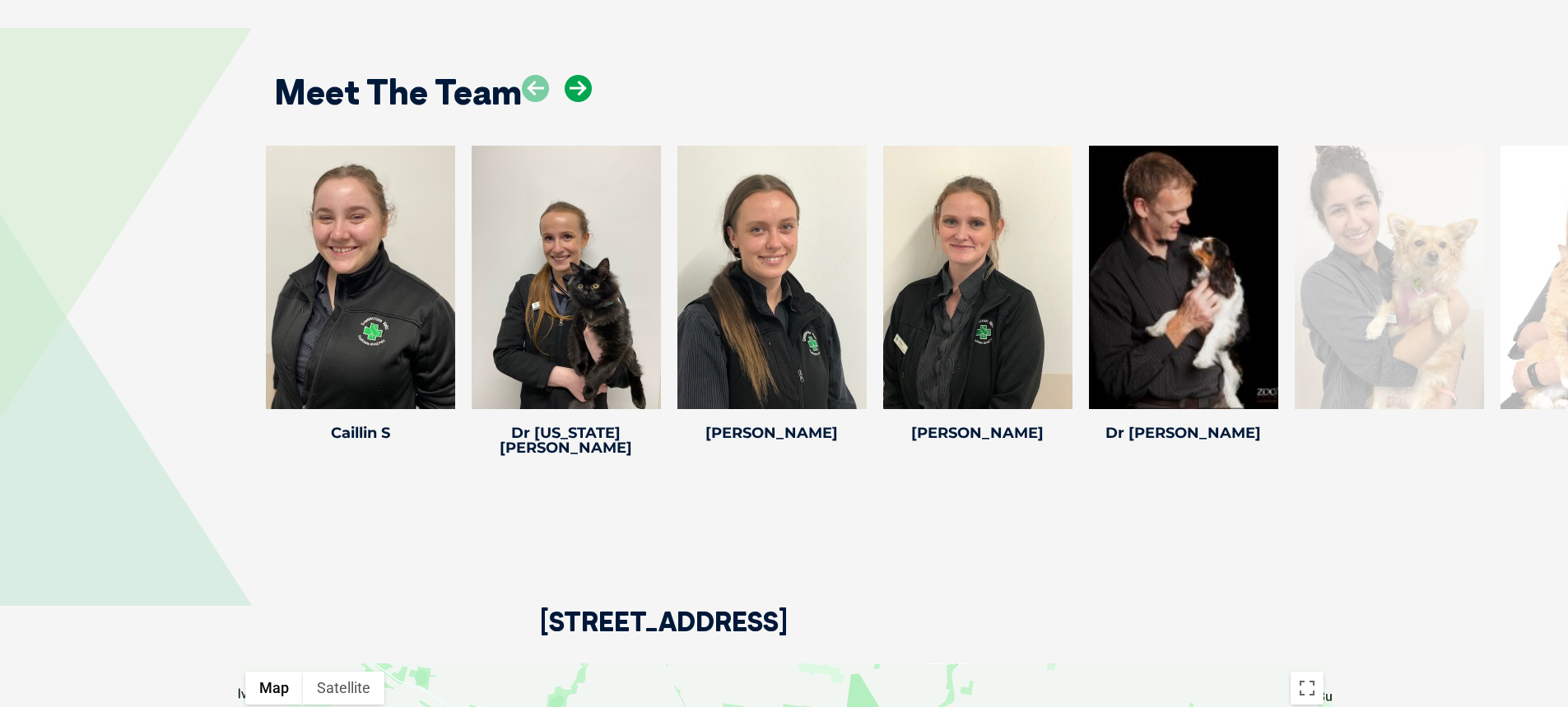
click at [585, 89] on icon at bounding box center [578, 88] width 28 height 28
click at [585, 88] on icon at bounding box center [578, 88] width 28 height 28
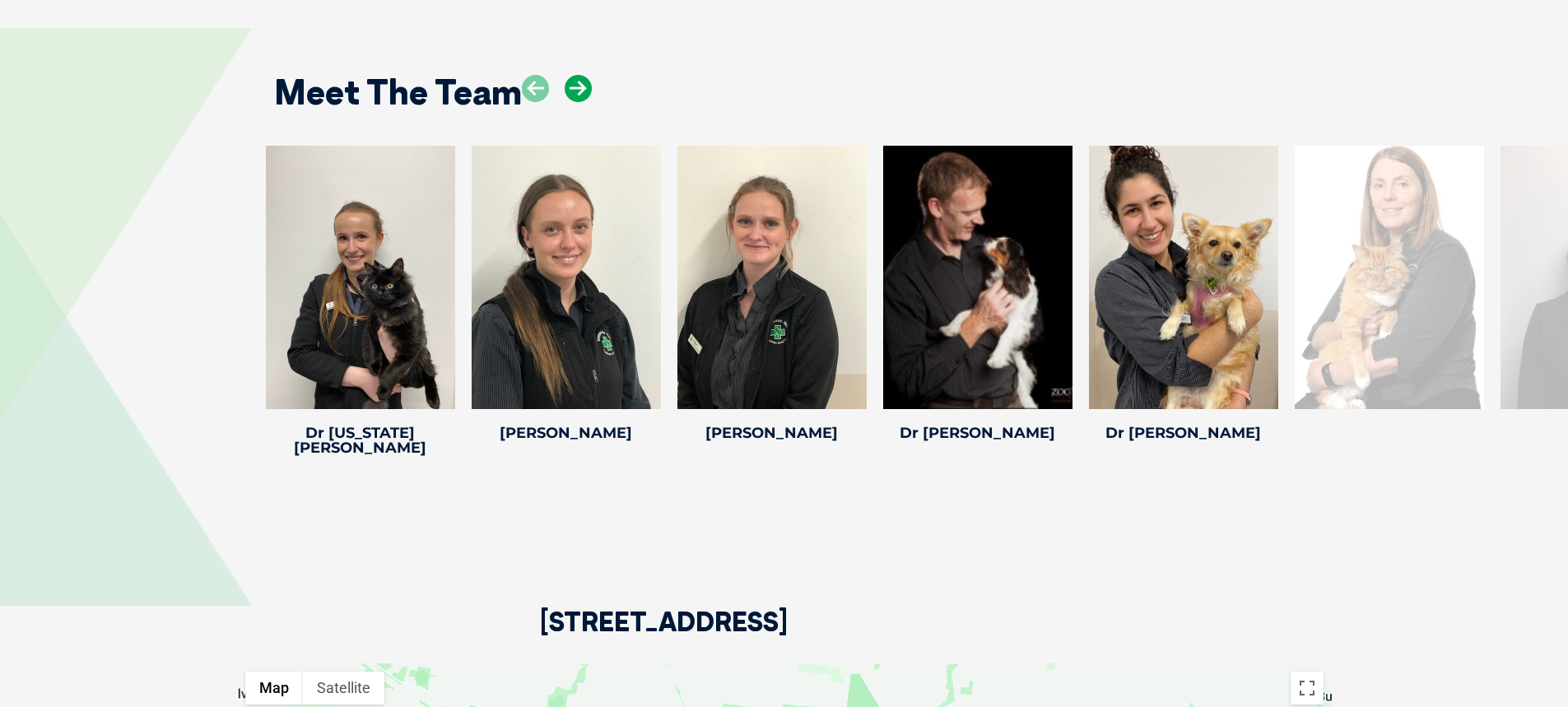
click at [578, 90] on icon at bounding box center [578, 88] width 28 height 28
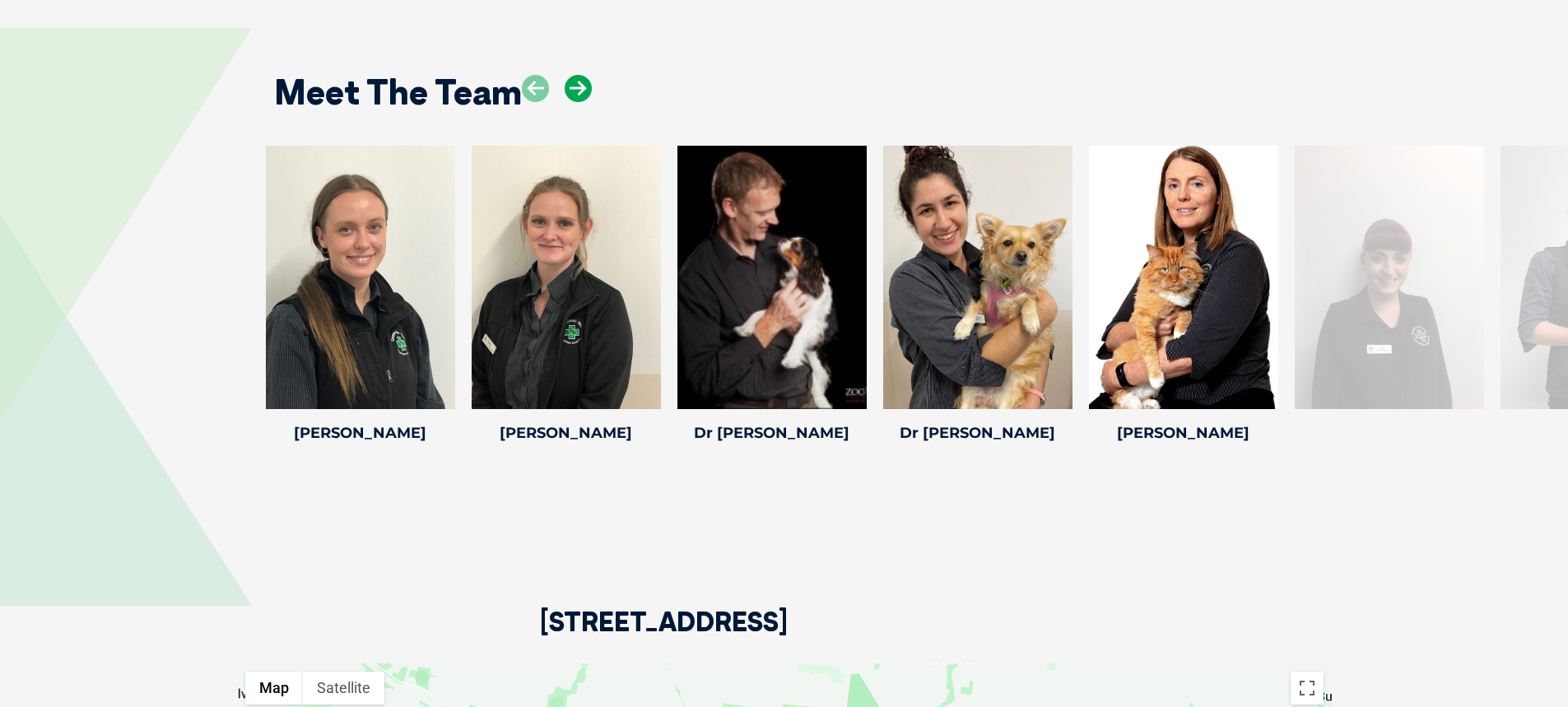
click at [578, 90] on icon at bounding box center [578, 88] width 28 height 28
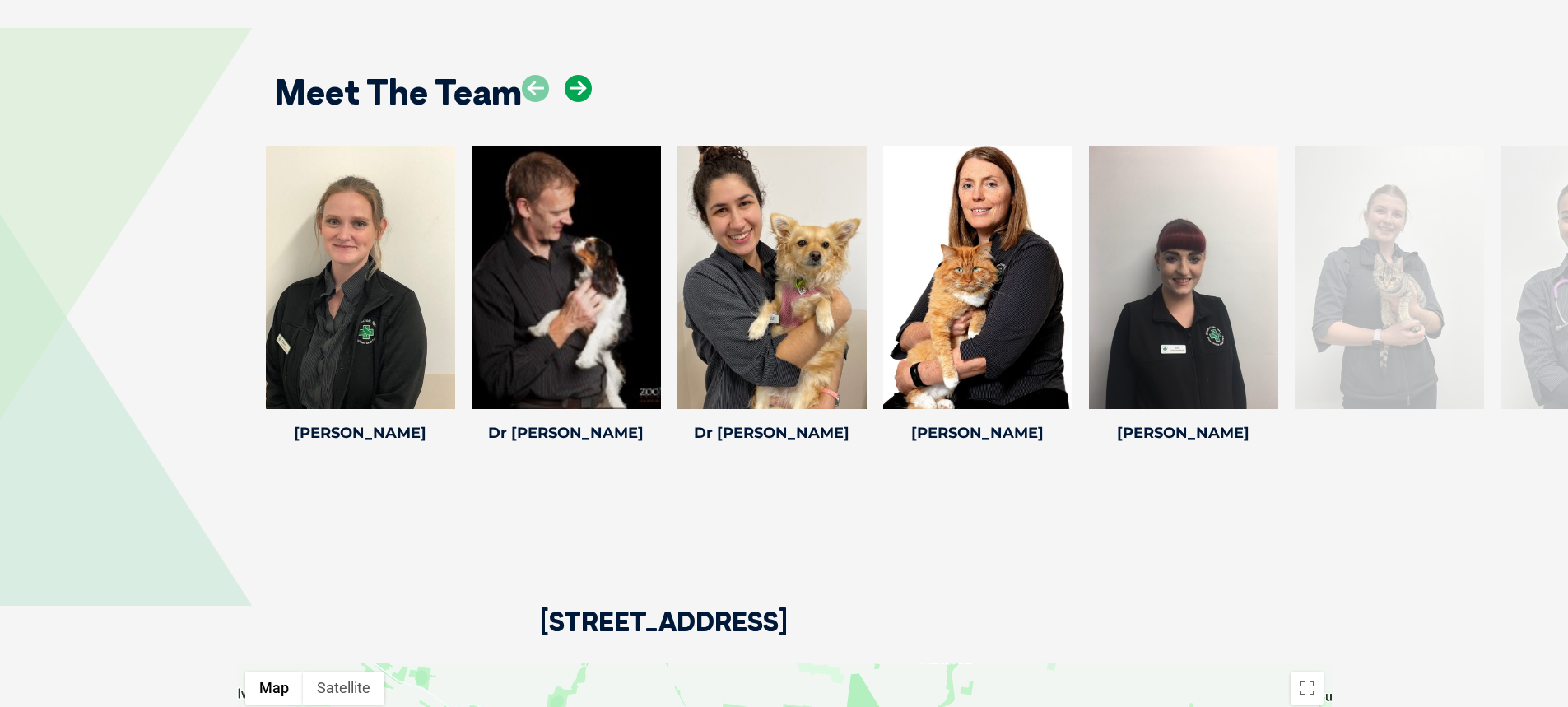
click at [578, 90] on icon at bounding box center [578, 88] width 28 height 28
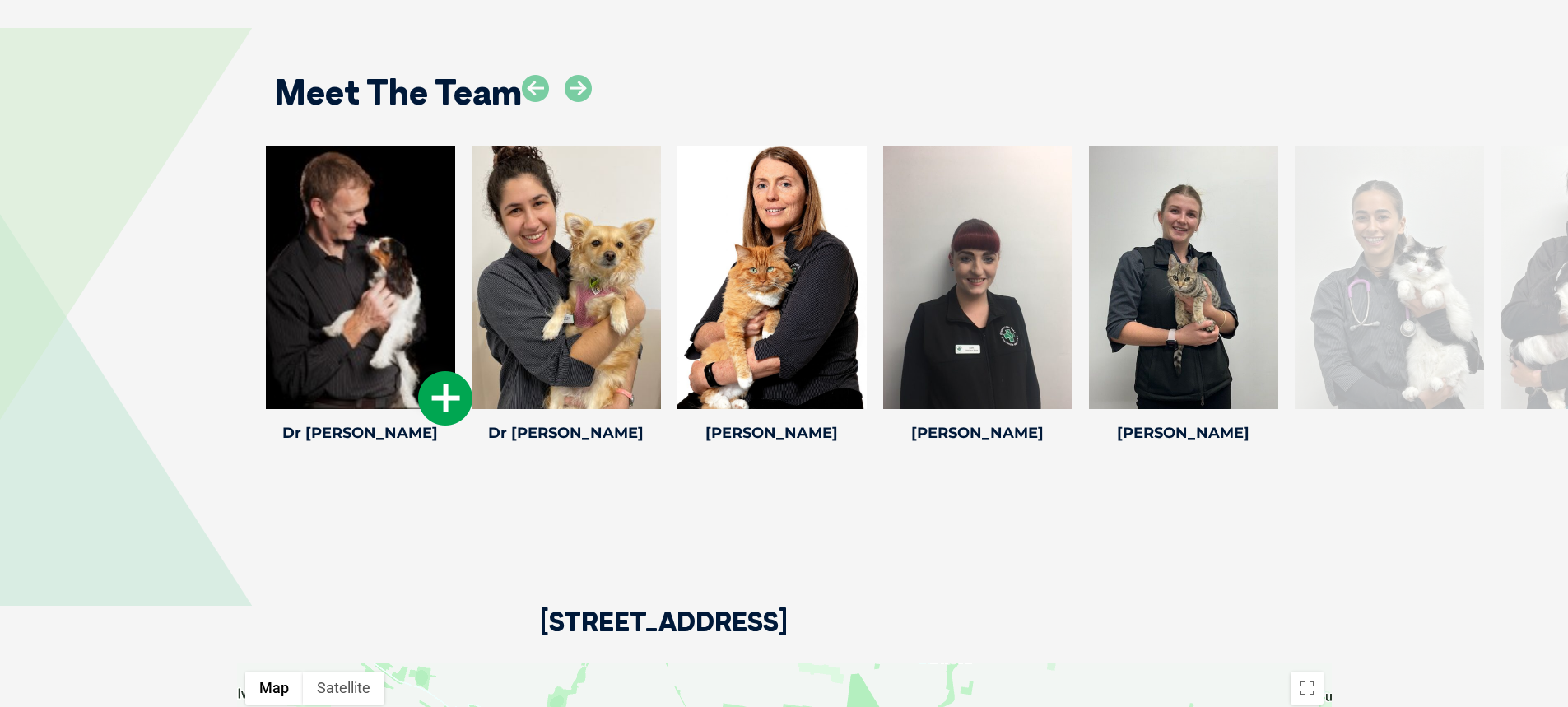
click at [386, 257] on div at bounding box center [360, 277] width 189 height 264
click at [447, 391] on icon at bounding box center [445, 398] width 54 height 54
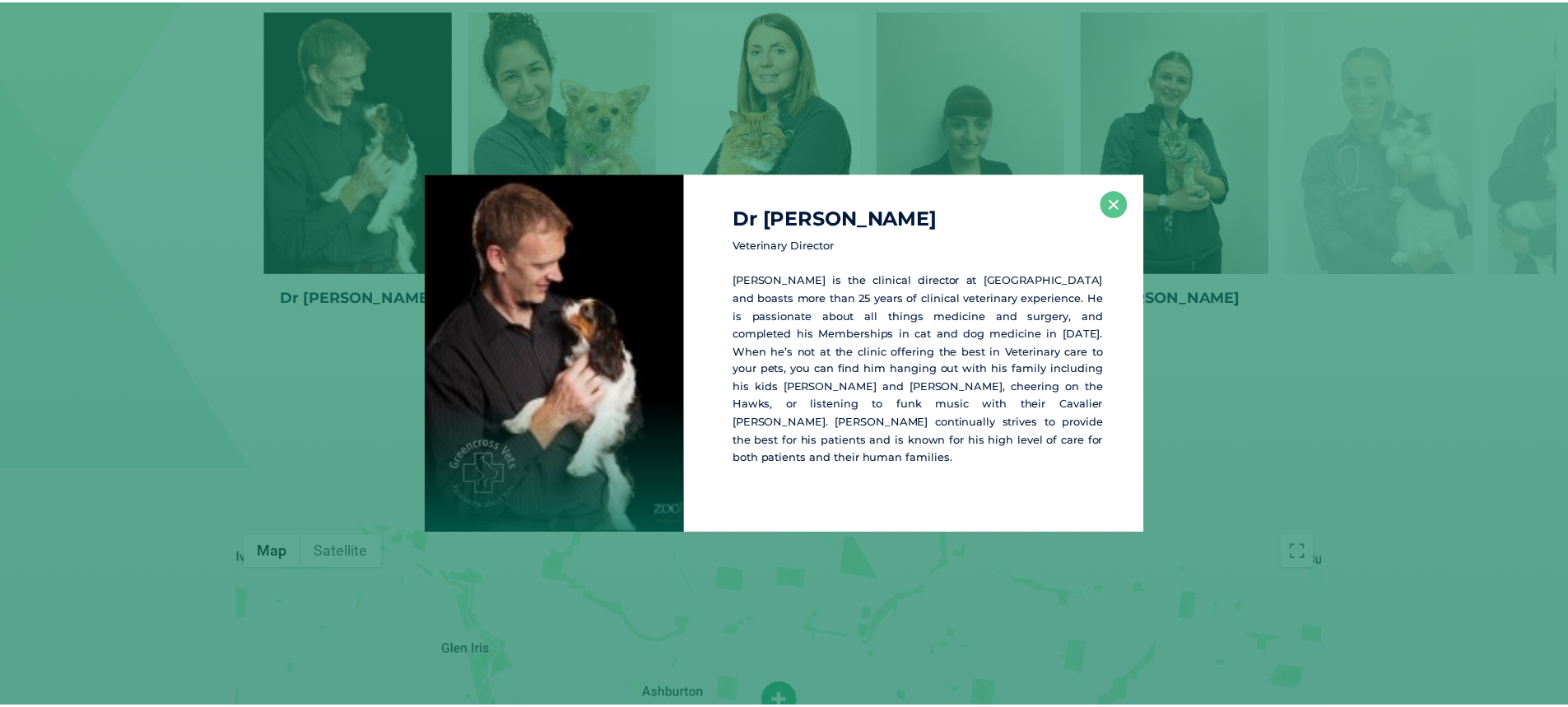
scroll to position [2286, 0]
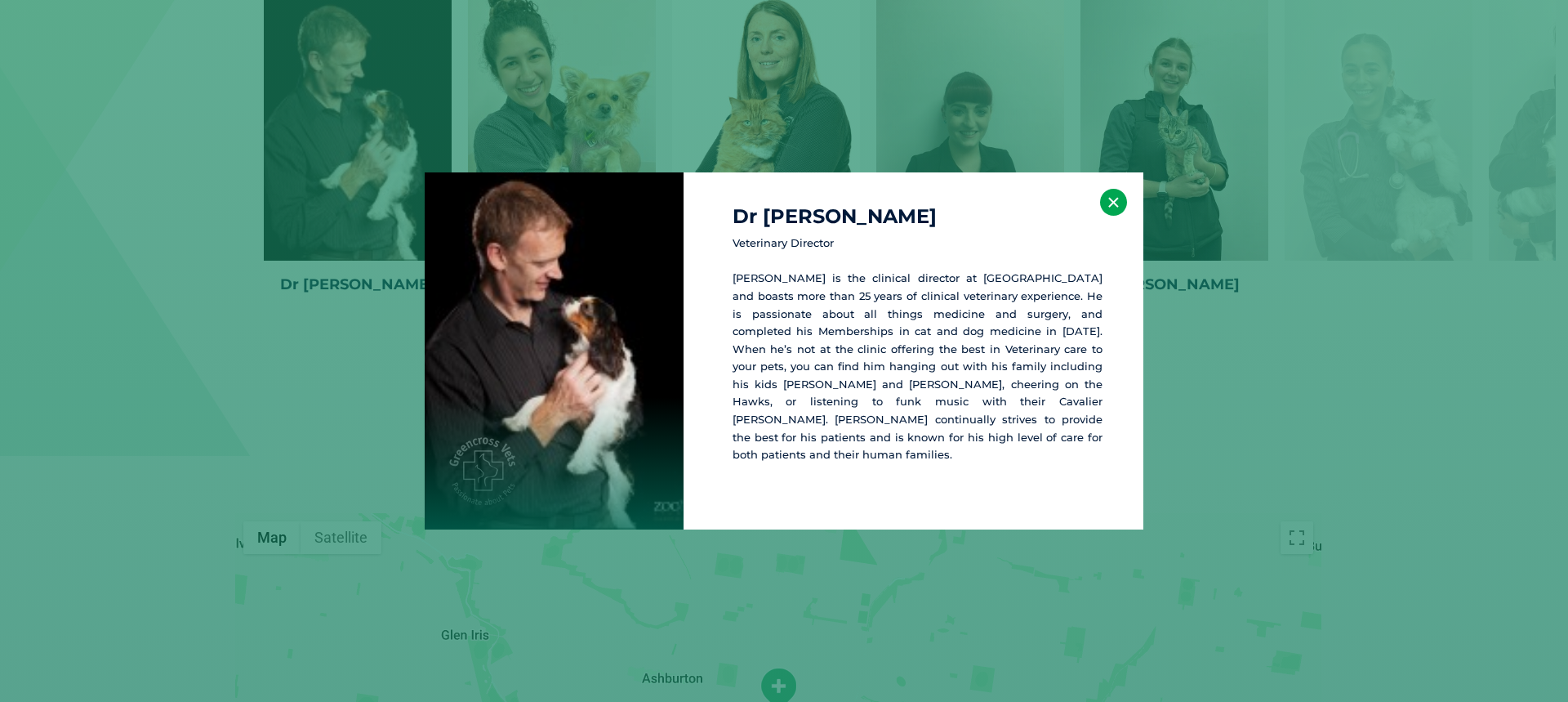
click at [1112, 212] on button "×" at bounding box center [1113, 202] width 27 height 27
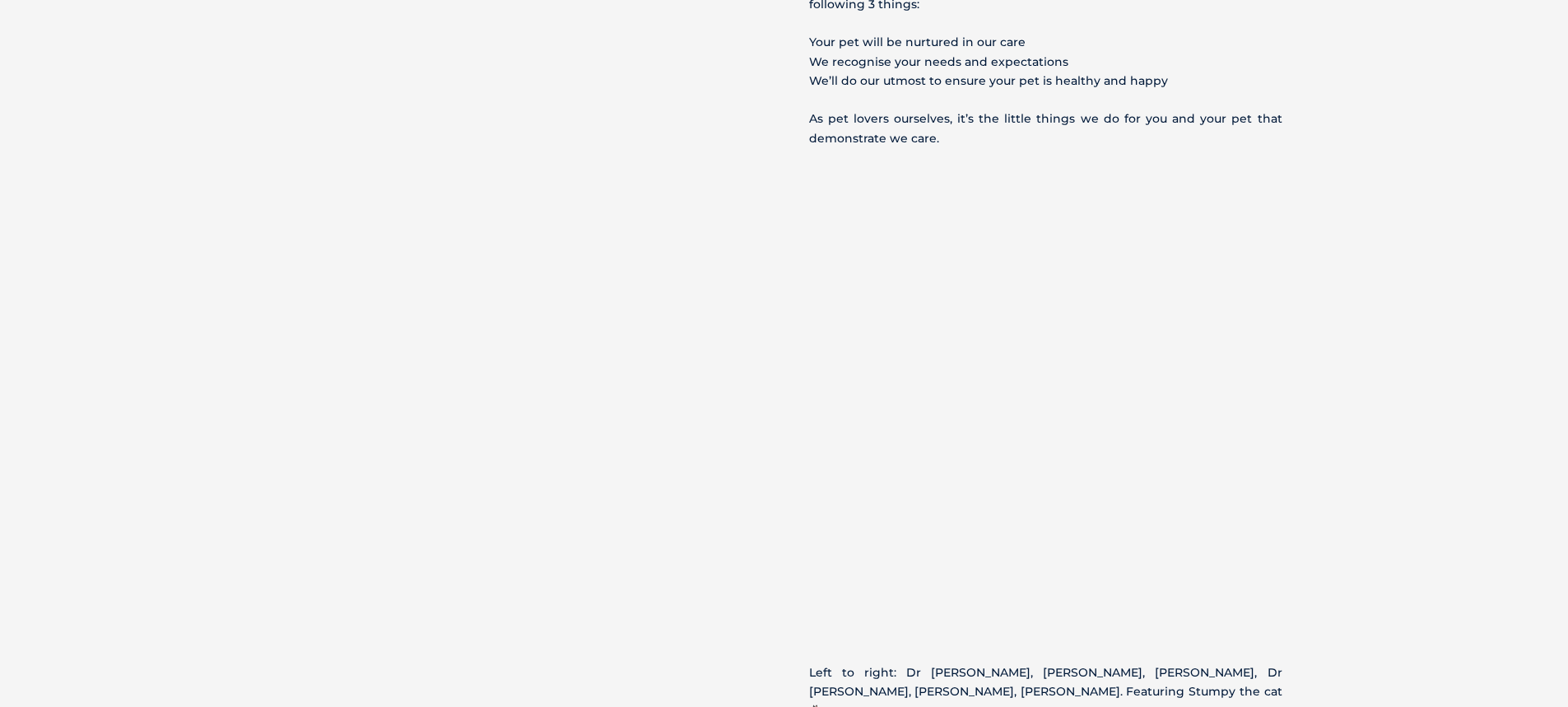
scroll to position [1564, 0]
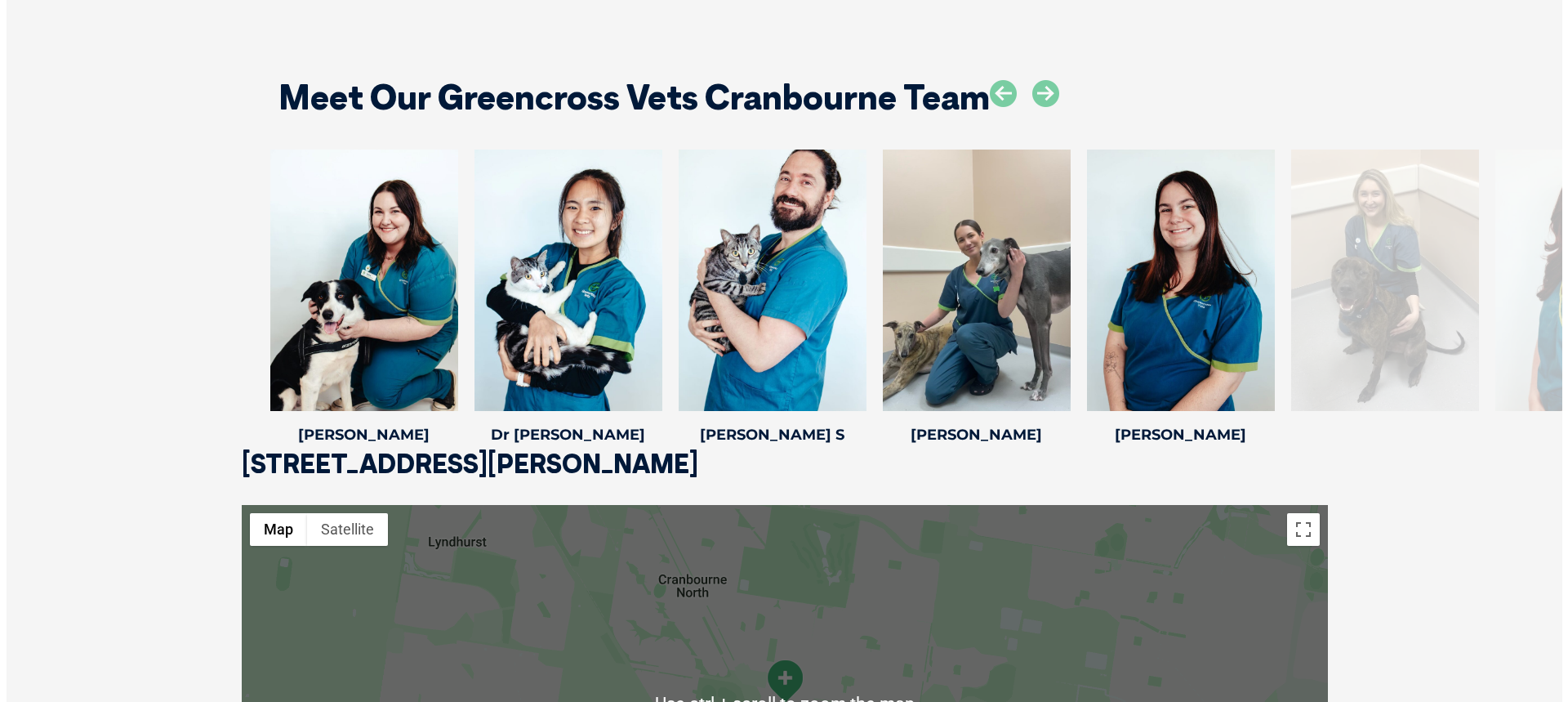
scroll to position [2125, 0]
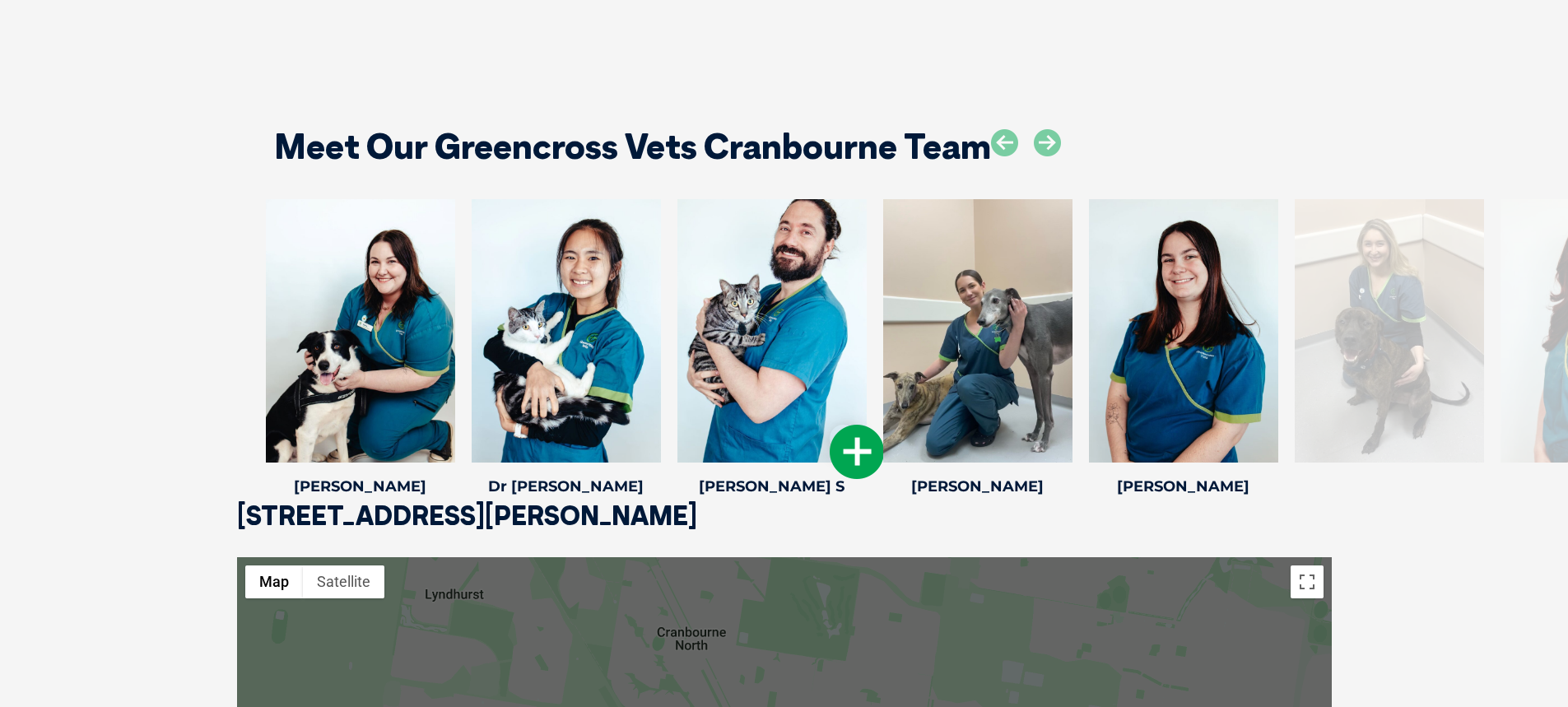
click at [796, 349] on div at bounding box center [772, 331] width 189 height 264
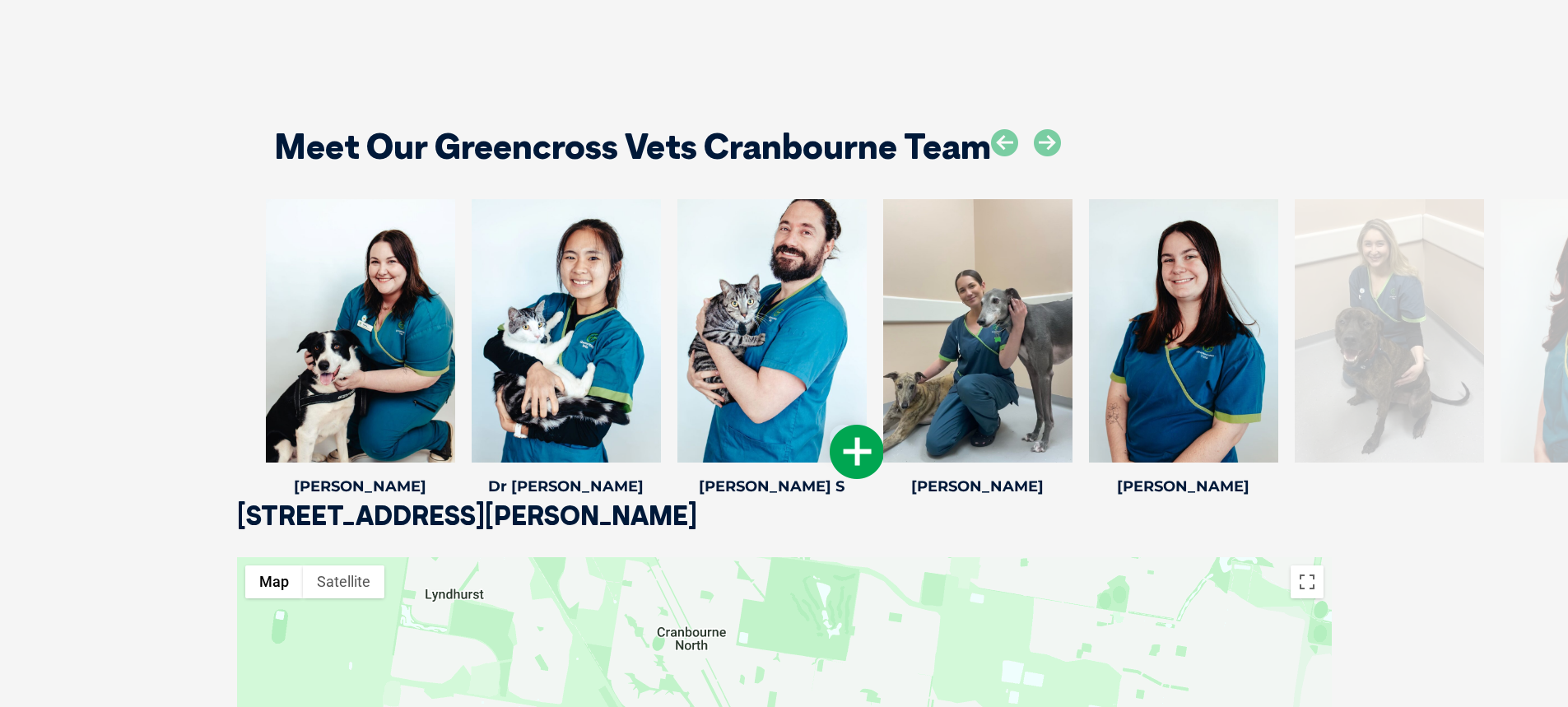
click at [846, 443] on icon at bounding box center [856, 451] width 54 height 54
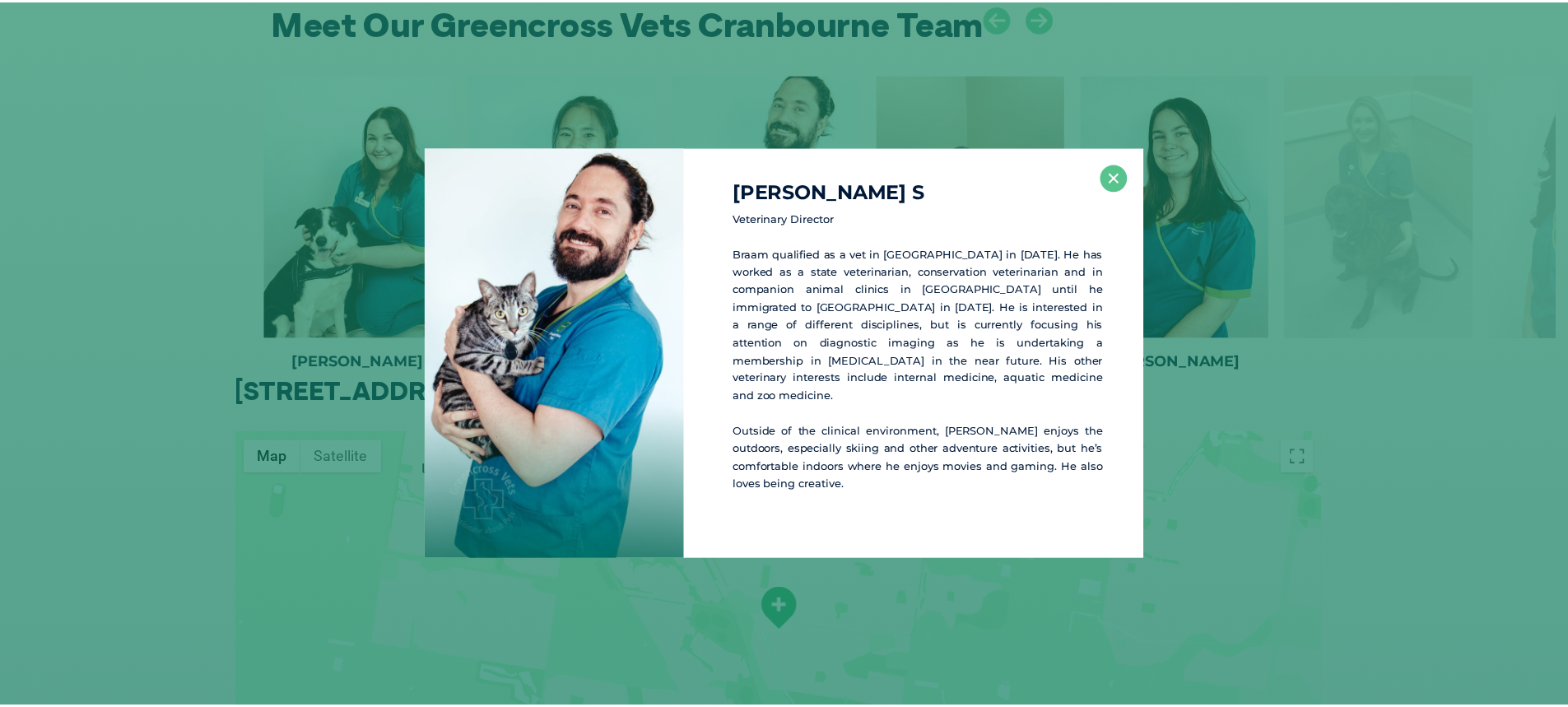
scroll to position [2270, 0]
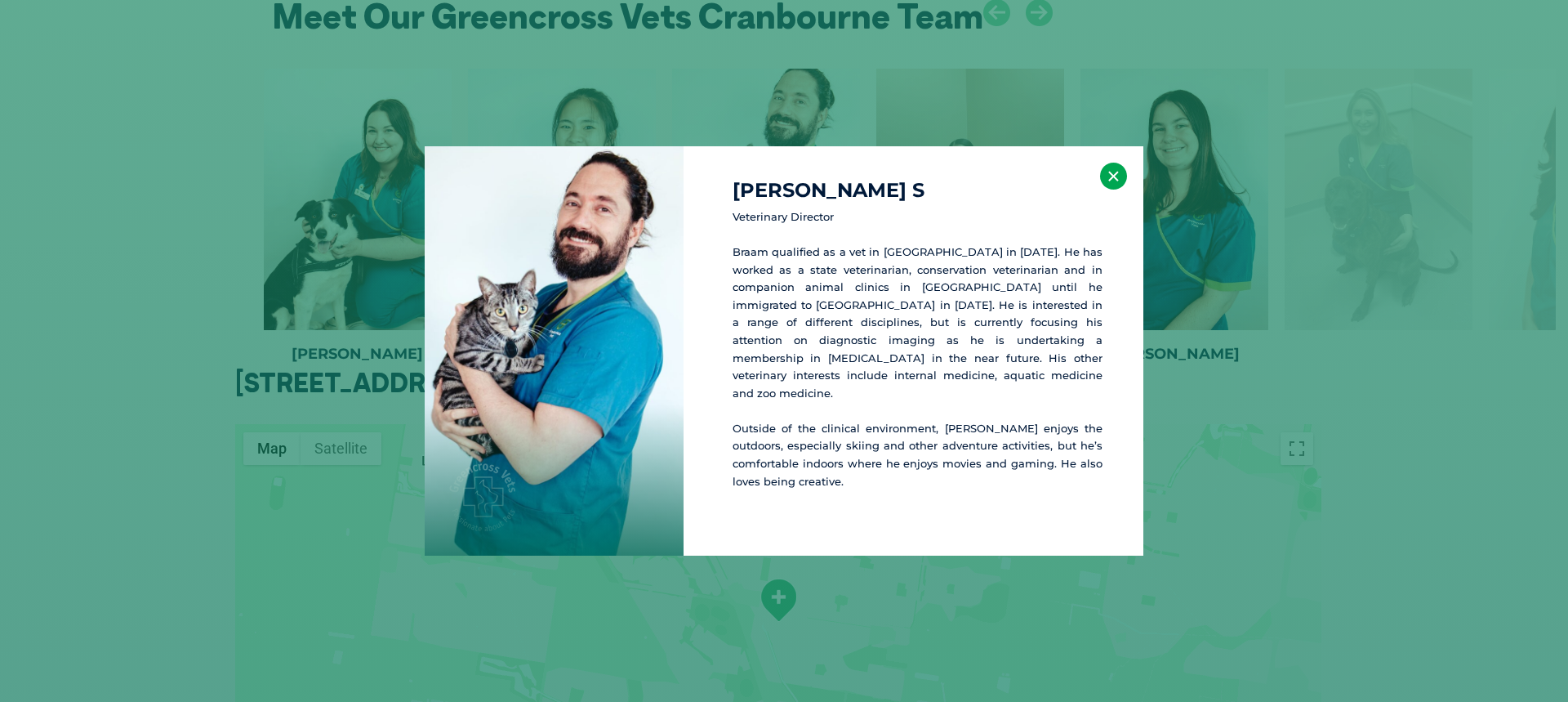
click at [1111, 188] on button "×" at bounding box center [1113, 176] width 27 height 27
